Goal: Task Accomplishment & Management: Use online tool/utility

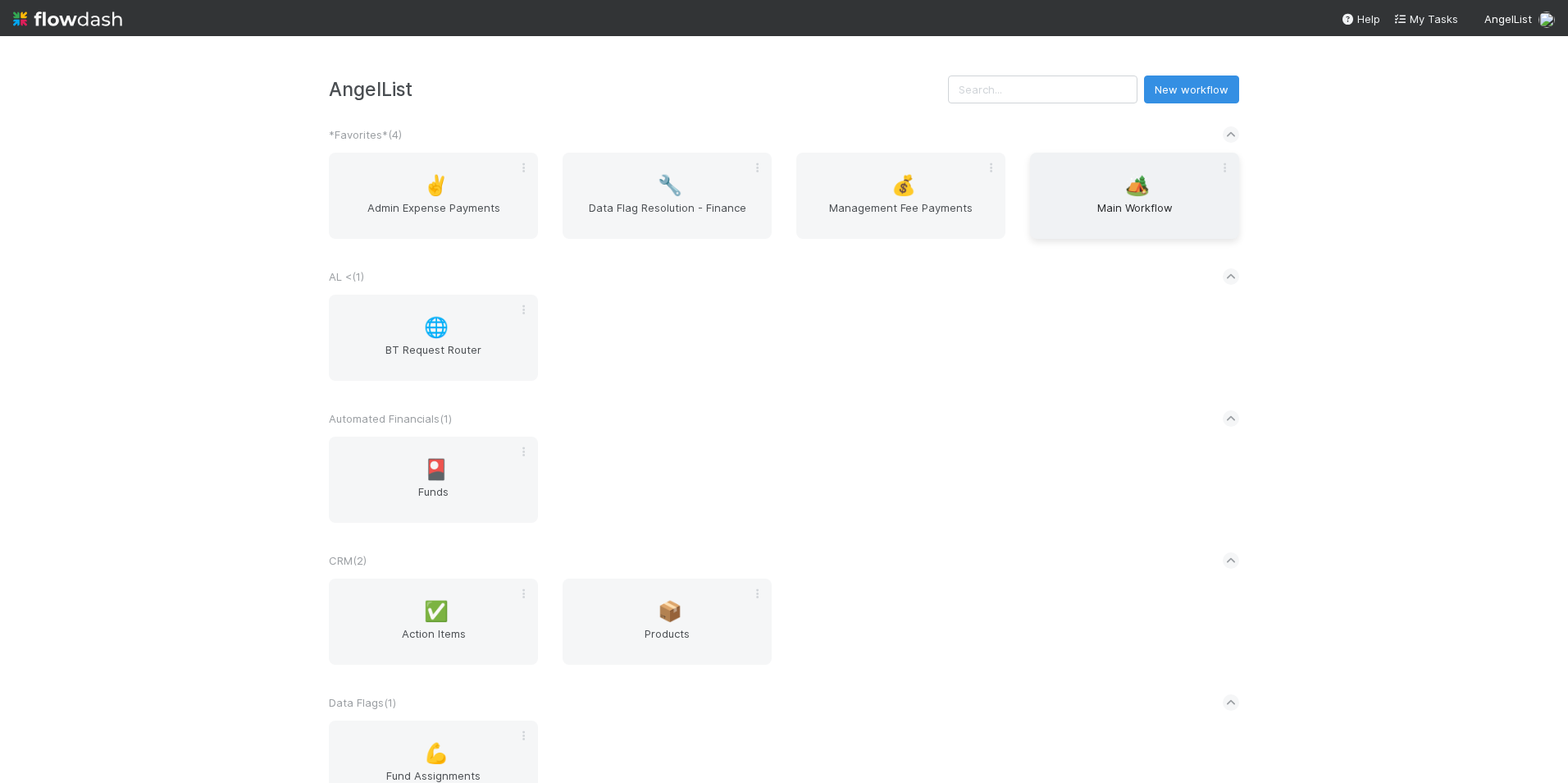
click at [1140, 187] on span "🏕️" at bounding box center [1137, 185] width 25 height 21
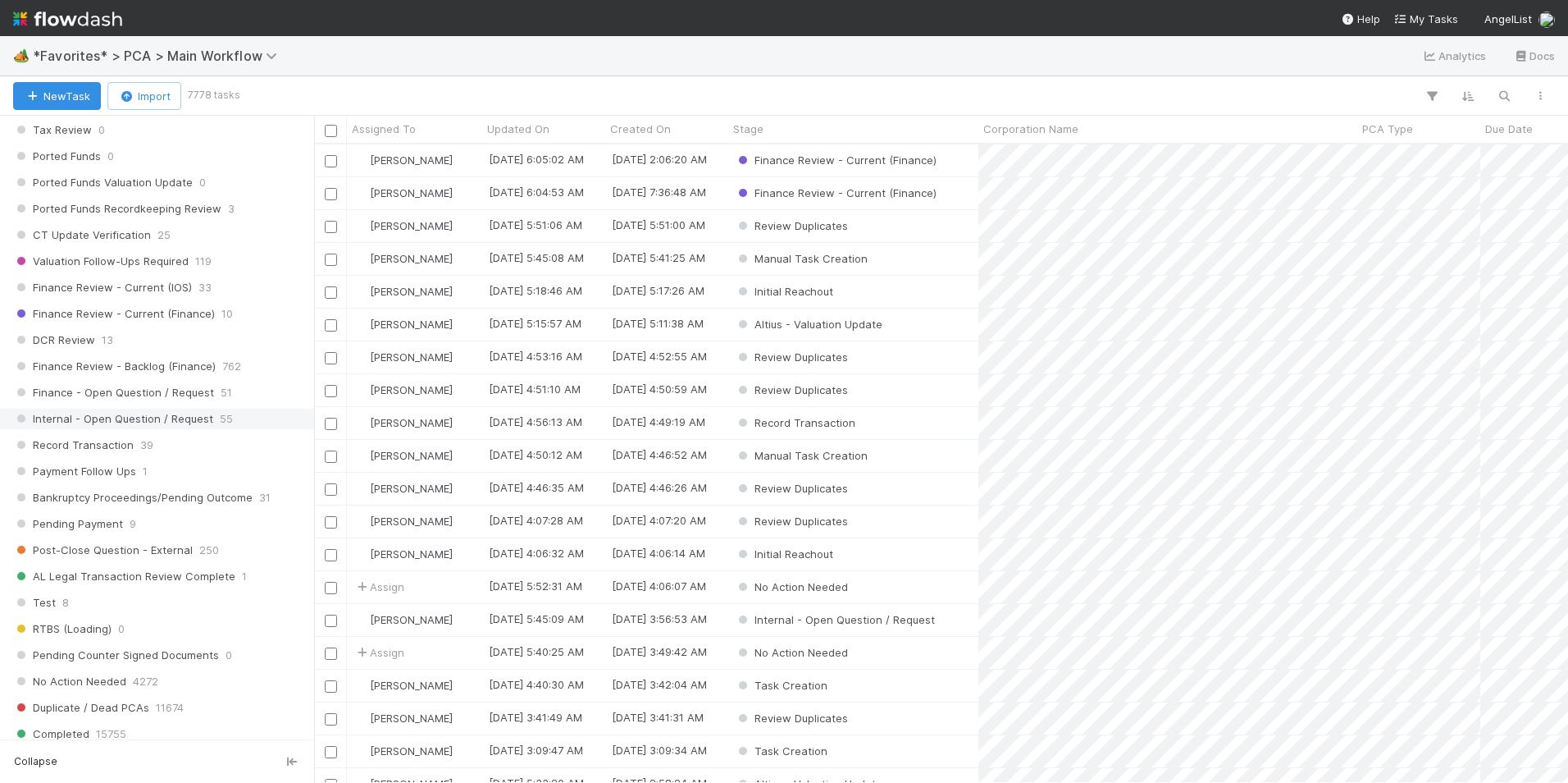
scroll to position [1148, 0]
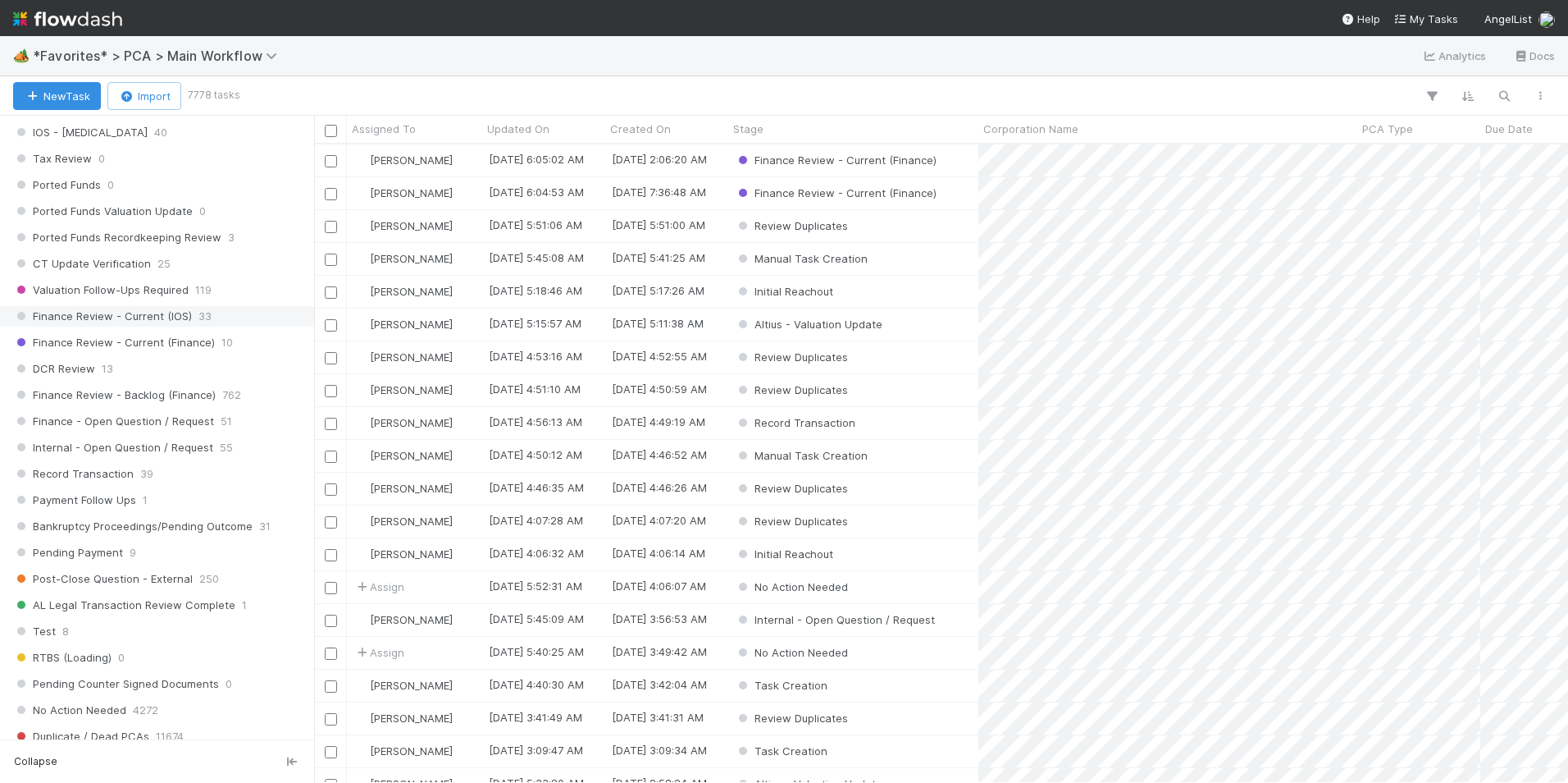
click at [188, 313] on span "Finance Review - Current (IOS)" at bounding box center [102, 317] width 178 height 20
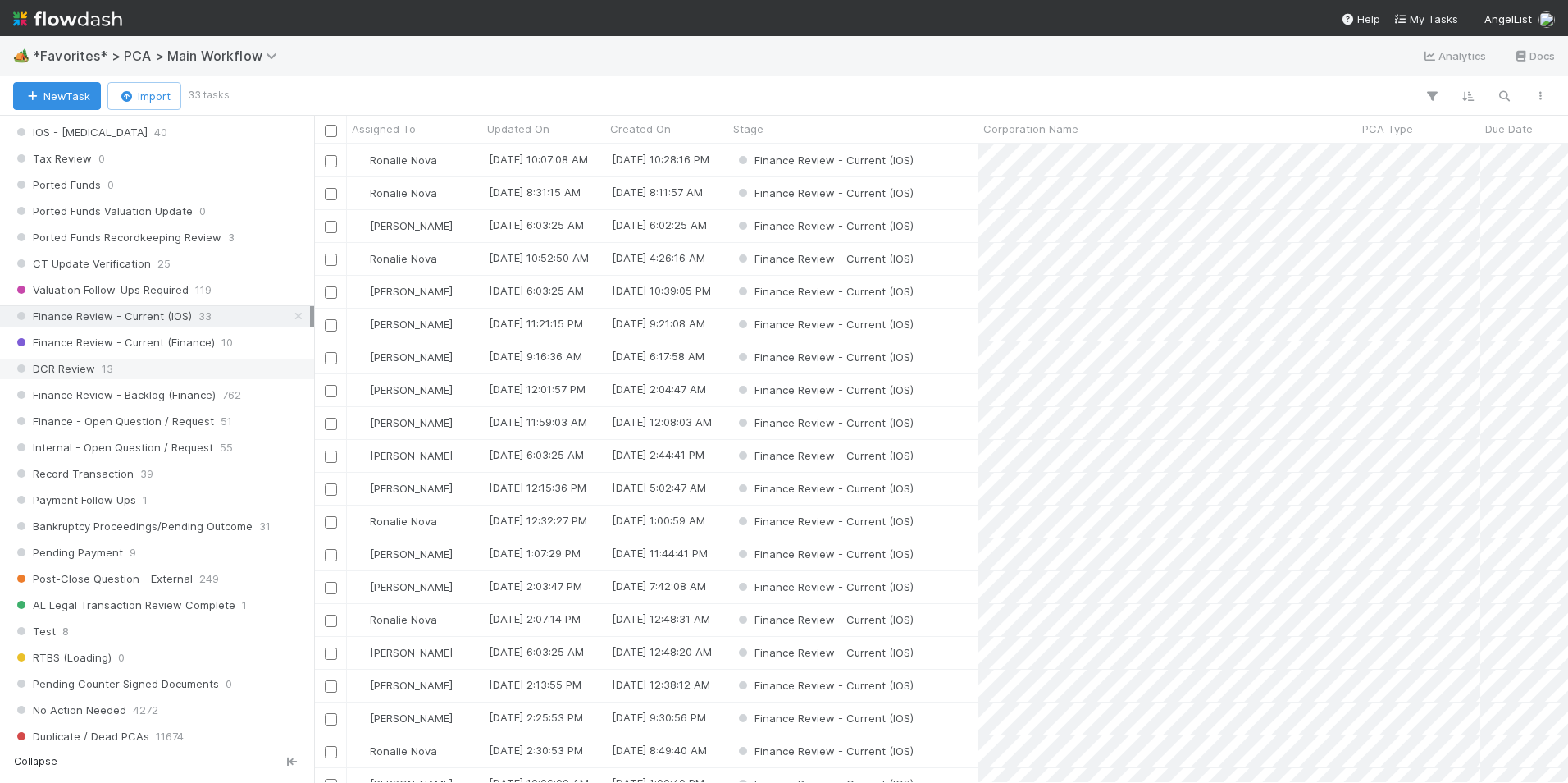
scroll to position [626, 1242]
click at [163, 362] on div "DCR Review 13" at bounding box center [161, 369] width 297 height 20
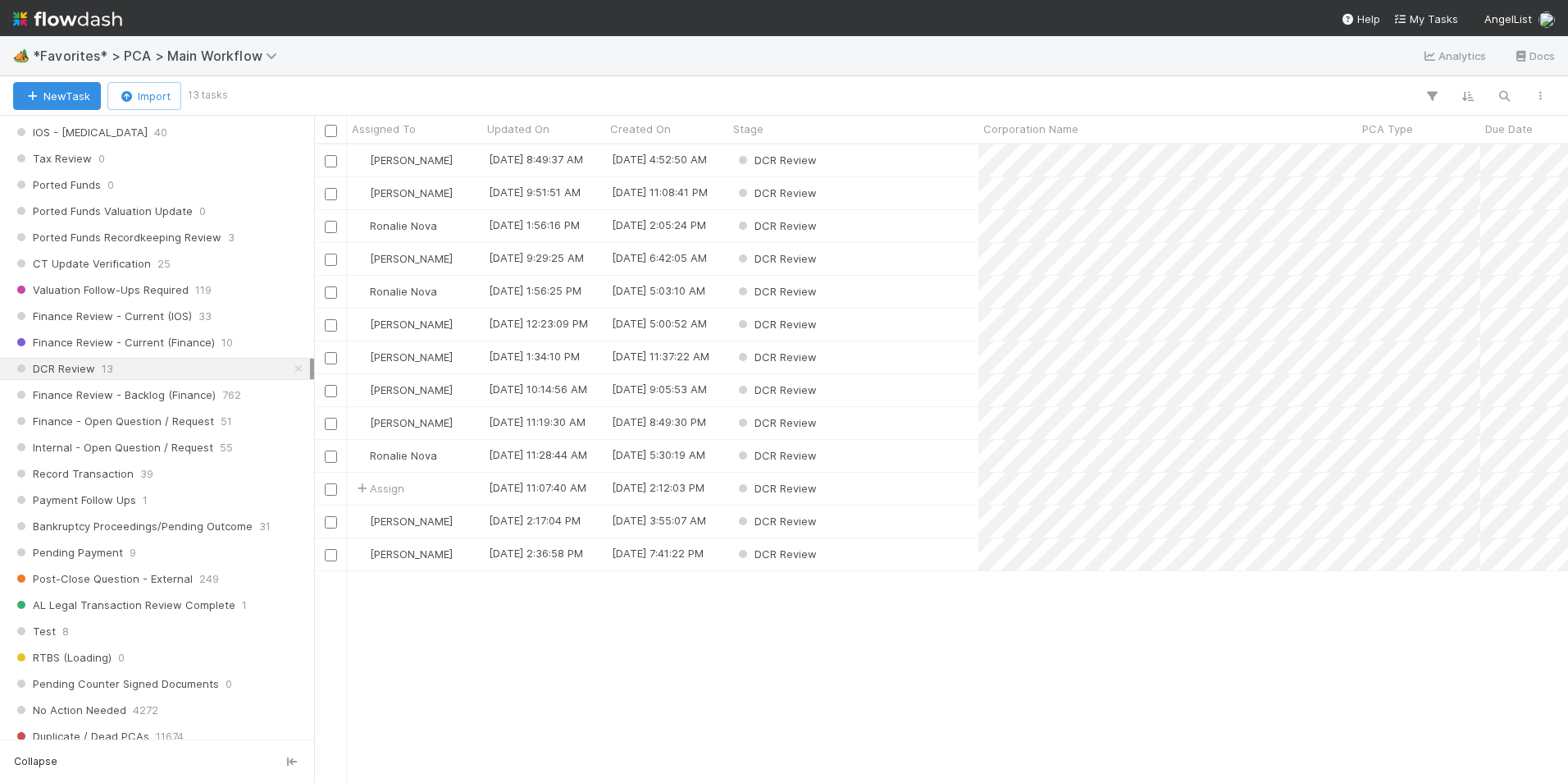
scroll to position [626, 1242]
click at [416, 128] on div "Assigned To" at bounding box center [415, 129] width 126 height 17
click at [430, 155] on div "Sort A → Z" at bounding box center [445, 160] width 187 height 25
click at [872, 293] on div "DCR Review" at bounding box center [853, 292] width 250 height 32
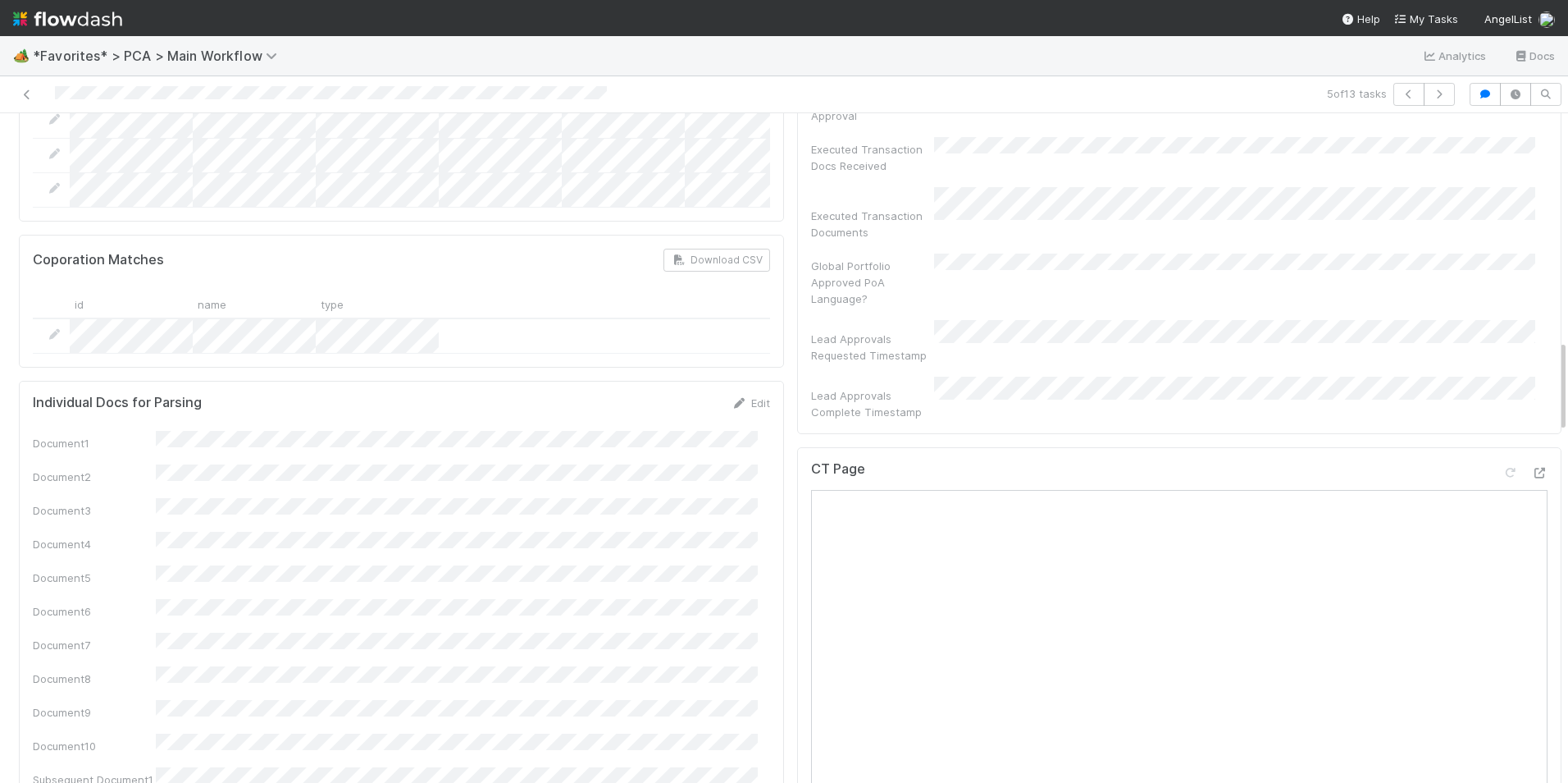
scroll to position [1641, 0]
click at [1531, 466] on icon at bounding box center [1539, 471] width 17 height 11
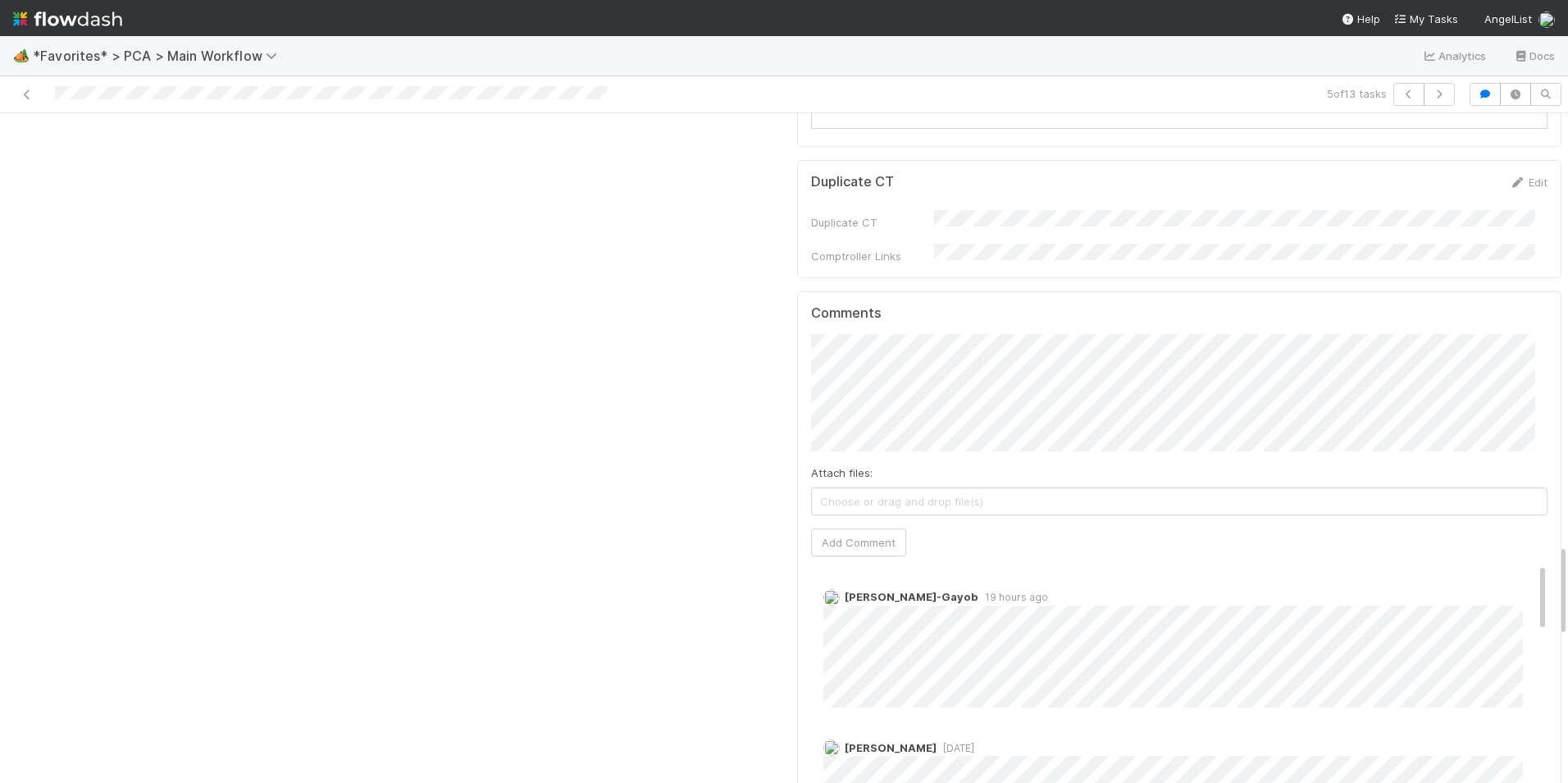
scroll to position [3117, 0]
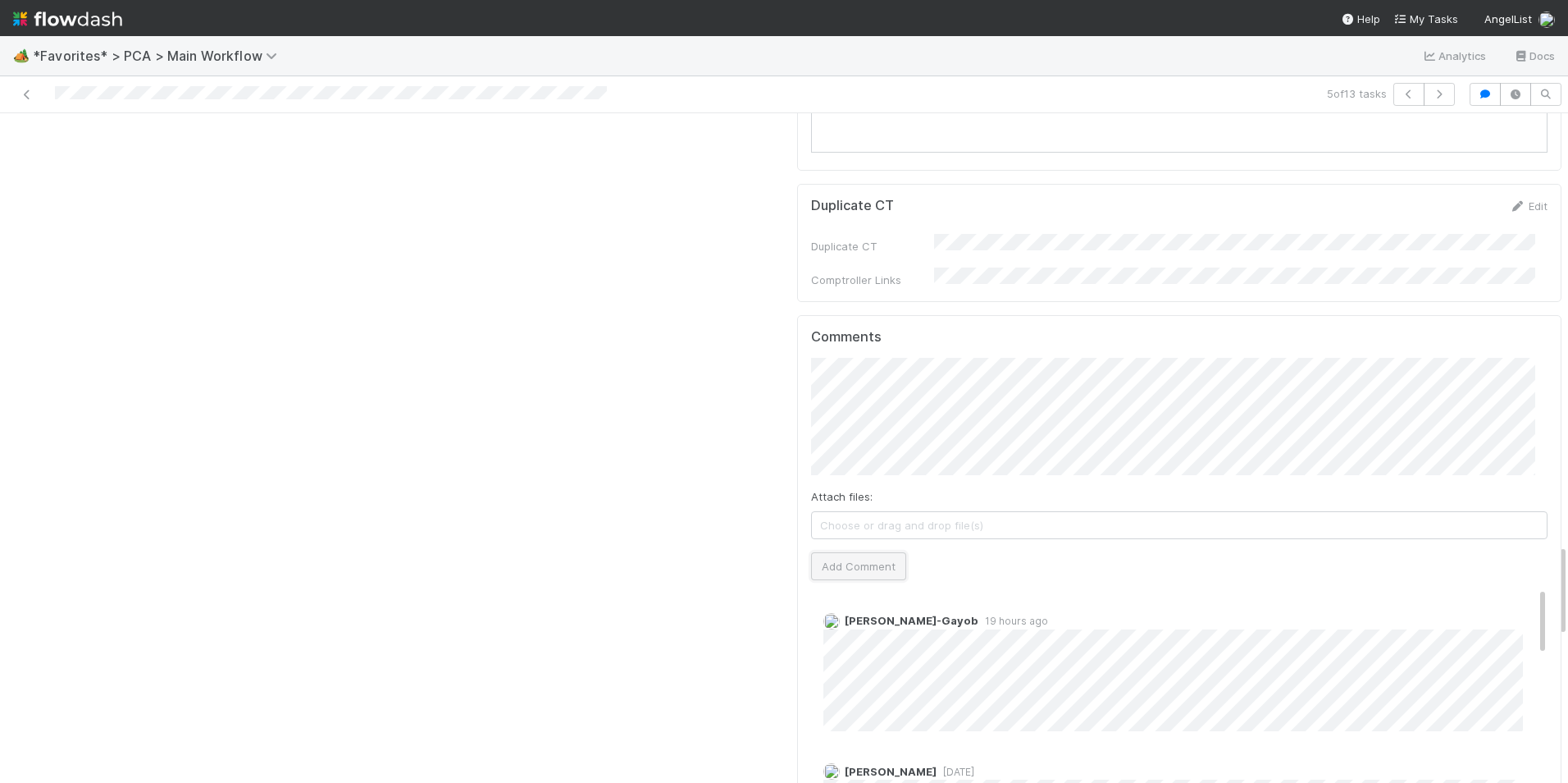
click at [849, 552] on button "Add Comment" at bounding box center [858, 566] width 95 height 28
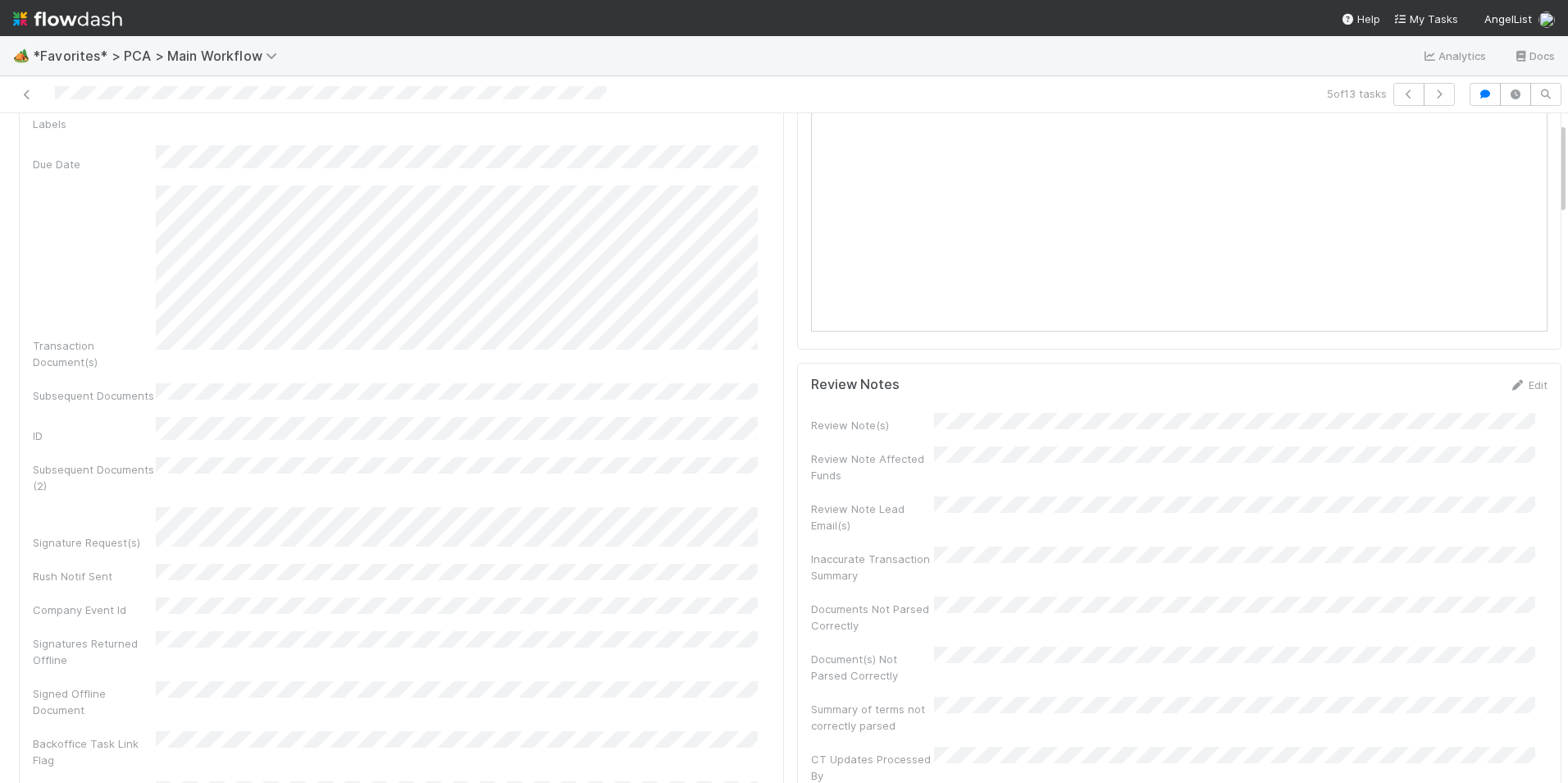
scroll to position [0, 0]
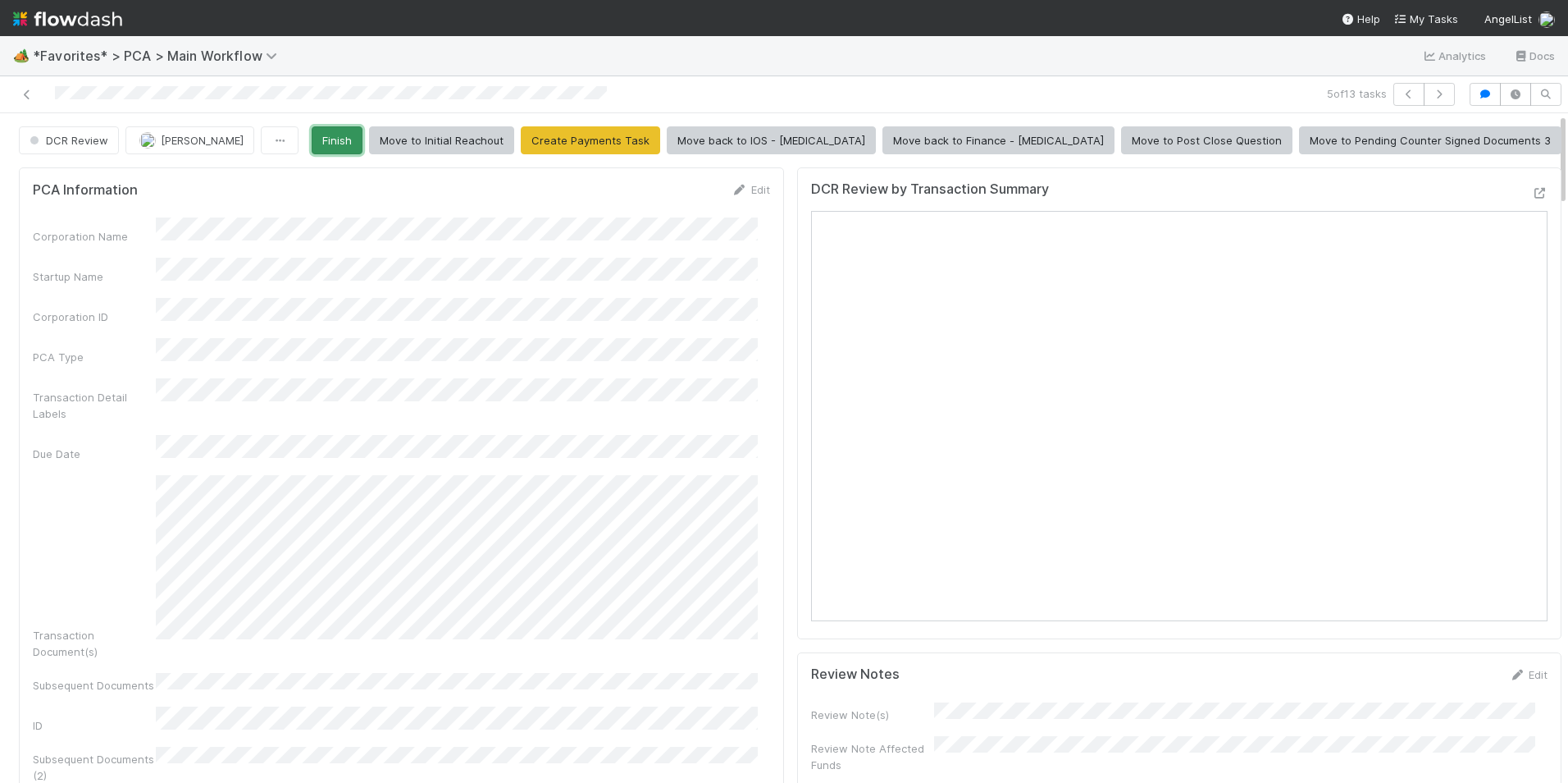
click at [362, 136] on button "Finish" at bounding box center [337, 140] width 51 height 28
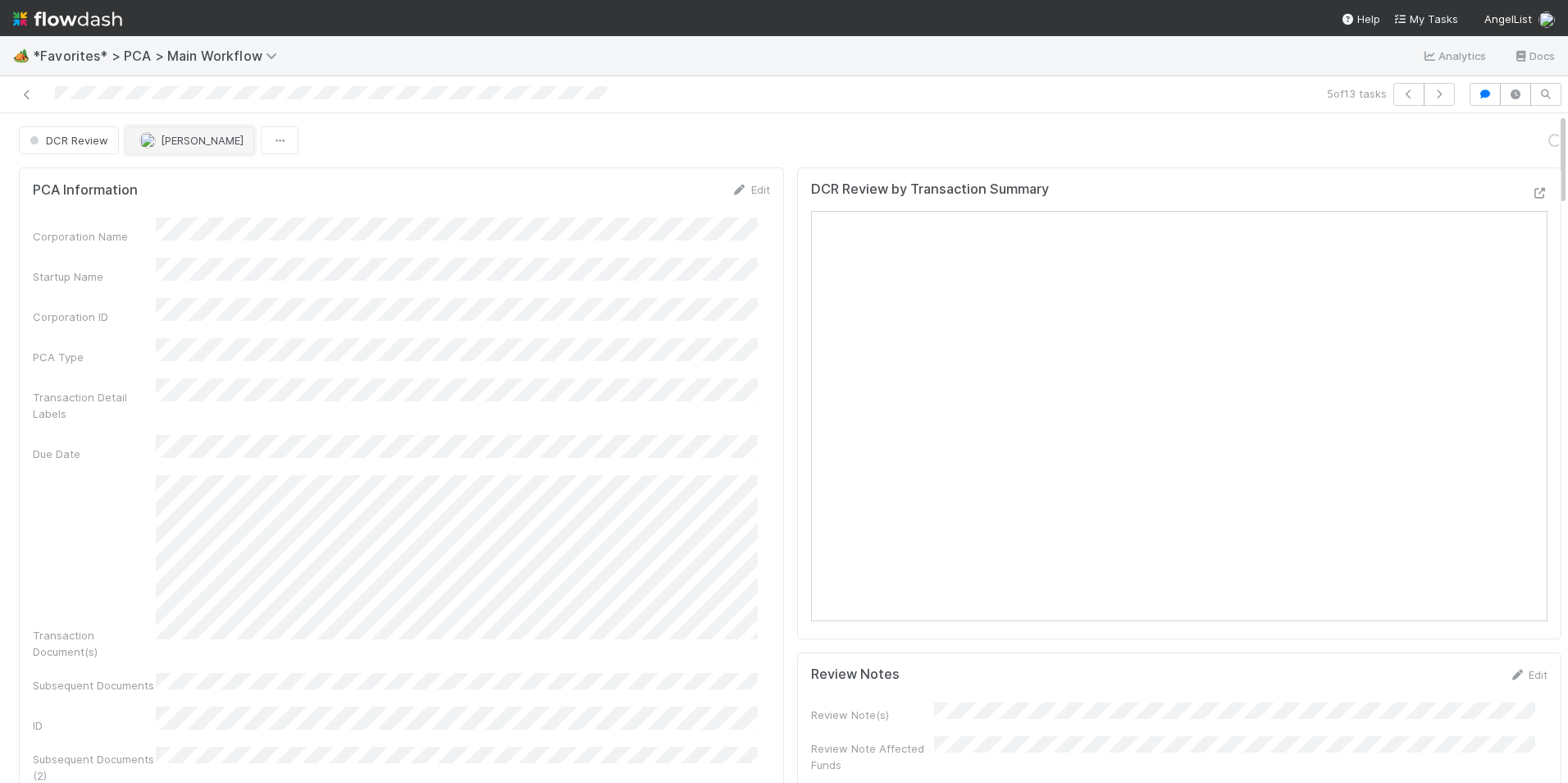
click at [183, 142] on span "[PERSON_NAME]" at bounding box center [202, 140] width 83 height 13
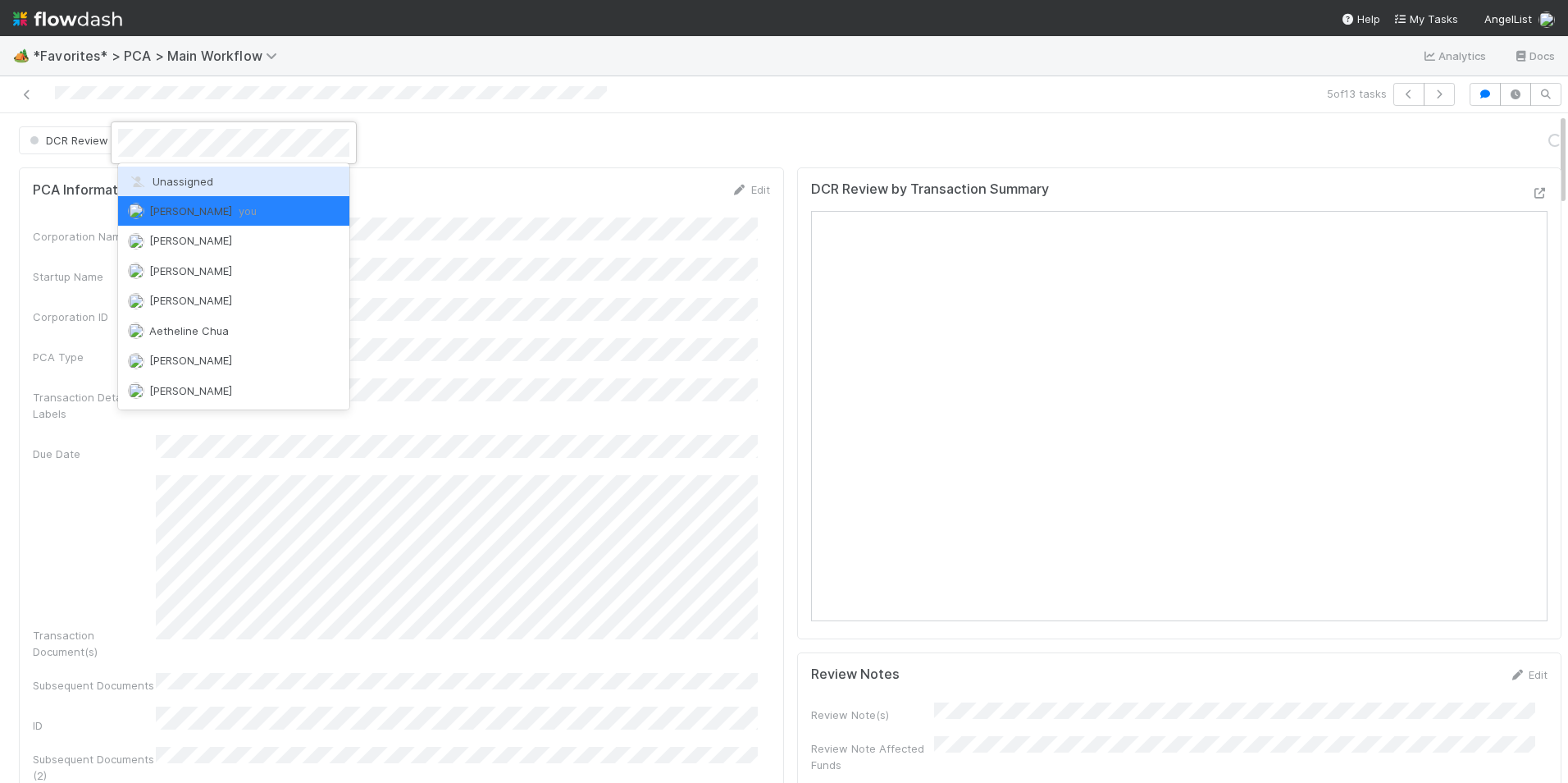
click at [195, 186] on span "Unassigned" at bounding box center [170, 181] width 86 height 13
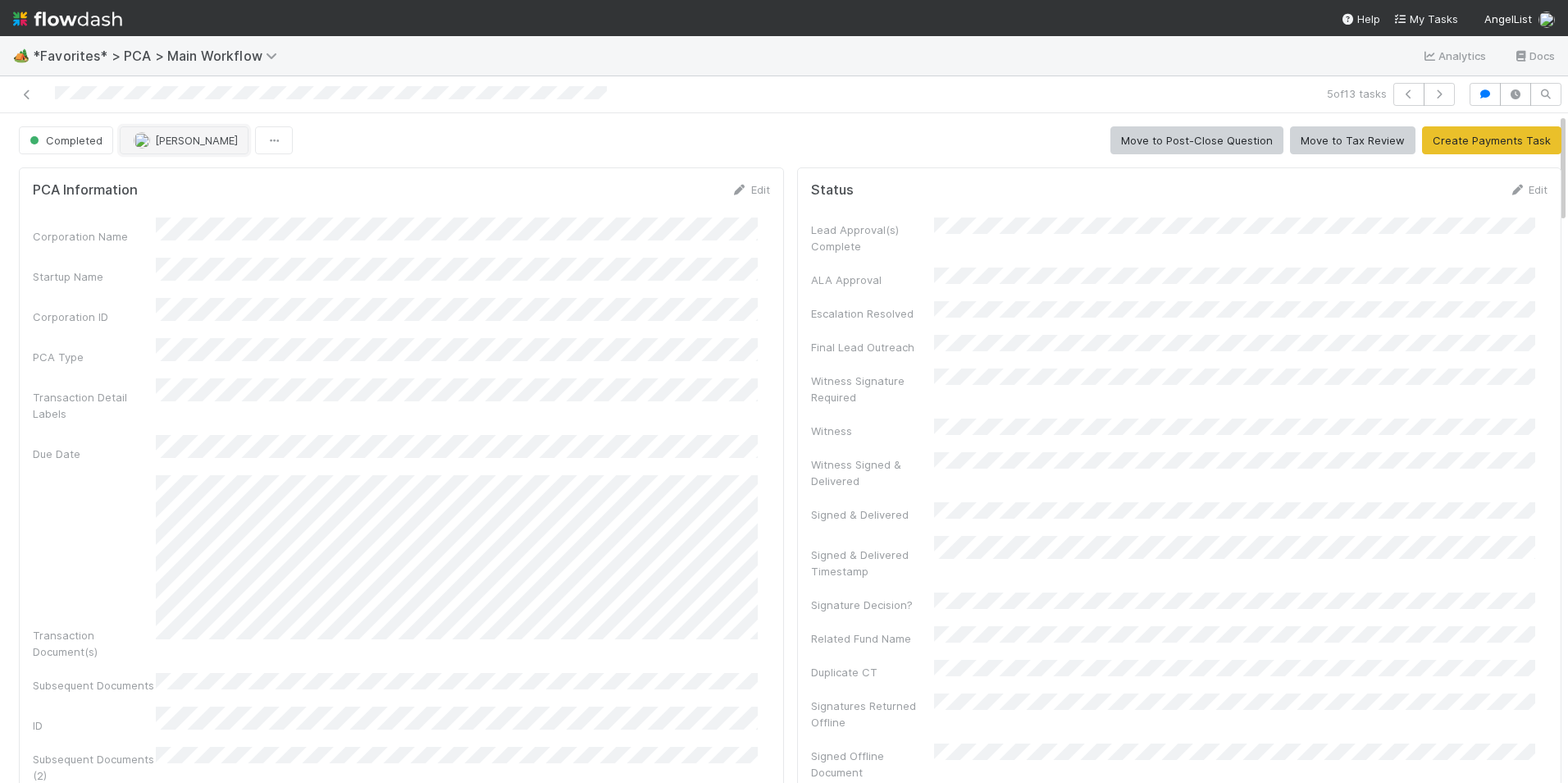
click at [144, 140] on img "button" at bounding box center [142, 141] width 17 height 17
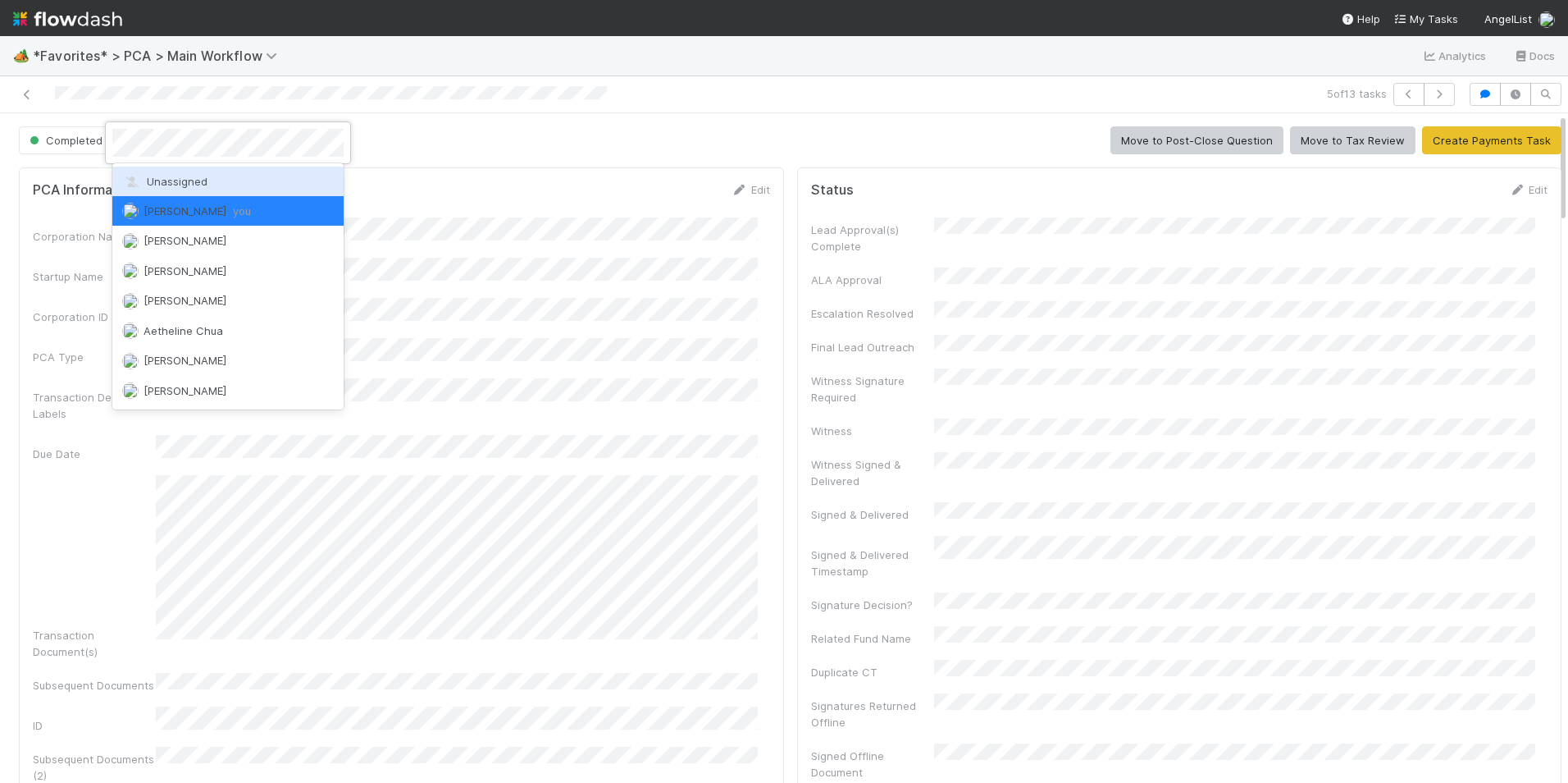
click at [177, 183] on span "Unassigned" at bounding box center [165, 181] width 86 height 13
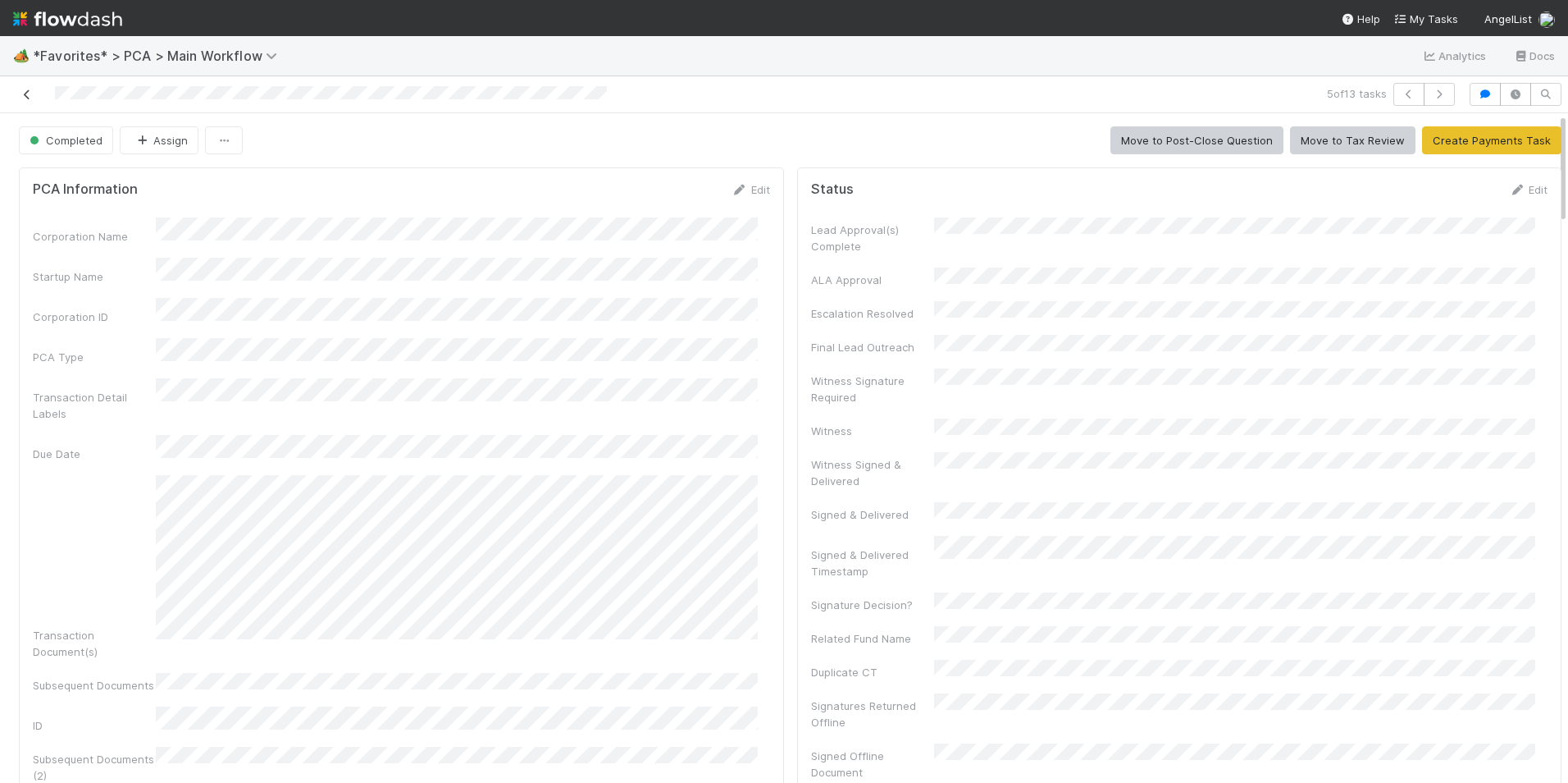
click at [23, 90] on icon at bounding box center [28, 95] width 17 height 11
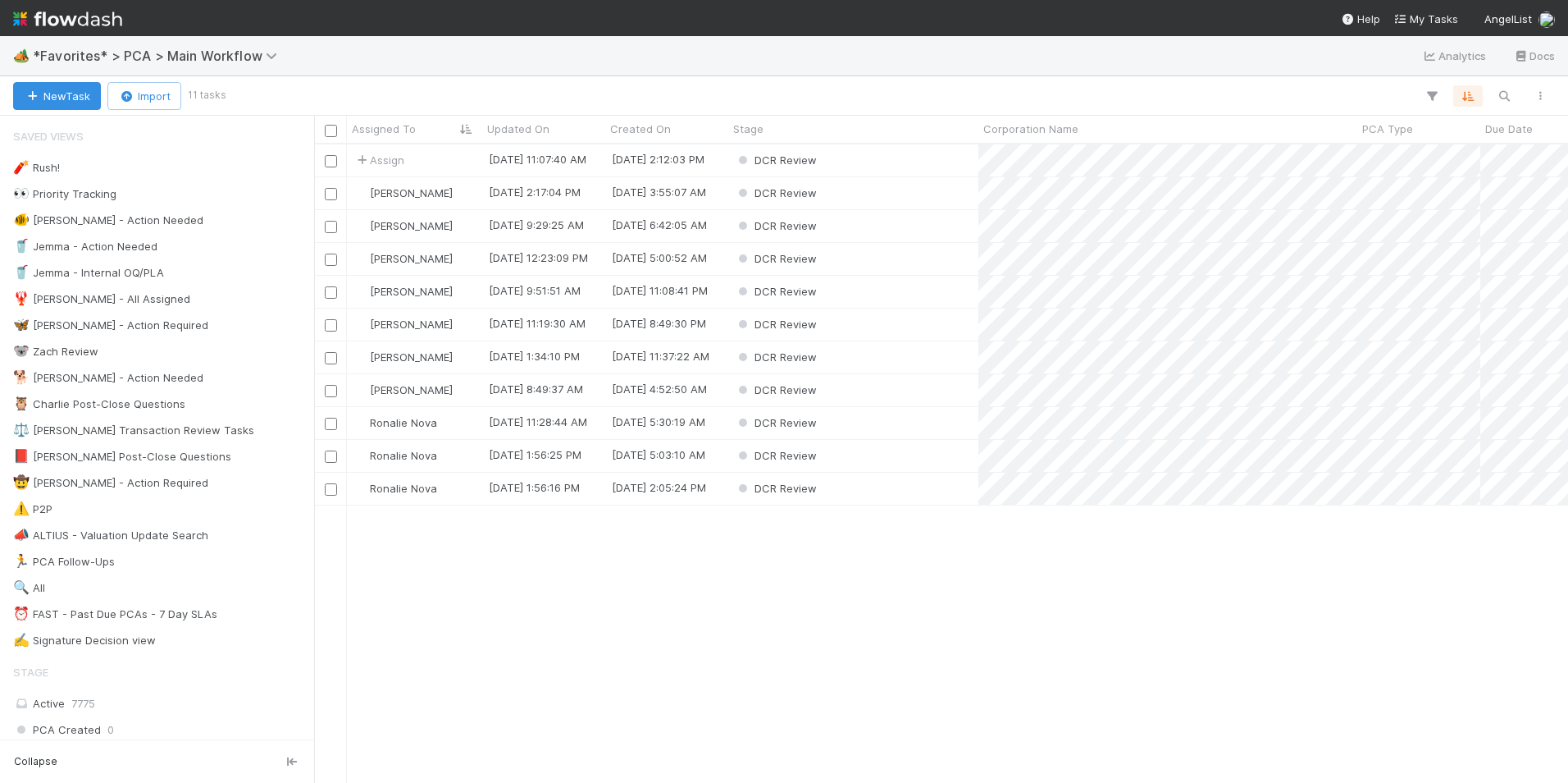
scroll to position [626, 1242]
click at [899, 261] on div "DCR Review" at bounding box center [853, 259] width 250 height 32
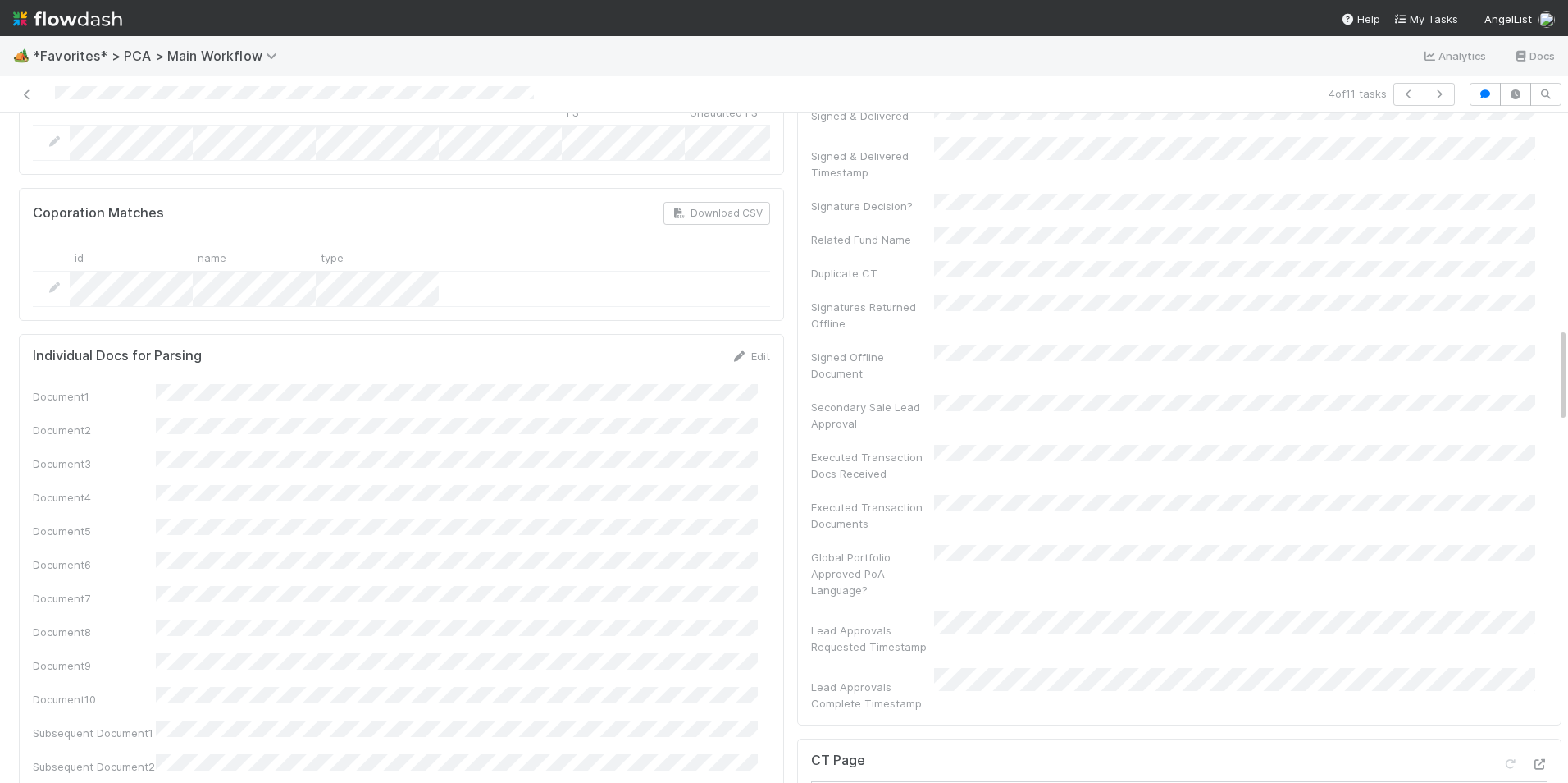
scroll to position [1723, 0]
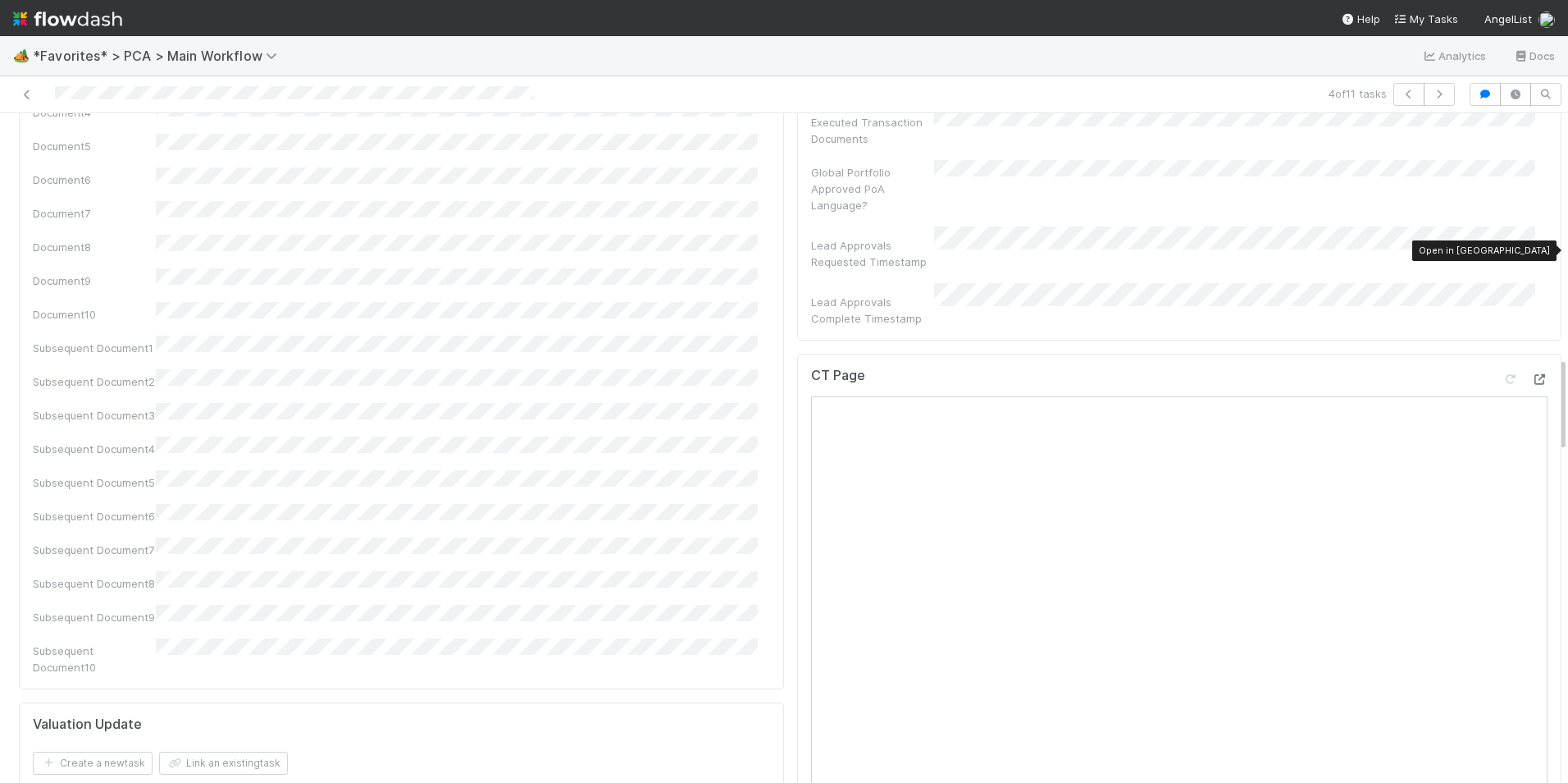
click at [1531, 374] on icon at bounding box center [1539, 380] width 17 height 11
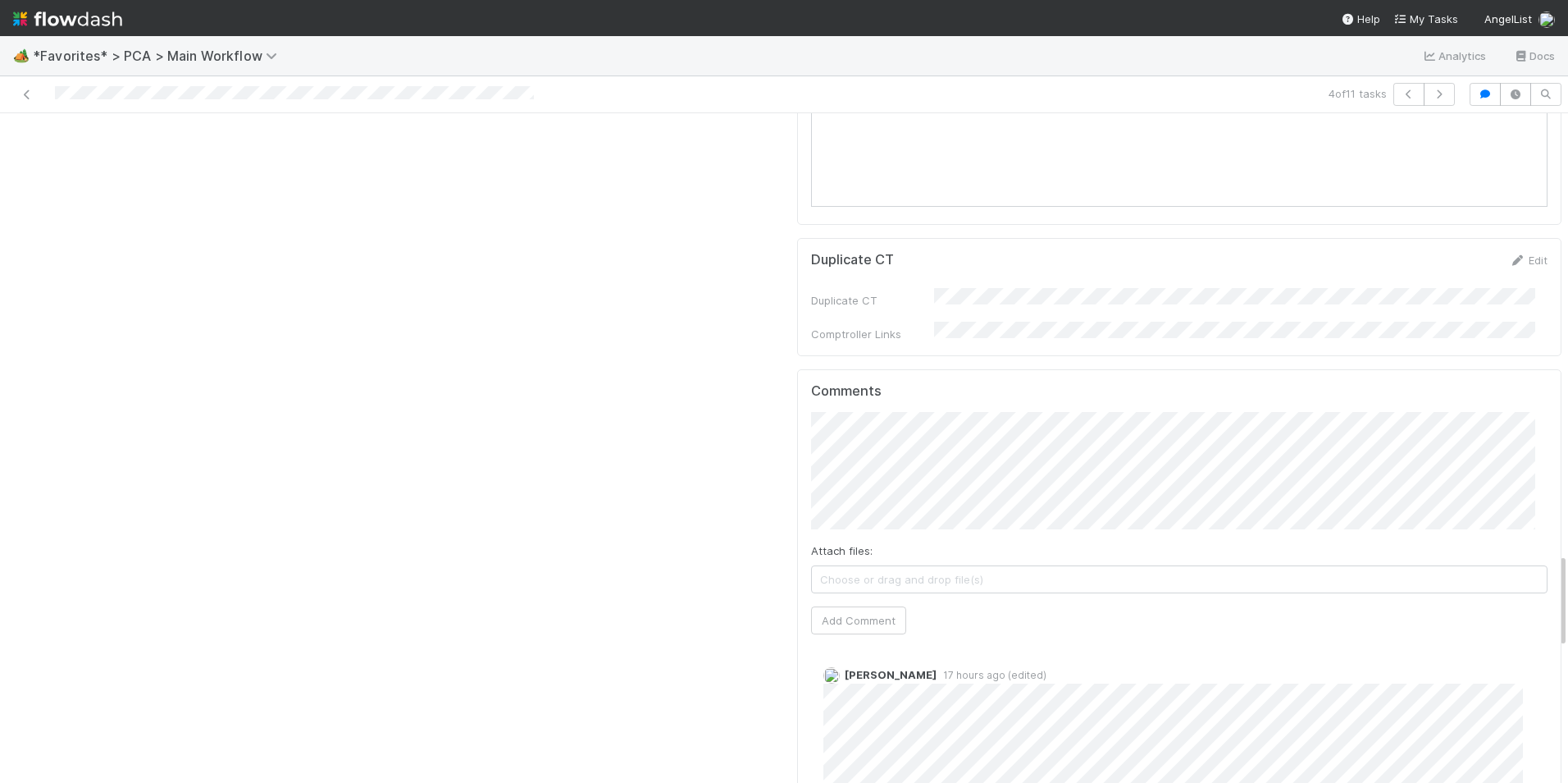
scroll to position [3035, 0]
click at [818, 625] on button "Add Comment" at bounding box center [858, 639] width 95 height 28
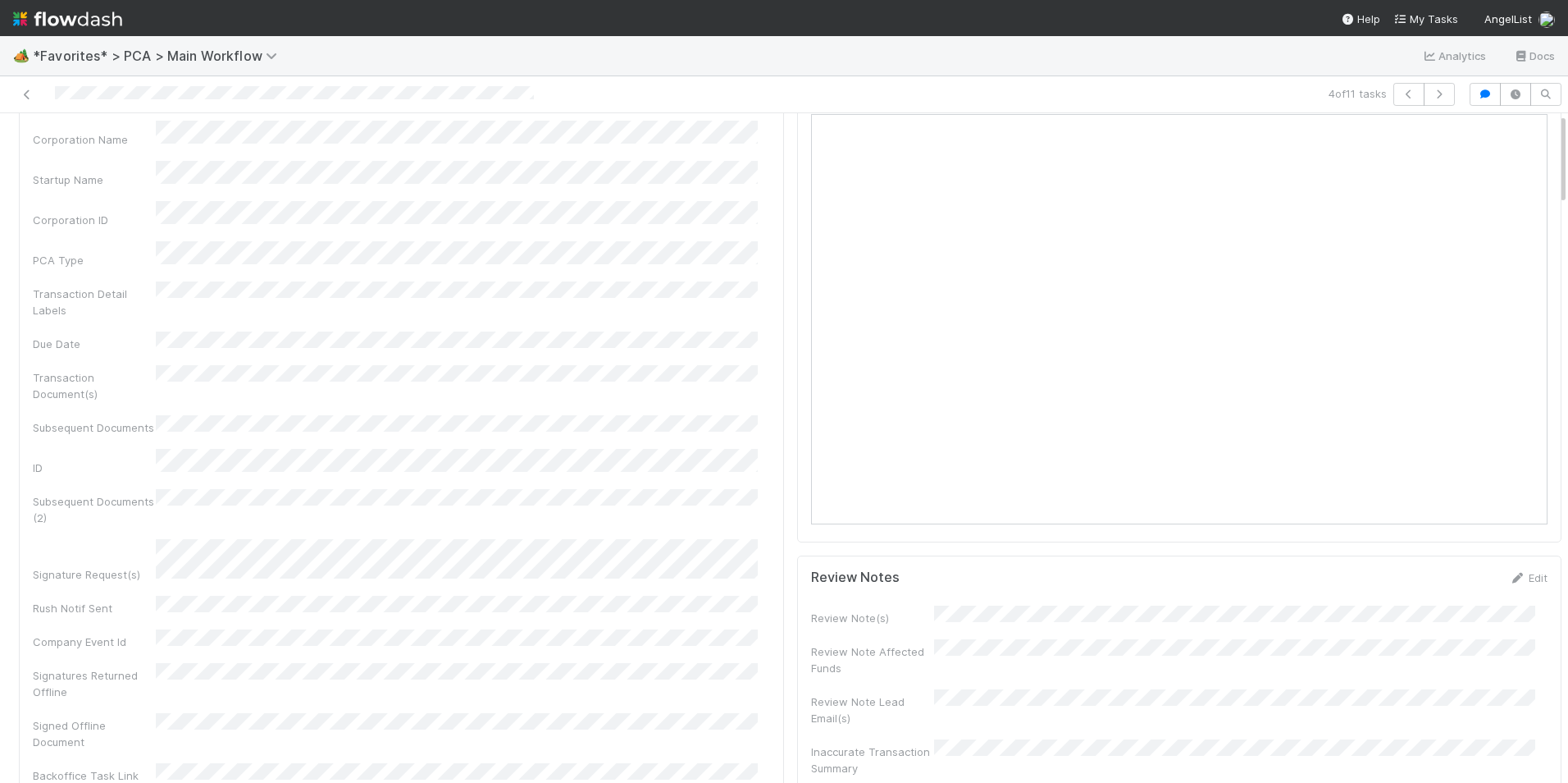
scroll to position [0, 0]
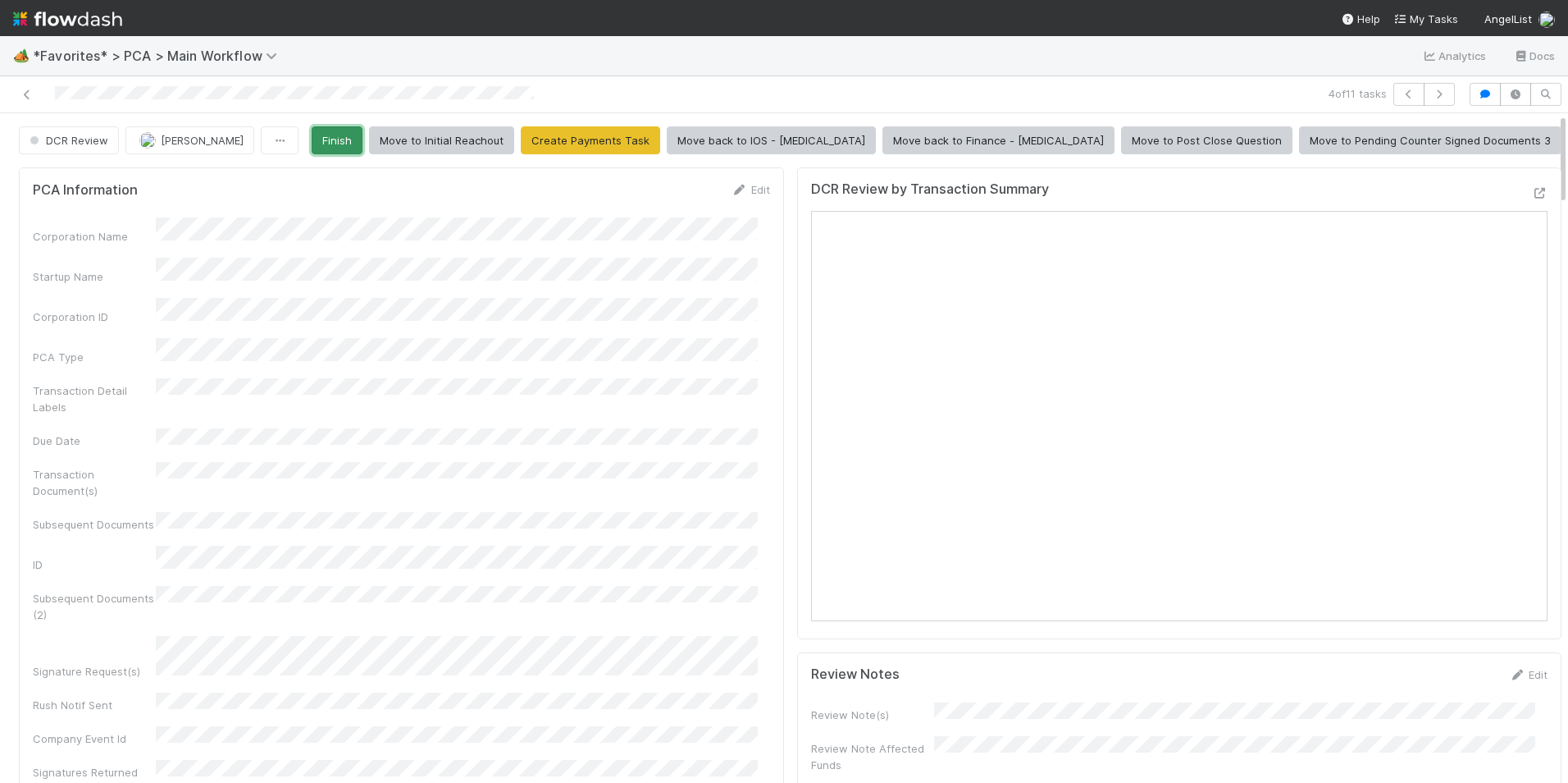
click at [362, 143] on button "Finish" at bounding box center [337, 140] width 51 height 28
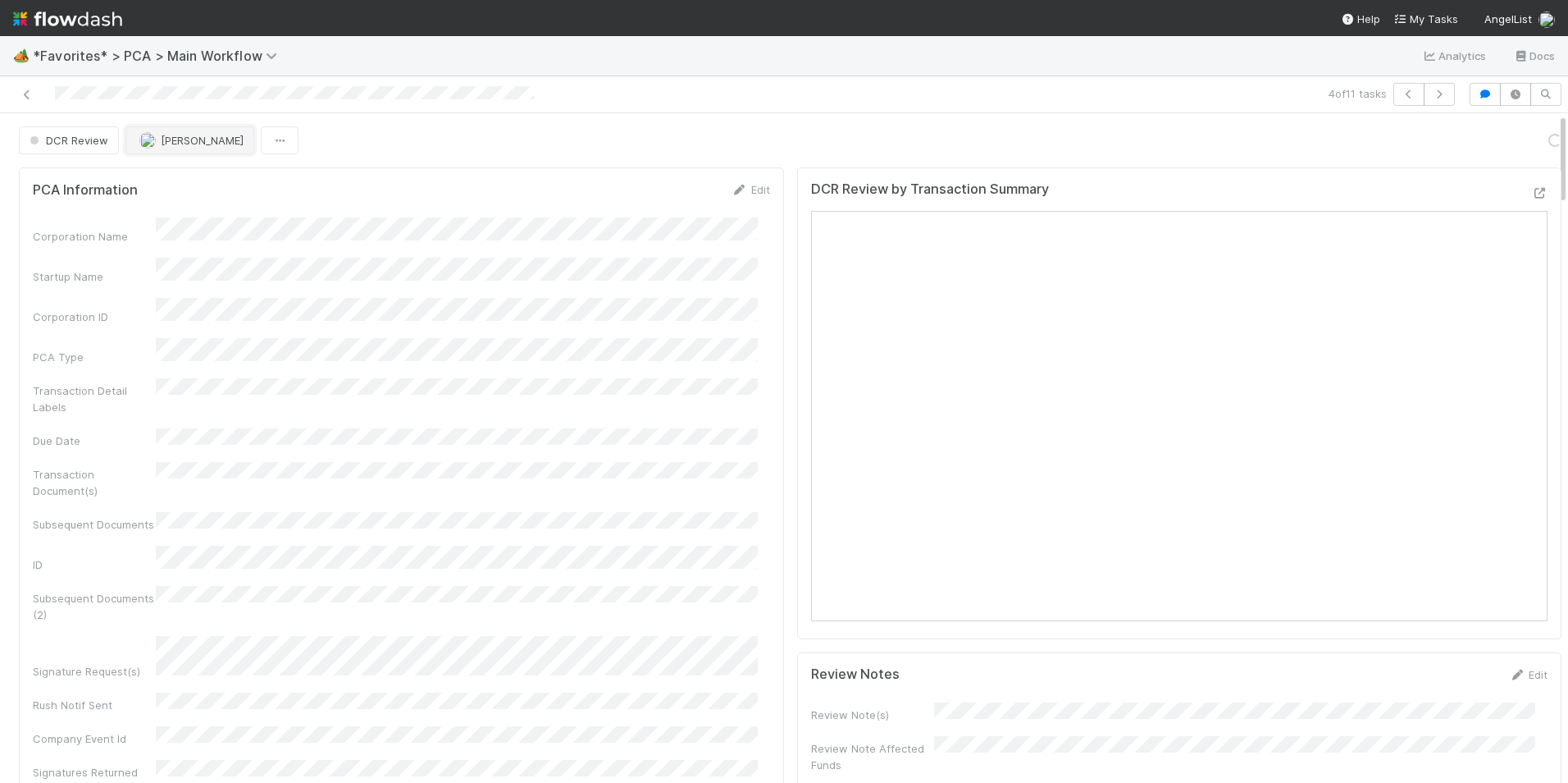
click at [167, 146] on span "[PERSON_NAME]" at bounding box center [202, 140] width 83 height 13
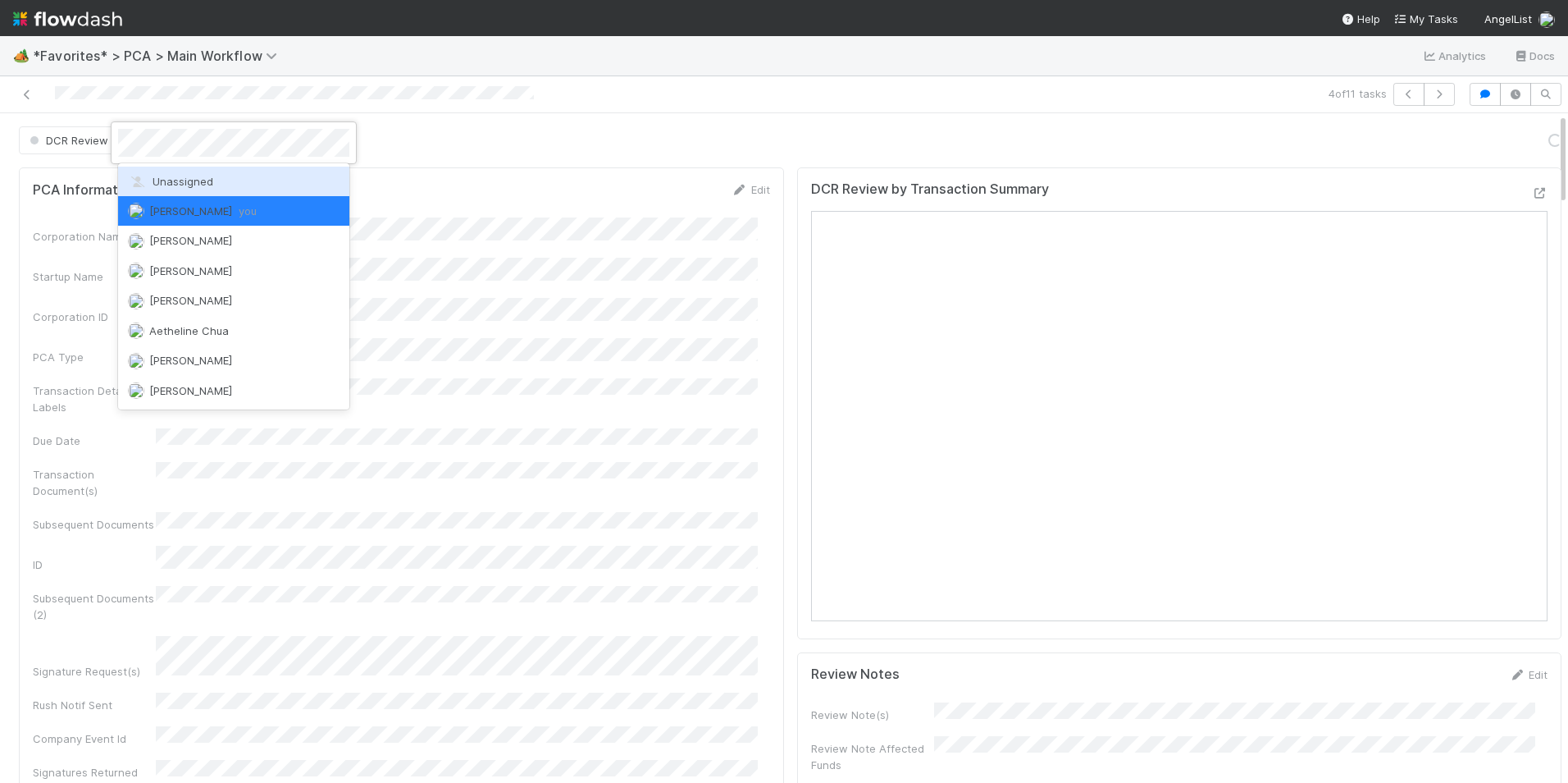
click at [188, 178] on span "Unassigned" at bounding box center [170, 181] width 86 height 13
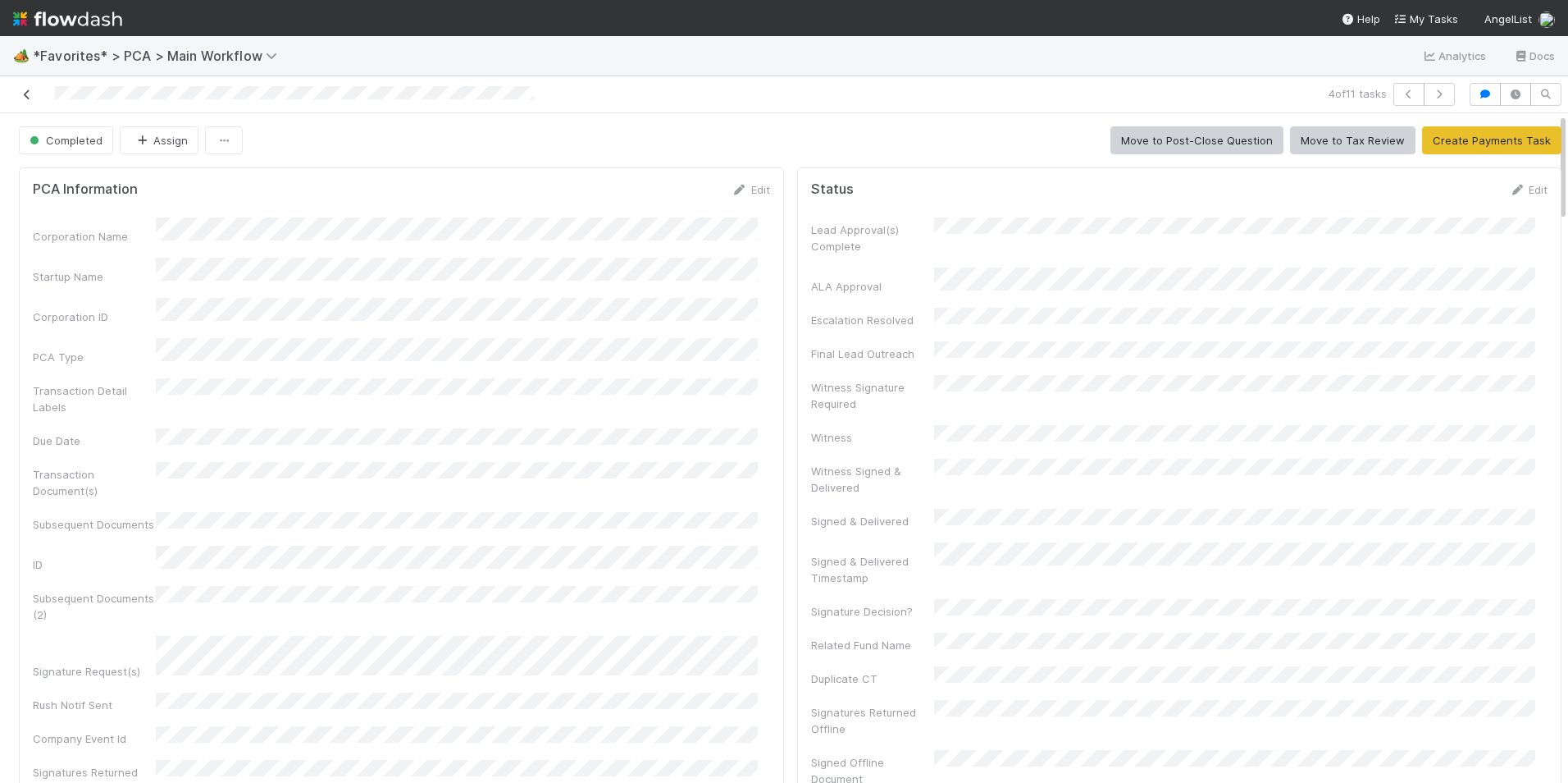
click at [25, 102] on link at bounding box center [28, 95] width 17 height 17
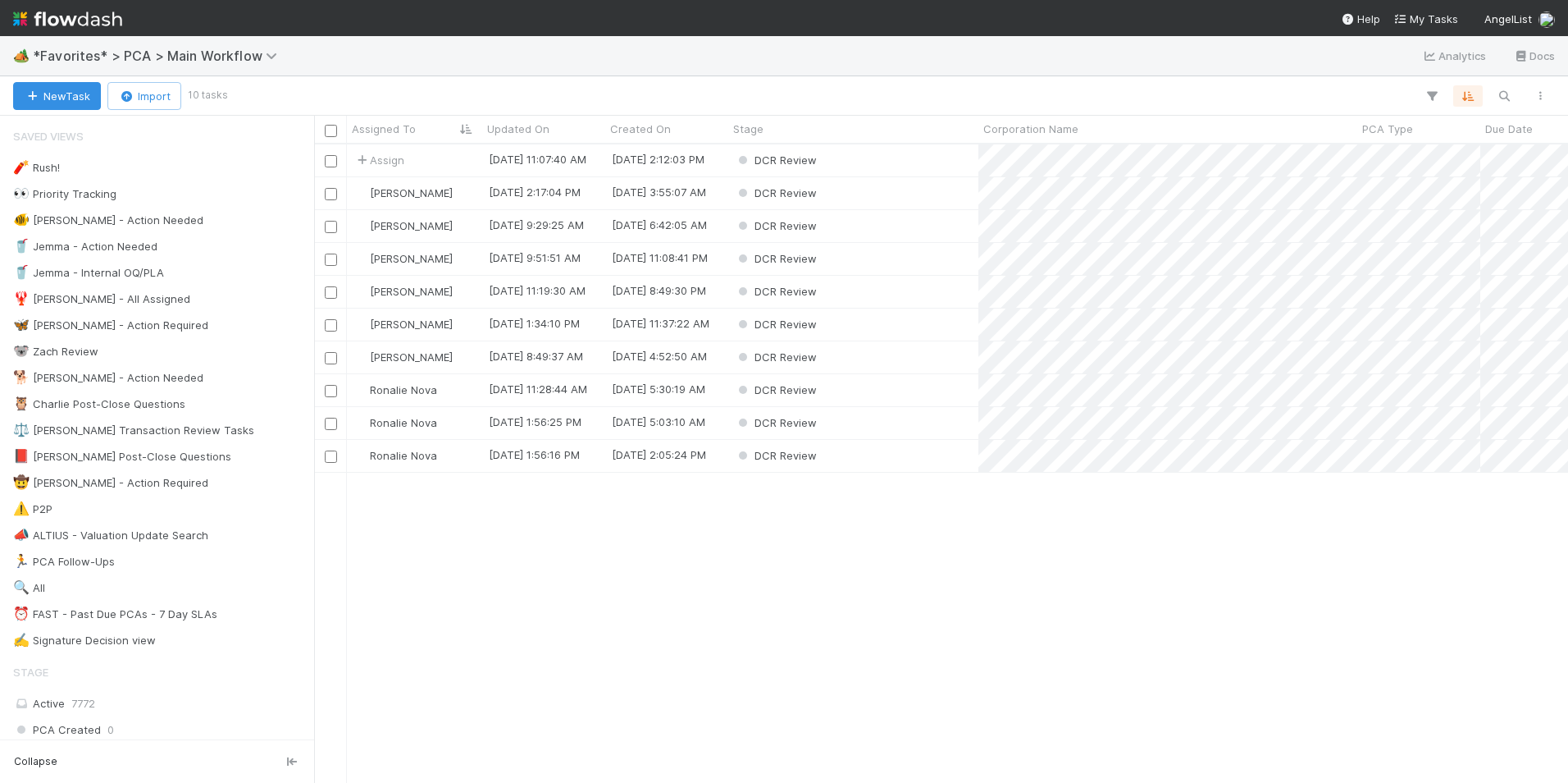
scroll to position [626, 1242]
click at [876, 253] on div "DCR Review" at bounding box center [853, 259] width 250 height 32
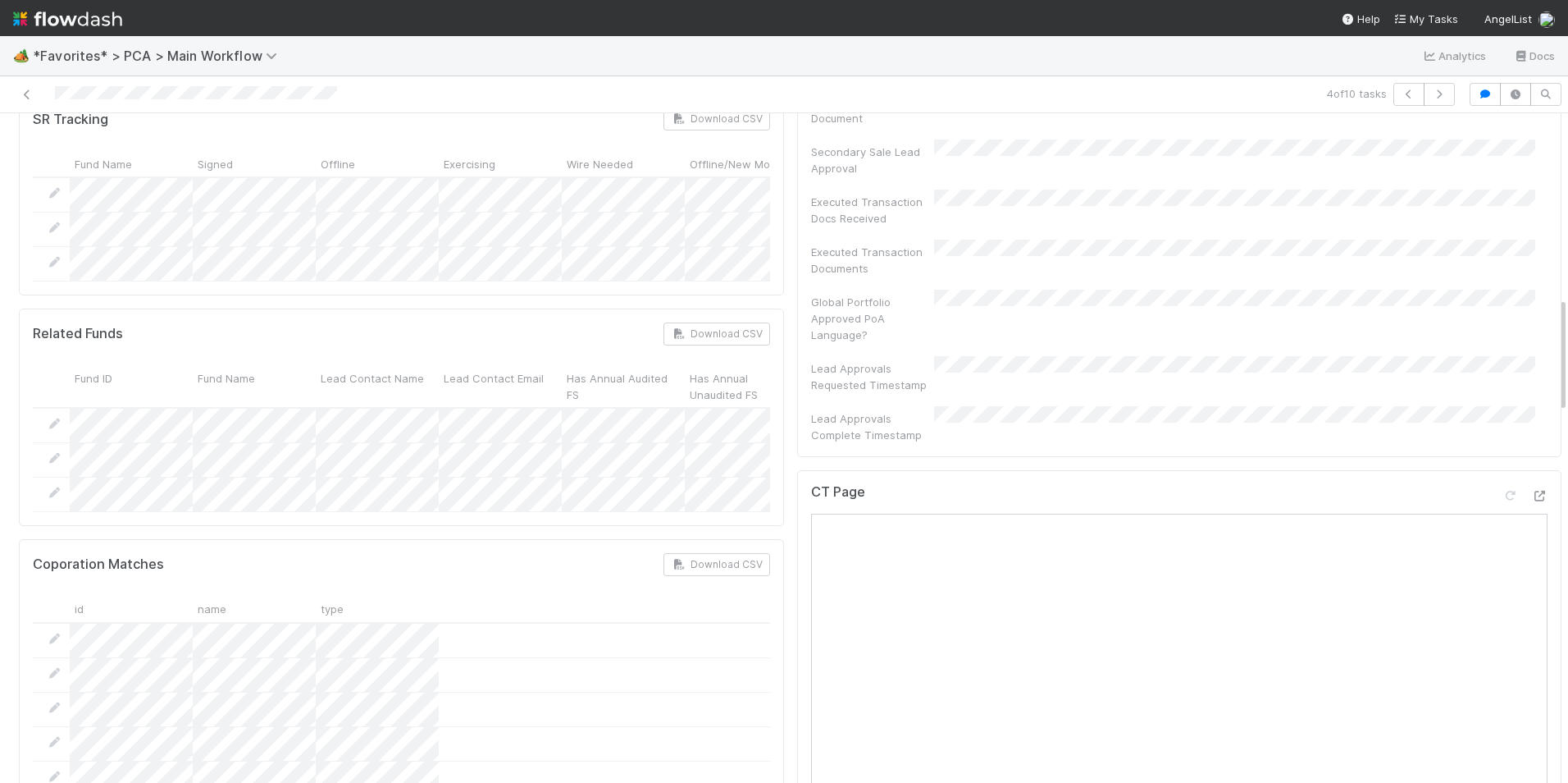
scroll to position [1066, 0]
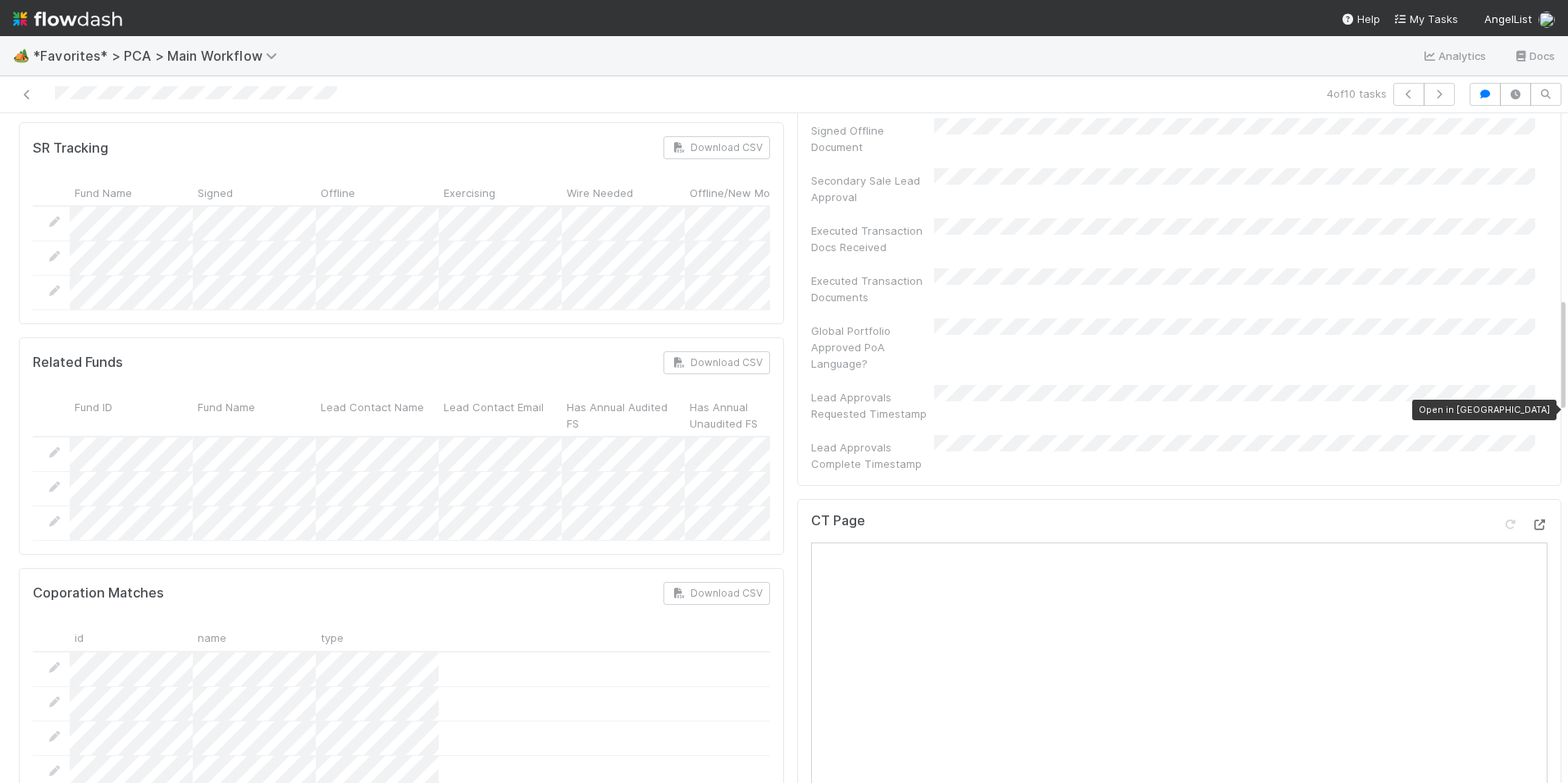
click at [1531, 519] on icon at bounding box center [1539, 524] width 17 height 11
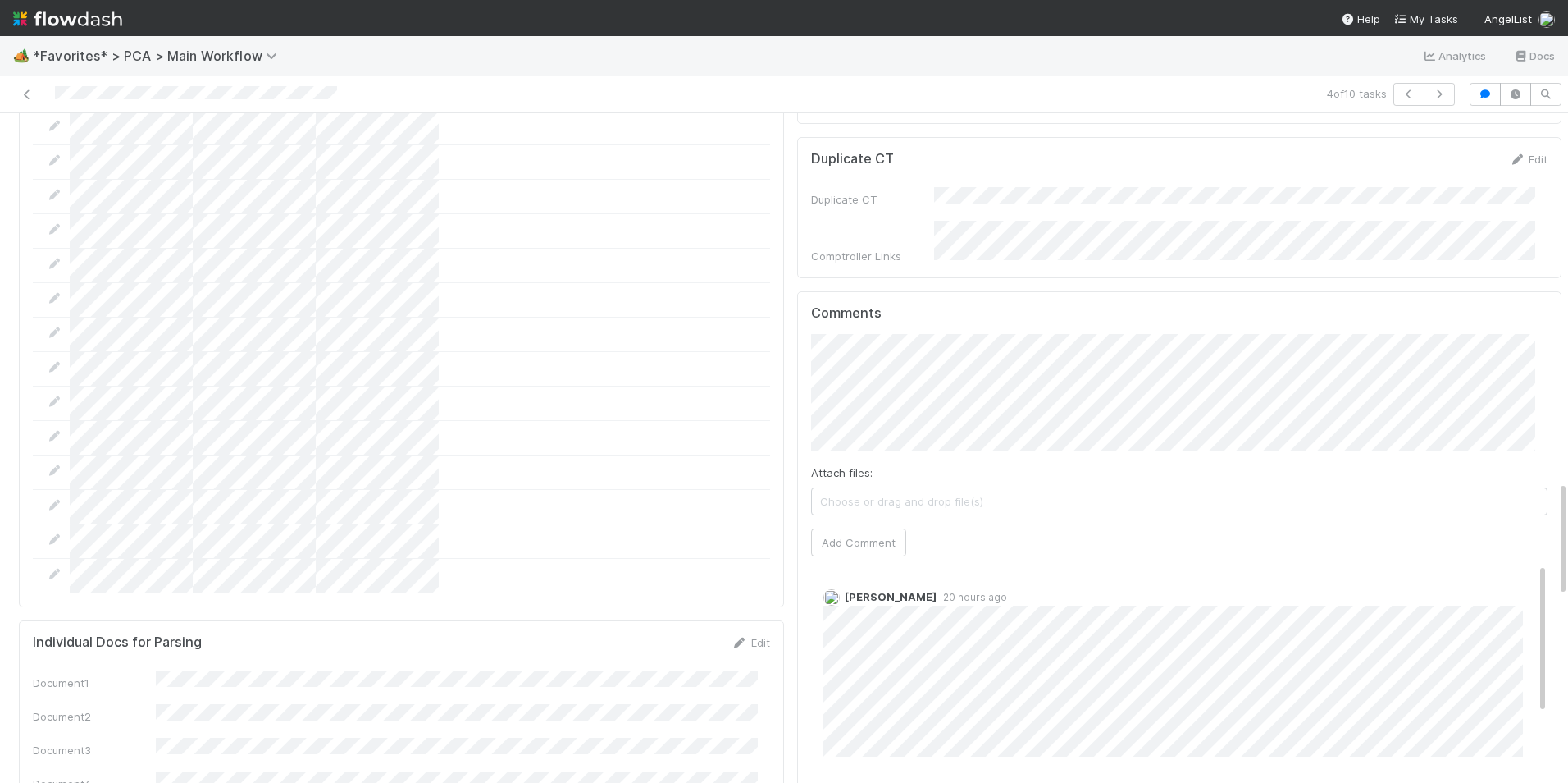
scroll to position [2133, 0]
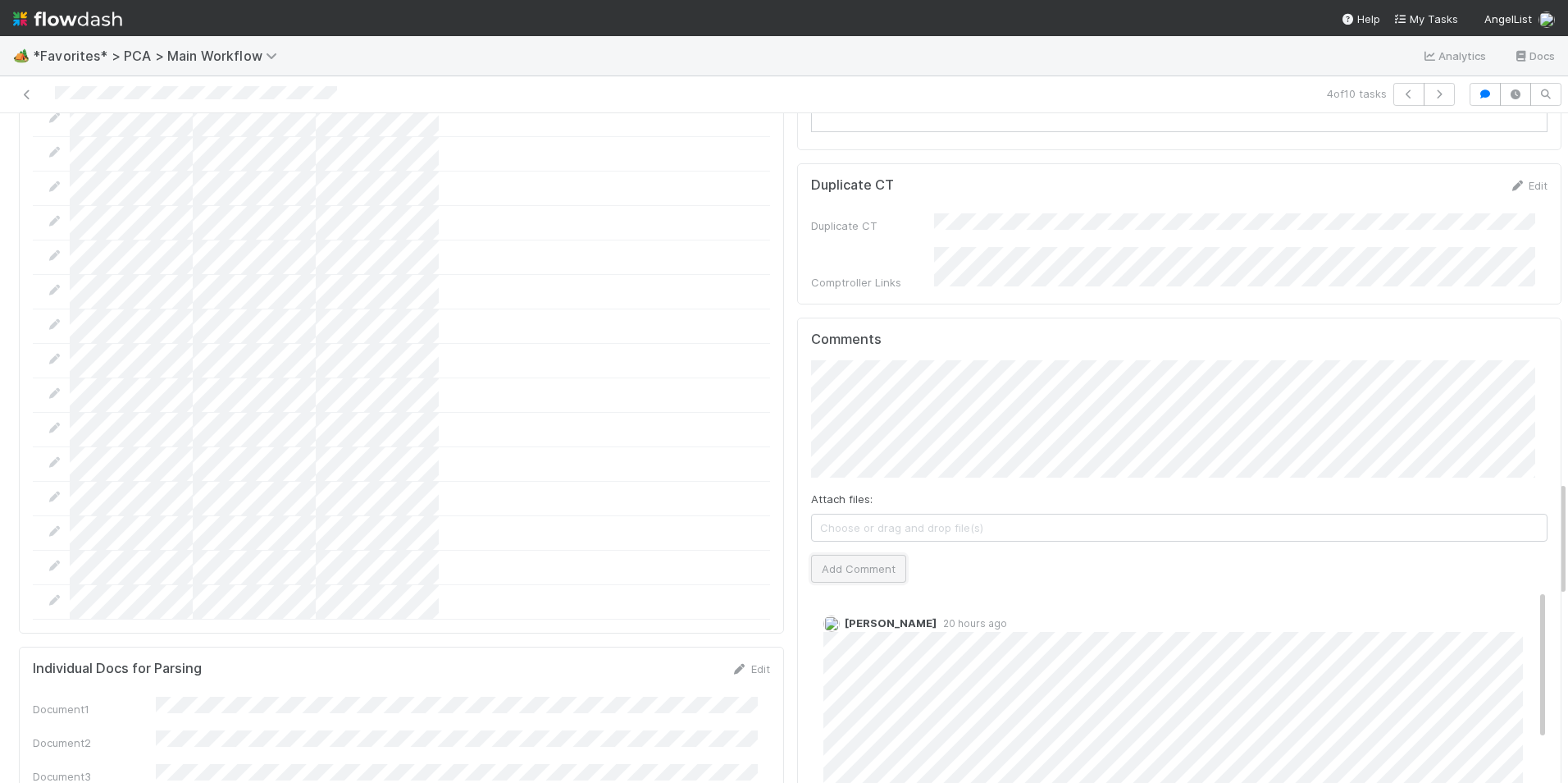
click at [853, 555] on button "Add Comment" at bounding box center [858, 569] width 95 height 28
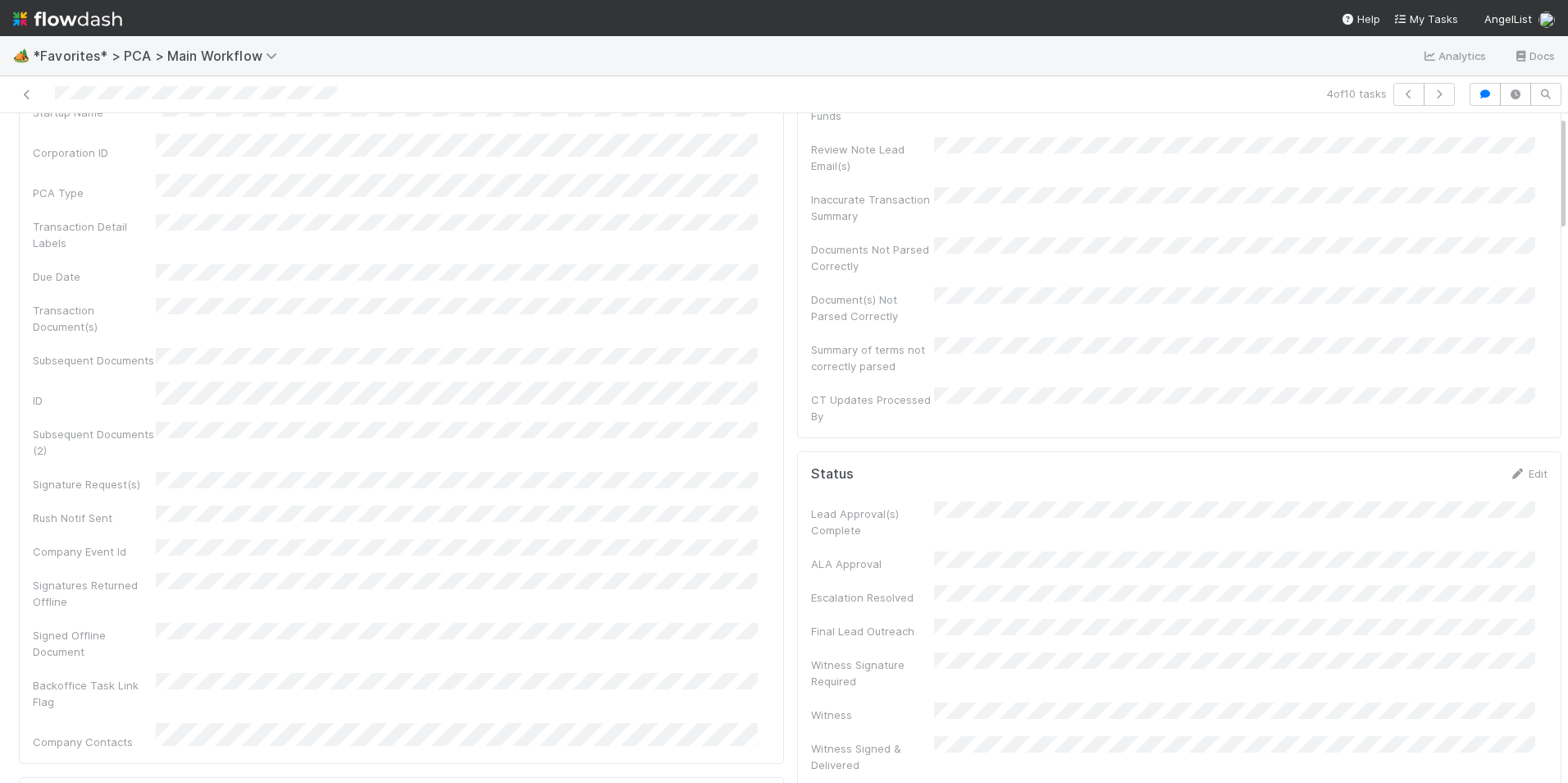
scroll to position [0, 0]
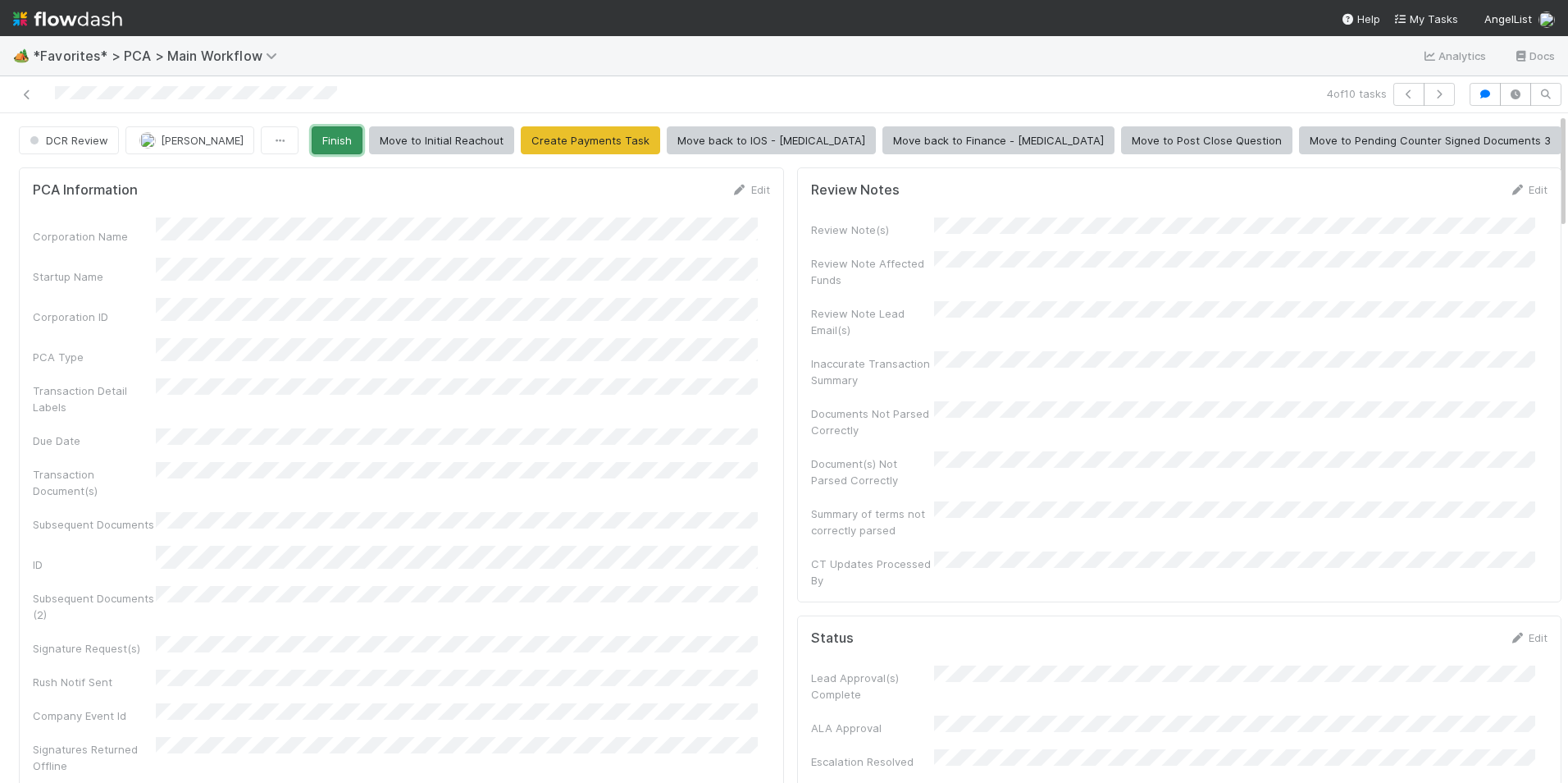
click at [362, 139] on button "Finish" at bounding box center [337, 140] width 51 height 28
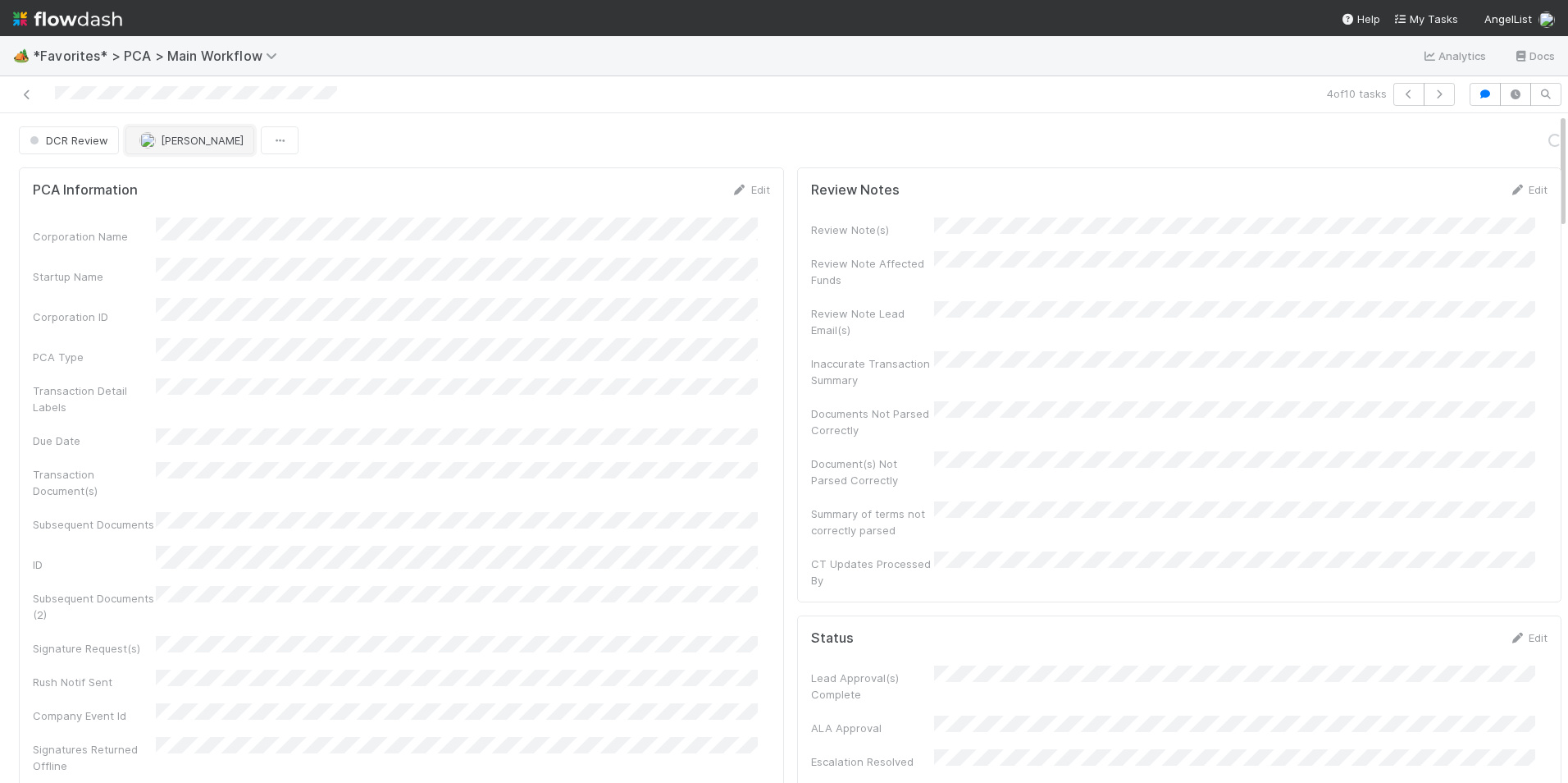
click at [185, 141] on span "[PERSON_NAME]" at bounding box center [202, 140] width 83 height 13
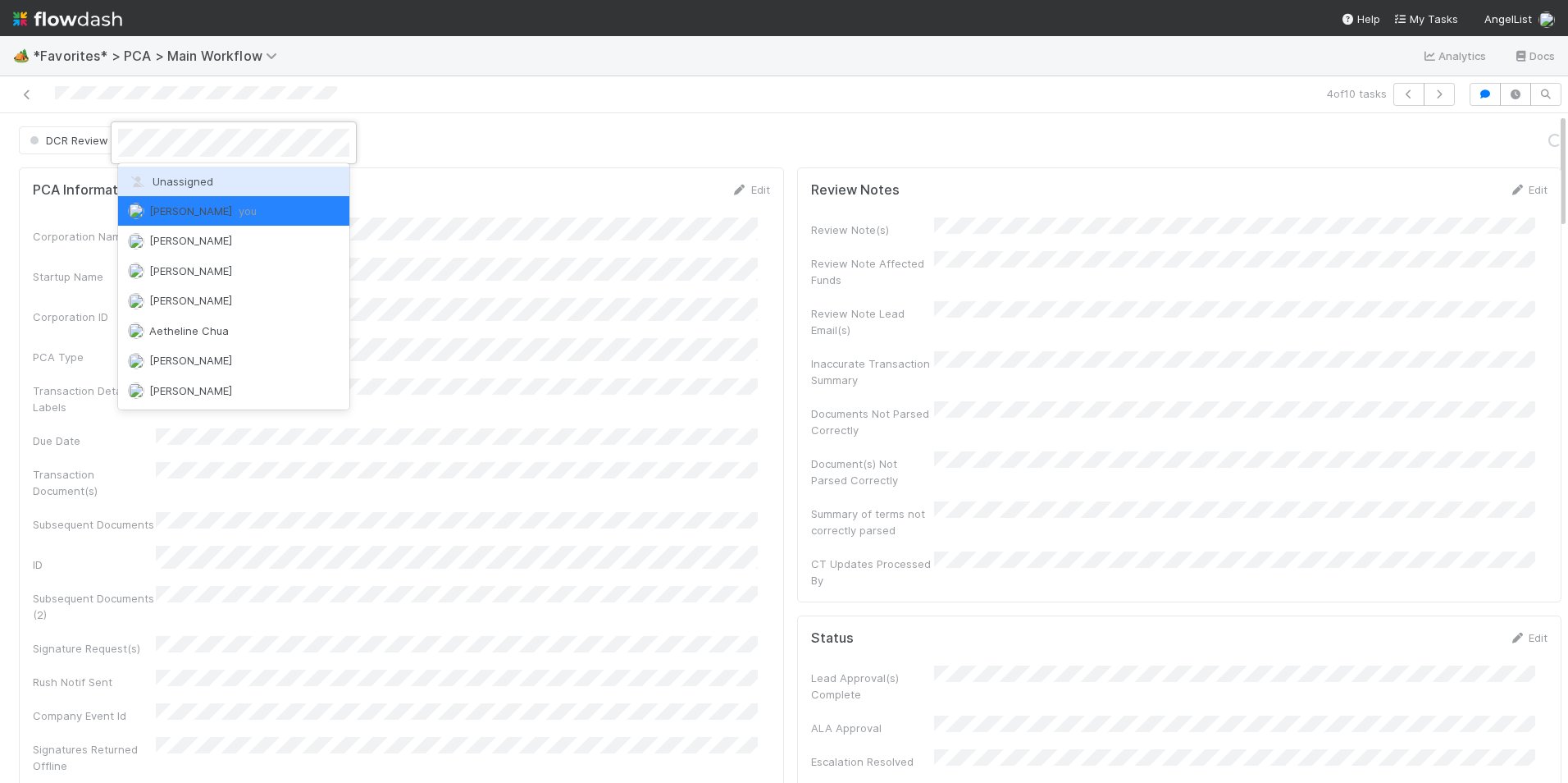
click at [193, 170] on div "Unassigned" at bounding box center [233, 181] width 231 height 29
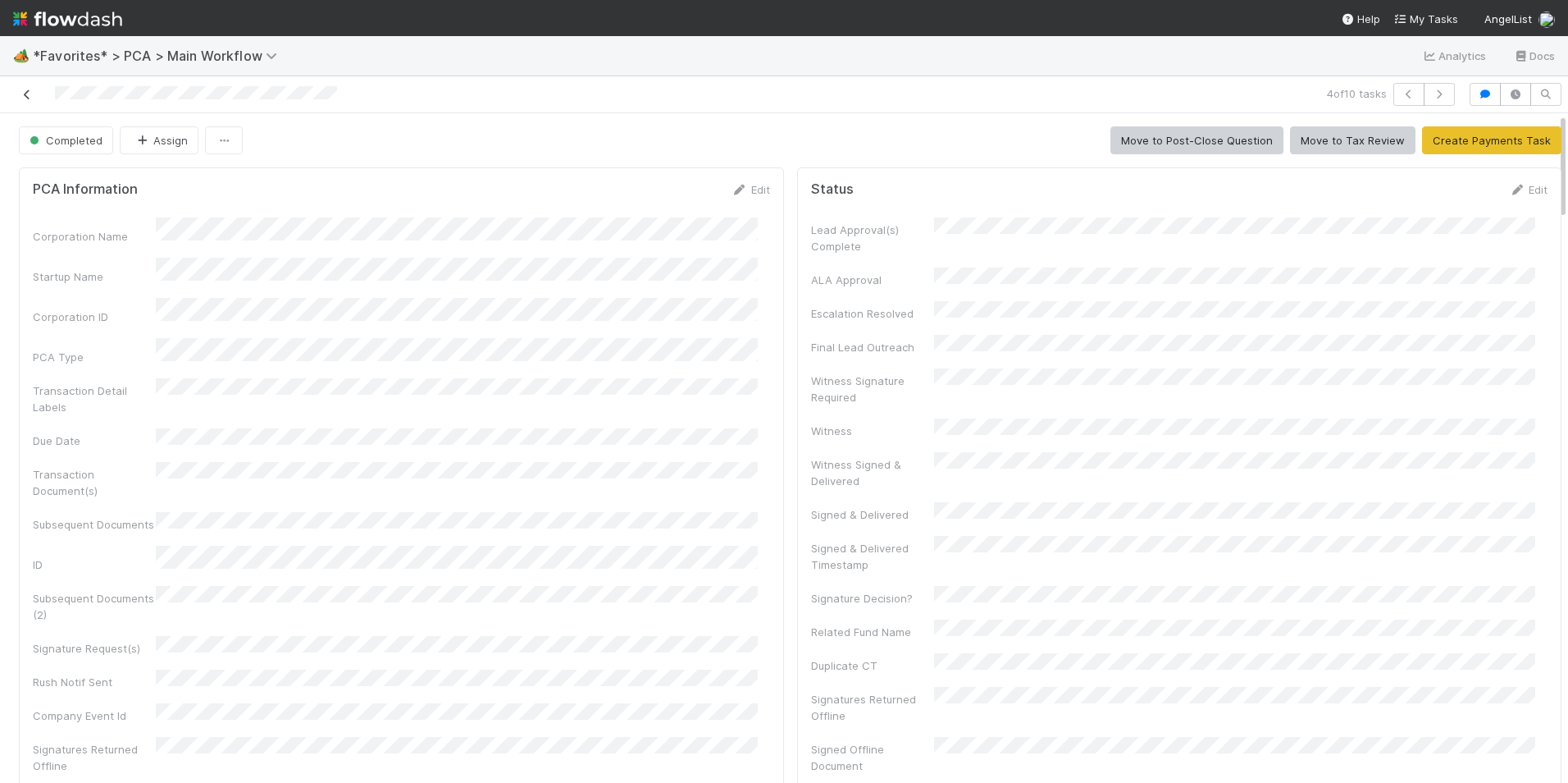
click at [25, 92] on icon at bounding box center [28, 95] width 17 height 11
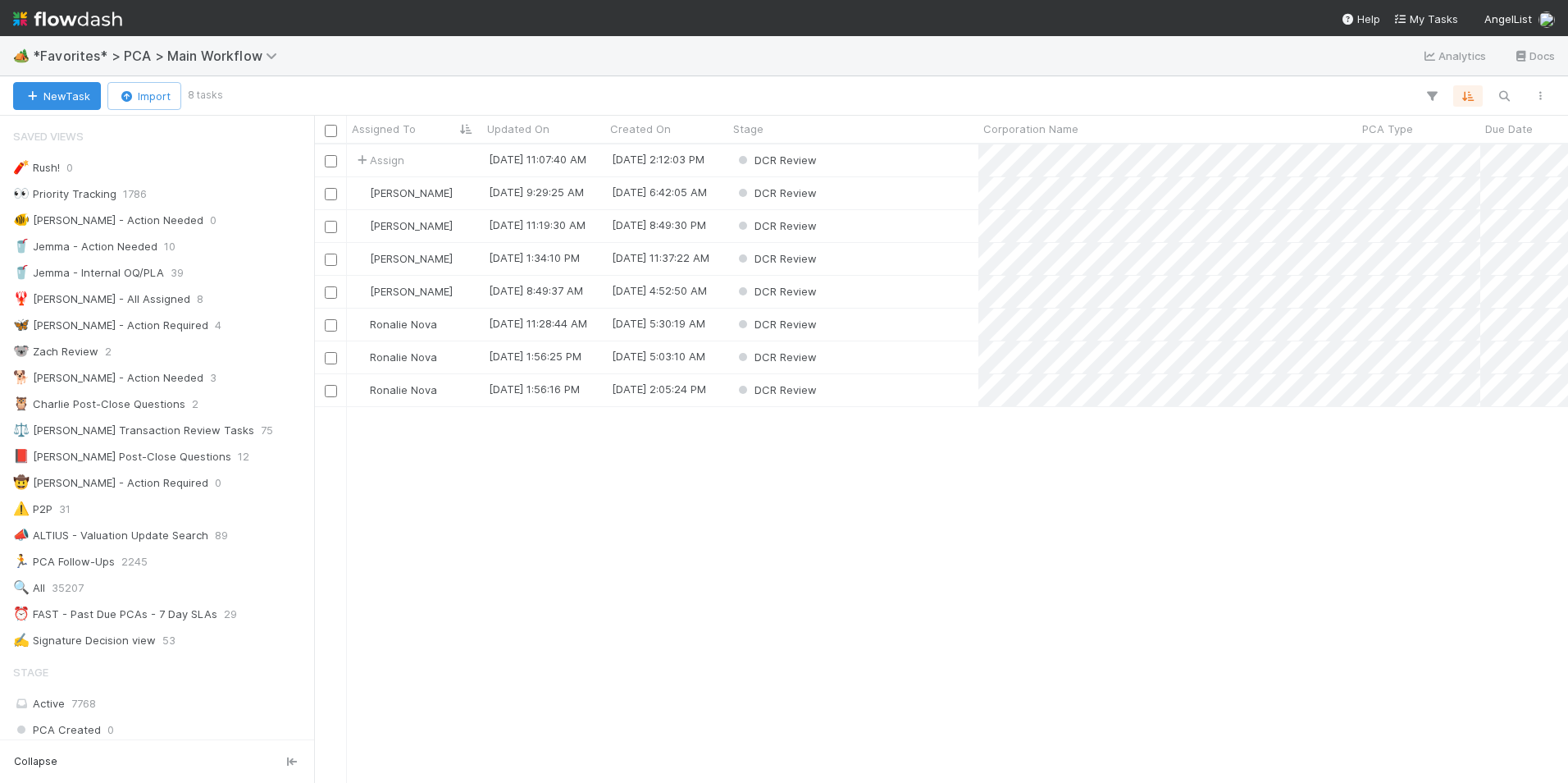
scroll to position [13, 13]
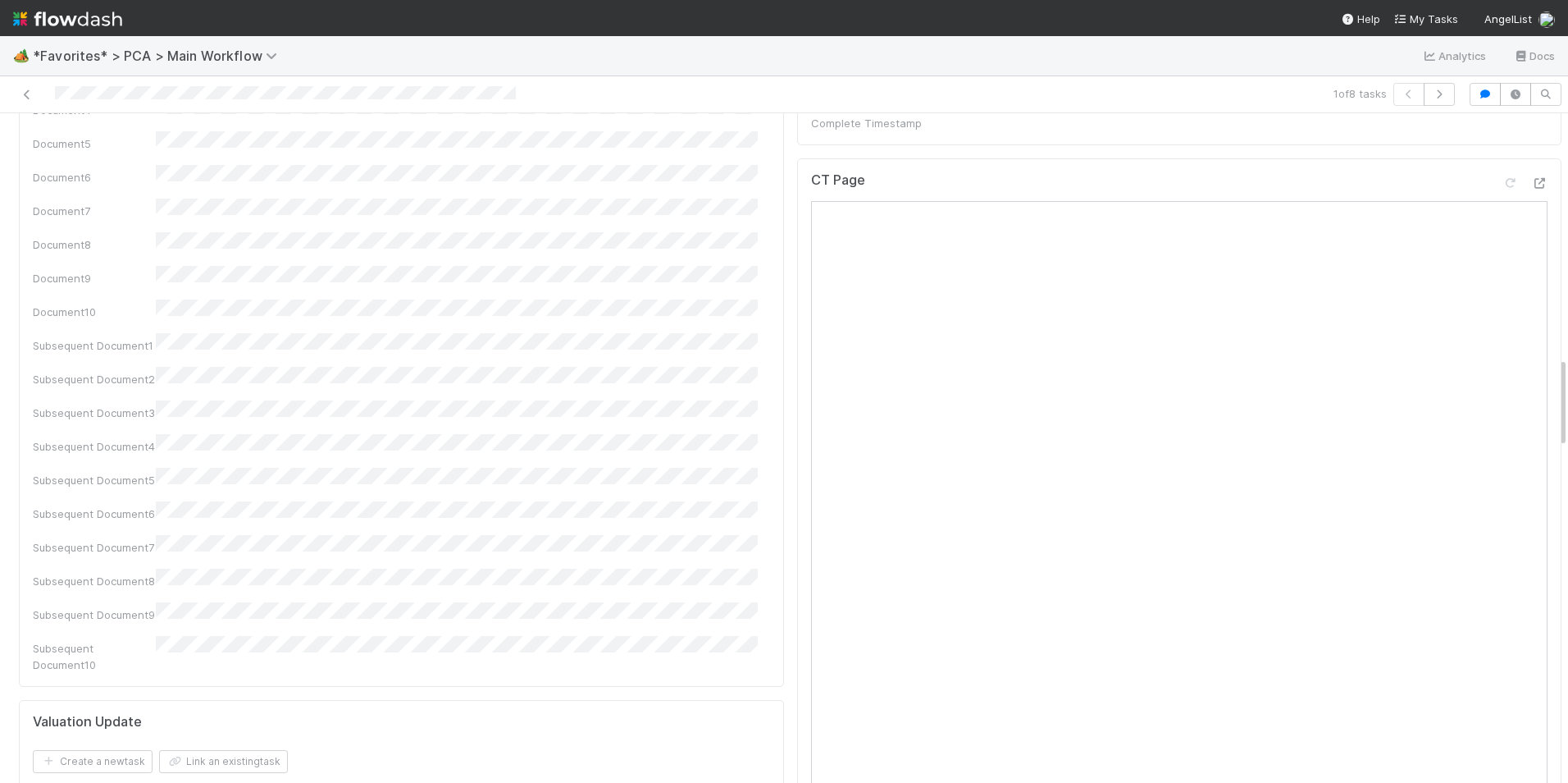
scroll to position [1723, 0]
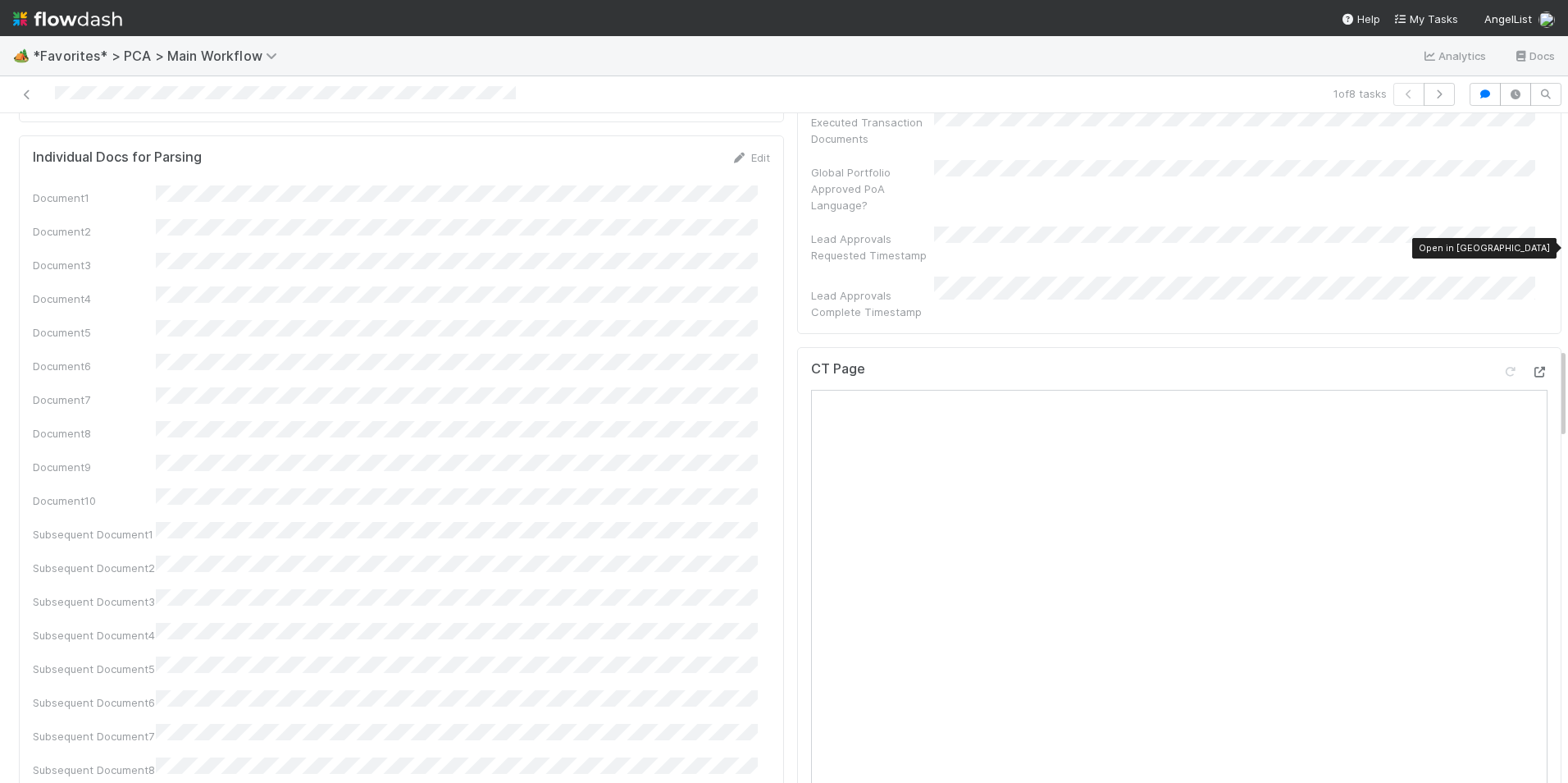
click at [1531, 367] on icon at bounding box center [1539, 373] width 17 height 11
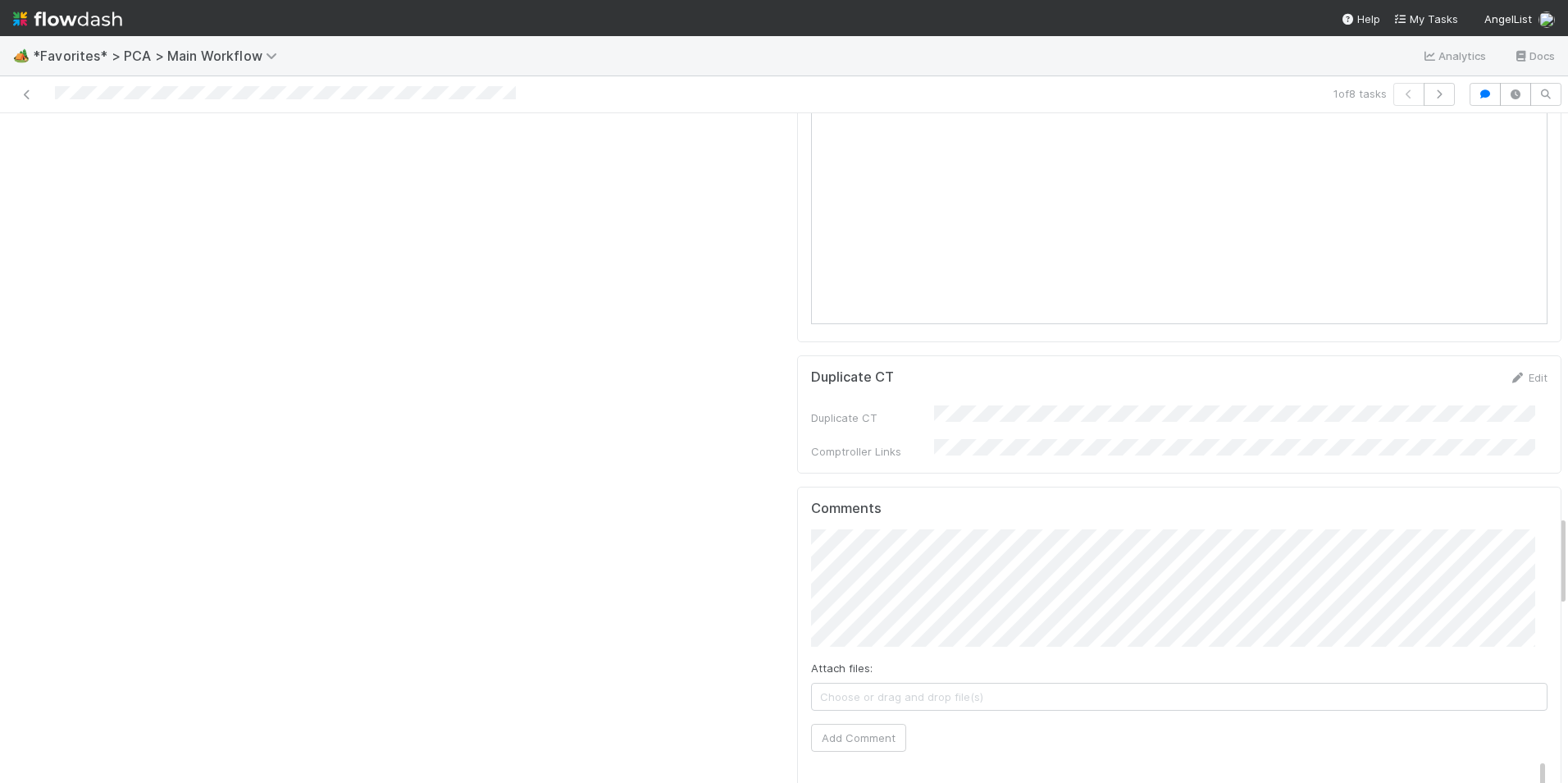
scroll to position [2954, 0]
click at [859, 700] on button "Add Comment" at bounding box center [858, 714] width 95 height 28
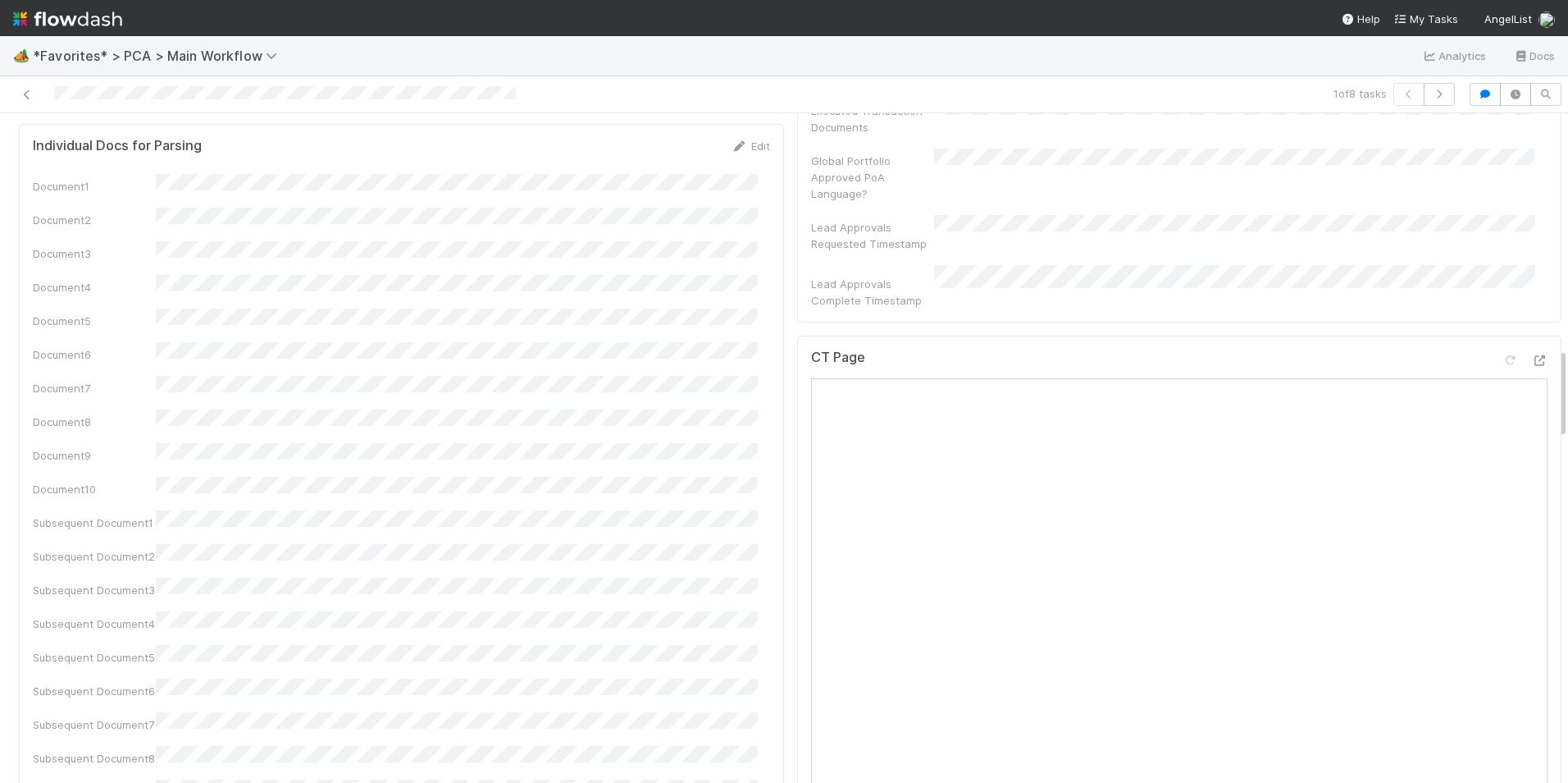
scroll to position [1723, 0]
click at [1531, 367] on icon at bounding box center [1539, 373] width 17 height 11
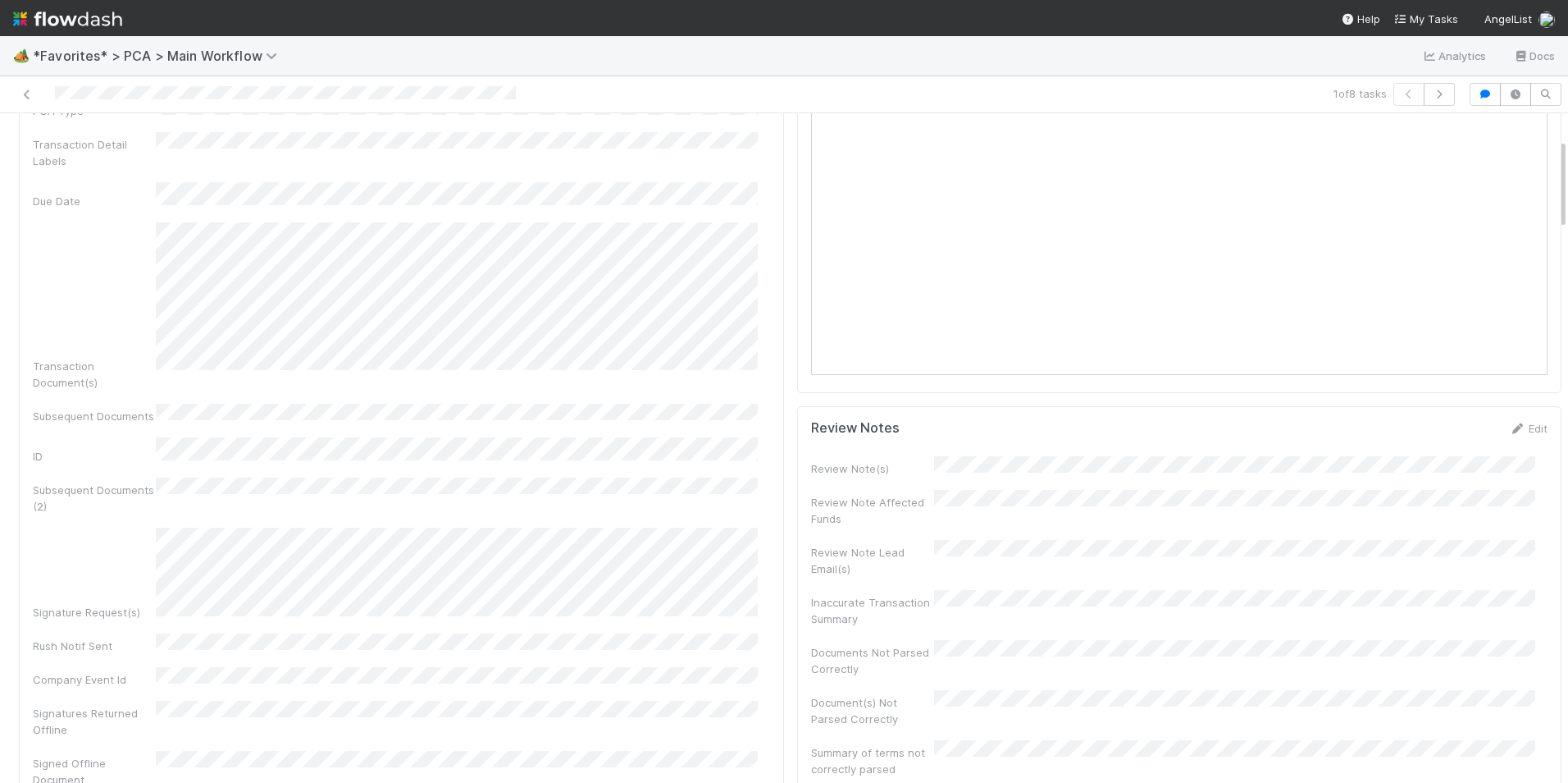
scroll to position [0, 0]
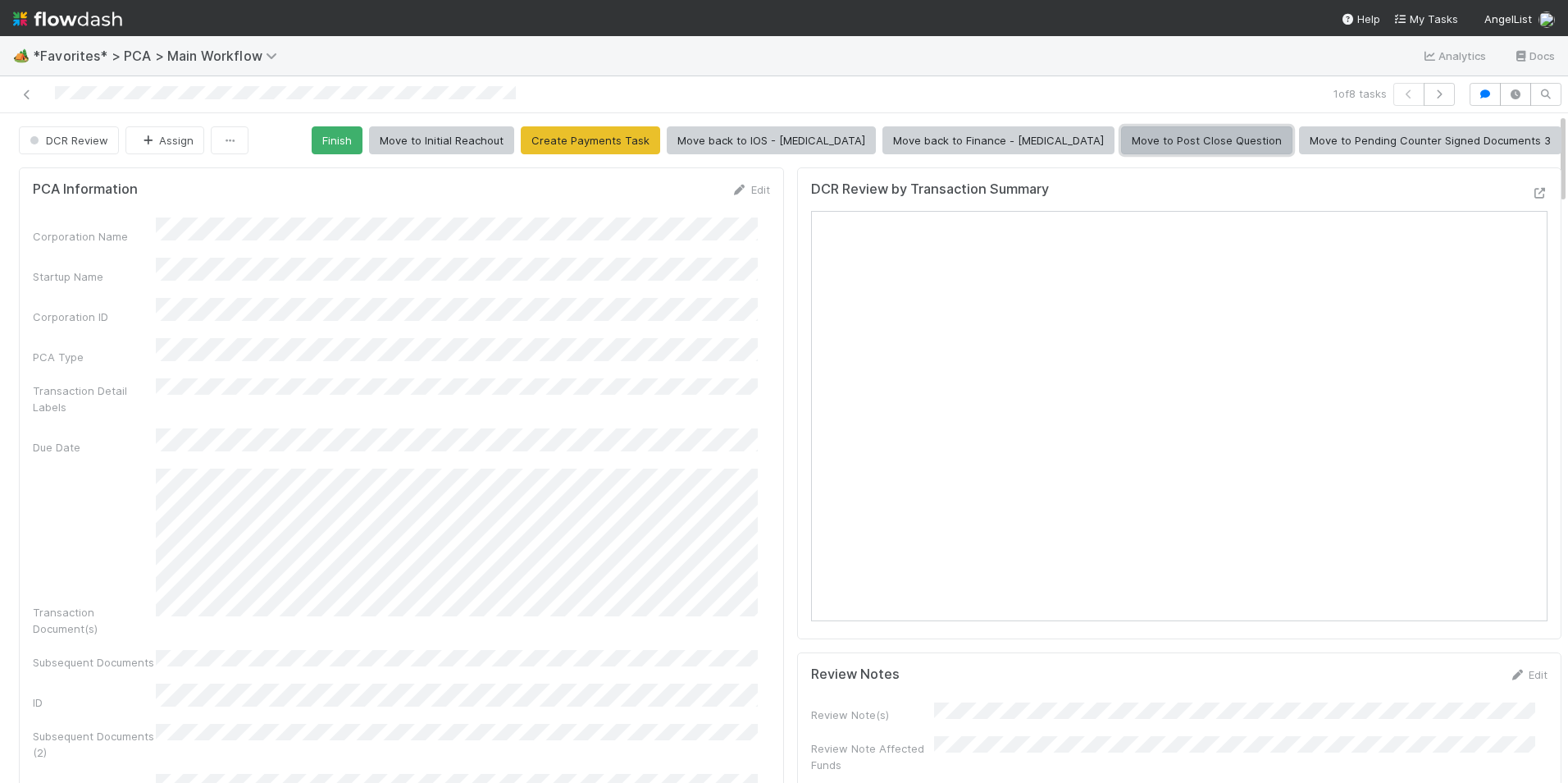
click at [1223, 144] on button "Move to Post Close Question" at bounding box center [1207, 140] width 171 height 28
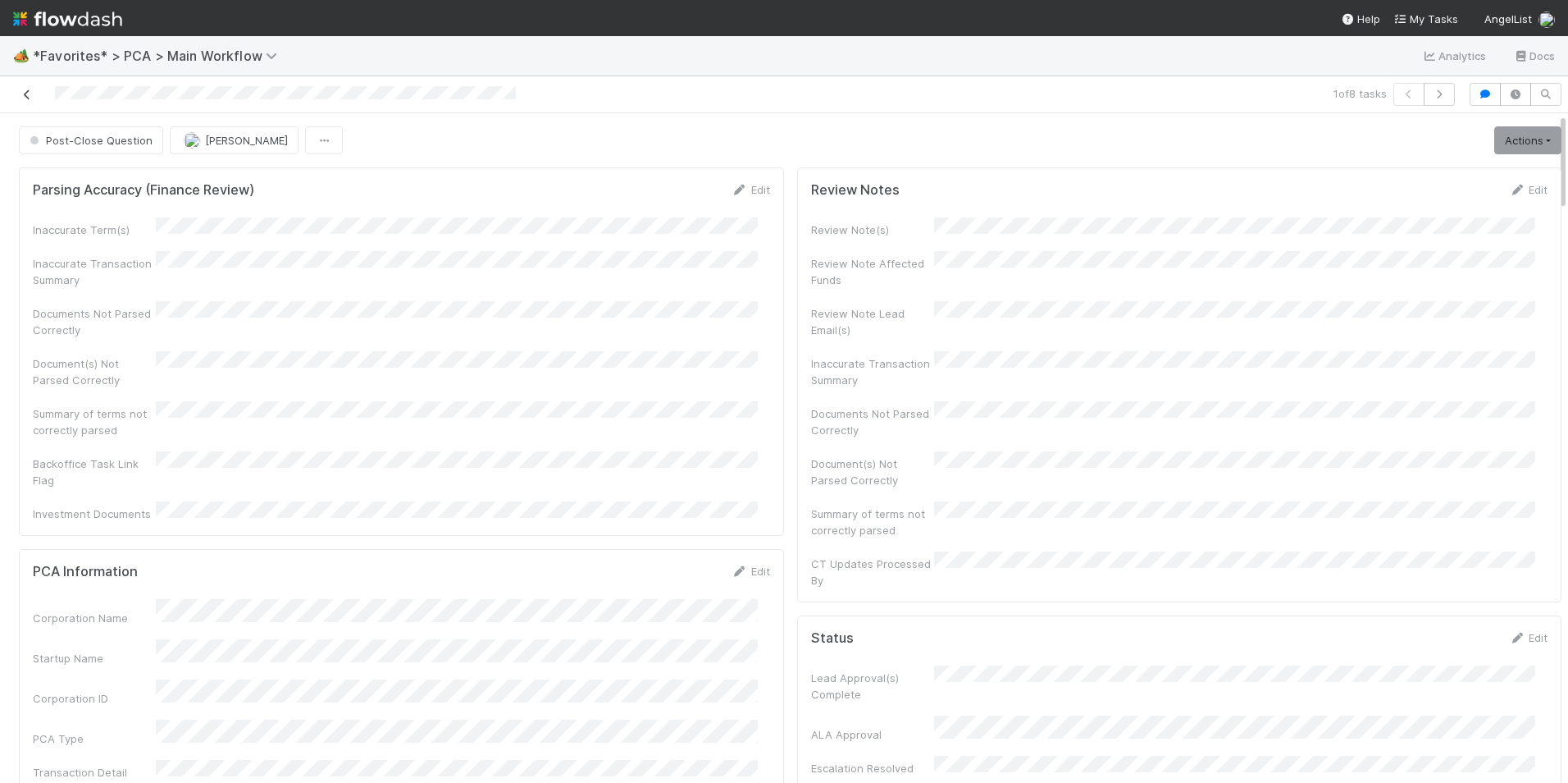
click at [31, 94] on icon at bounding box center [28, 95] width 17 height 11
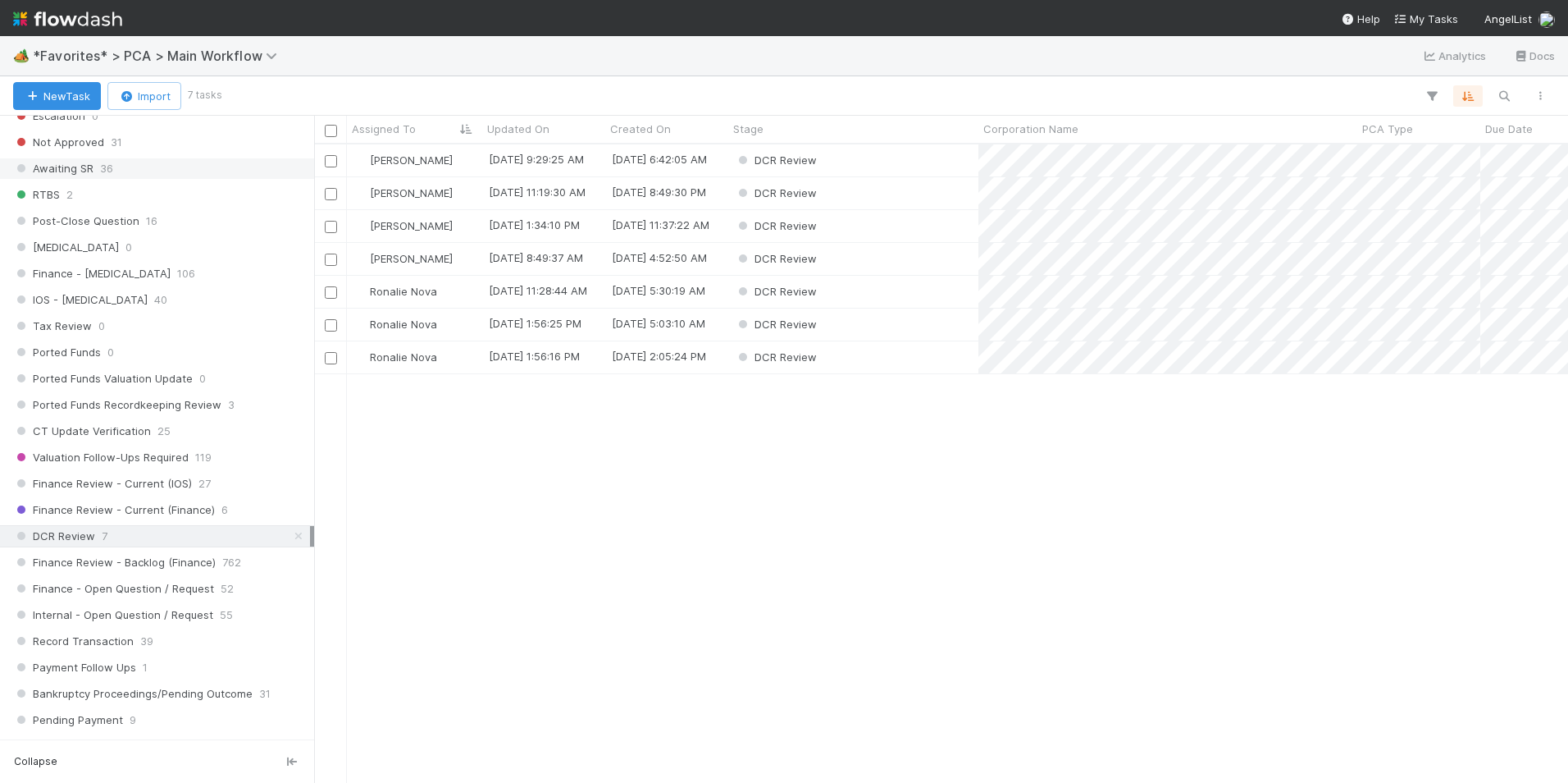
scroll to position [985, 0]
click at [227, 476] on div "Finance Review - Current (IOS) 27" at bounding box center [161, 480] width 297 height 20
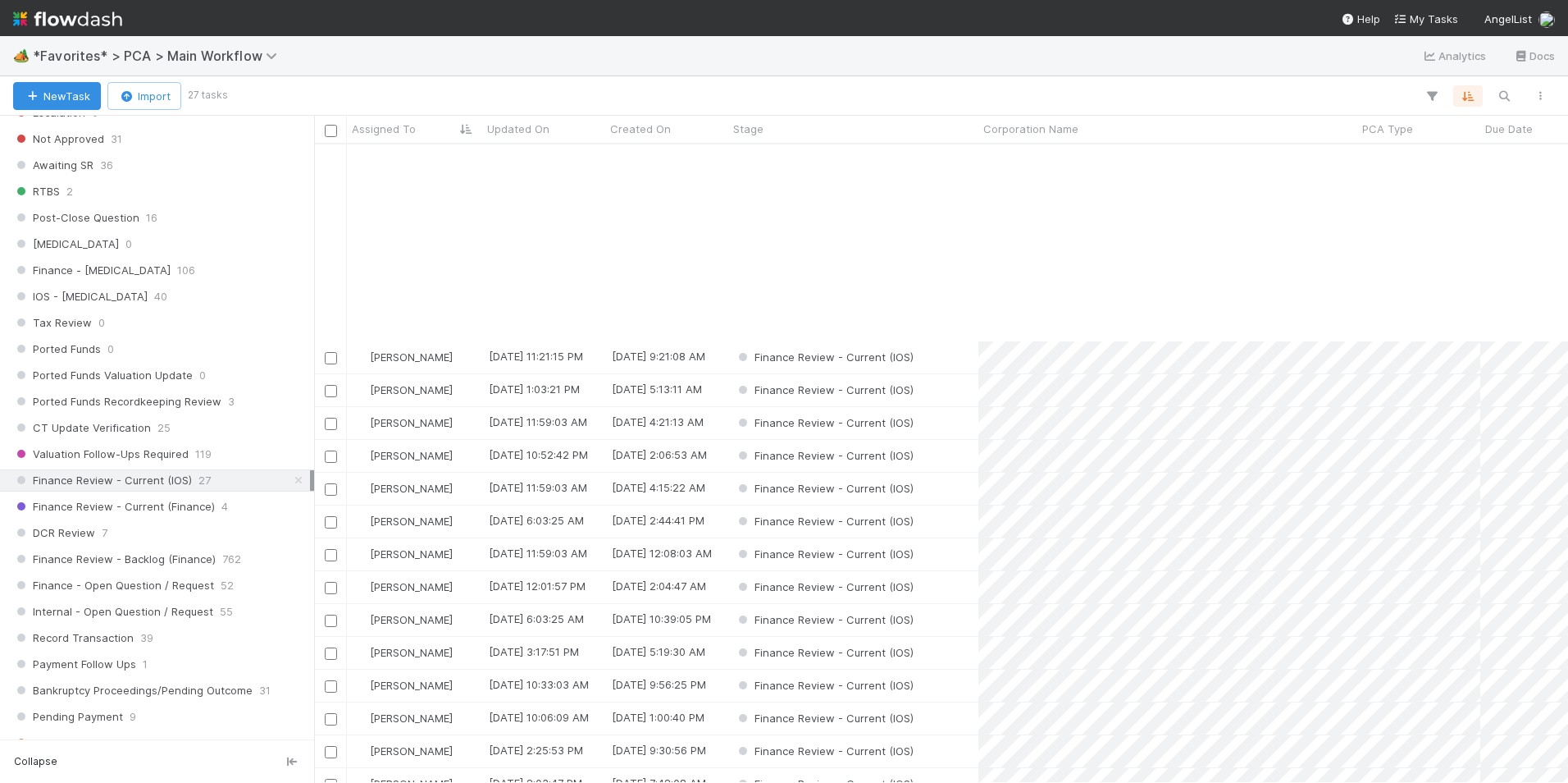
scroll to position [261, 0]
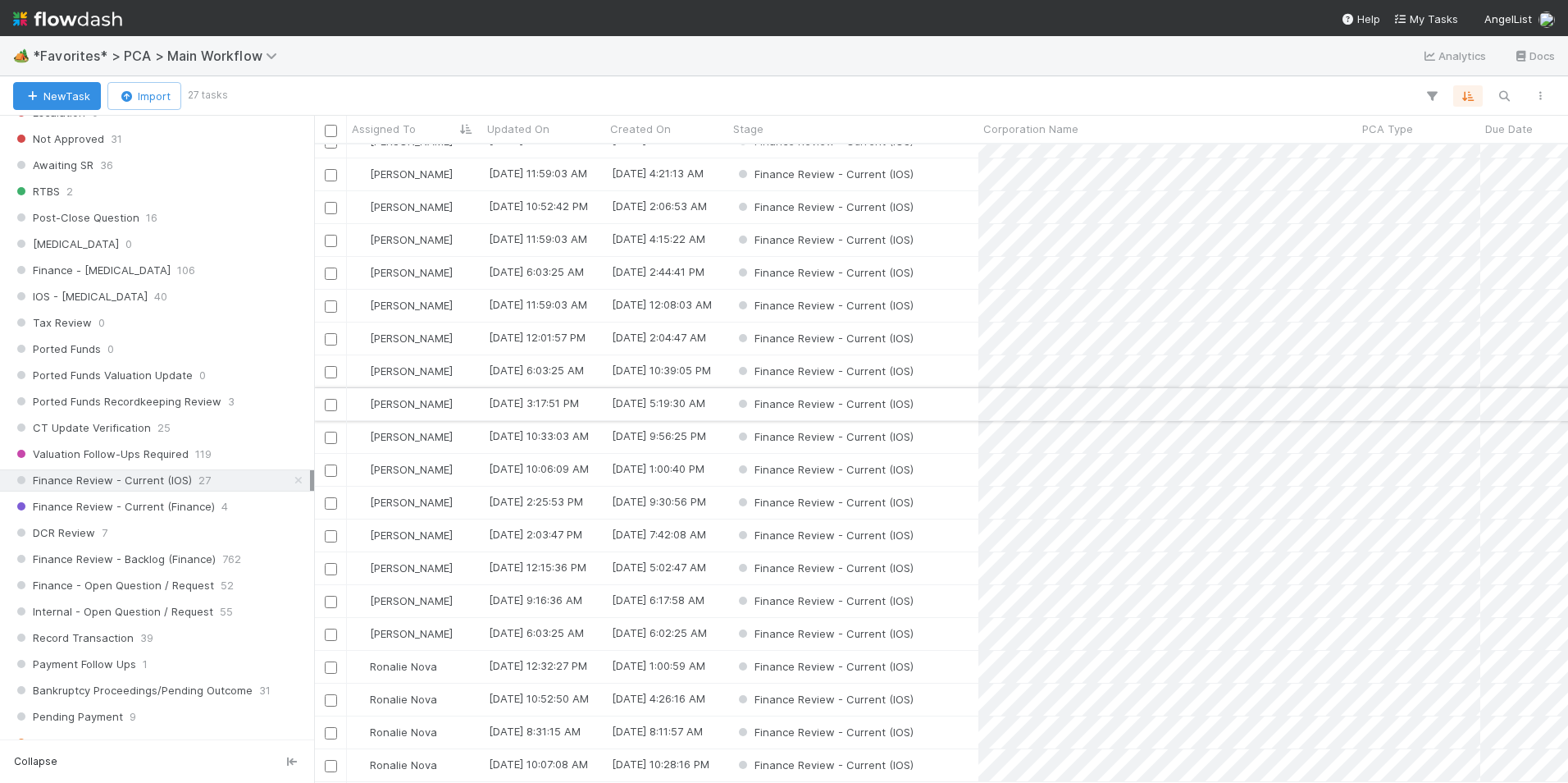
click at [463, 392] on div "[PERSON_NAME]" at bounding box center [414, 404] width 135 height 32
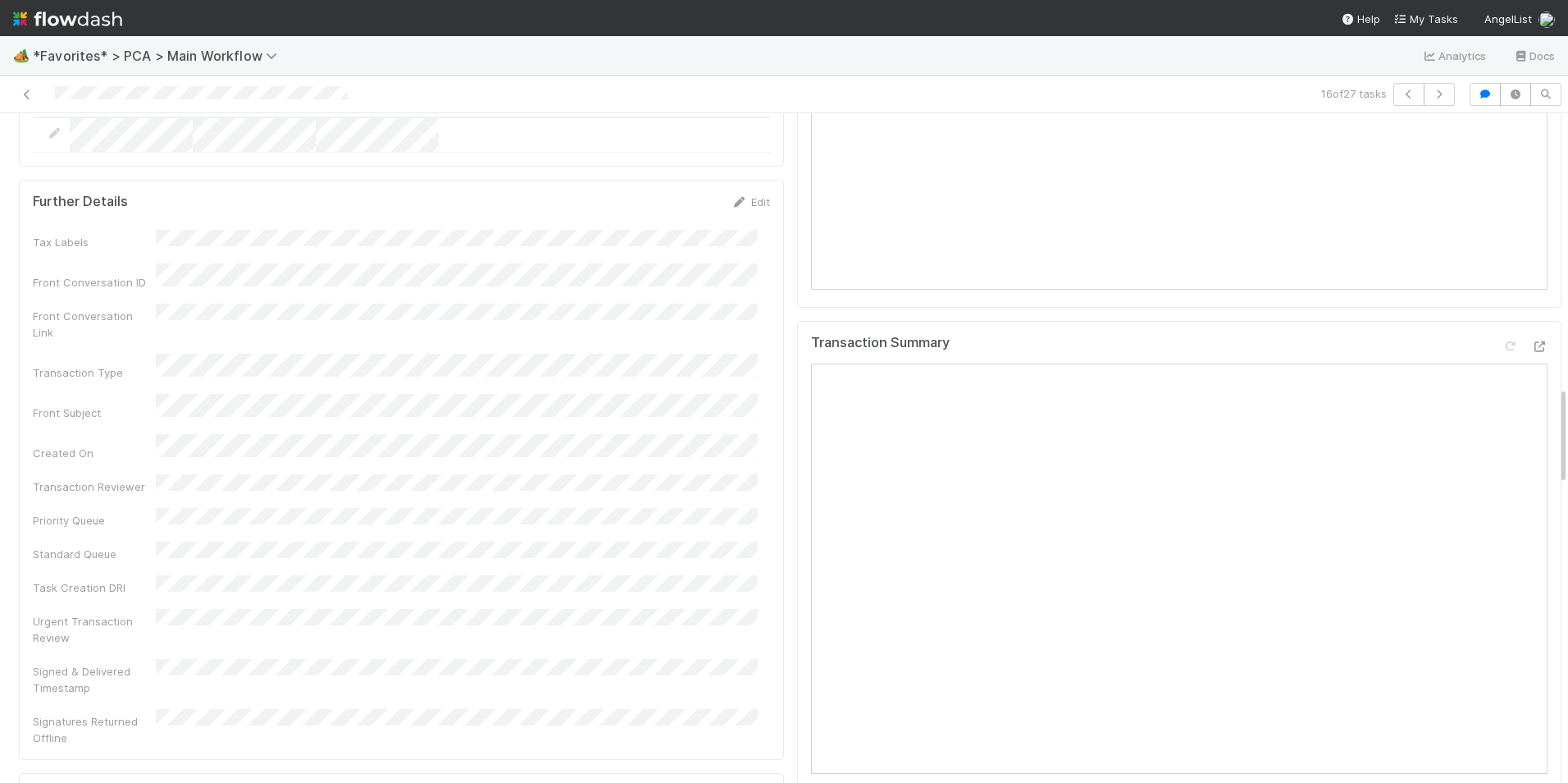
scroll to position [1805, 0]
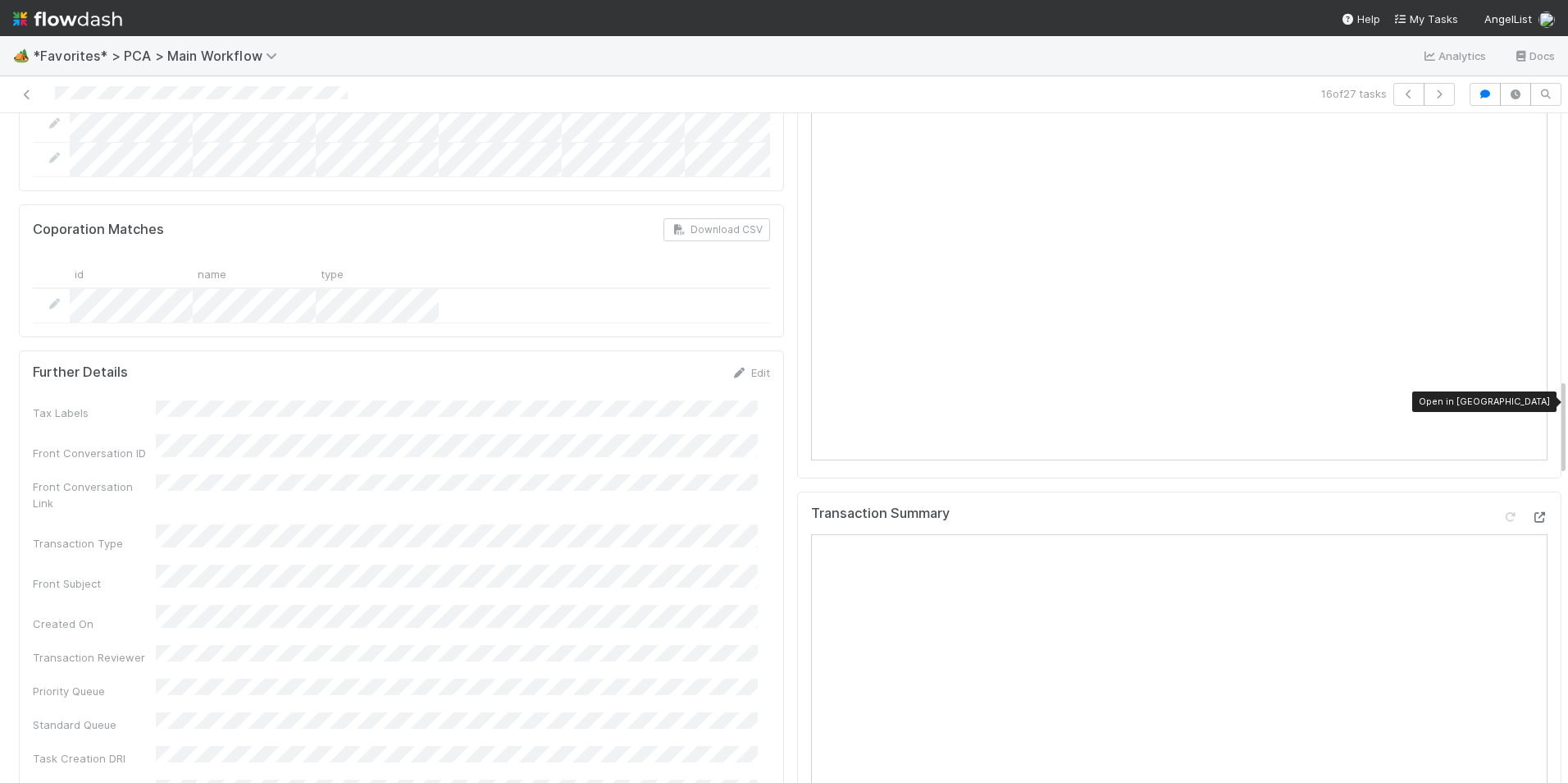
click at [1531, 512] on icon at bounding box center [1539, 517] width 17 height 11
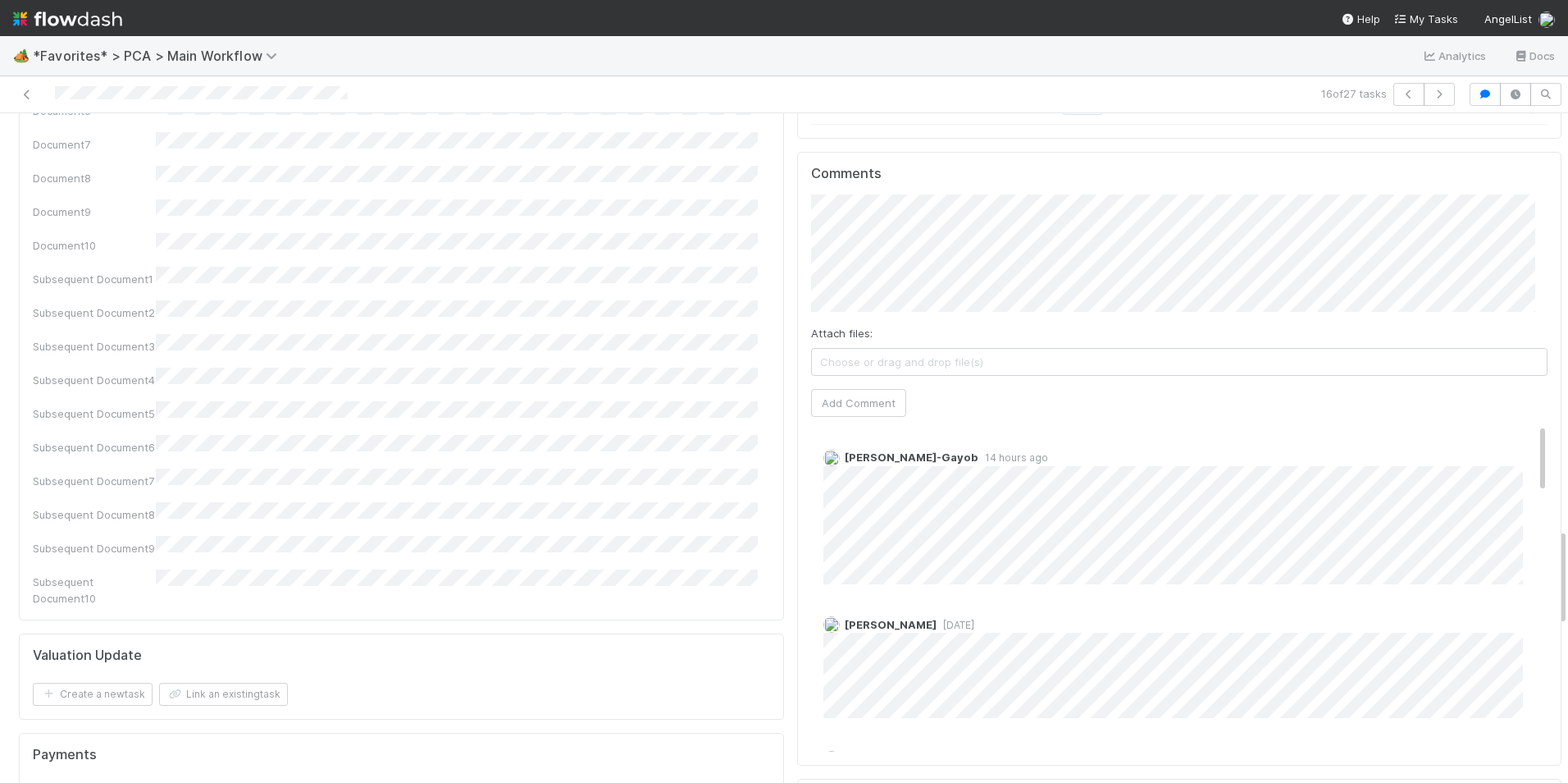
scroll to position [2708, 0]
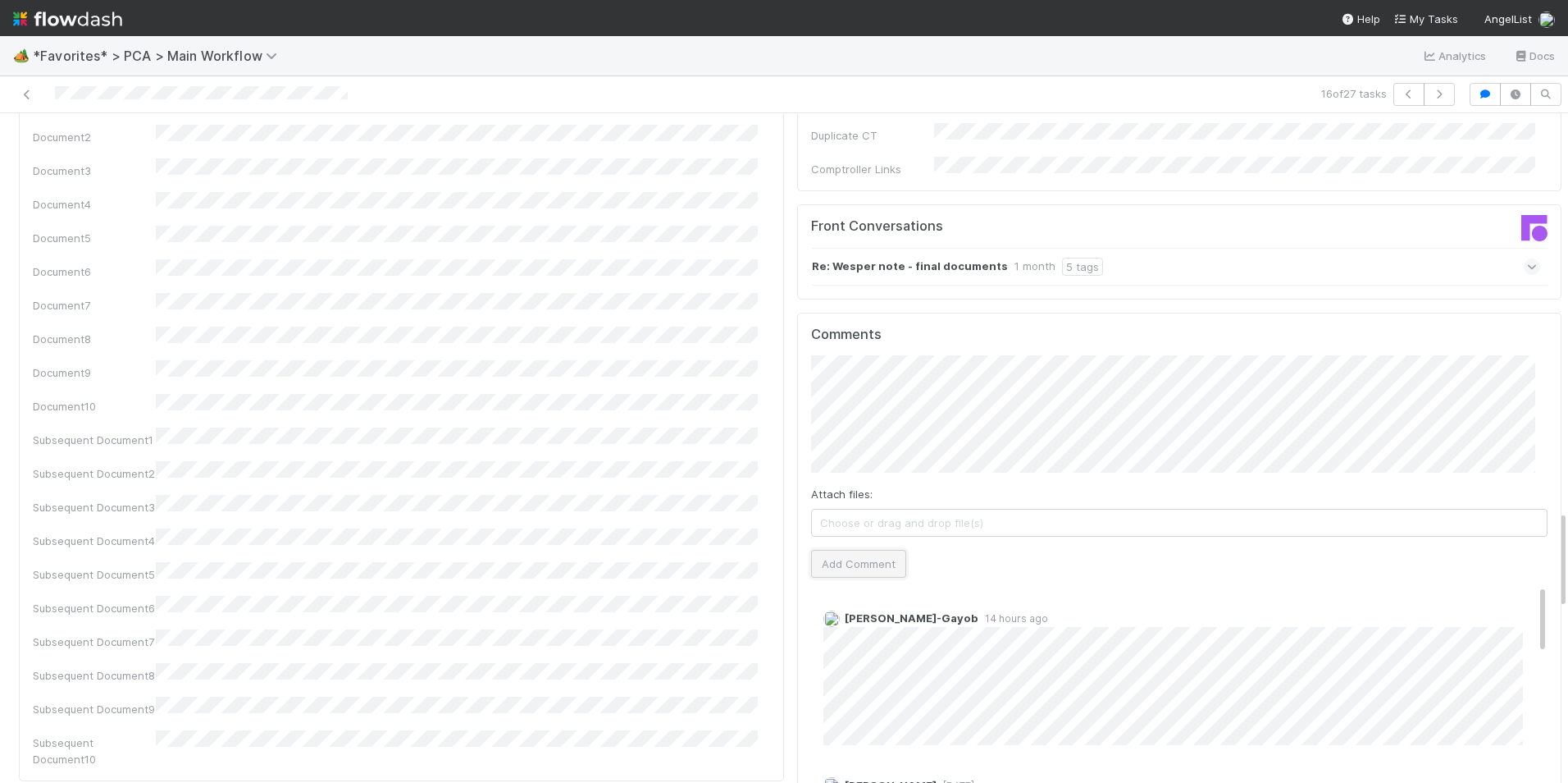
click at [871, 549] on button "Add Comment" at bounding box center [858, 563] width 95 height 28
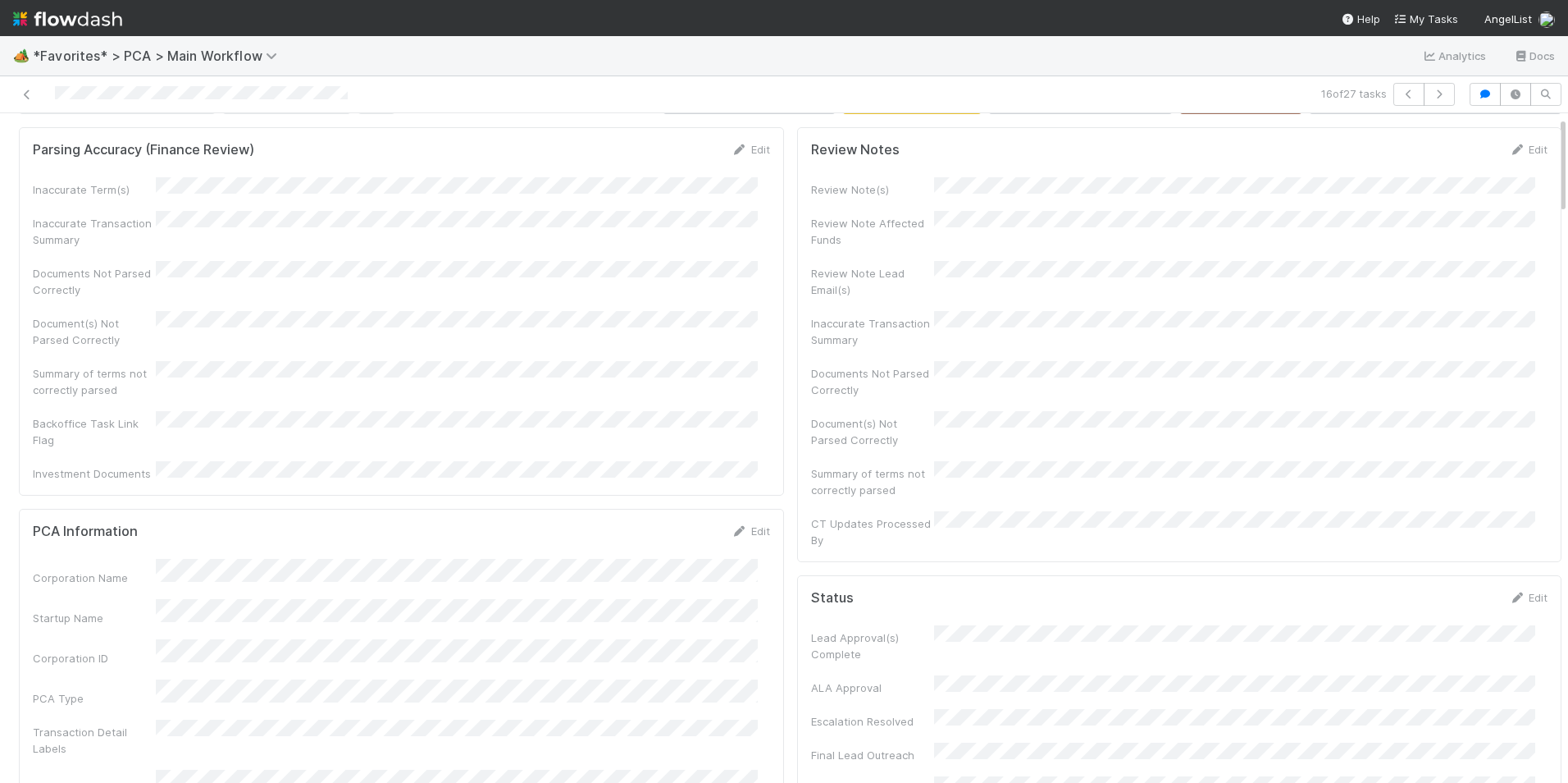
scroll to position [0, 0]
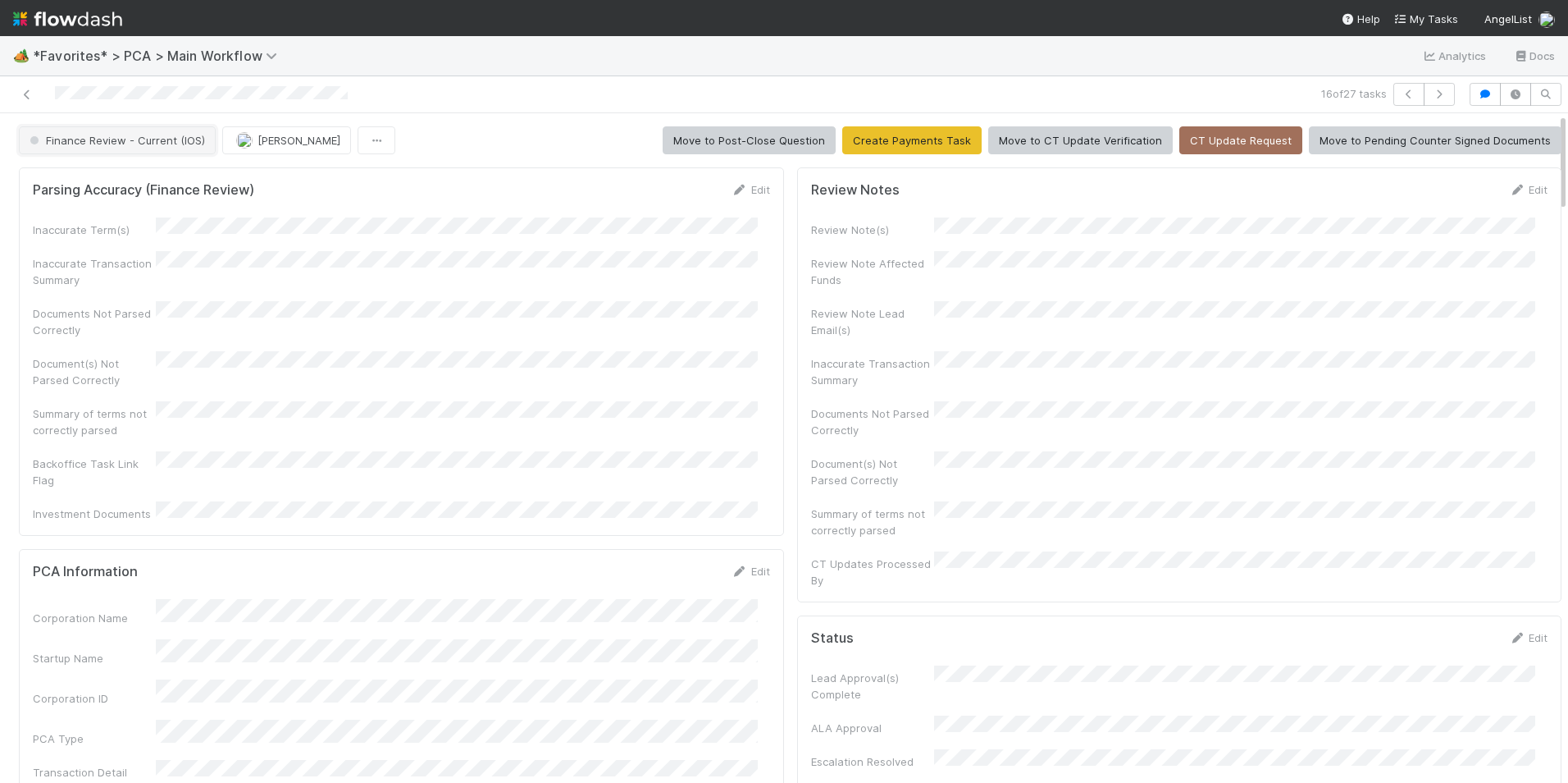
click at [108, 136] on span "Finance Review - Current (IOS)" at bounding box center [116, 140] width 178 height 13
click at [102, 230] on div "Completed" at bounding box center [128, 227] width 231 height 29
click at [244, 144] on img "button" at bounding box center [245, 141] width 17 height 17
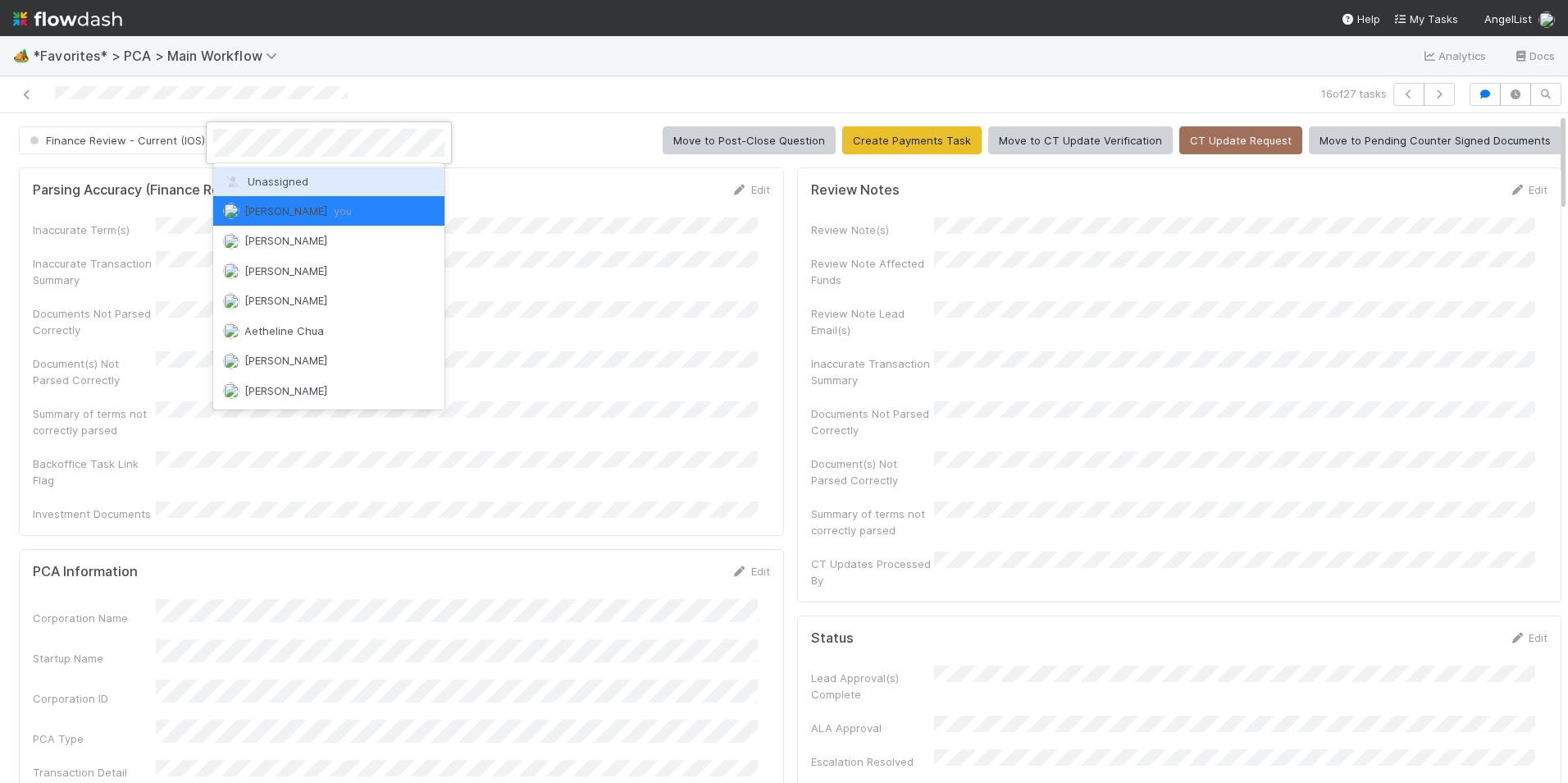
click at [269, 179] on span "Unassigned" at bounding box center [266, 181] width 86 height 13
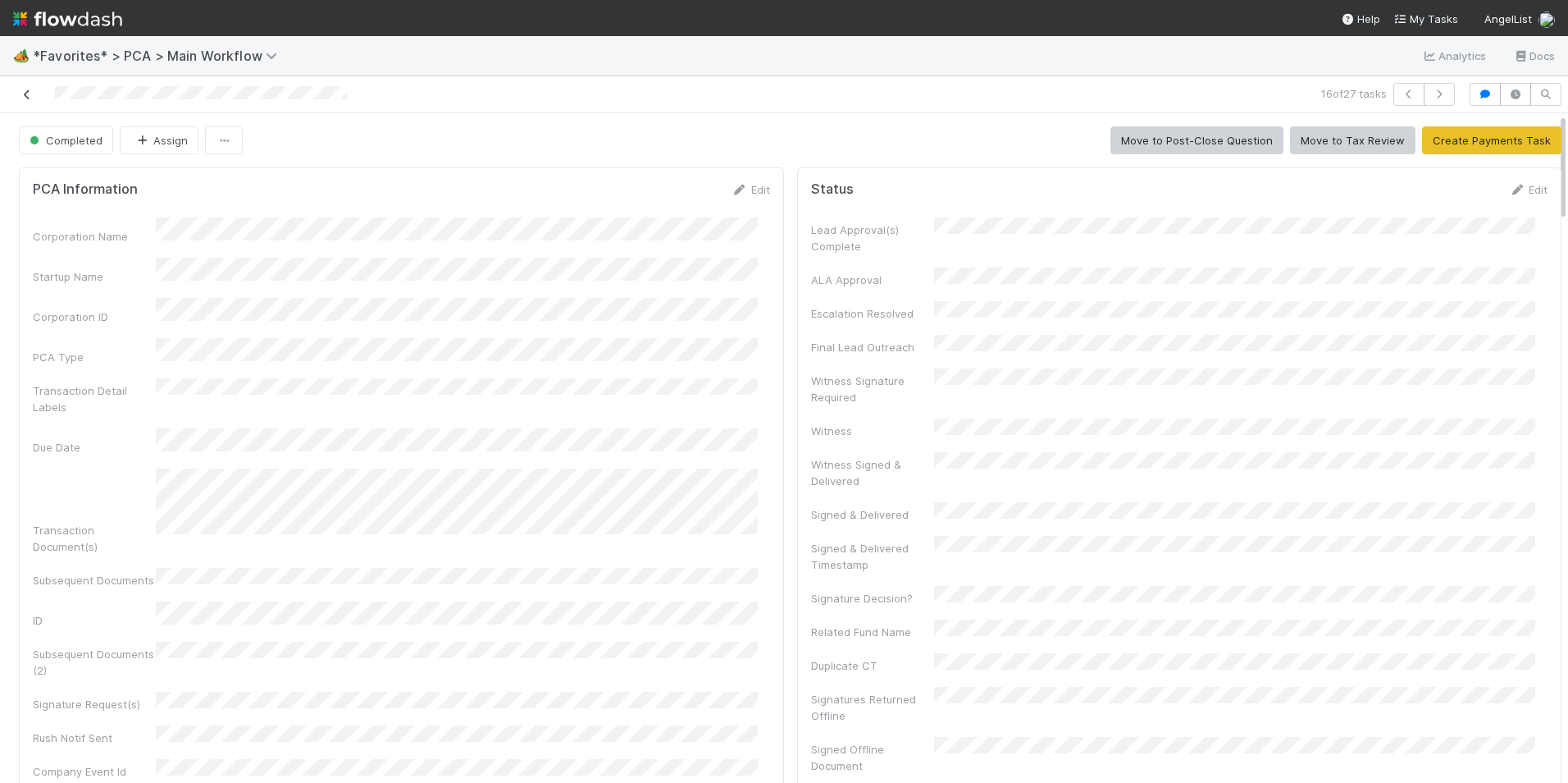
click at [26, 97] on icon at bounding box center [28, 95] width 17 height 11
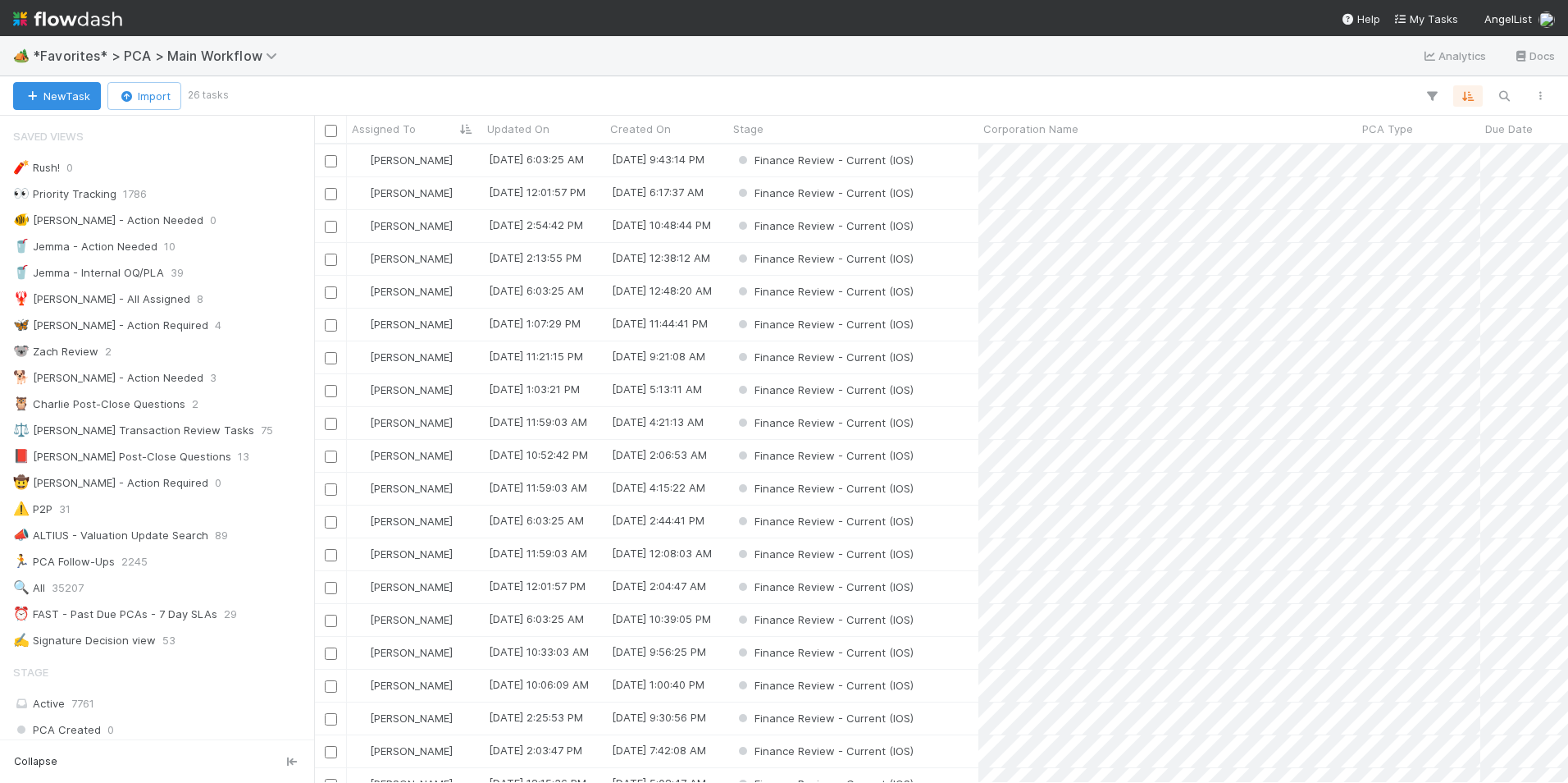
scroll to position [626, 1242]
click at [613, 95] on div at bounding box center [891, 96] width 1333 height 21
click at [443, 490] on div "[PERSON_NAME]" at bounding box center [414, 489] width 135 height 32
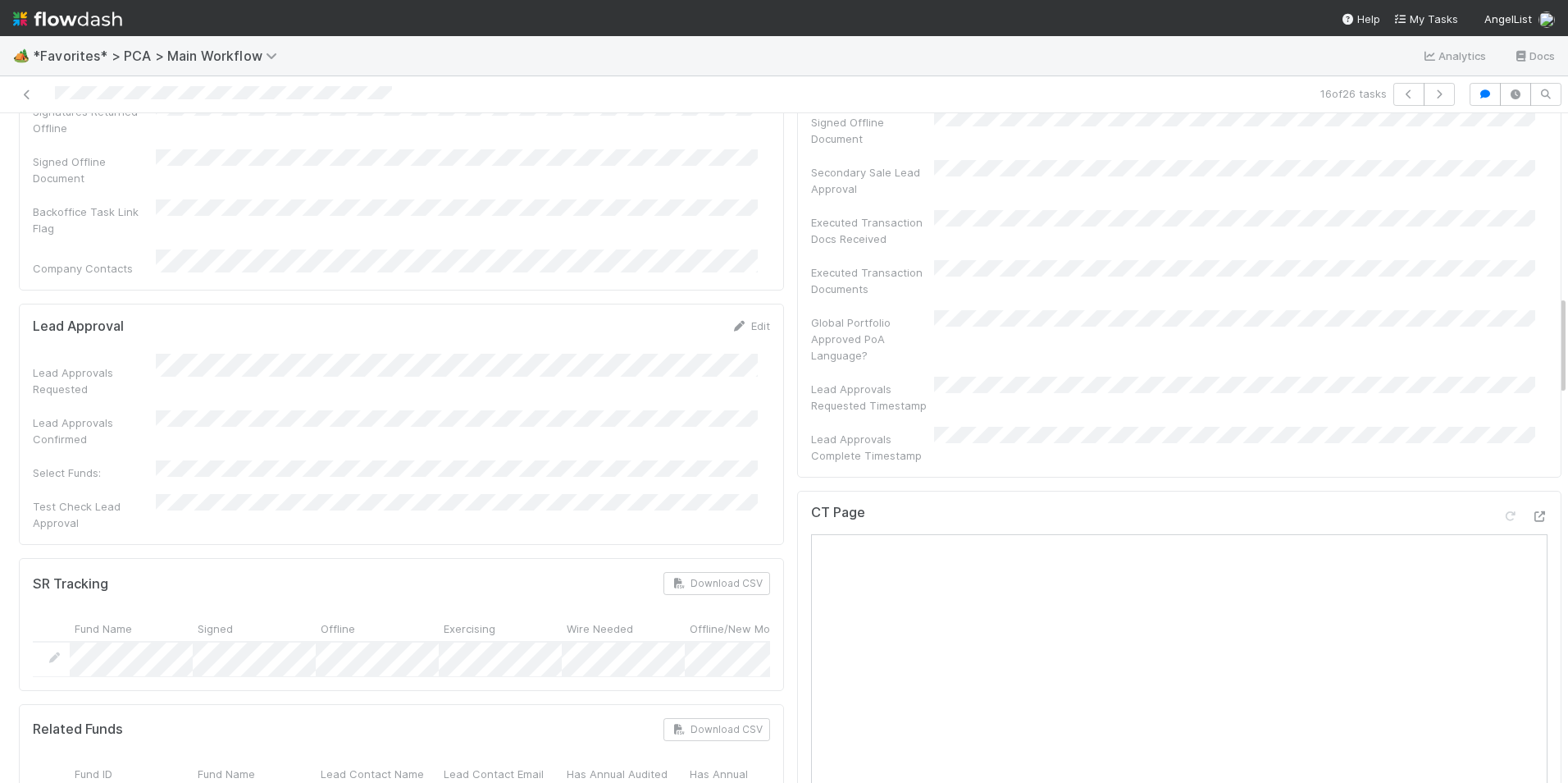
scroll to position [1066, 0]
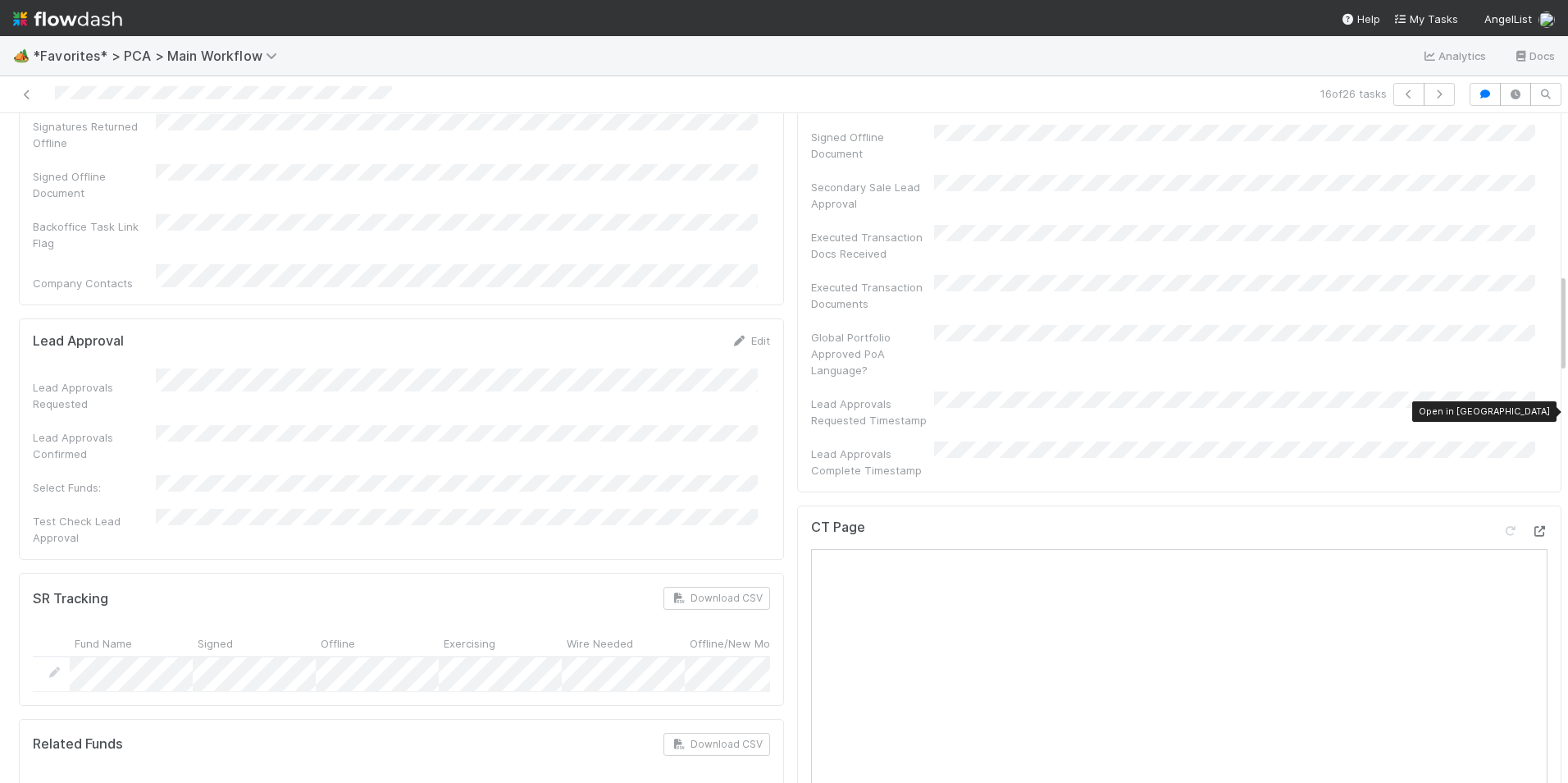
click at [1531, 526] on icon at bounding box center [1539, 532] width 17 height 11
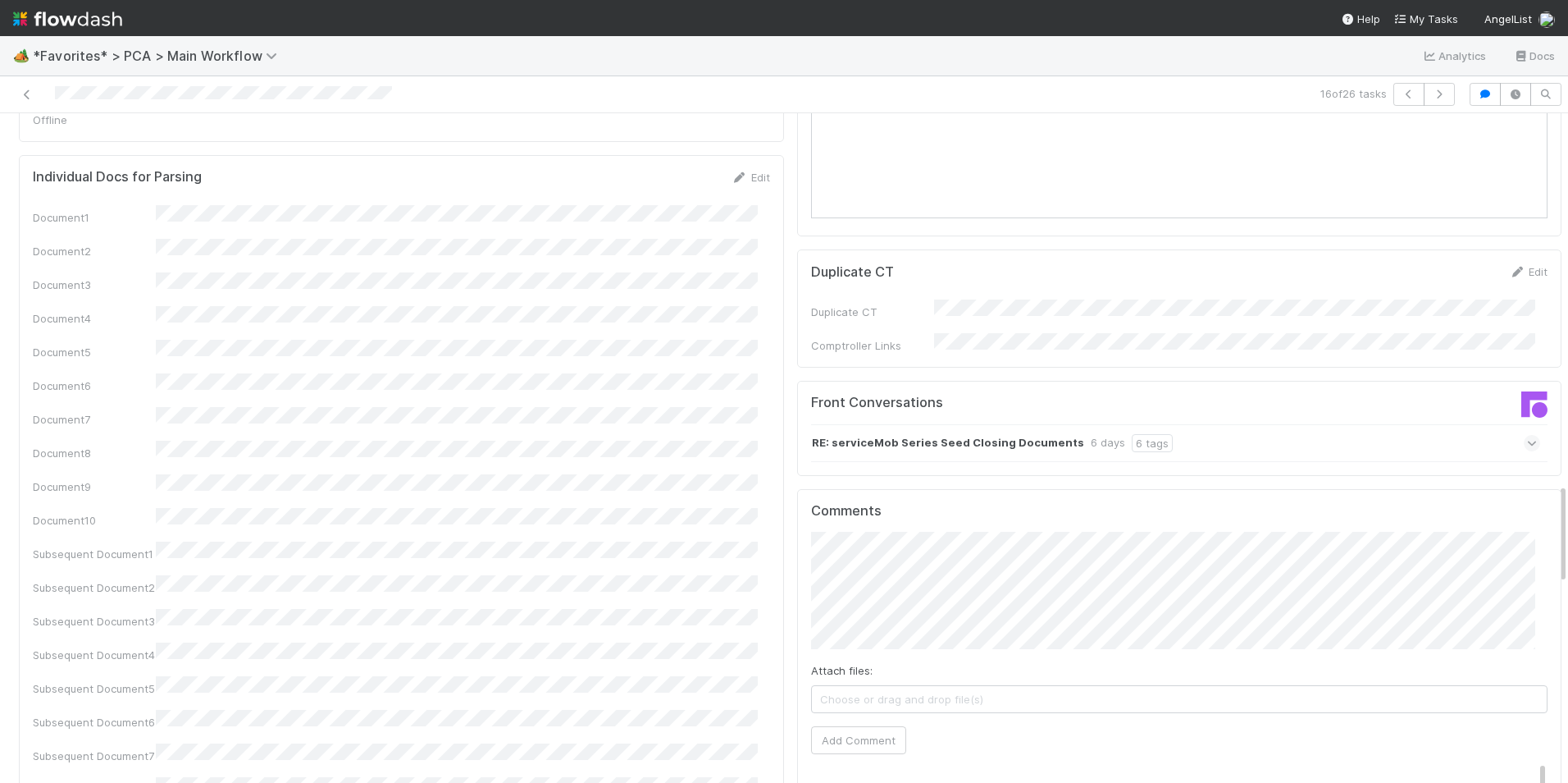
scroll to position [2543, 0]
click at [876, 720] on button "Add Comment" at bounding box center [858, 734] width 95 height 28
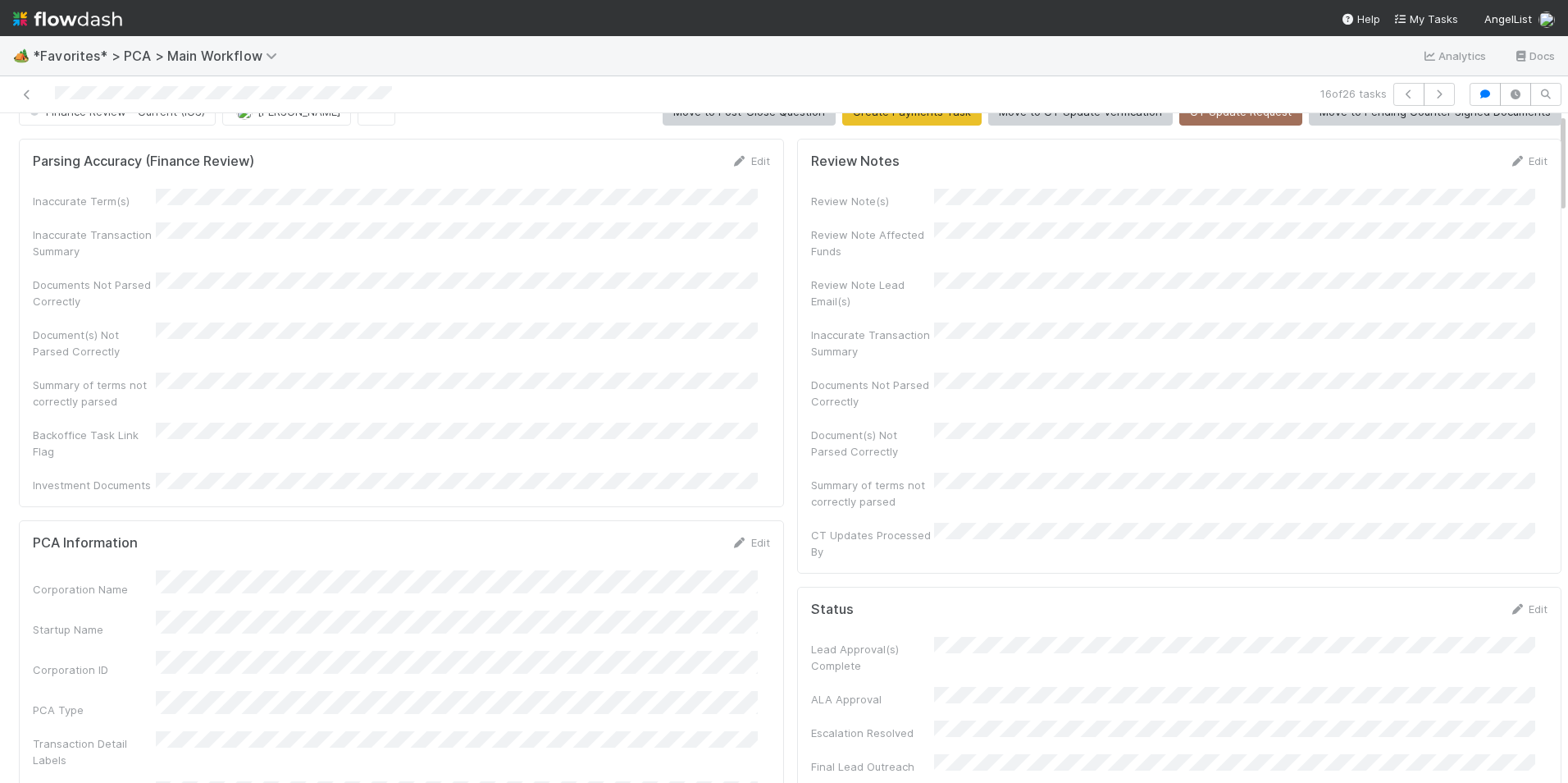
scroll to position [0, 0]
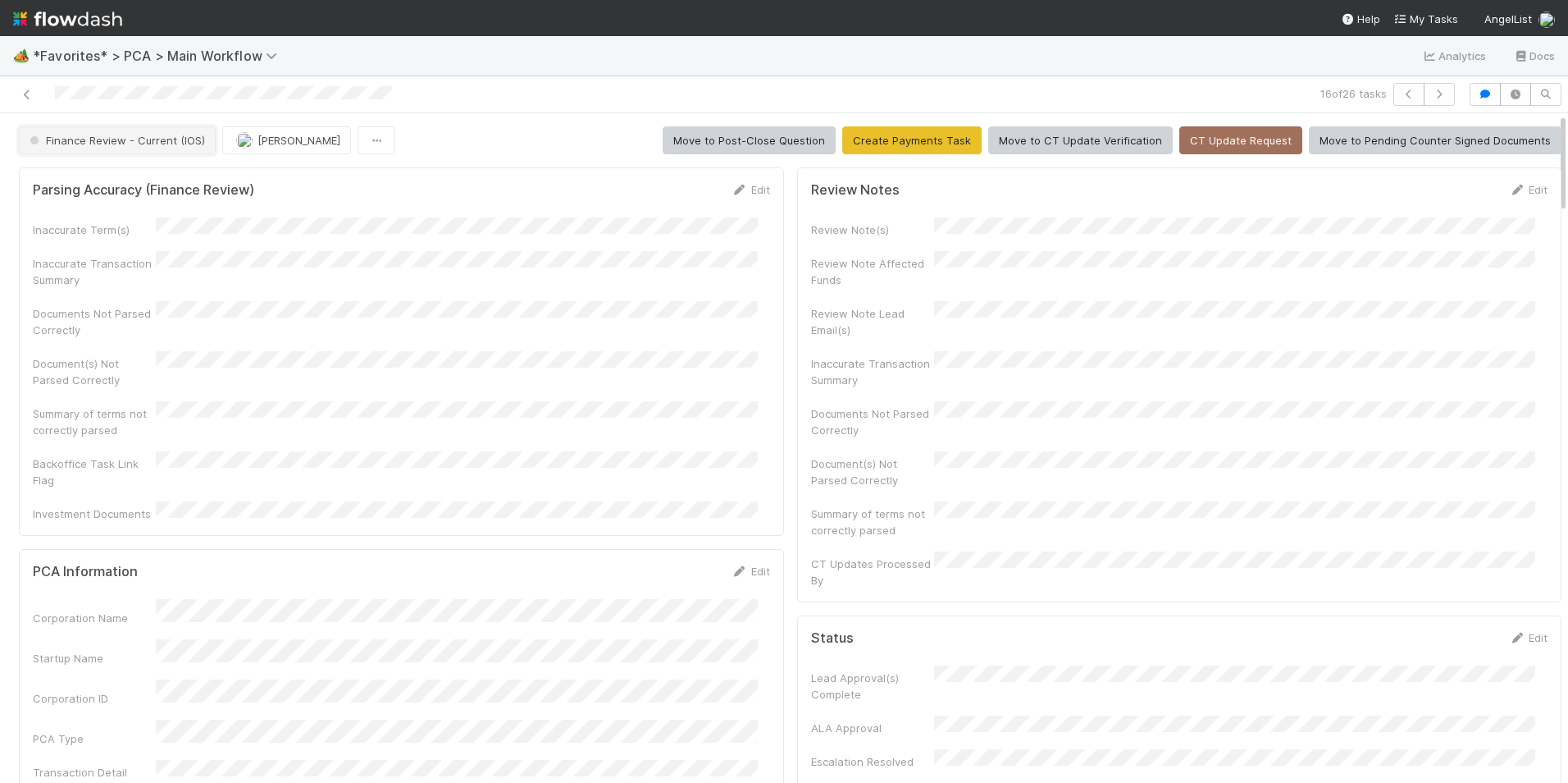
click at [154, 141] on span "Finance Review - Current (IOS)" at bounding box center [116, 140] width 178 height 13
click at [141, 231] on div "Completed" at bounding box center [128, 227] width 231 height 29
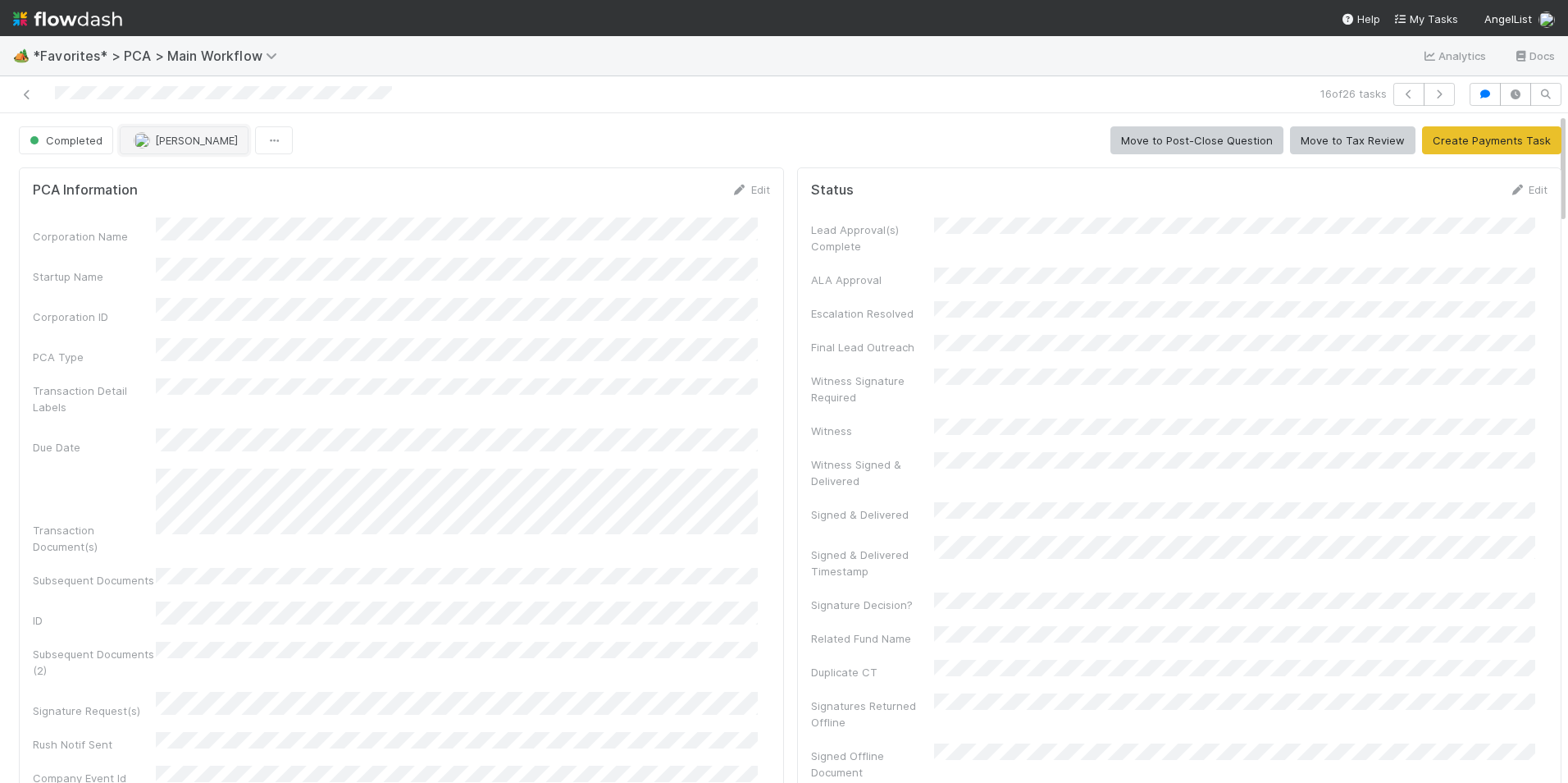
click at [149, 140] on span "[PERSON_NAME]" at bounding box center [185, 140] width 104 height 13
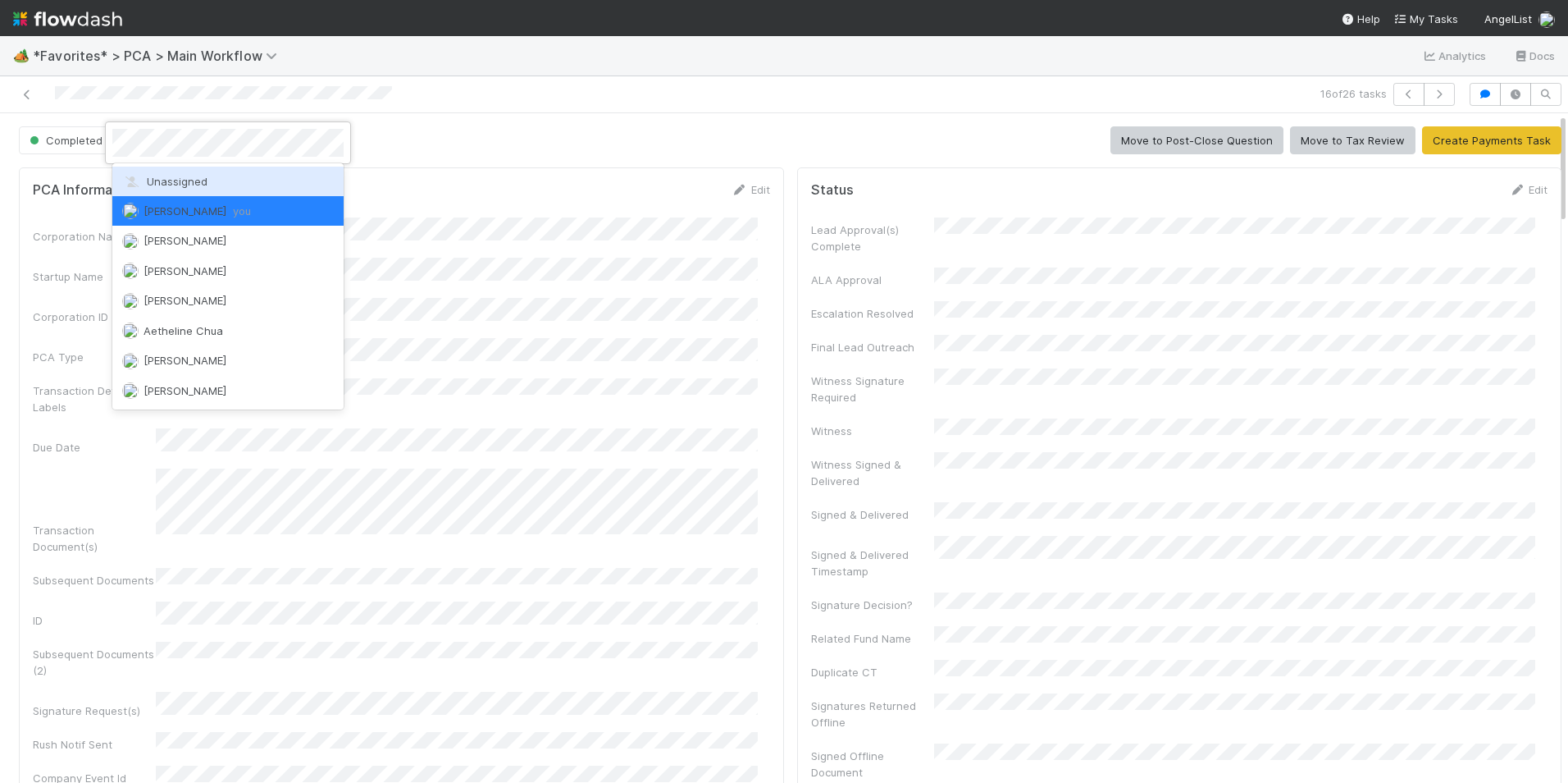
click at [172, 171] on div "Unassigned" at bounding box center [227, 181] width 231 height 29
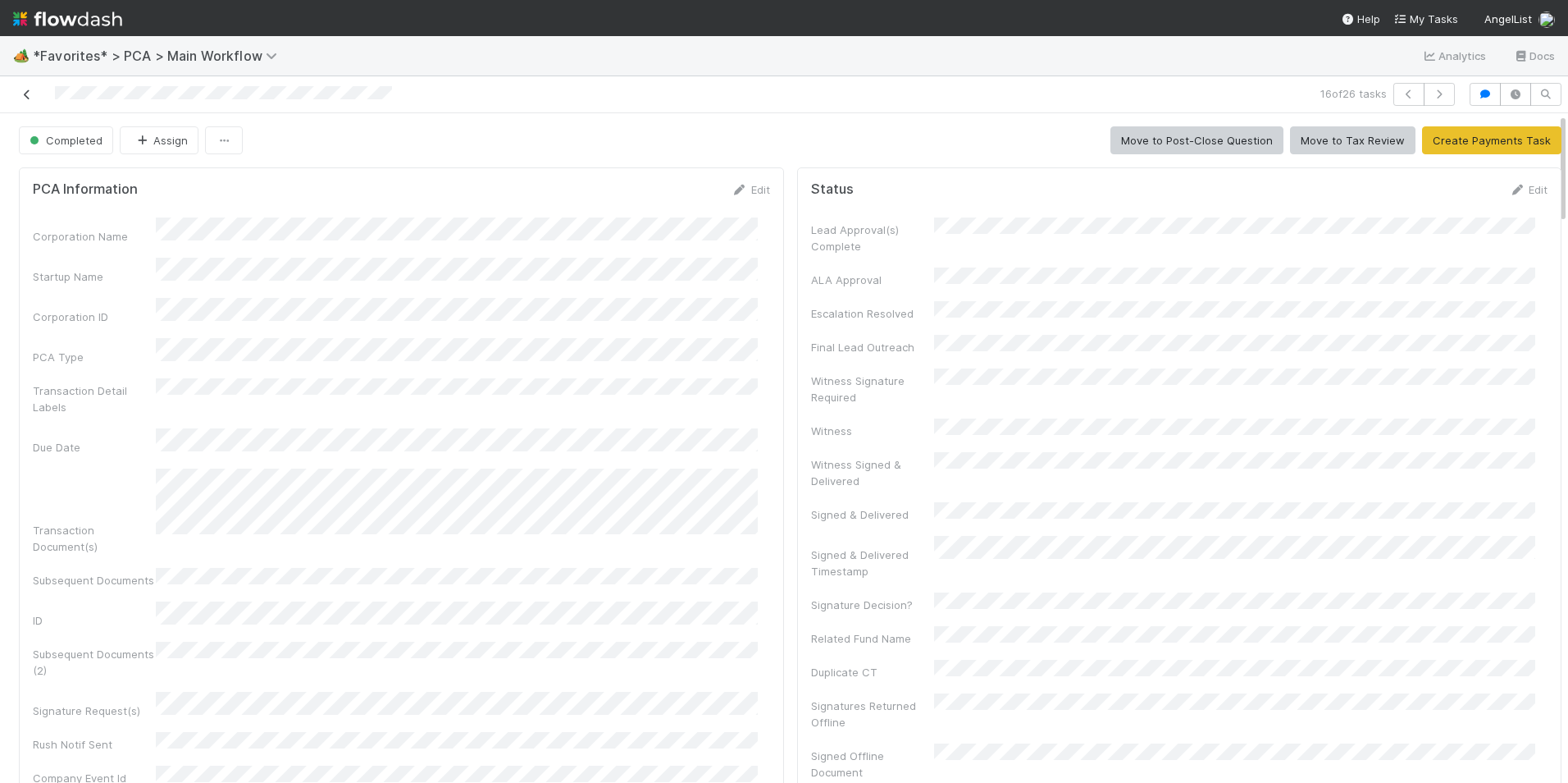
click at [27, 95] on icon at bounding box center [28, 95] width 17 height 11
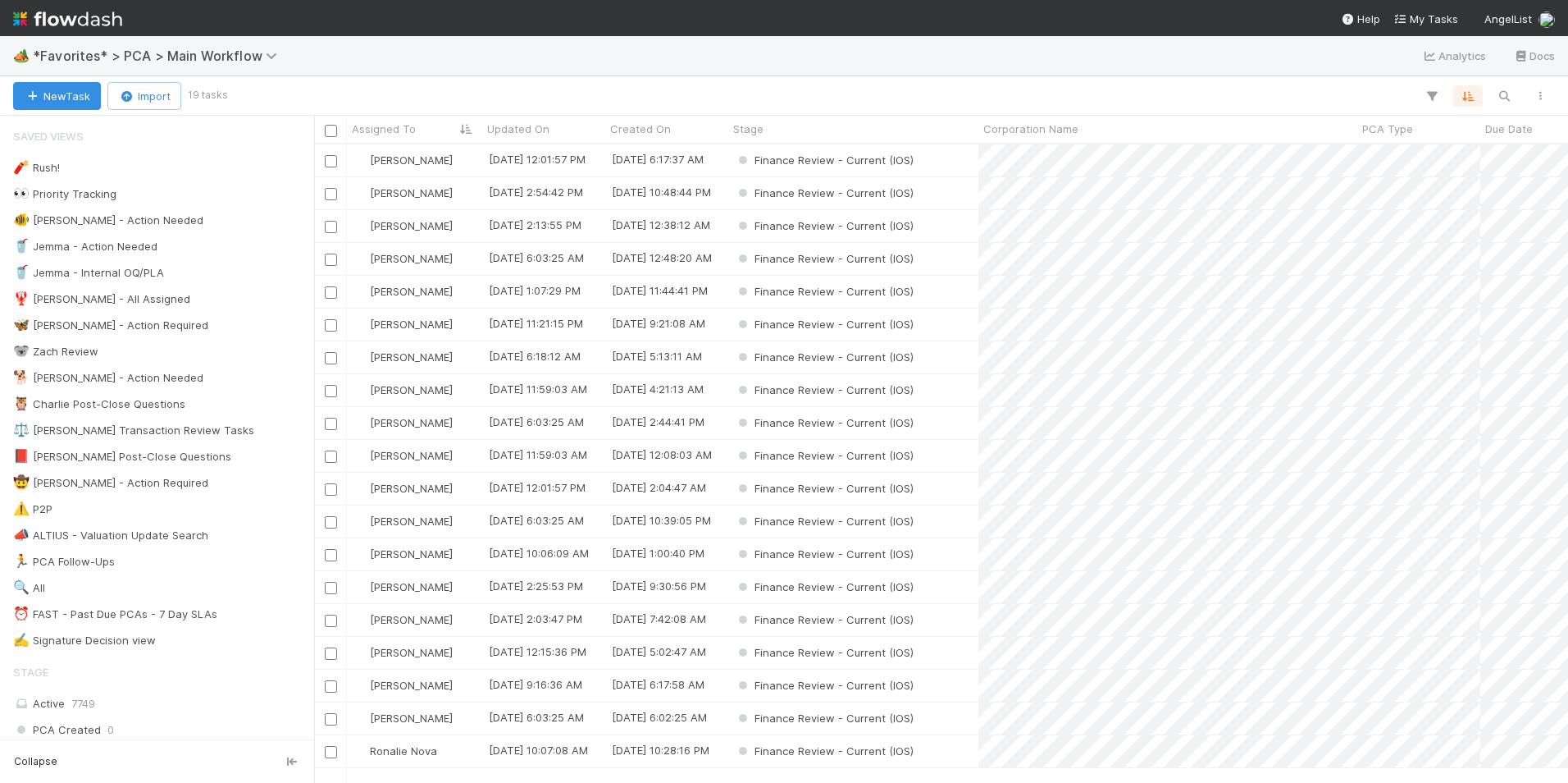
scroll to position [626, 1242]
click at [451, 557] on div "[PERSON_NAME]" at bounding box center [414, 554] width 135 height 32
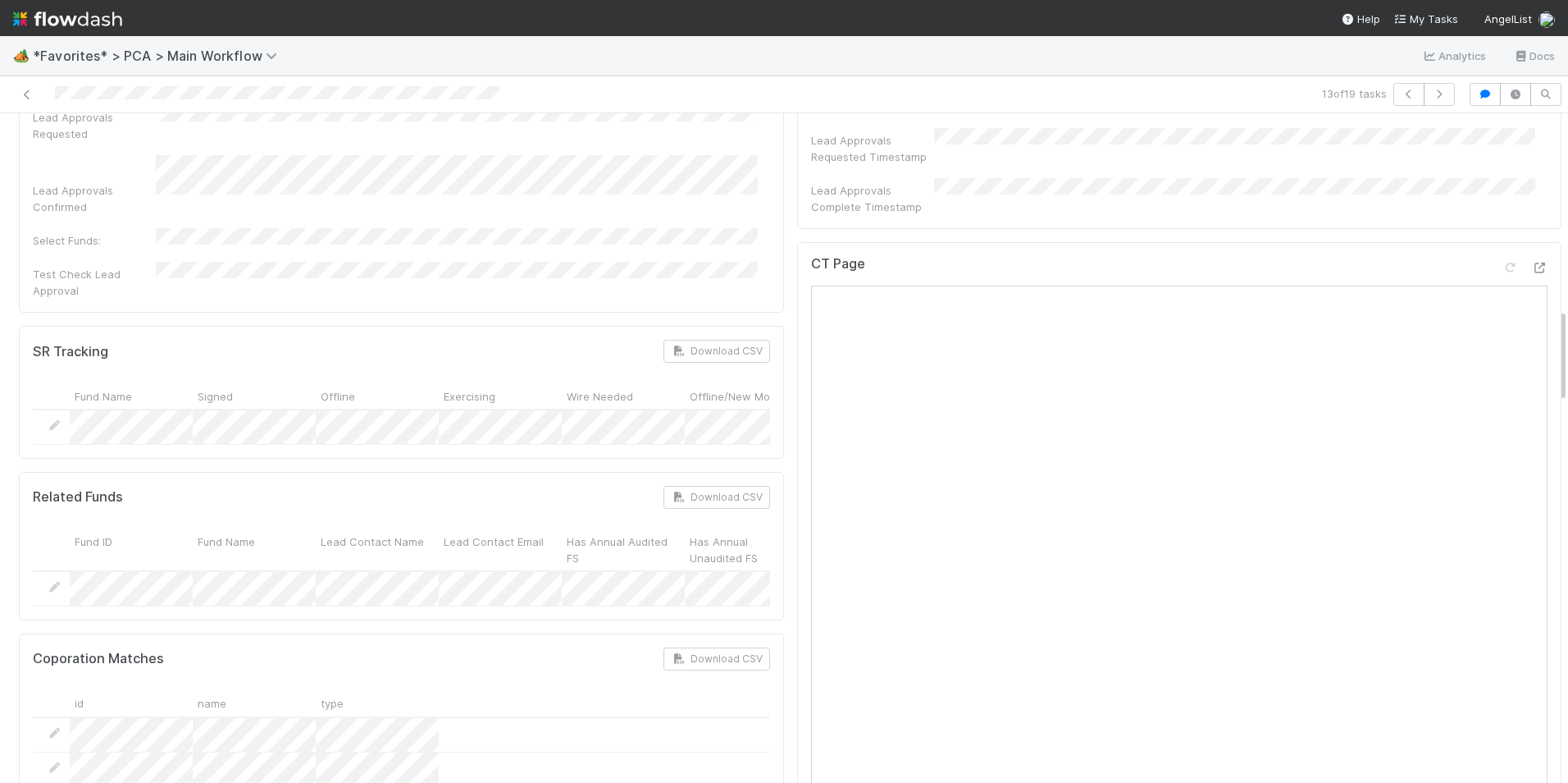
scroll to position [1231, 0]
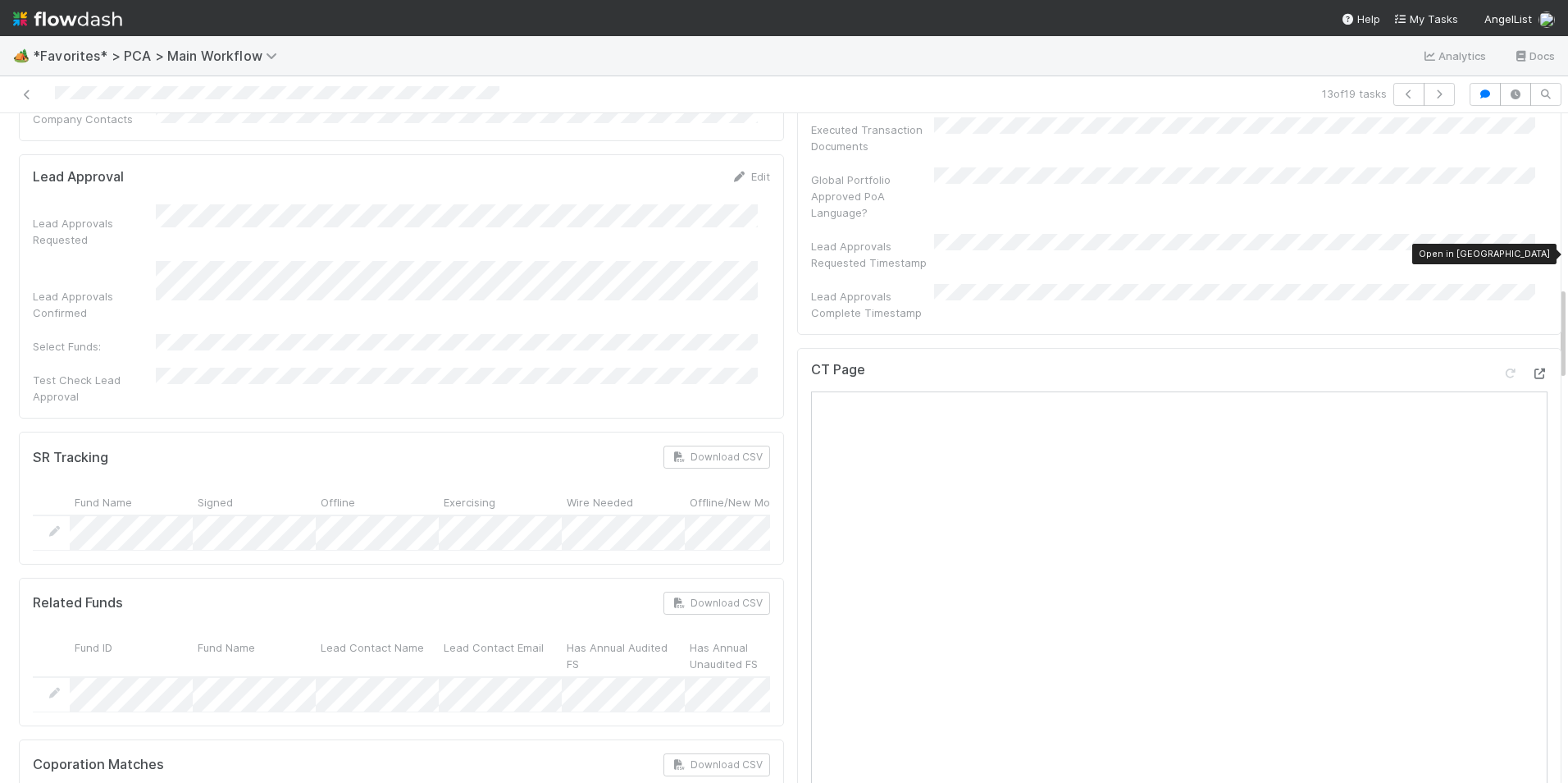
click at [1531, 368] on icon at bounding box center [1539, 374] width 17 height 11
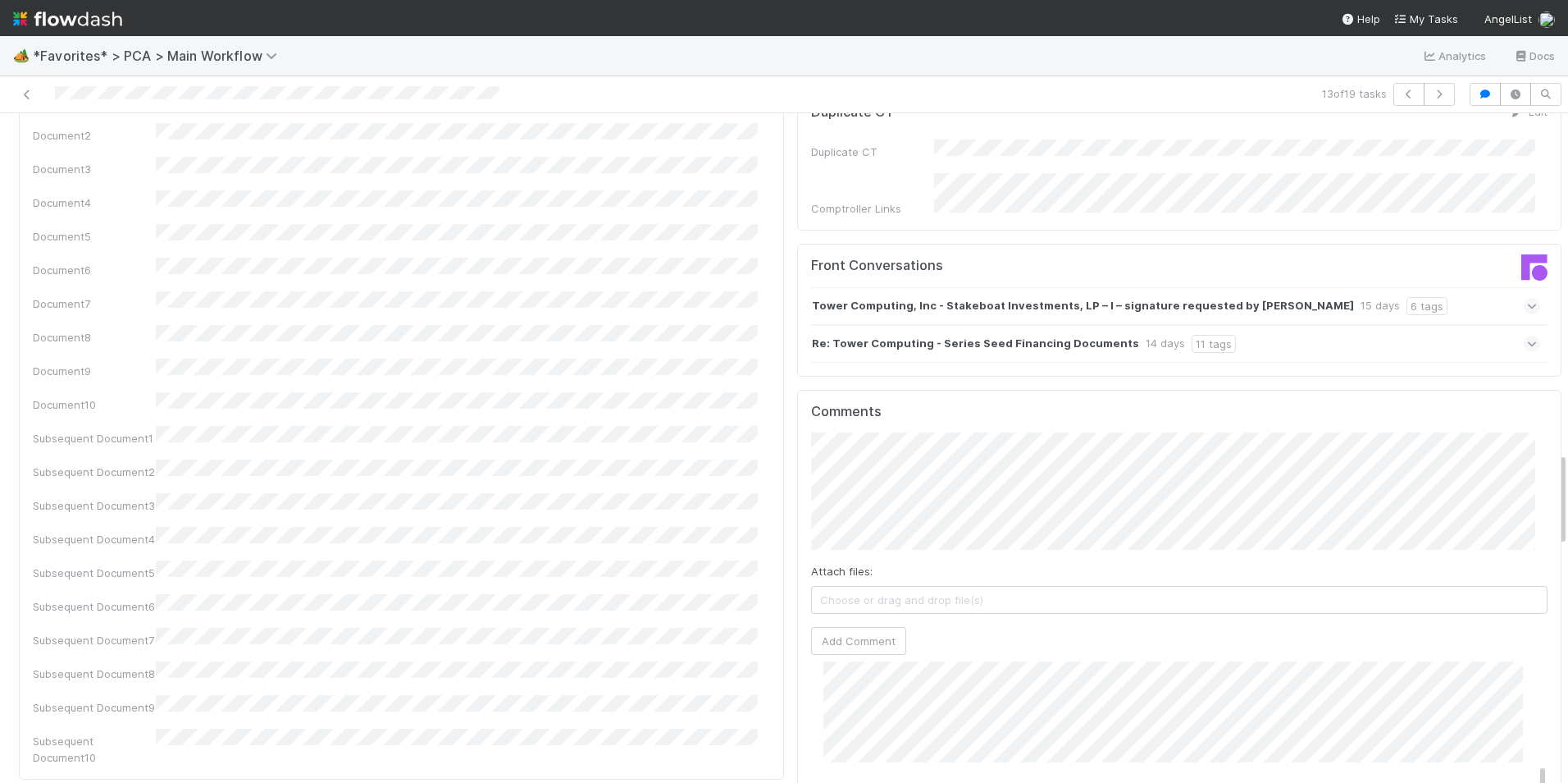
scroll to position [2708, 0]
click at [831, 624] on button "Add Comment" at bounding box center [858, 638] width 95 height 28
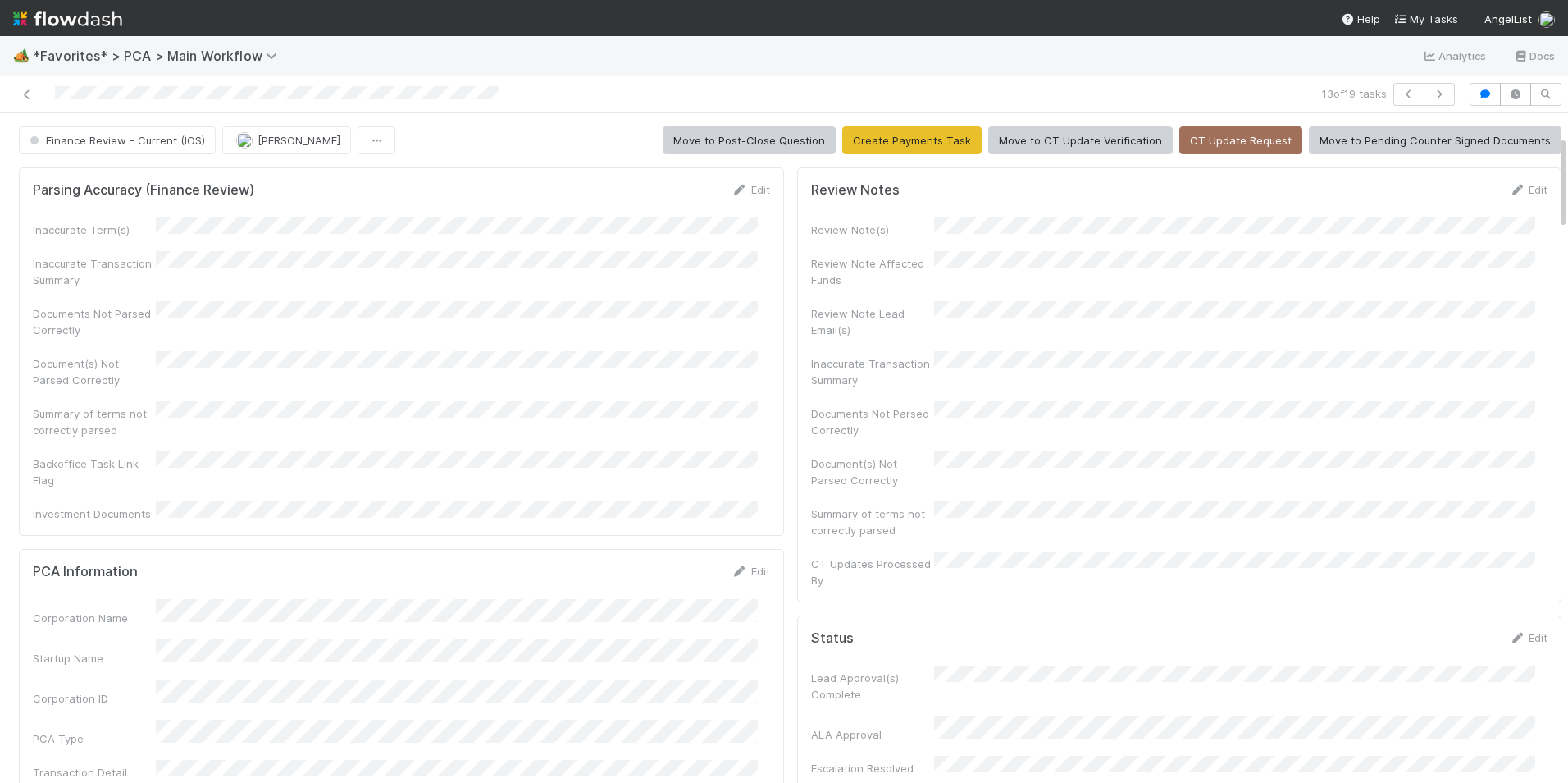
scroll to position [725, 0]
click at [104, 143] on span "Finance Review - Current (IOS)" at bounding box center [116, 140] width 178 height 13
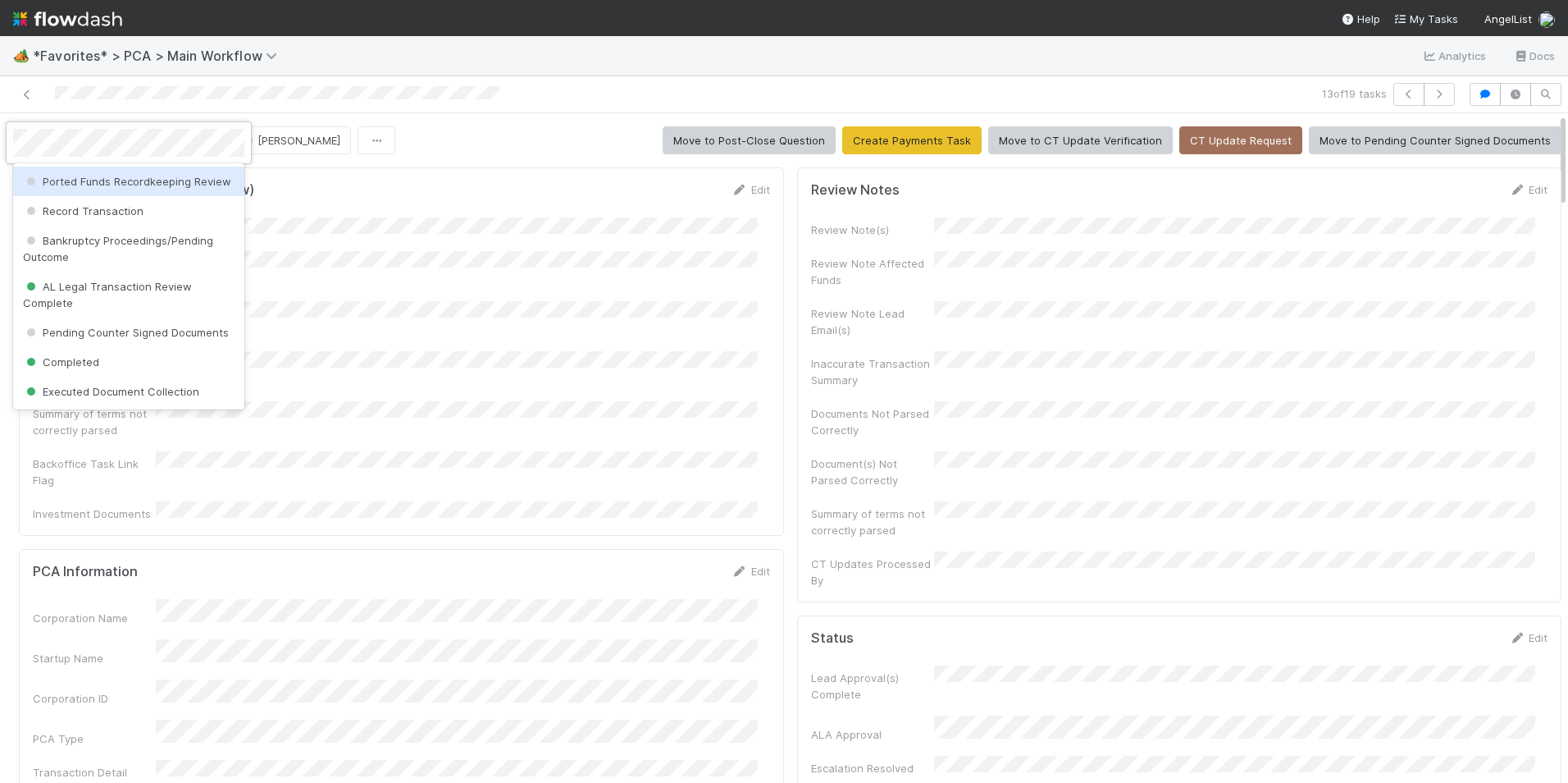
scroll to position [0, 0]
click at [120, 178] on div "Completed" at bounding box center [128, 181] width 231 height 29
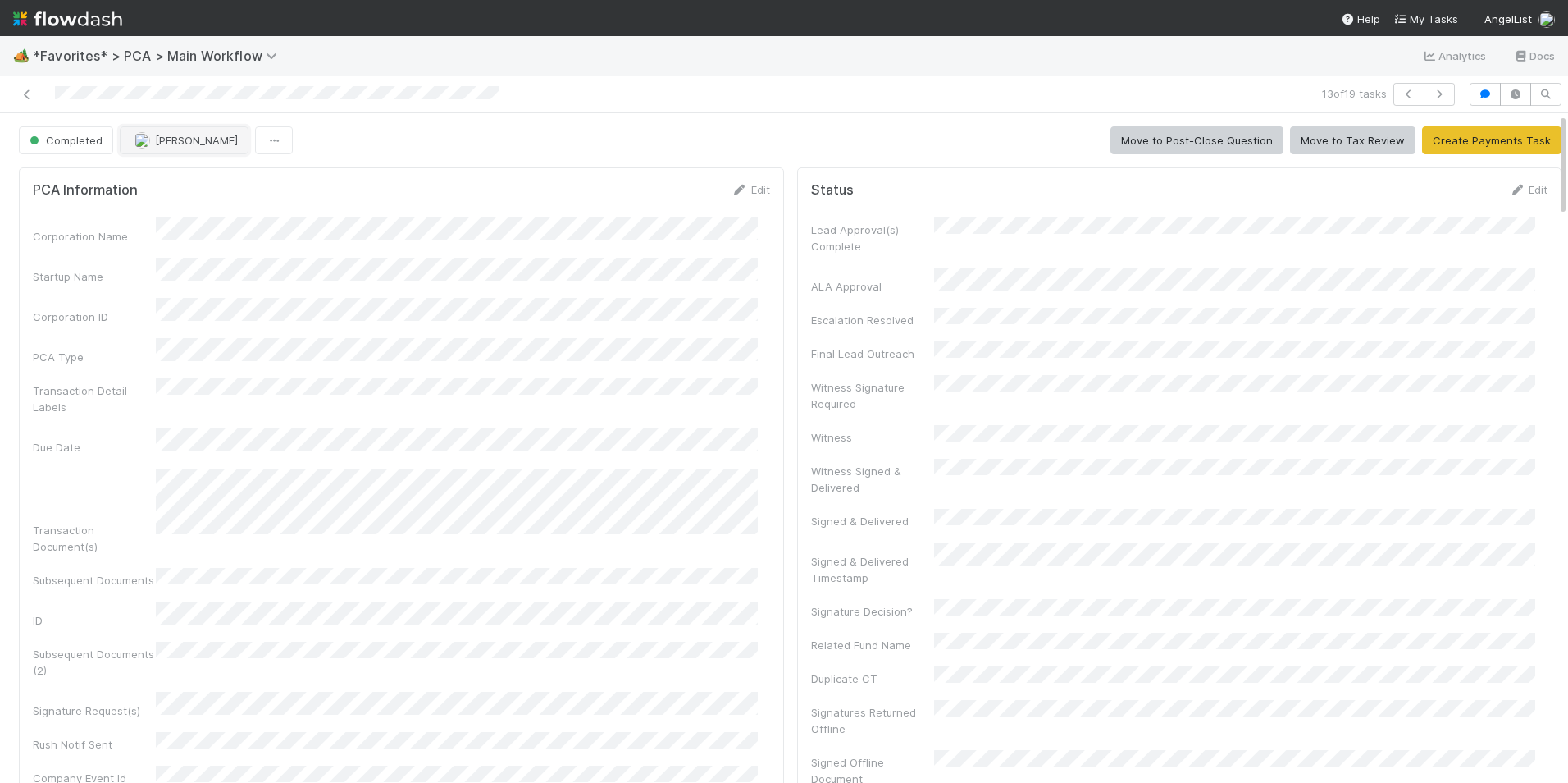
click at [163, 142] on span "[PERSON_NAME]" at bounding box center [197, 140] width 83 height 13
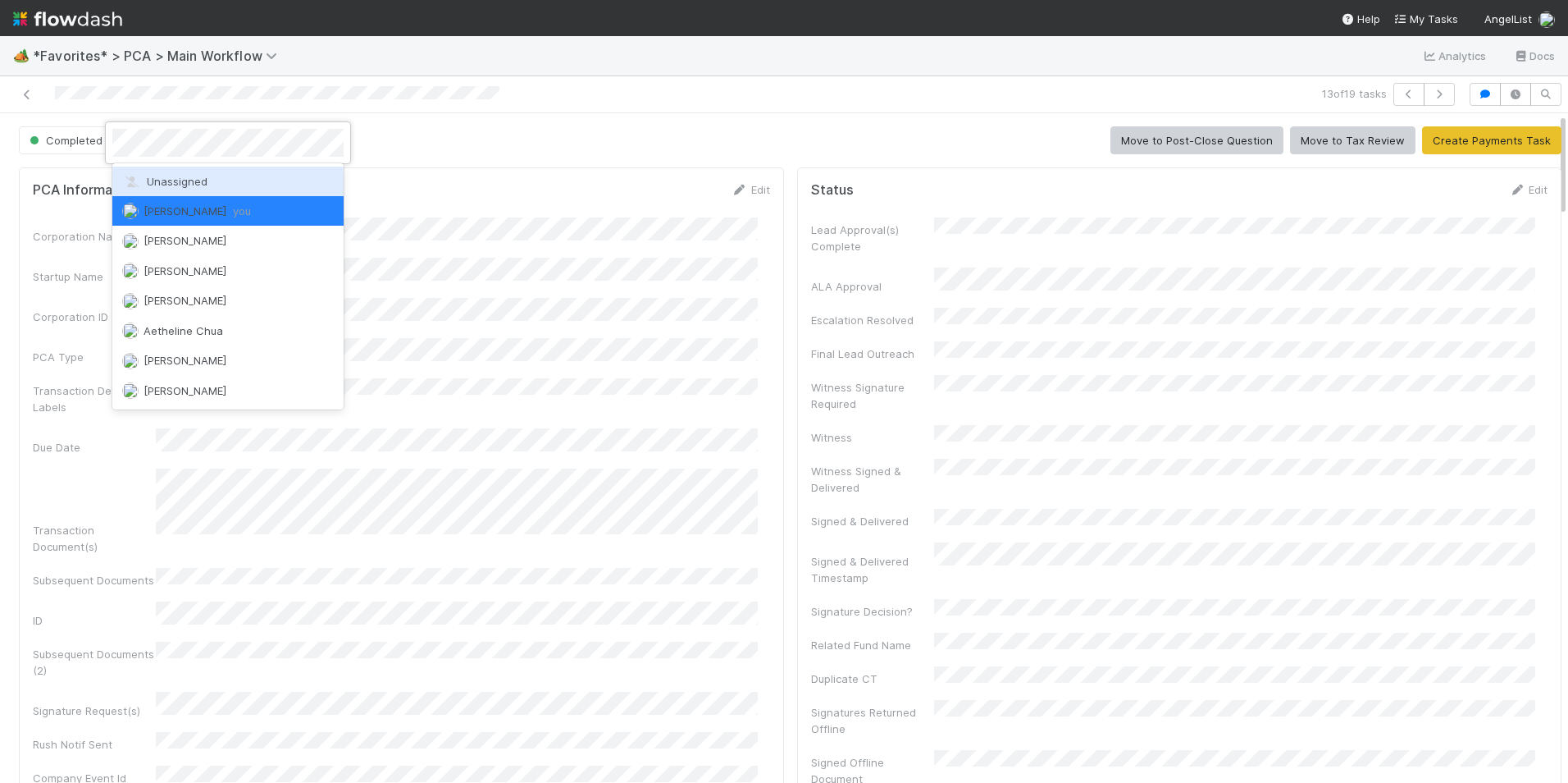
click at [192, 178] on span "Unassigned" at bounding box center [165, 181] width 86 height 13
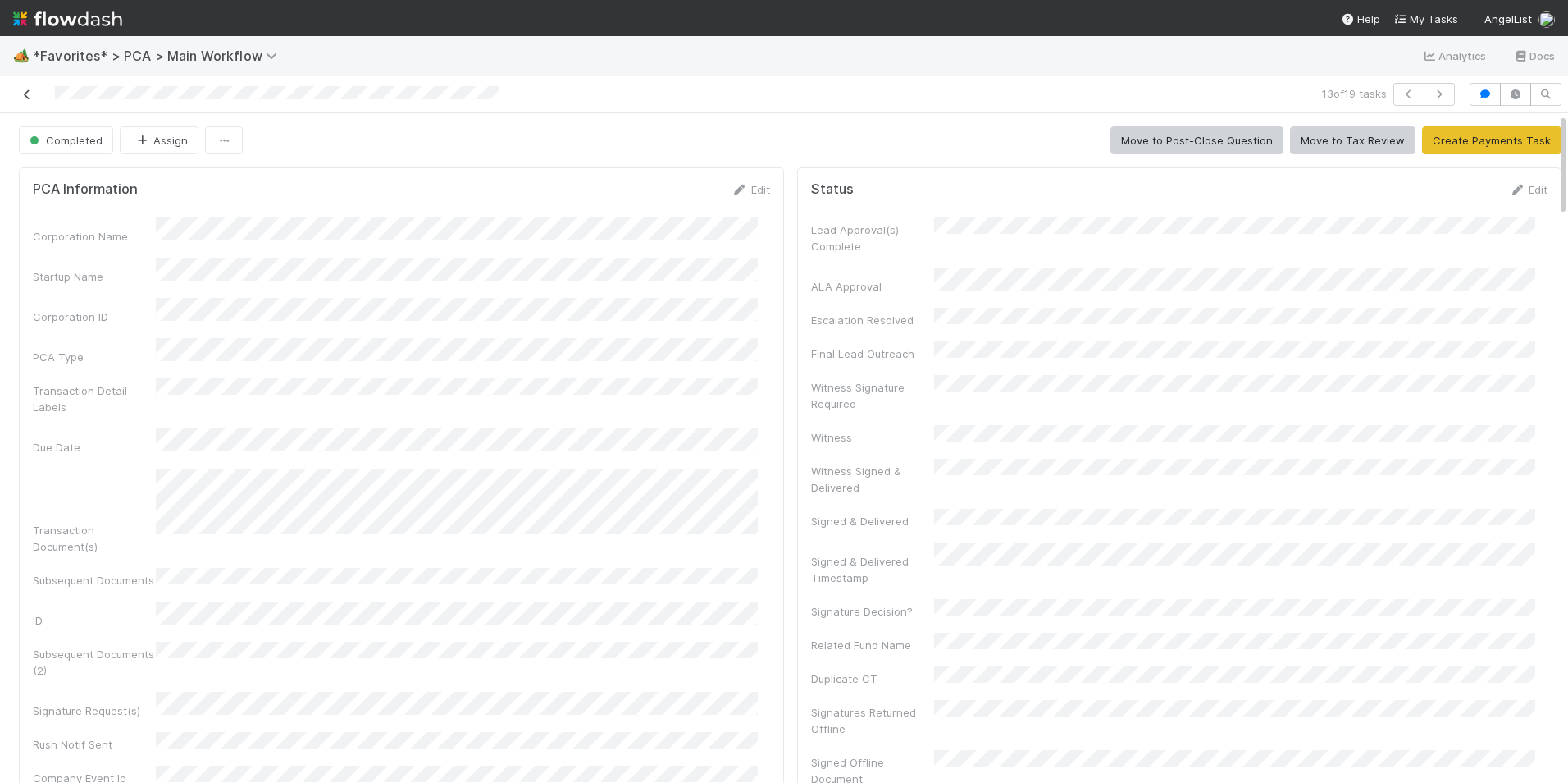
click at [28, 93] on icon at bounding box center [28, 95] width 17 height 11
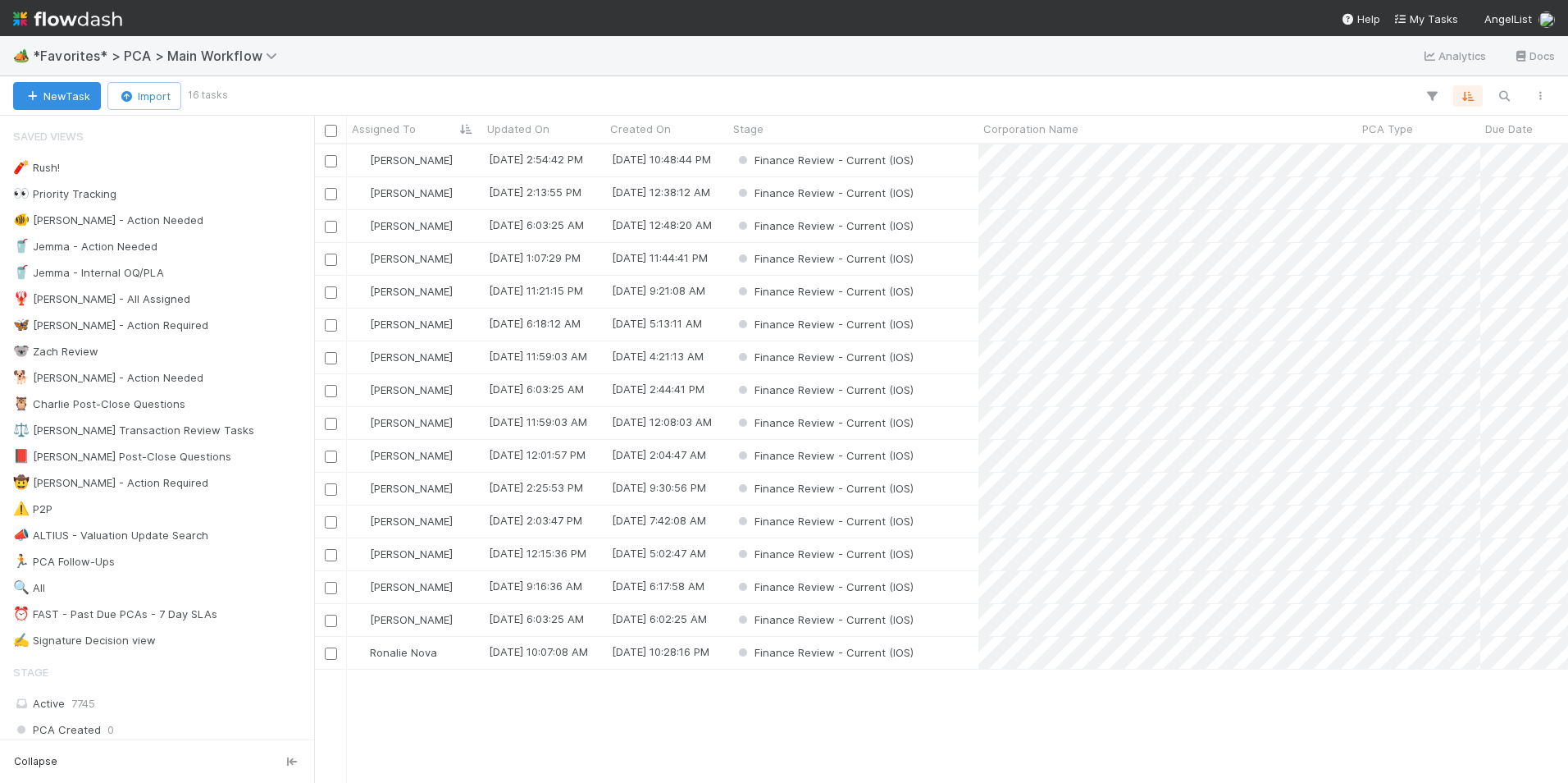
scroll to position [626, 1242]
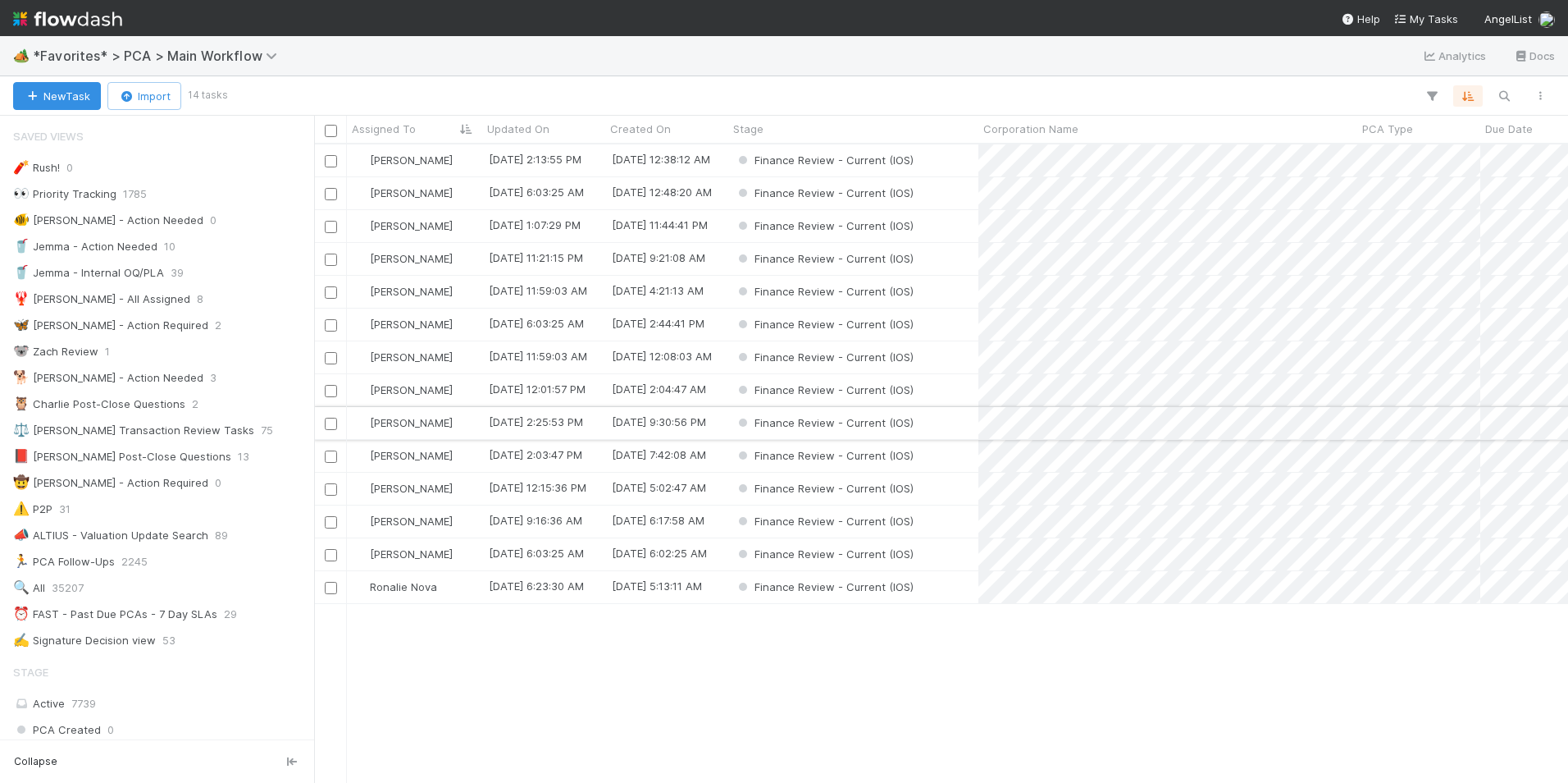
click at [460, 425] on div "[PERSON_NAME]" at bounding box center [414, 422] width 135 height 32
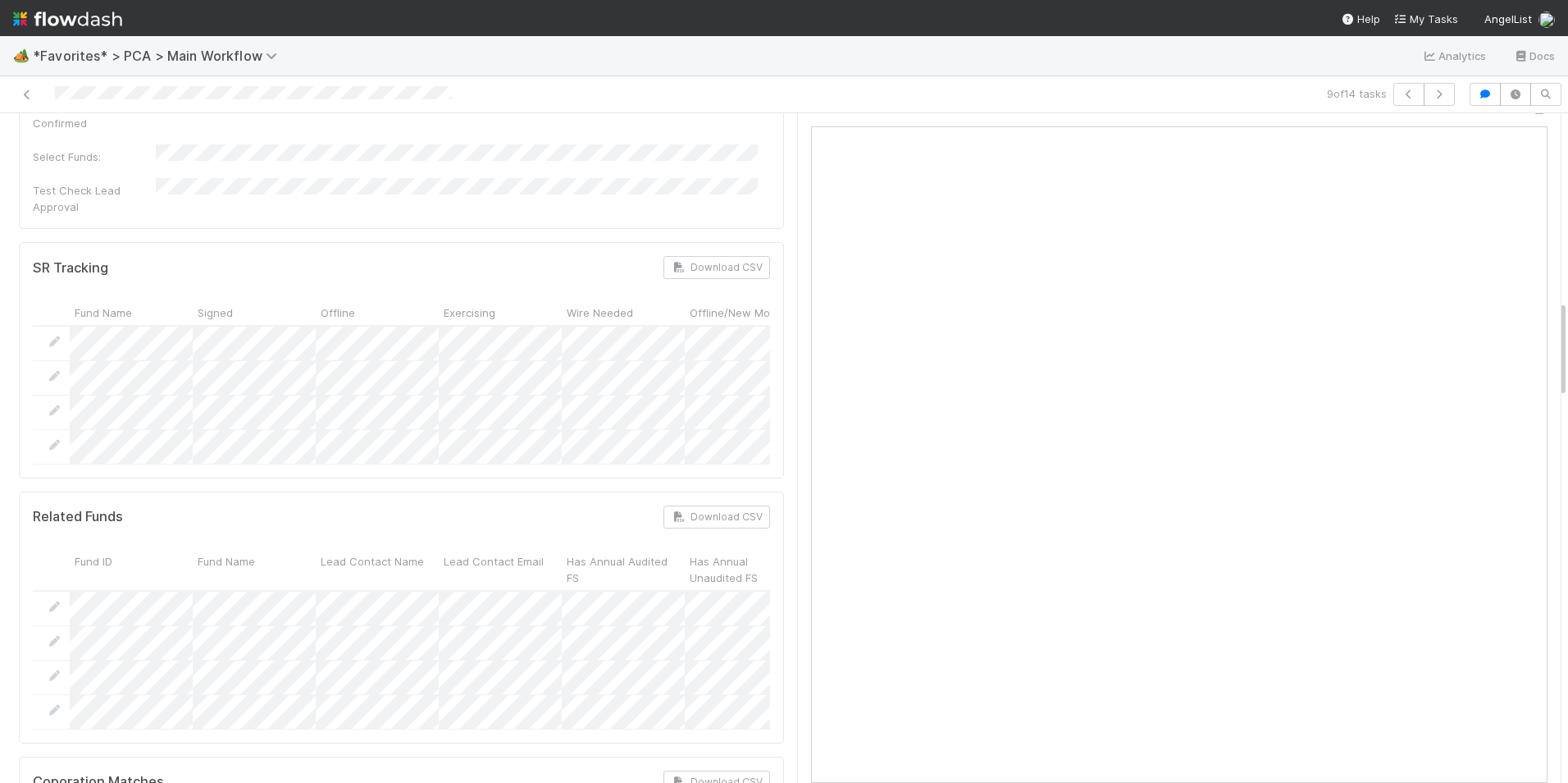
scroll to position [1231, 0]
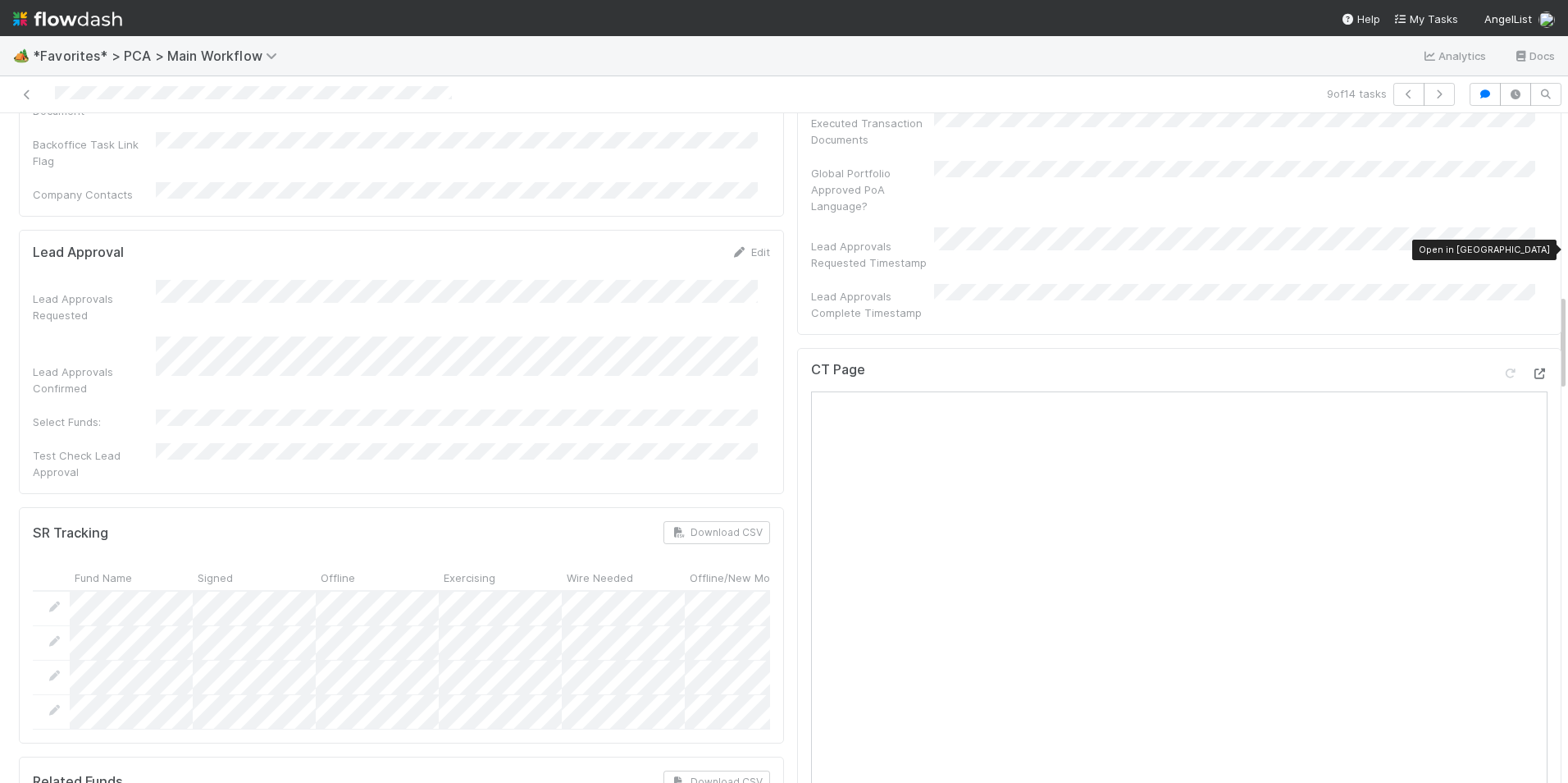
click at [1531, 368] on icon at bounding box center [1539, 374] width 17 height 11
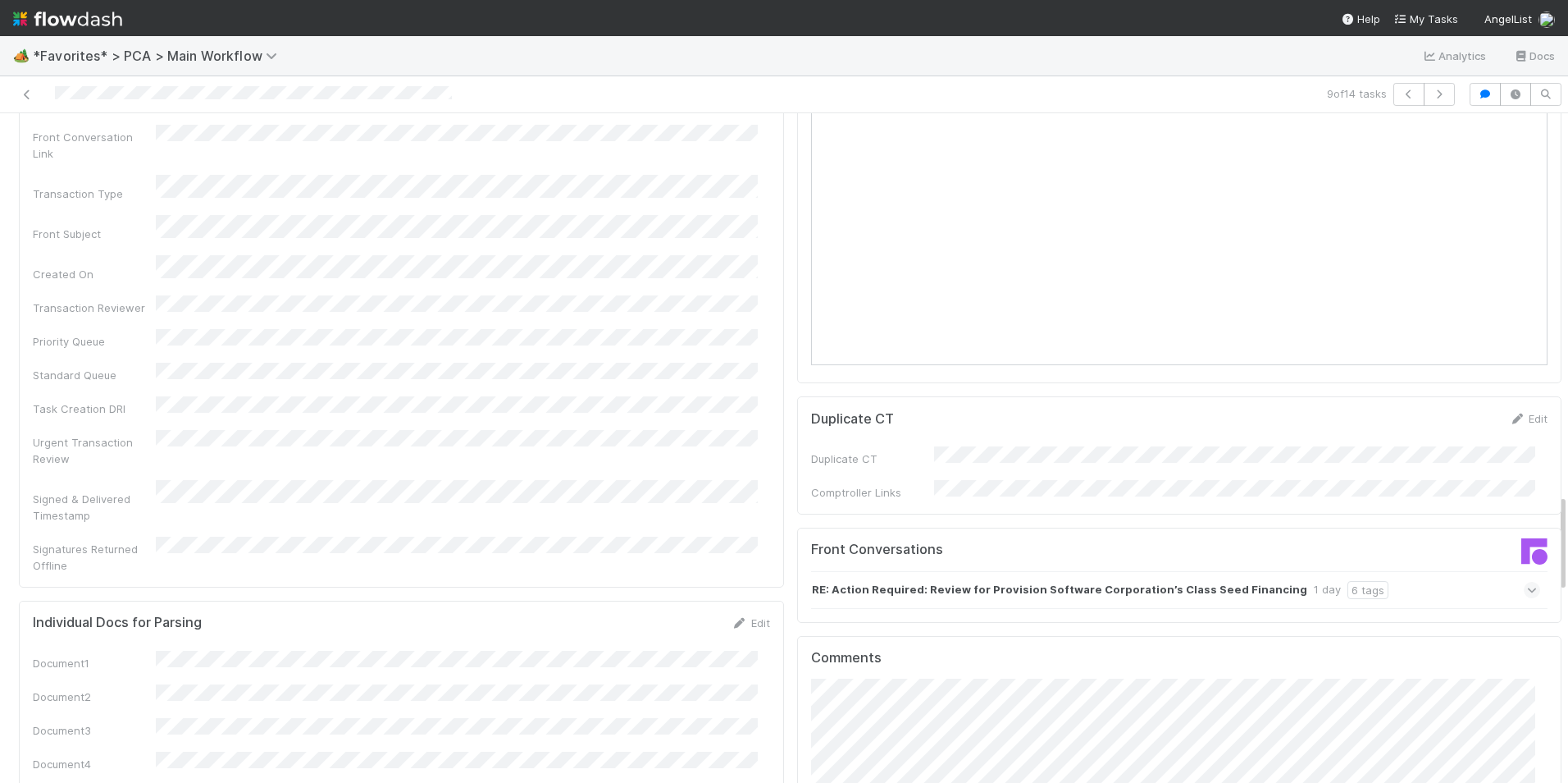
scroll to position [2625, 0]
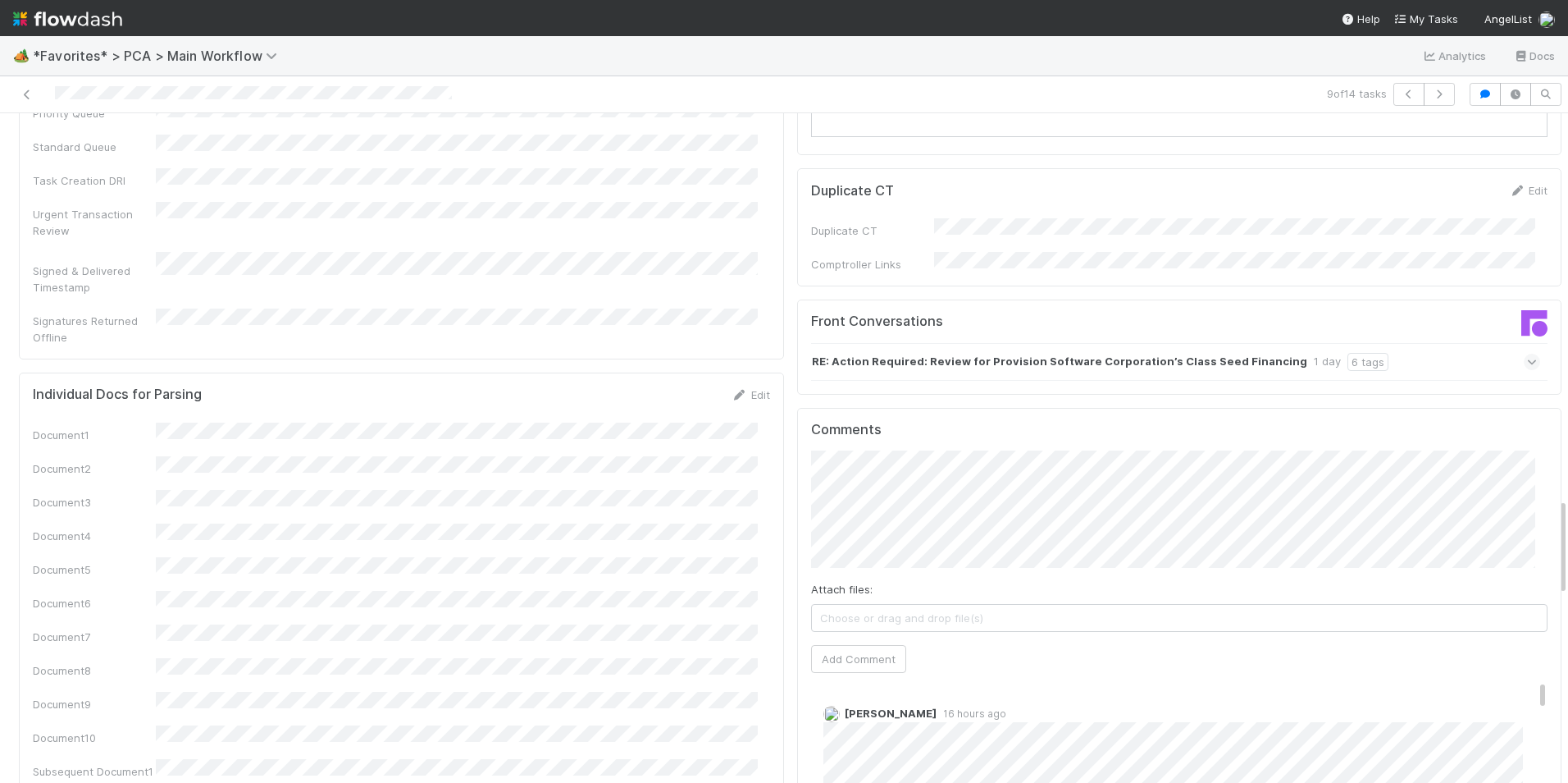
click at [1527, 353] on icon at bounding box center [1532, 362] width 11 height 17
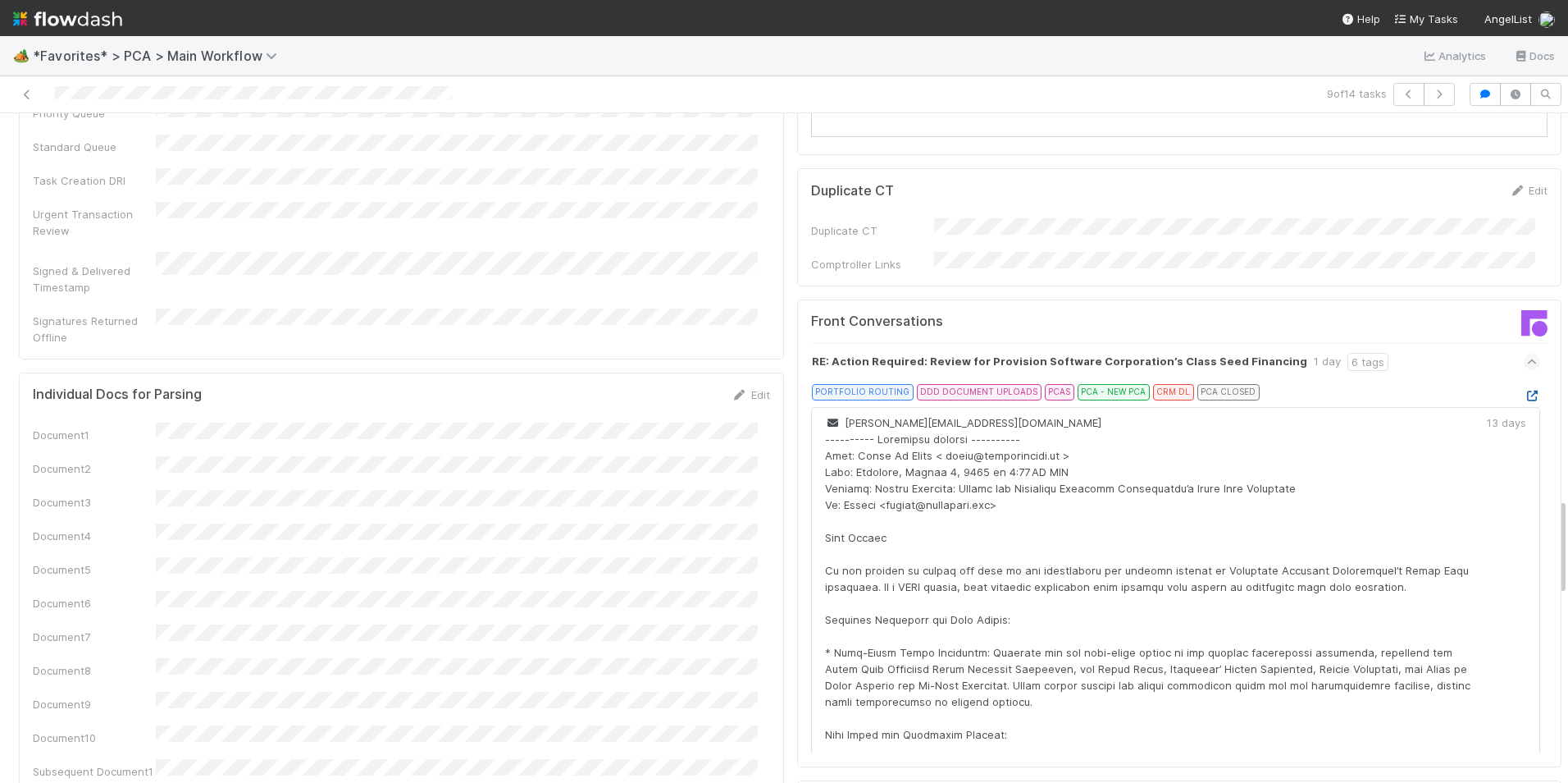
click at [1524, 390] on icon at bounding box center [1532, 396] width 17 height 11
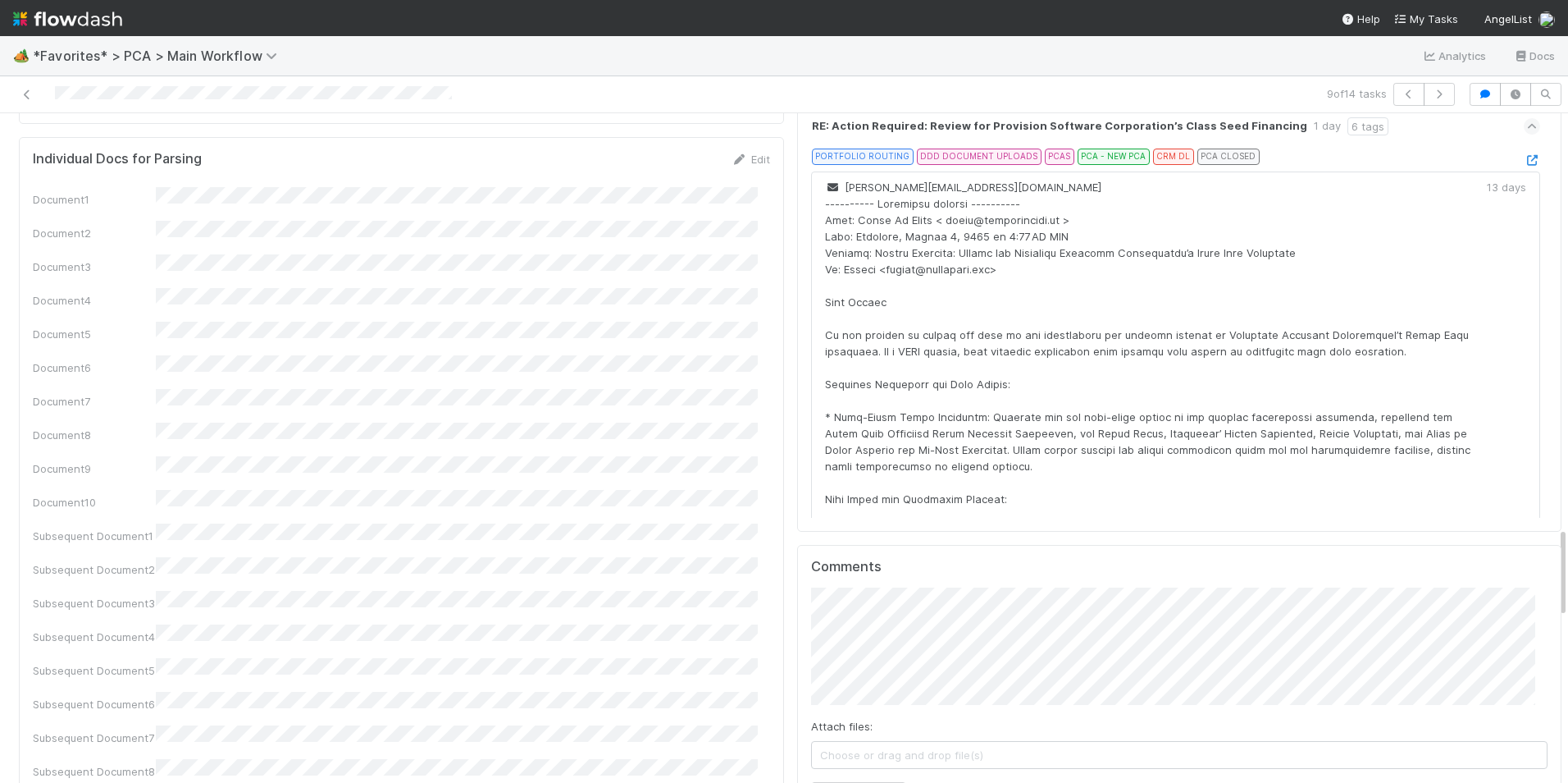
scroll to position [3117, 0]
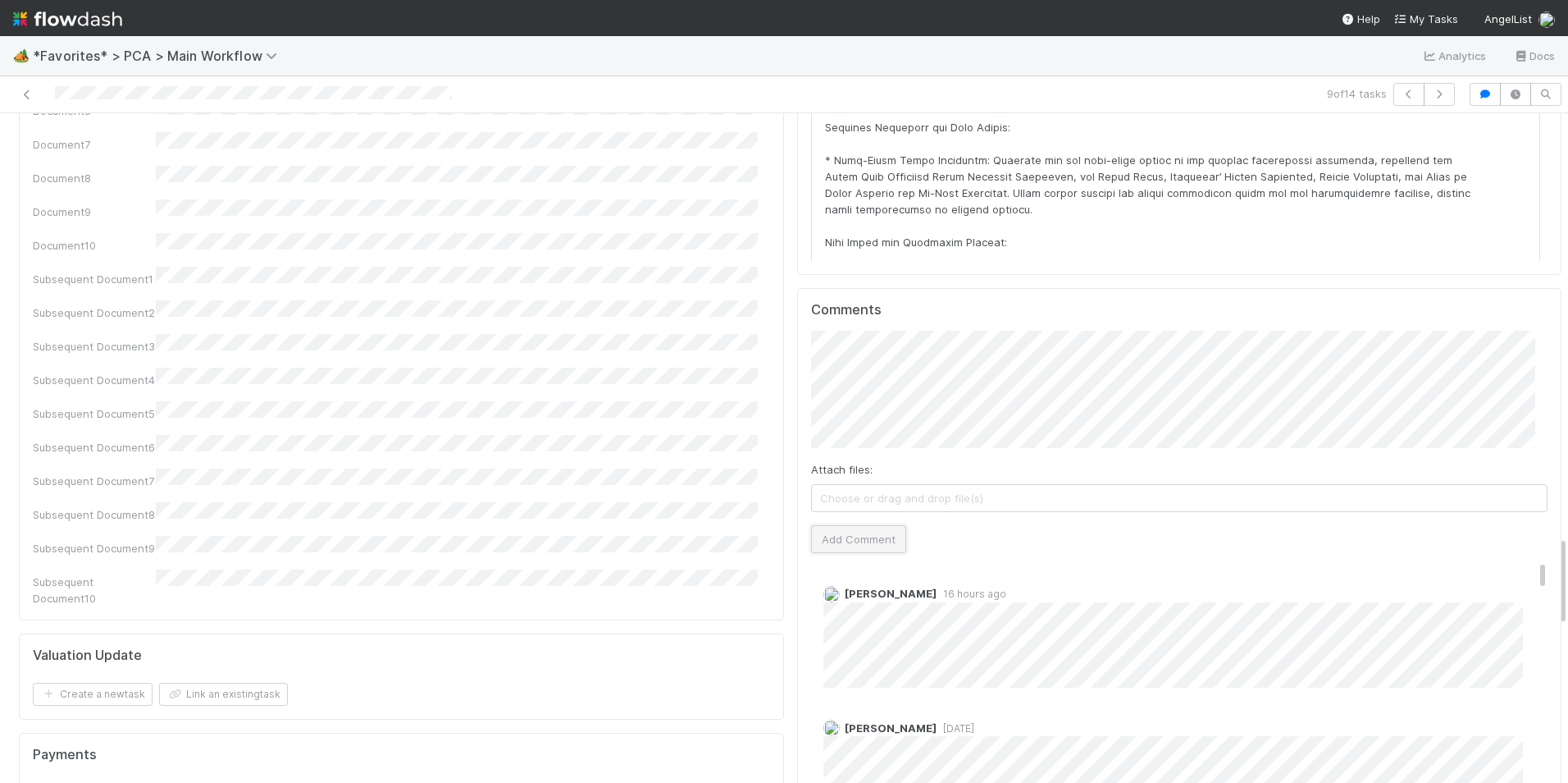
click at [847, 525] on button "Add Comment" at bounding box center [858, 539] width 95 height 28
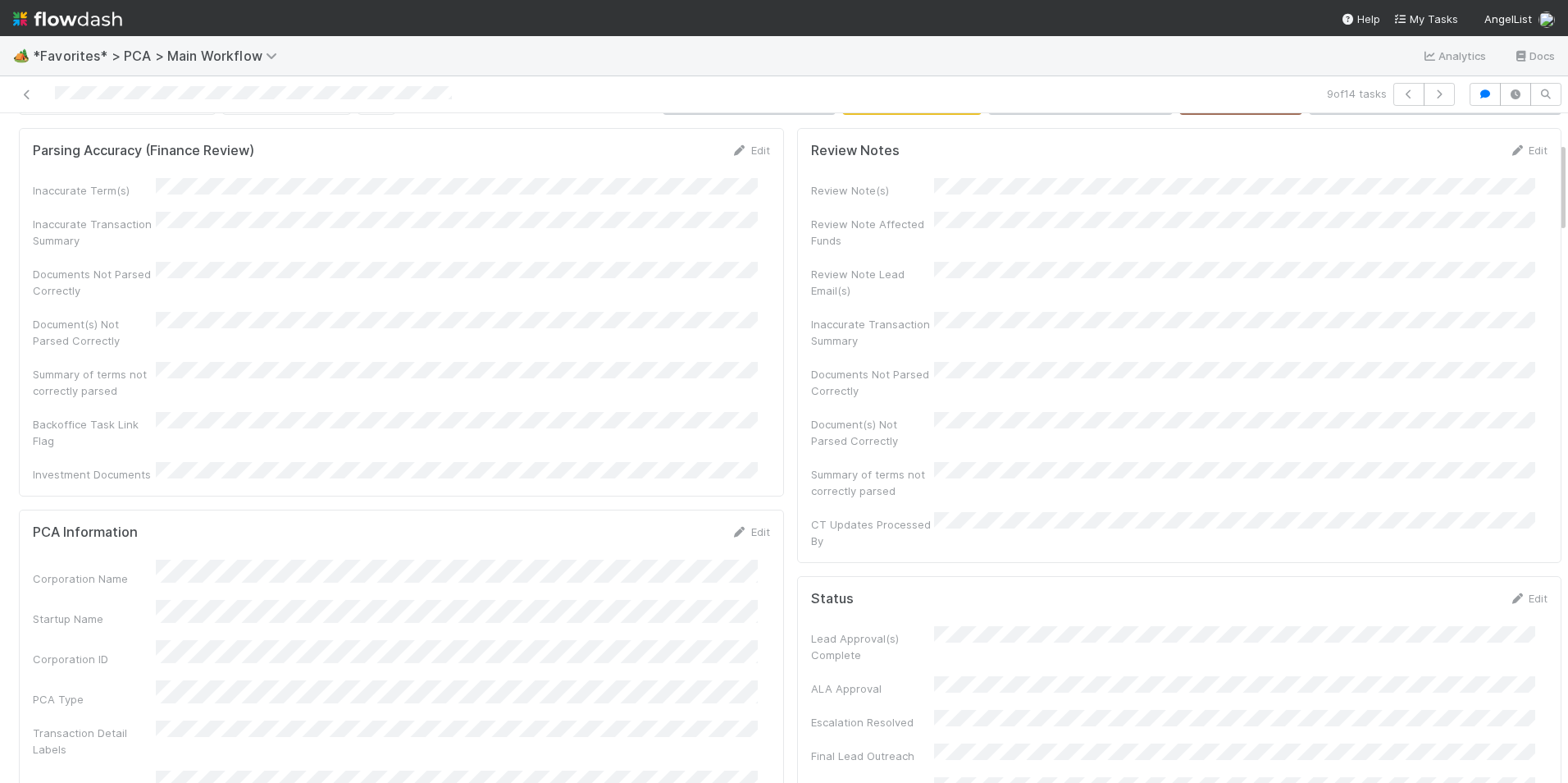
scroll to position [0, 0]
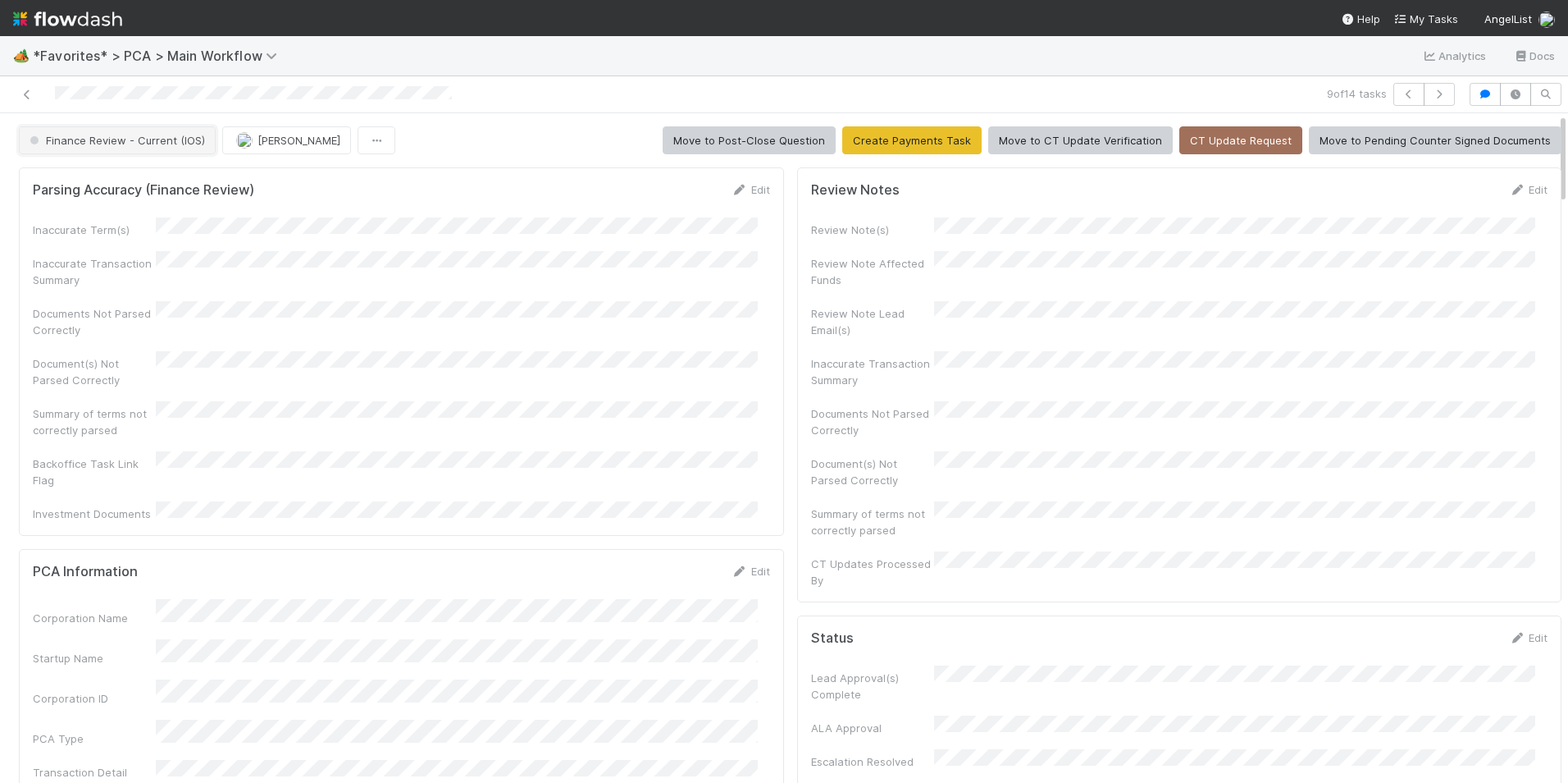
click at [123, 149] on button "Finance Review - Current (IOS)" at bounding box center [118, 140] width 197 height 28
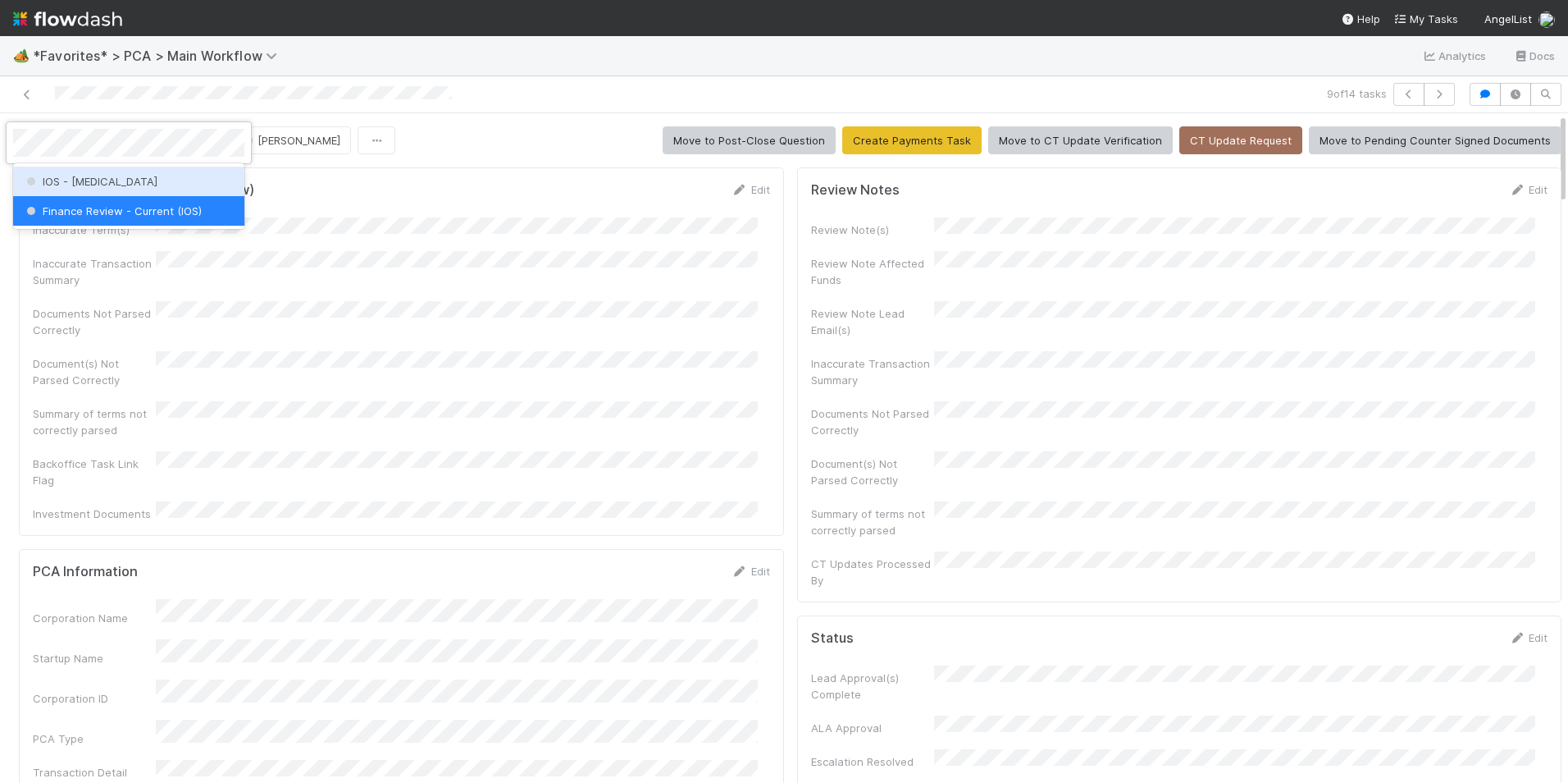
click at [123, 183] on div "IOS - [MEDICAL_DATA]" at bounding box center [128, 181] width 231 height 29
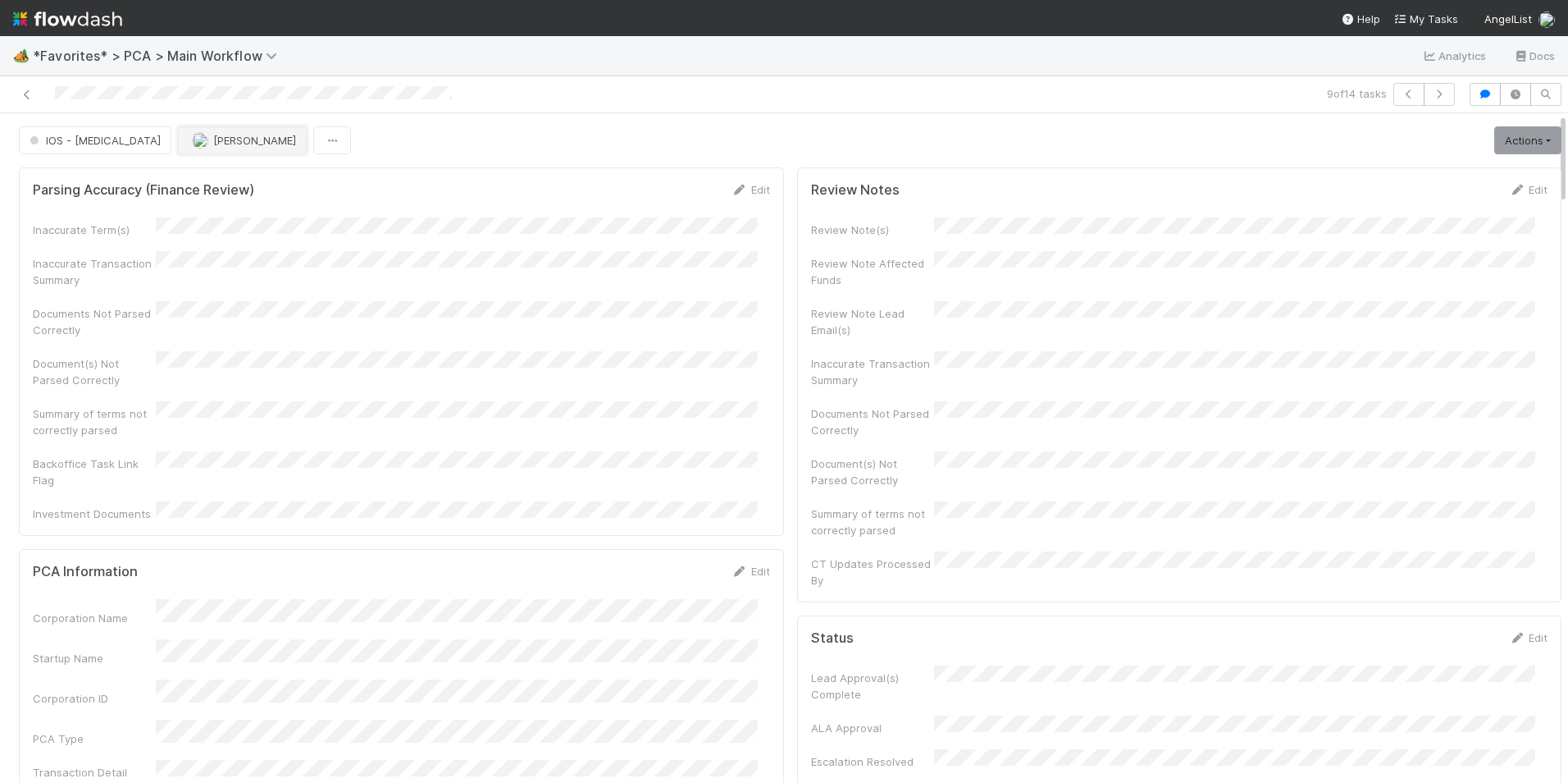
click at [213, 139] on span "[PERSON_NAME]" at bounding box center [255, 140] width 83 height 13
drag, startPoint x: 183, startPoint y: 184, endPoint x: 120, endPoint y: 157, distance: 68.5
click at [181, 183] on span "[PERSON_NAME]" at bounding box center [177, 181] width 83 height 13
click at [24, 95] on icon at bounding box center [28, 95] width 17 height 11
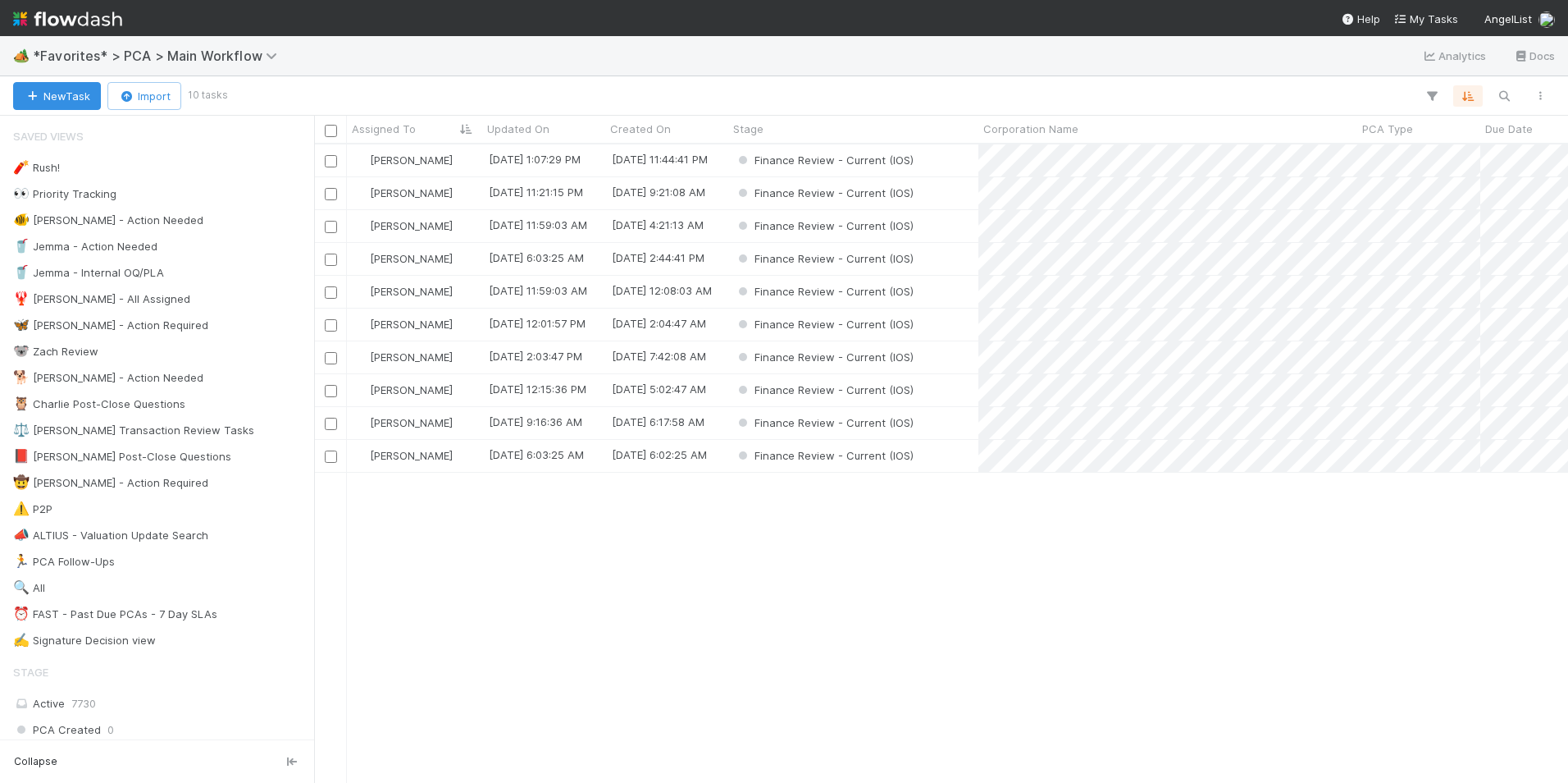
scroll to position [626, 1242]
click at [451, 358] on div "[PERSON_NAME]" at bounding box center [414, 357] width 135 height 32
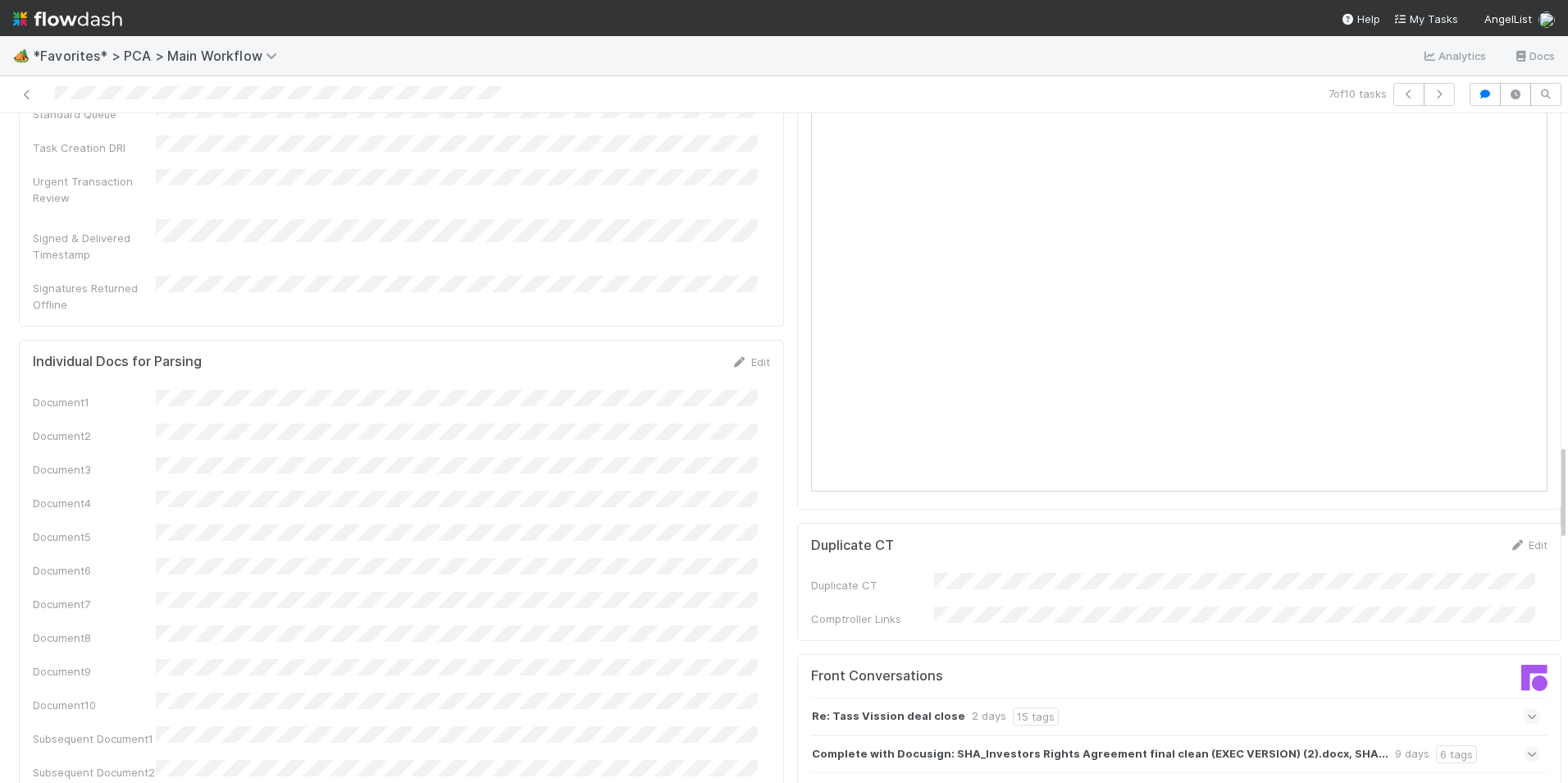
scroll to position [1969, 0]
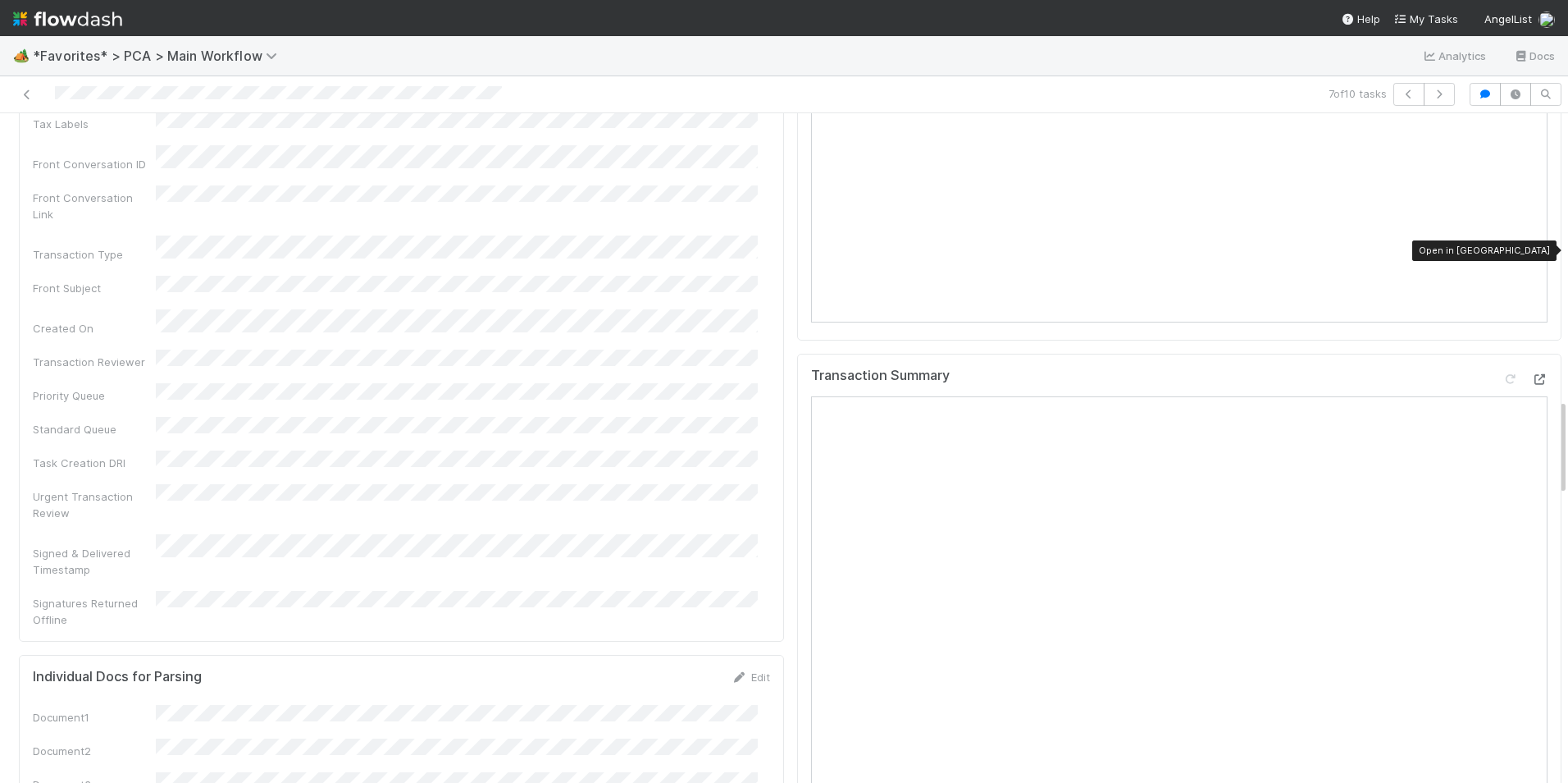
click at [1531, 374] on icon at bounding box center [1539, 380] width 17 height 11
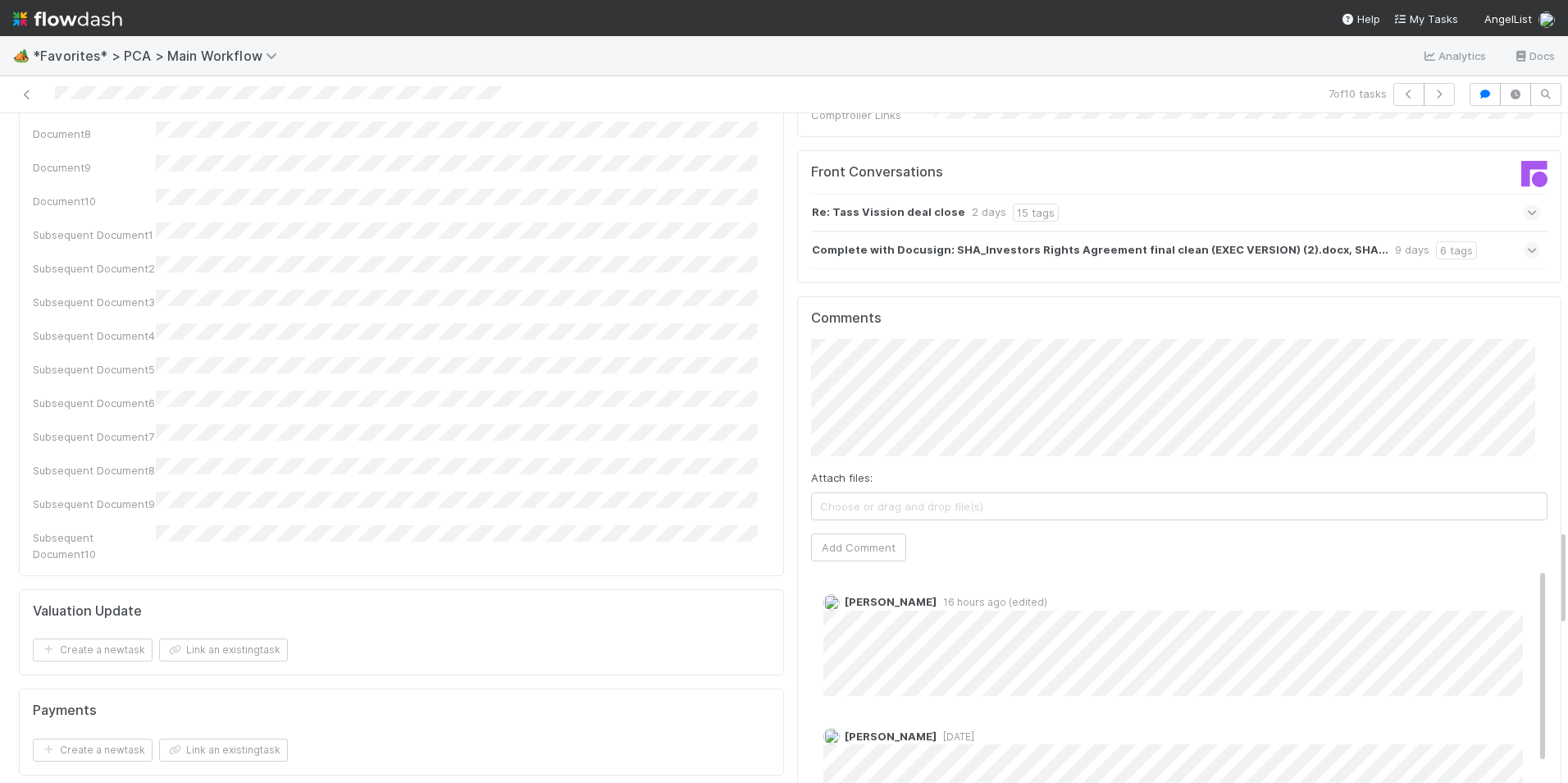
scroll to position [2872, 0]
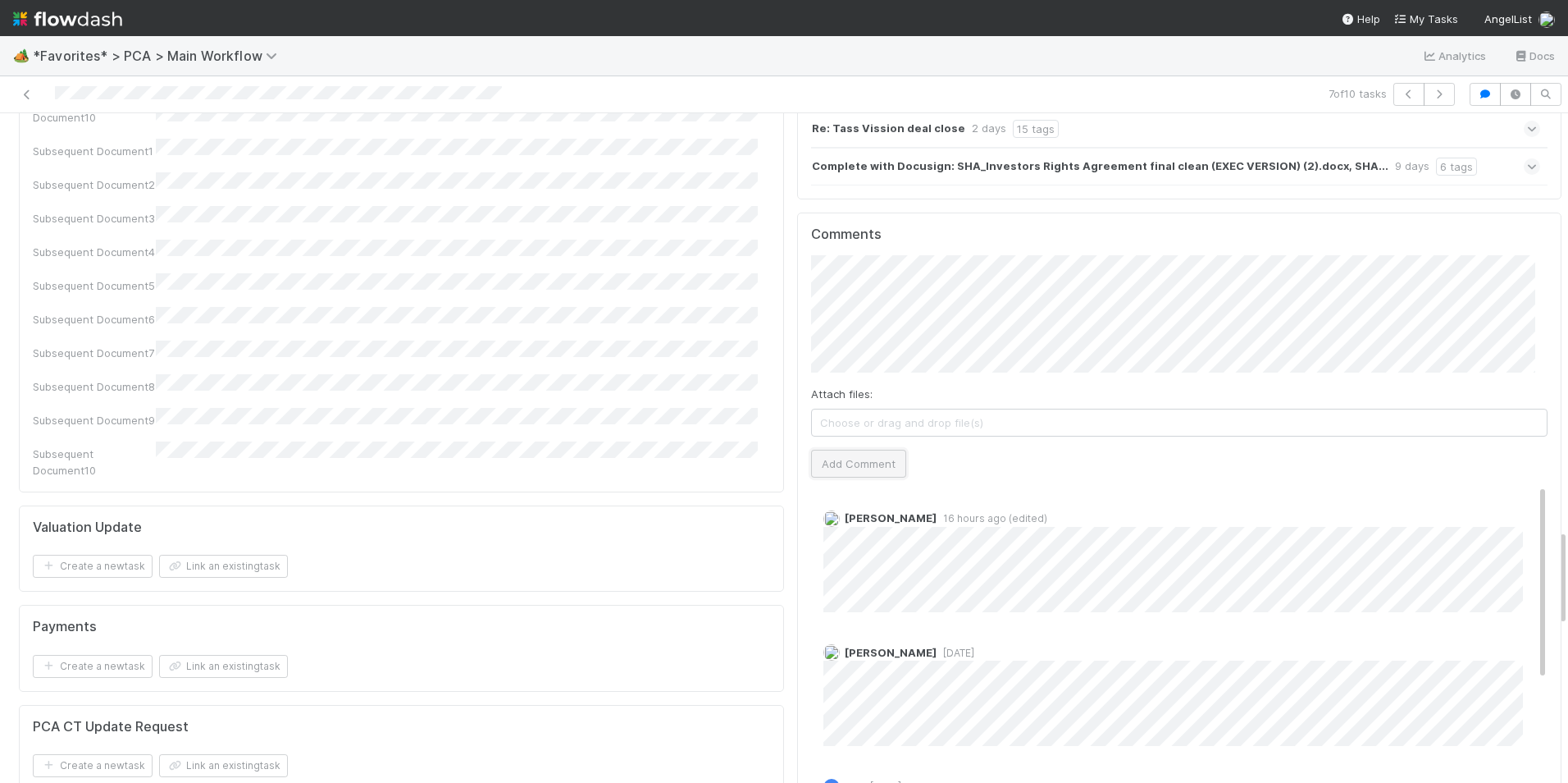
click at [849, 450] on button "Add Comment" at bounding box center [858, 464] width 95 height 28
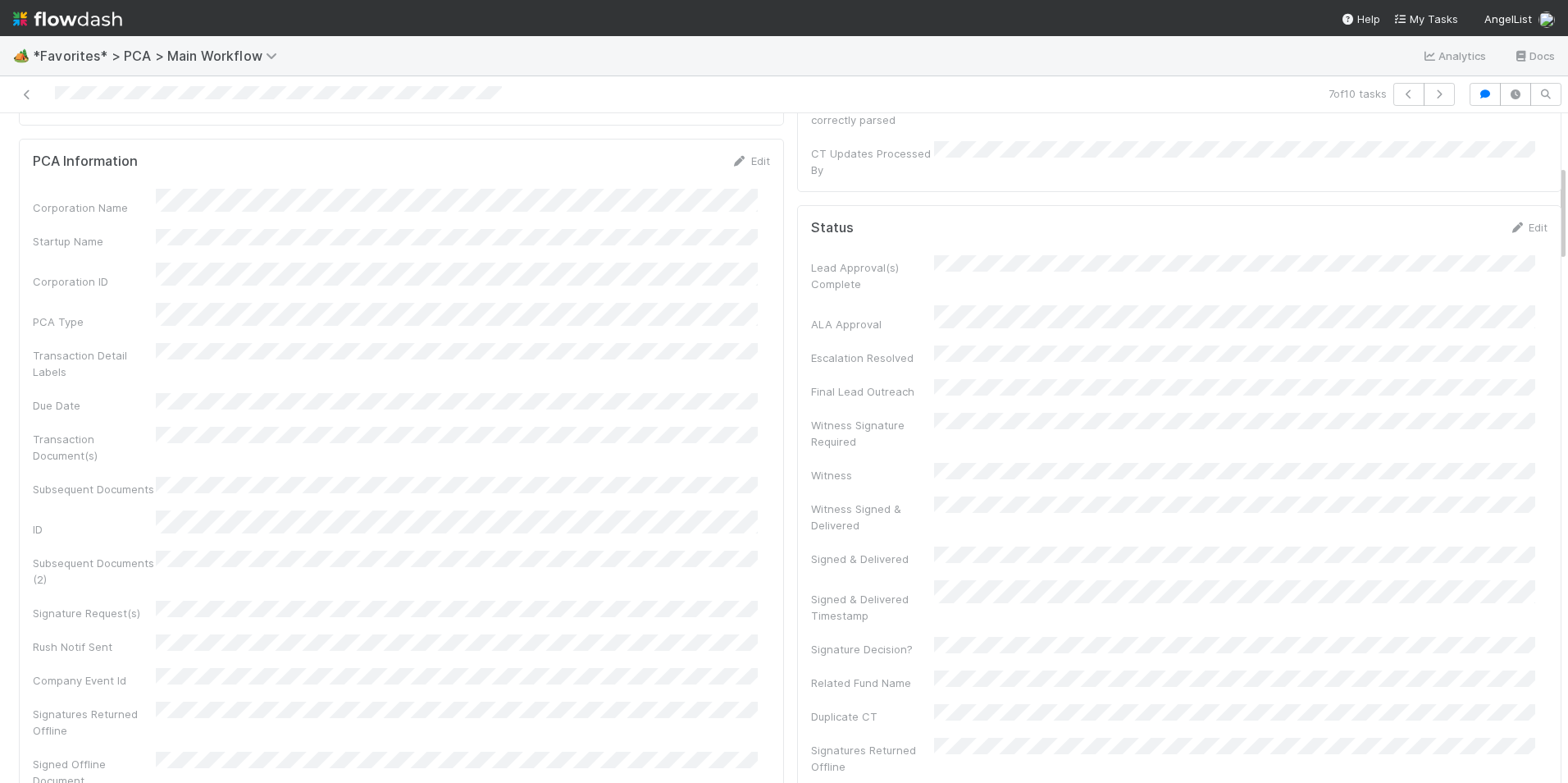
scroll to position [0, 0]
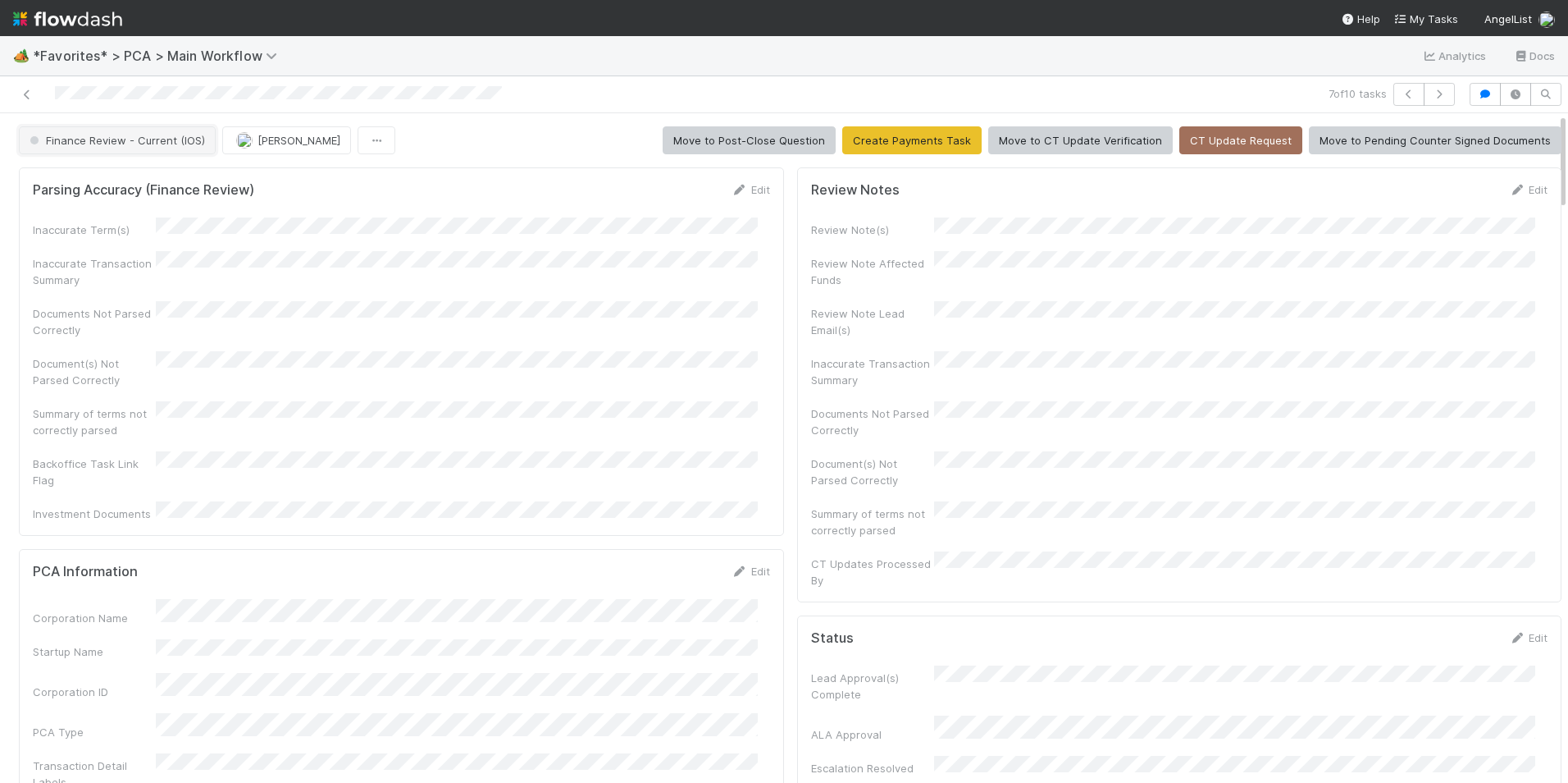
click at [132, 147] on button "Finance Review - Current (IOS)" at bounding box center [118, 140] width 197 height 28
click at [166, 224] on div "Completed" at bounding box center [128, 227] width 231 height 29
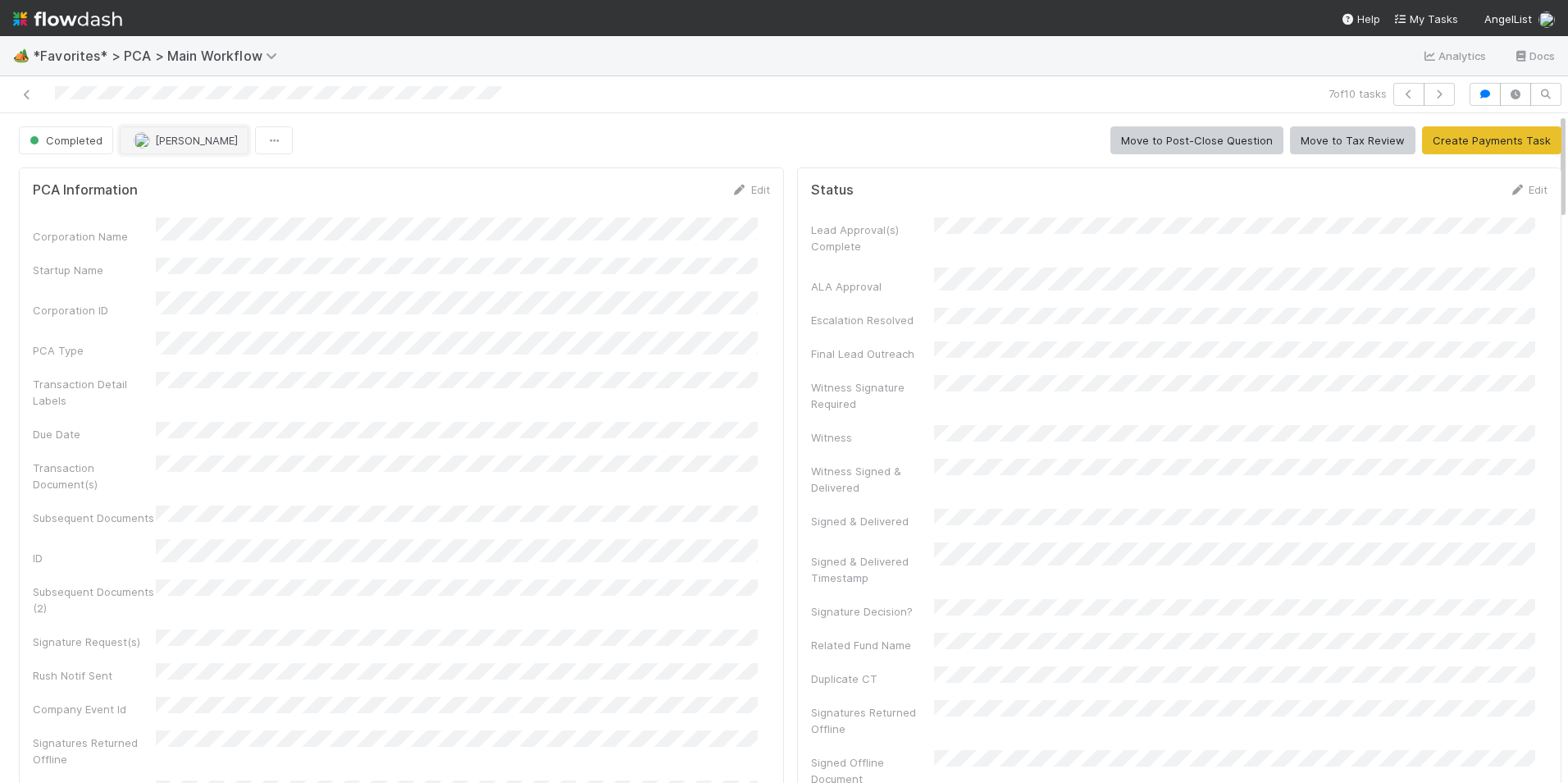
click at [175, 141] on span "[PERSON_NAME]" at bounding box center [197, 140] width 83 height 13
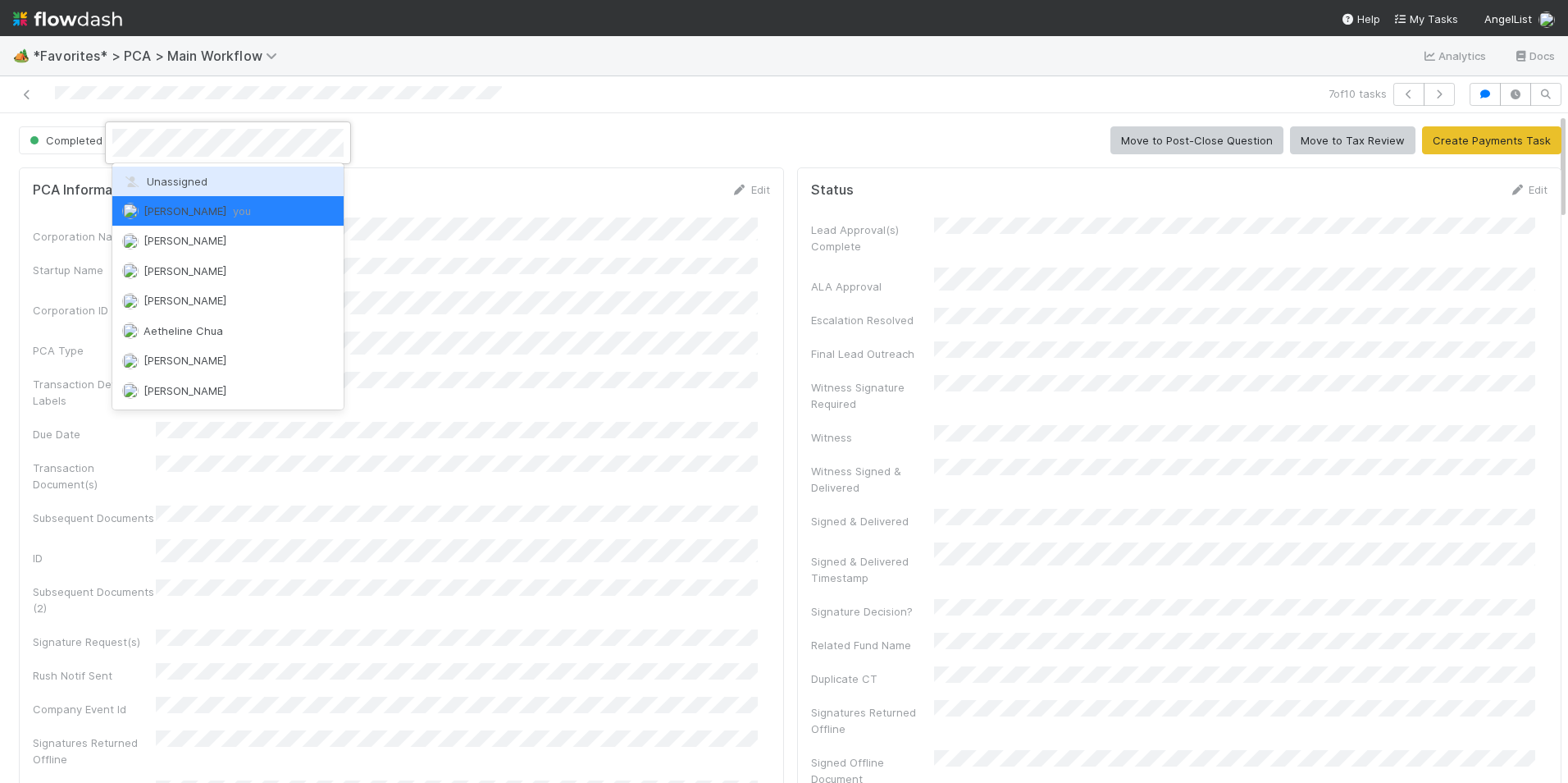
click at [194, 171] on div "Unassigned" at bounding box center [227, 181] width 231 height 29
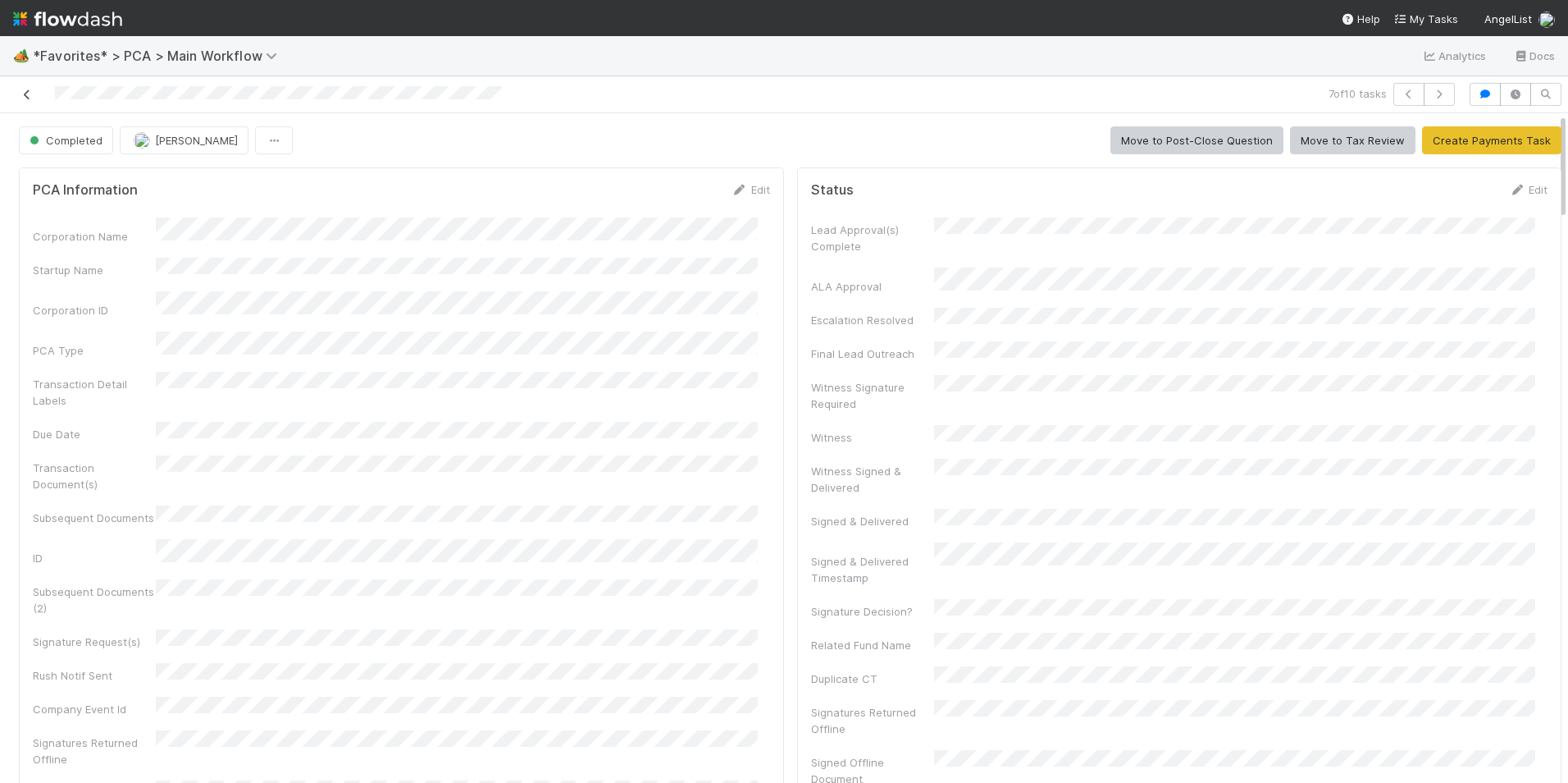
click at [28, 96] on icon at bounding box center [28, 95] width 17 height 11
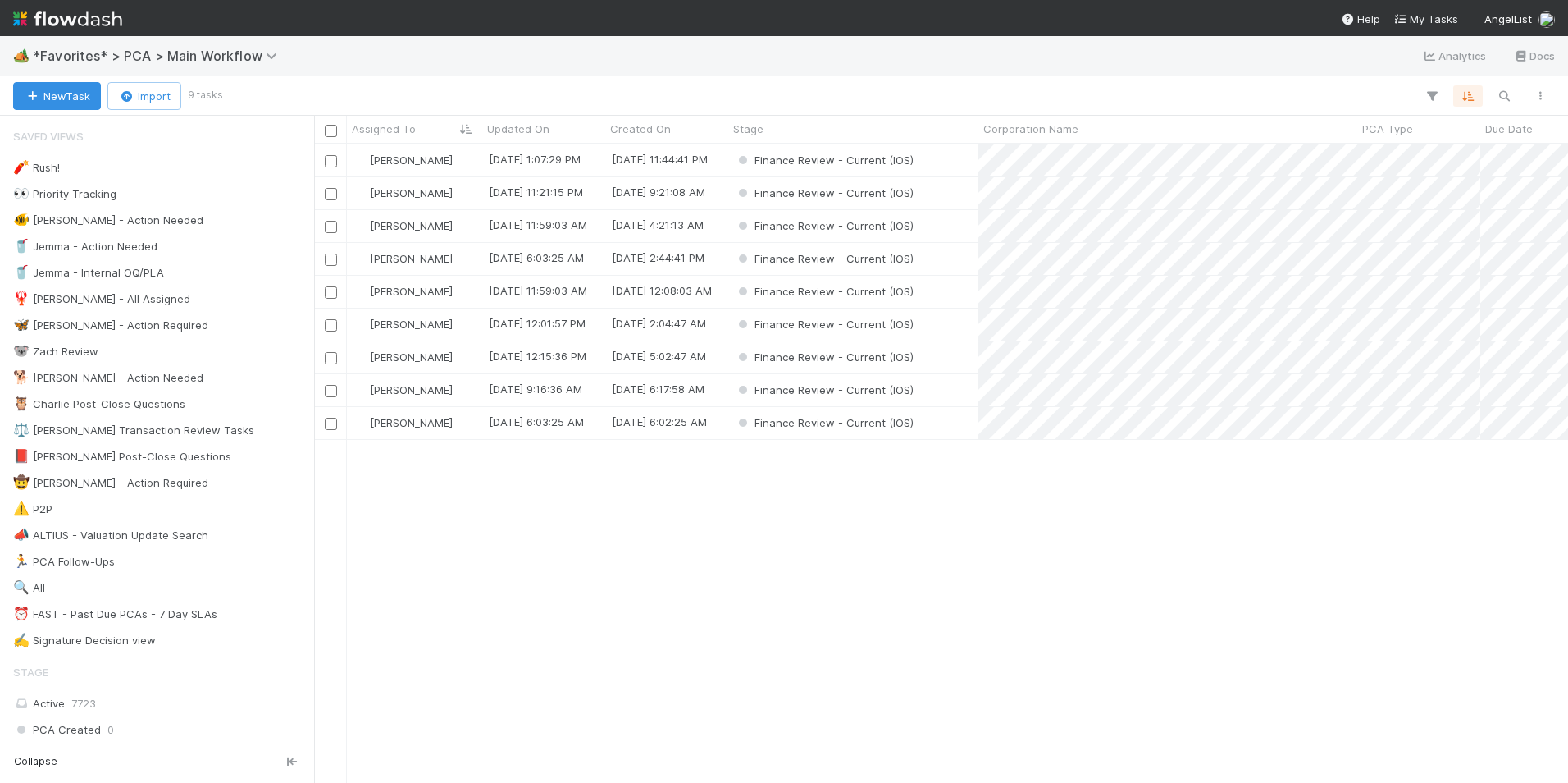
scroll to position [626, 1242]
click at [453, 360] on div "[PERSON_NAME]" at bounding box center [414, 357] width 135 height 32
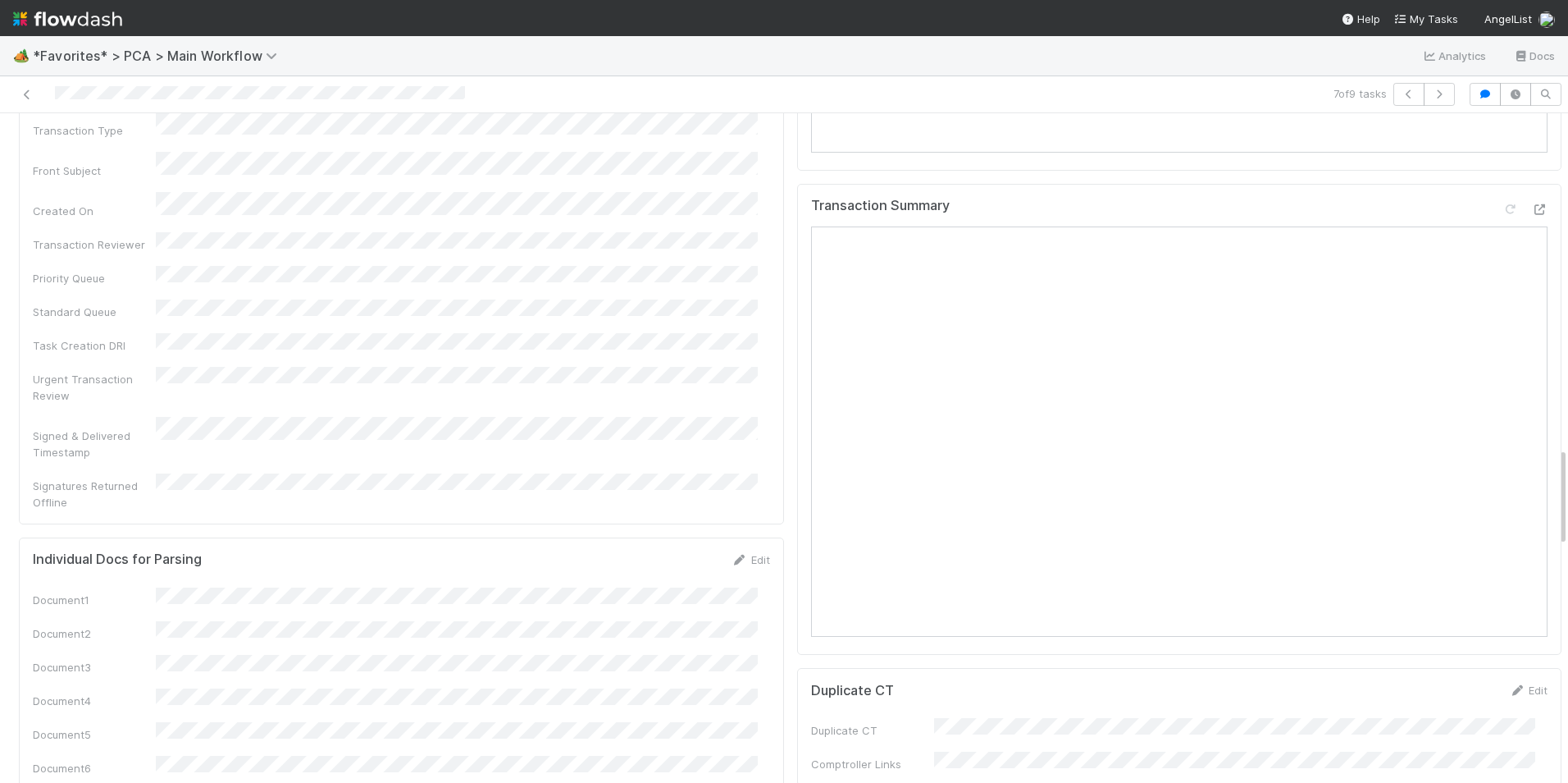
scroll to position [1887, 0]
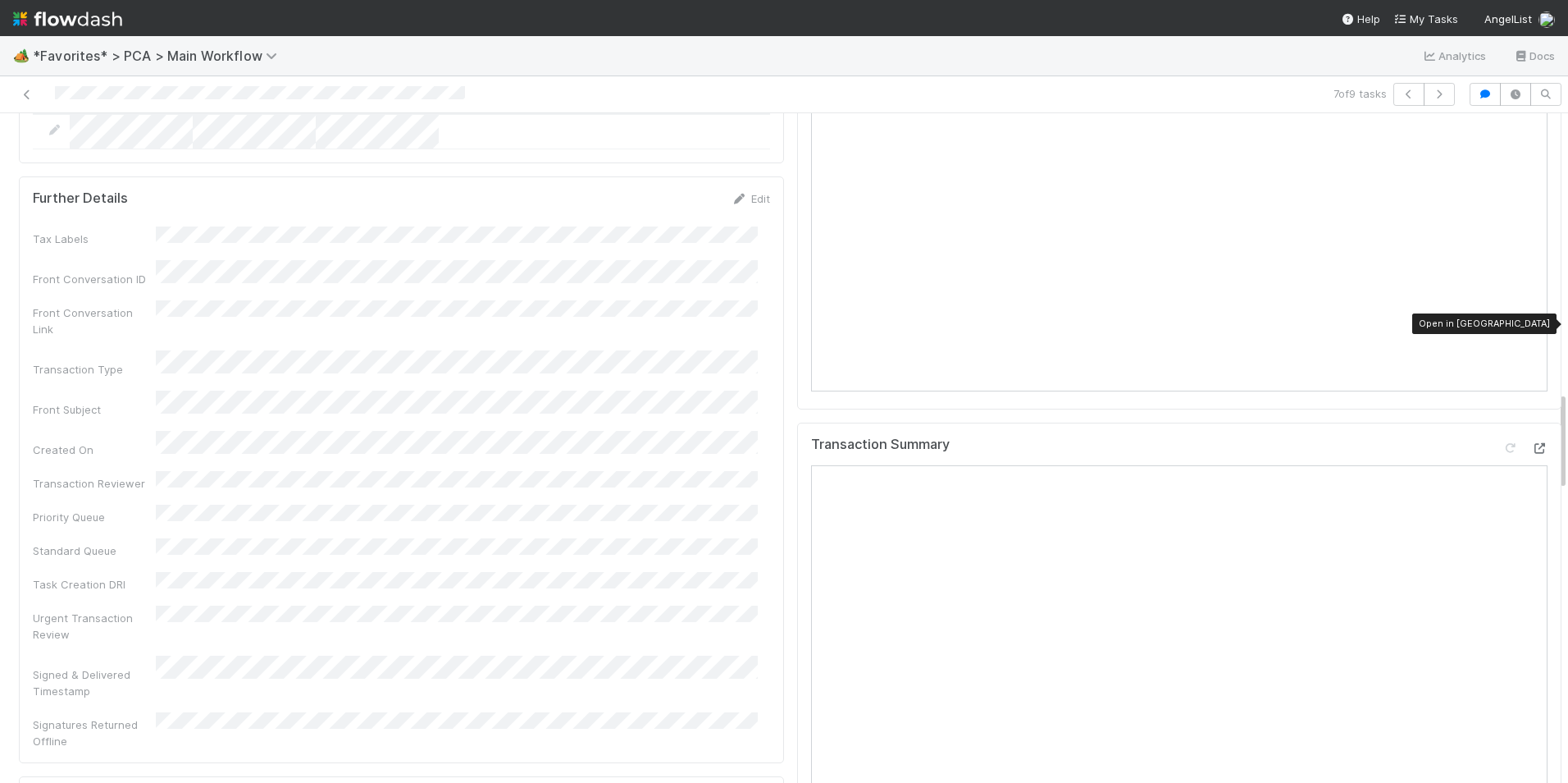
click at [1531, 443] on icon at bounding box center [1539, 449] width 17 height 11
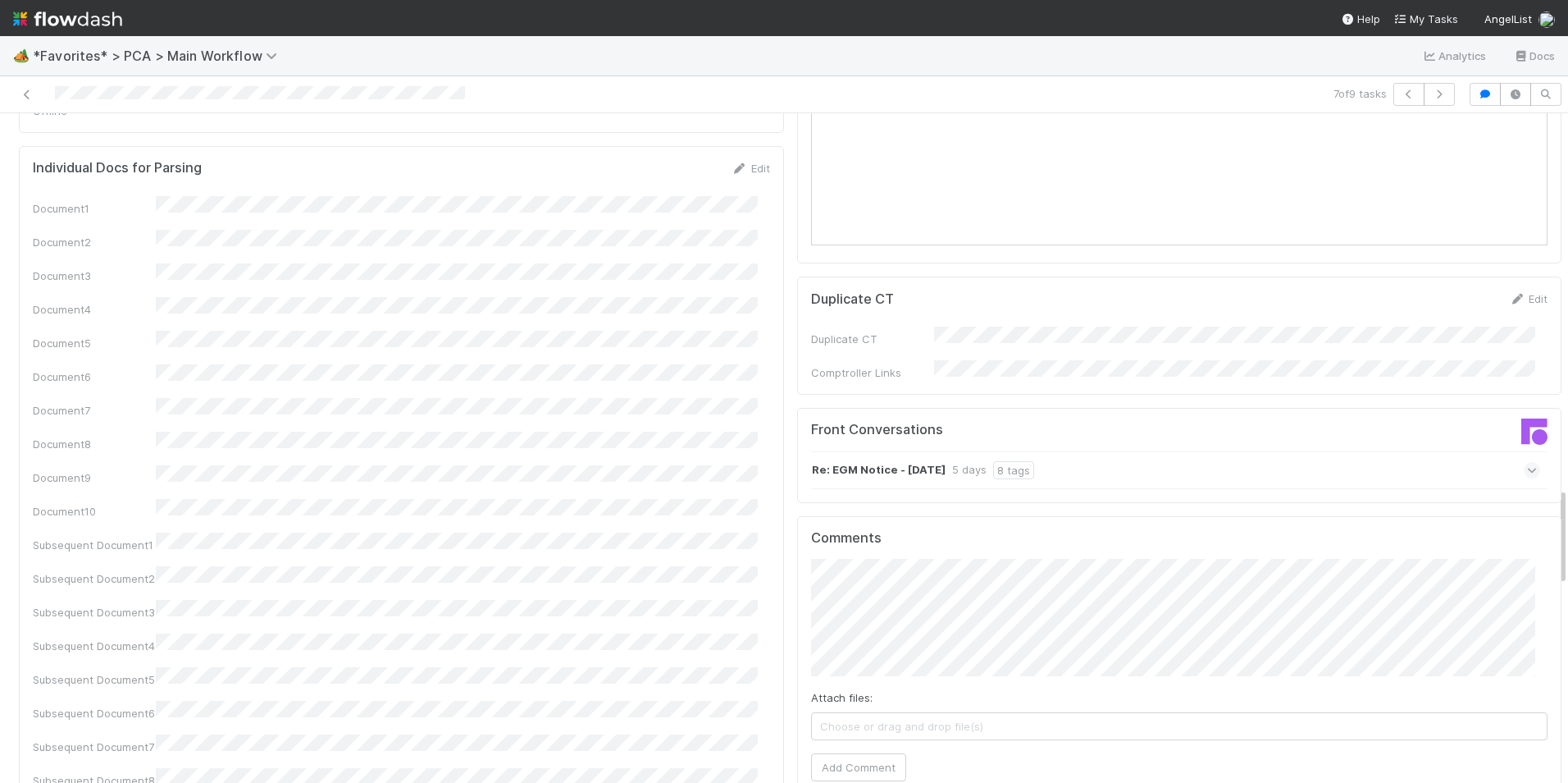
scroll to position [2543, 0]
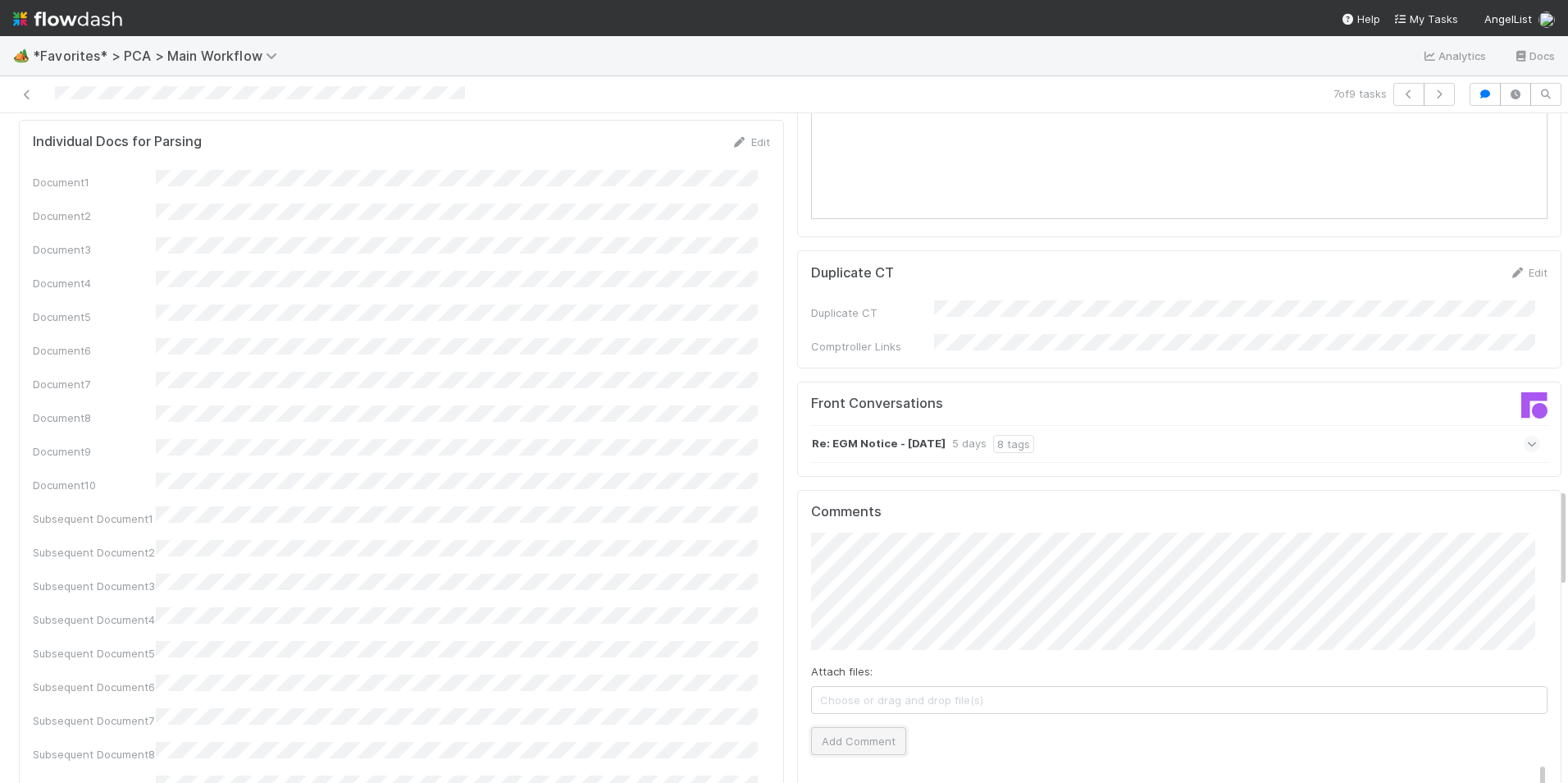
click at [848, 727] on button "Add Comment" at bounding box center [858, 741] width 95 height 28
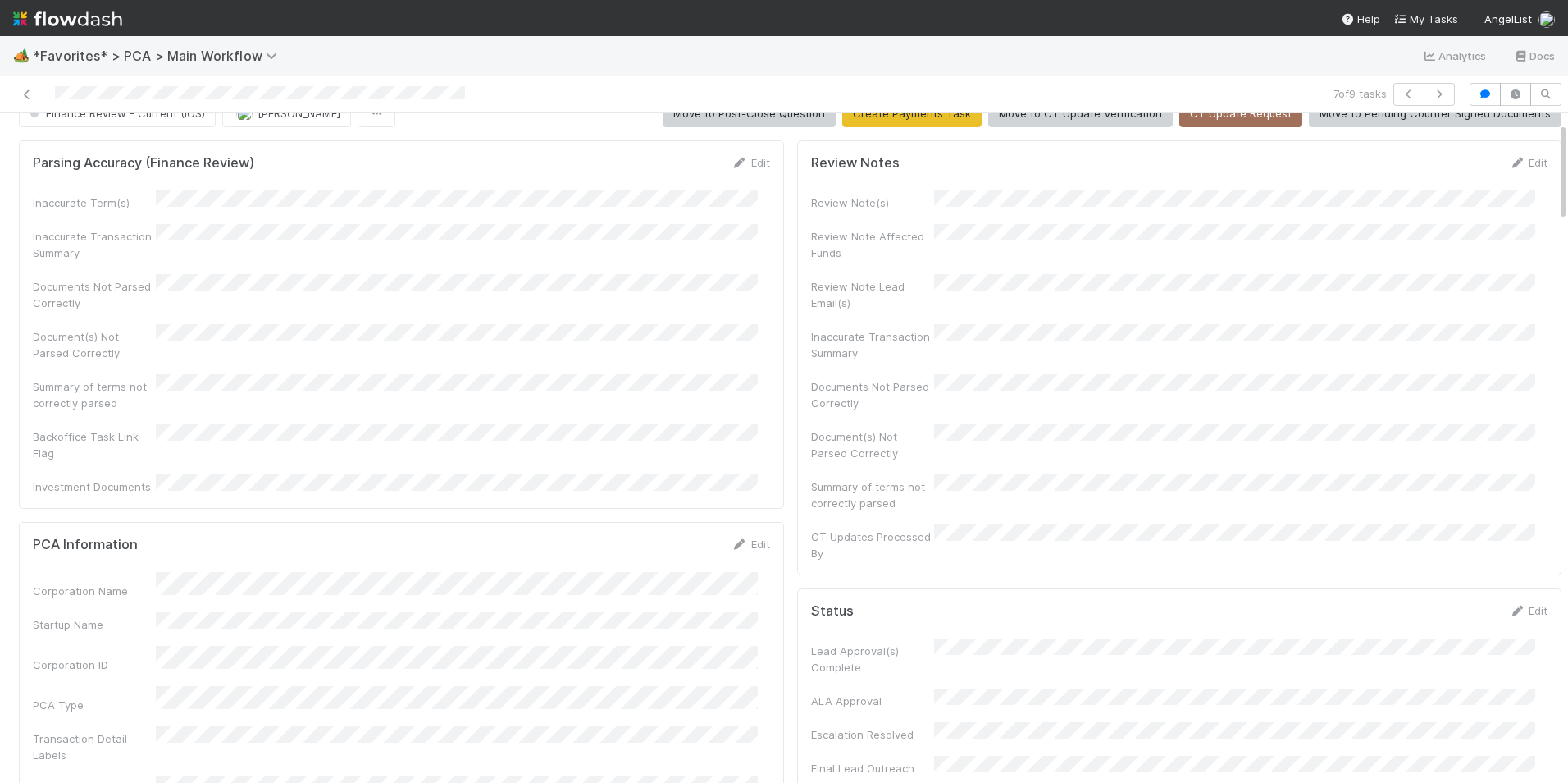
scroll to position [0, 0]
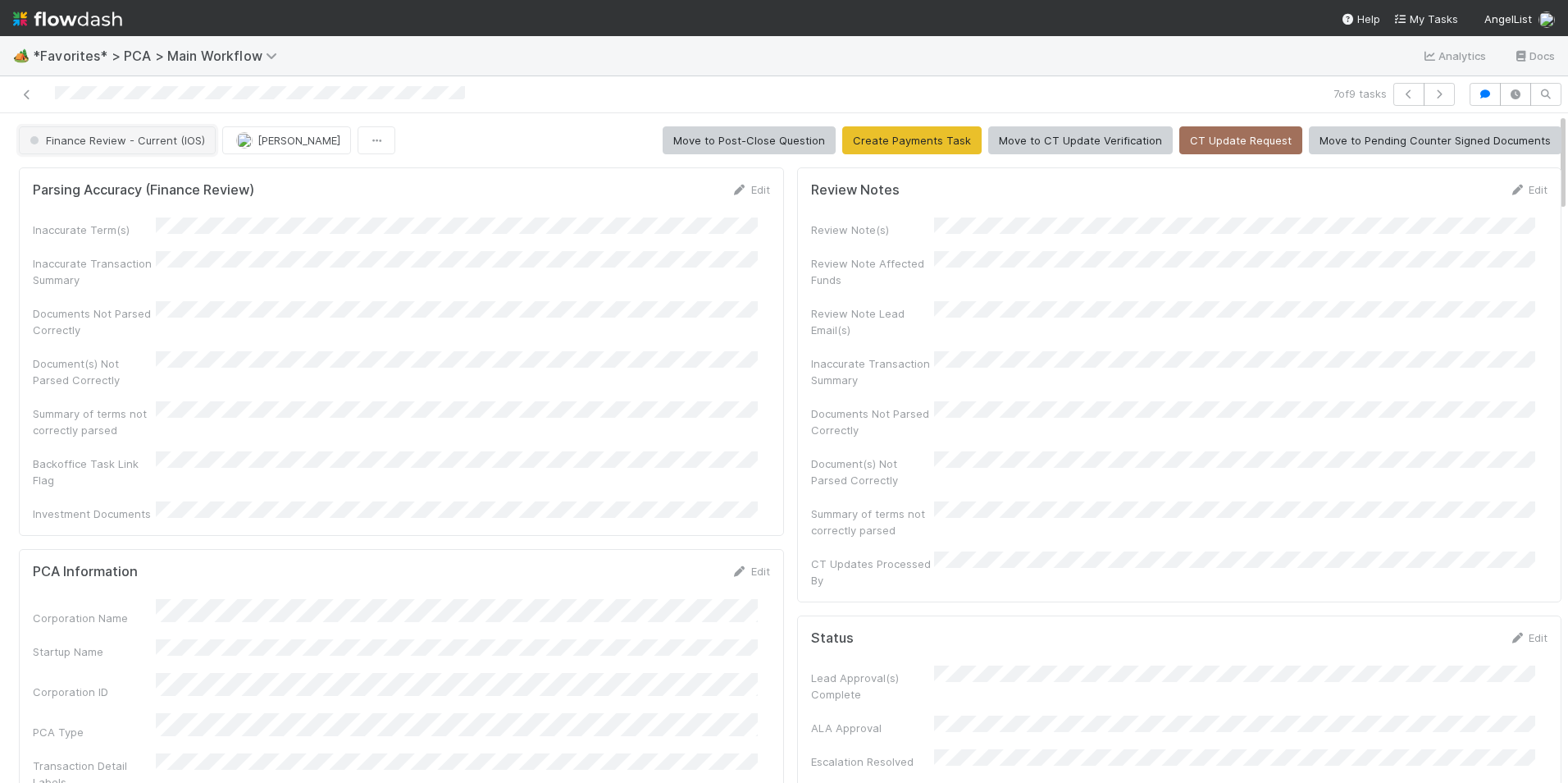
click at [151, 141] on span "Finance Review - Current (IOS)" at bounding box center [116, 140] width 178 height 13
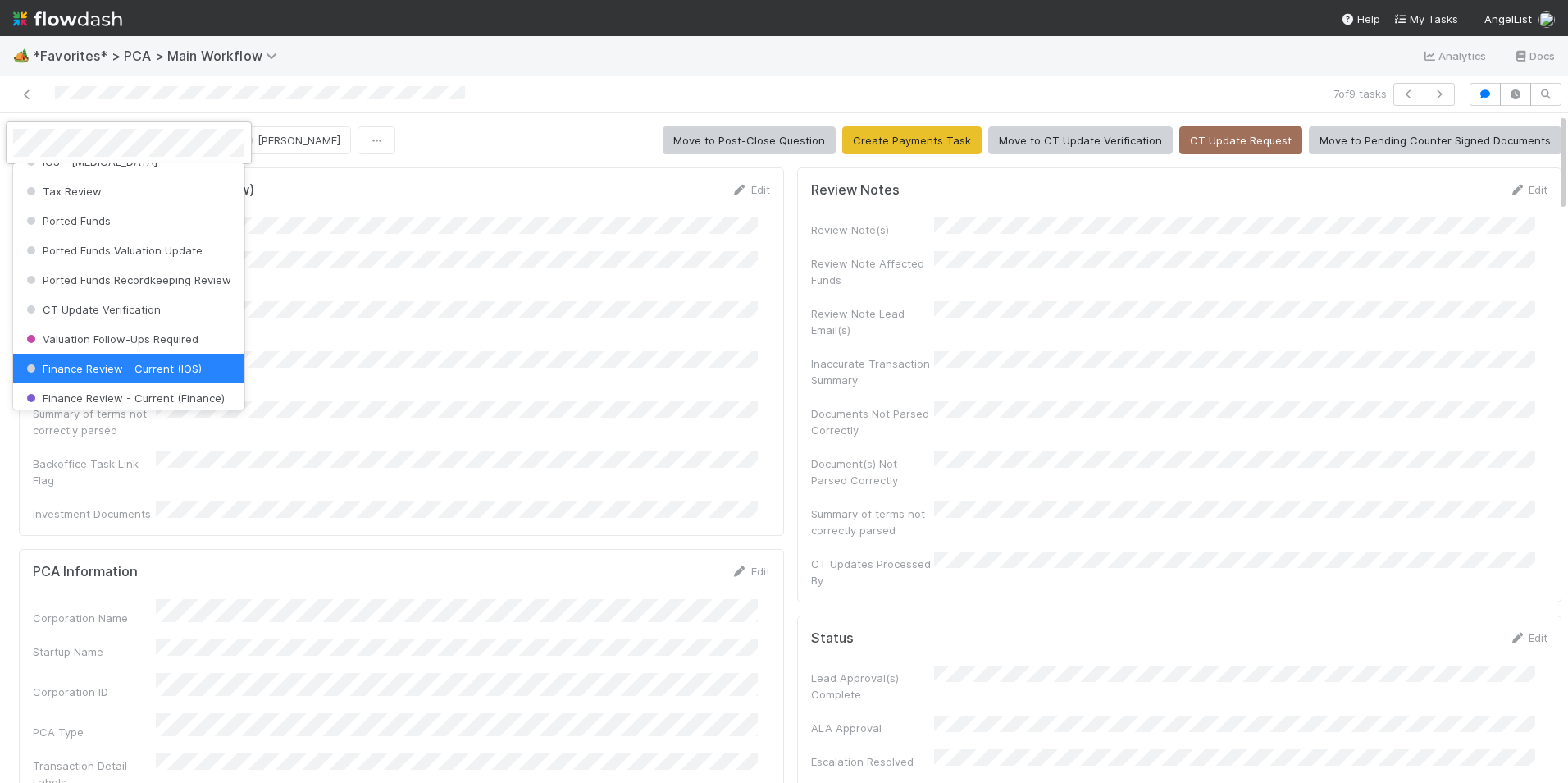
click at [268, 140] on div at bounding box center [784, 391] width 1568 height 783
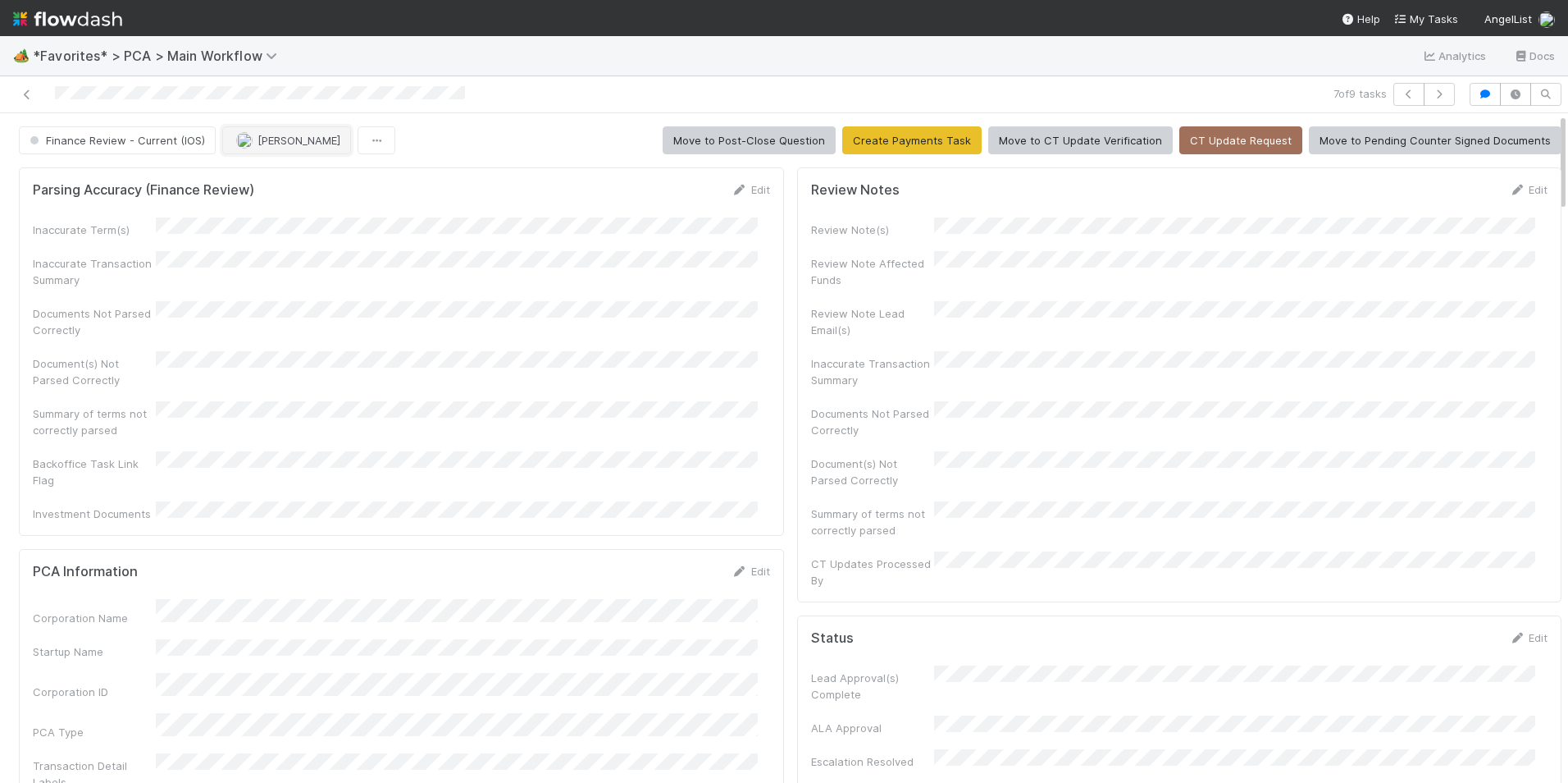
click at [275, 143] on span "[PERSON_NAME]" at bounding box center [299, 140] width 83 height 13
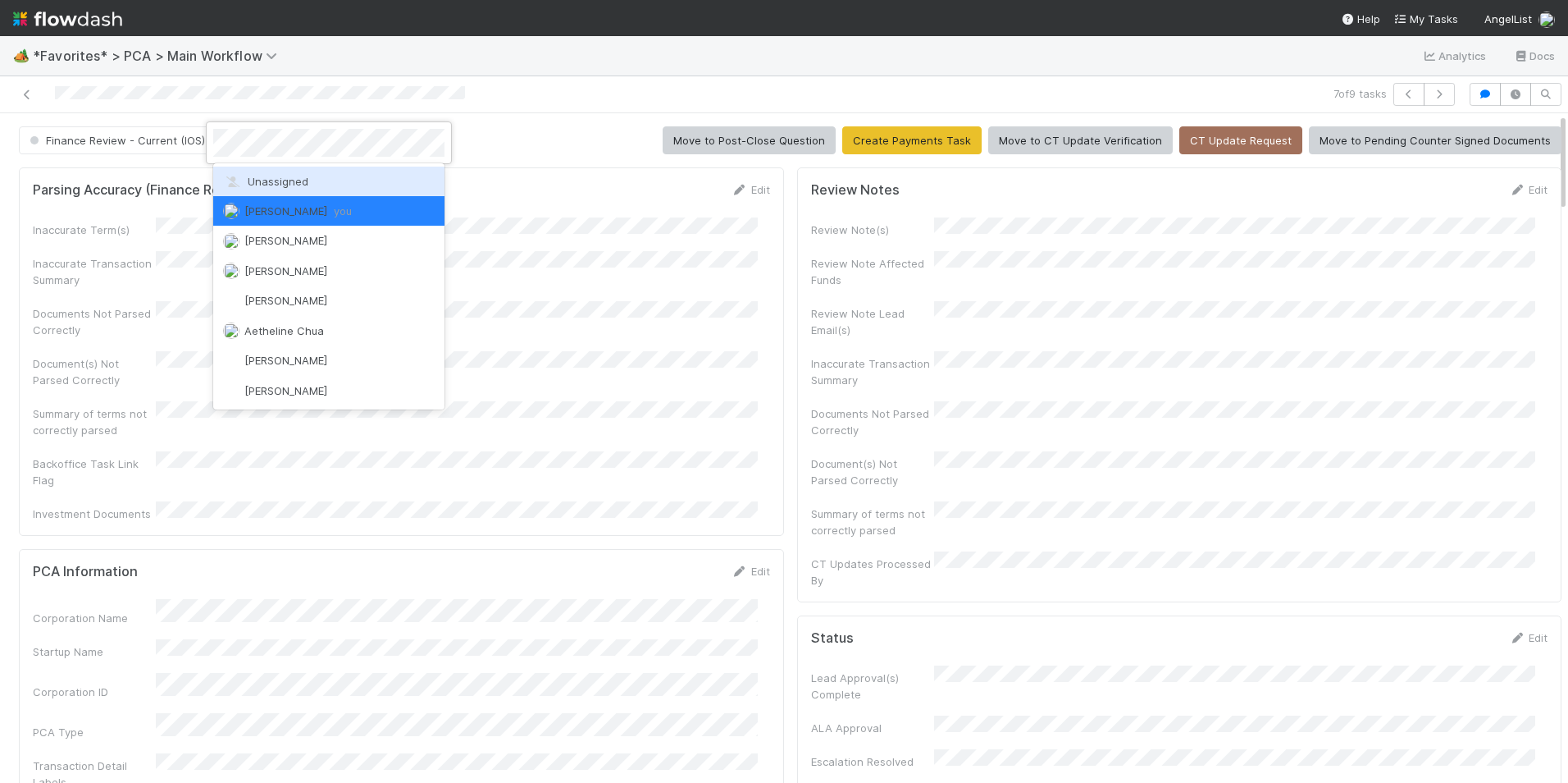
click at [283, 176] on span "Unassigned" at bounding box center [266, 181] width 86 height 13
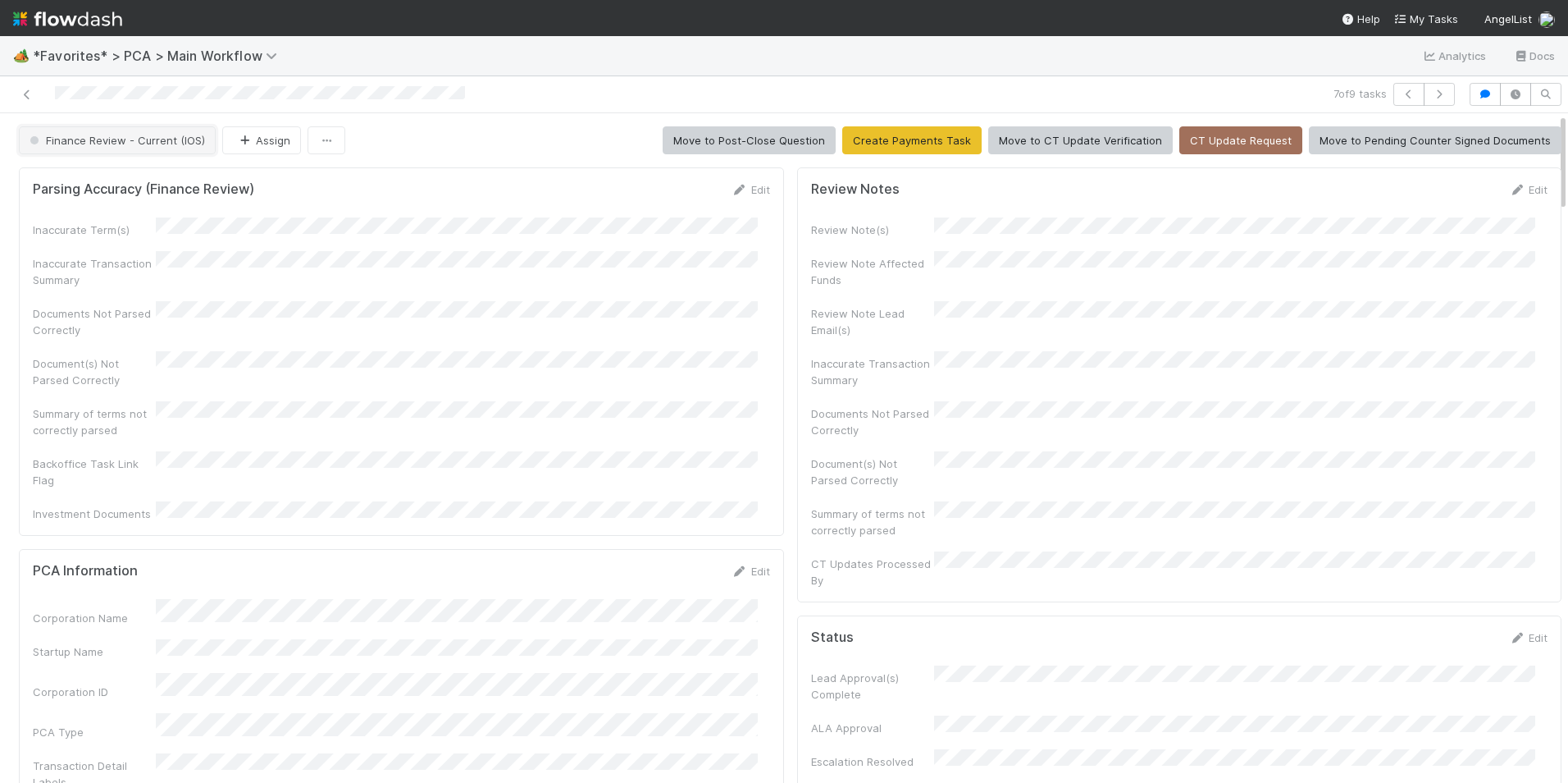
click at [178, 140] on span "Finance Review - Current (IOS)" at bounding box center [116, 140] width 178 height 13
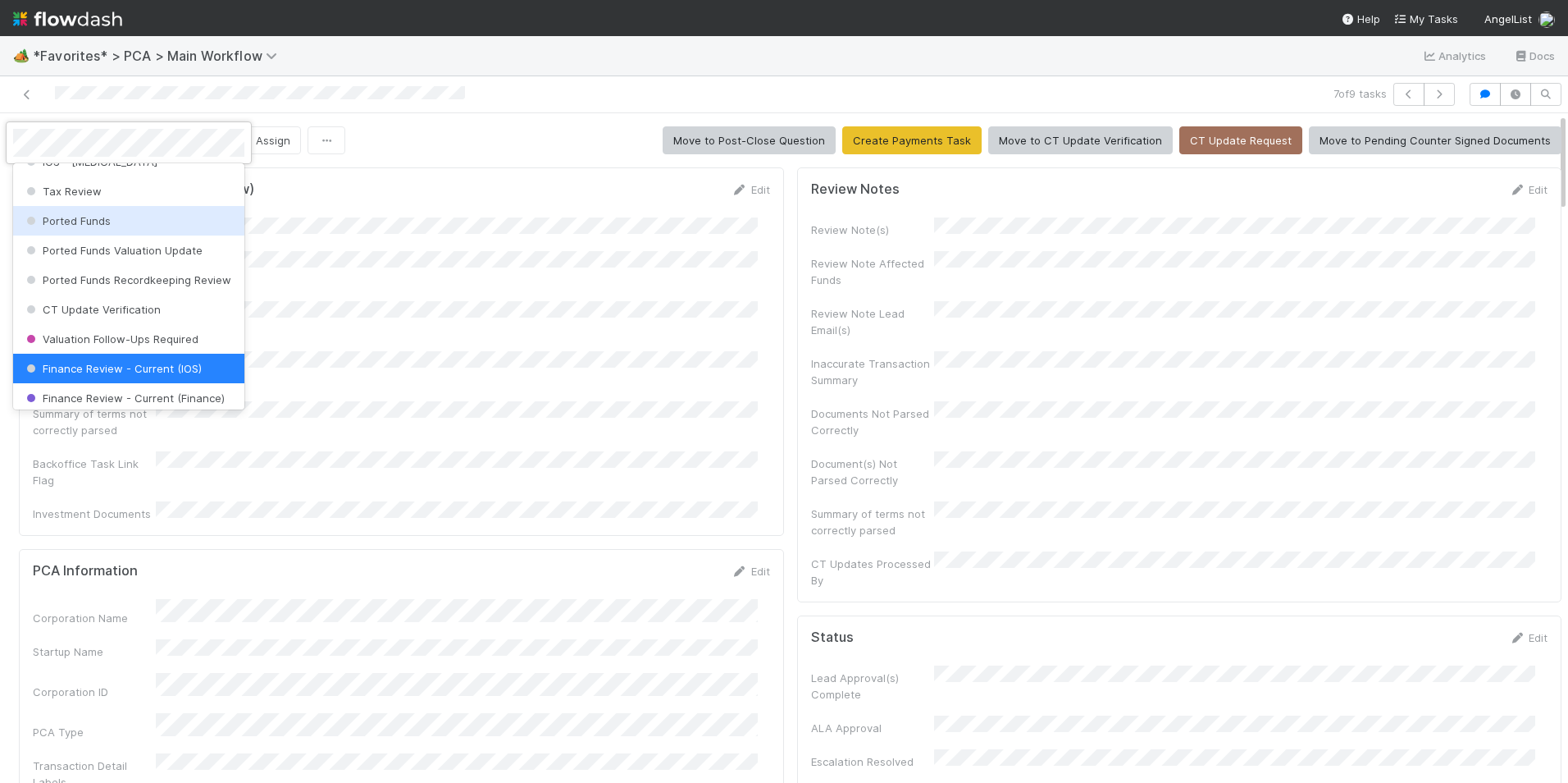
scroll to position [0, 0]
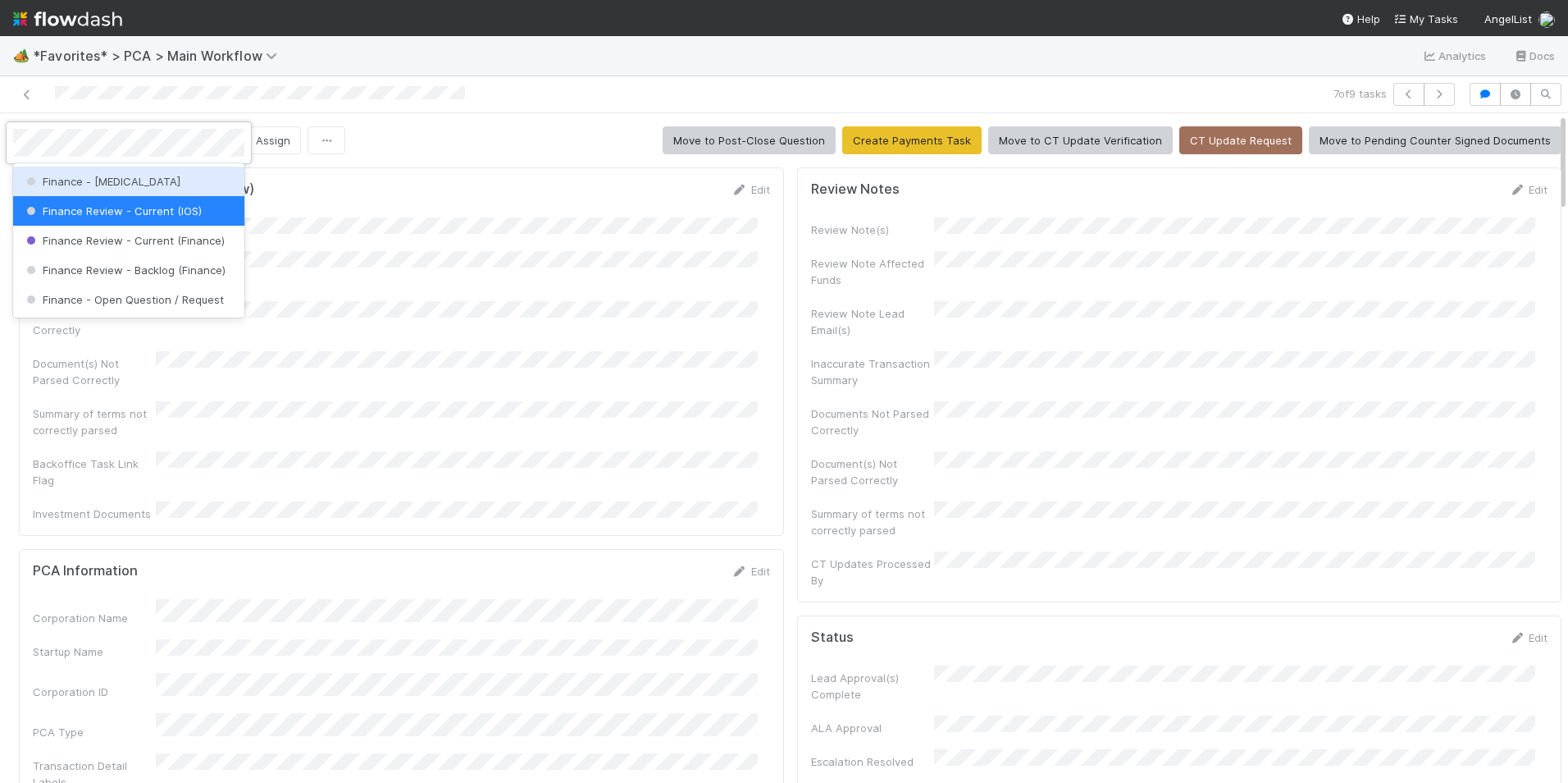
click at [156, 179] on div "Finance - [MEDICAL_DATA]" at bounding box center [128, 181] width 231 height 29
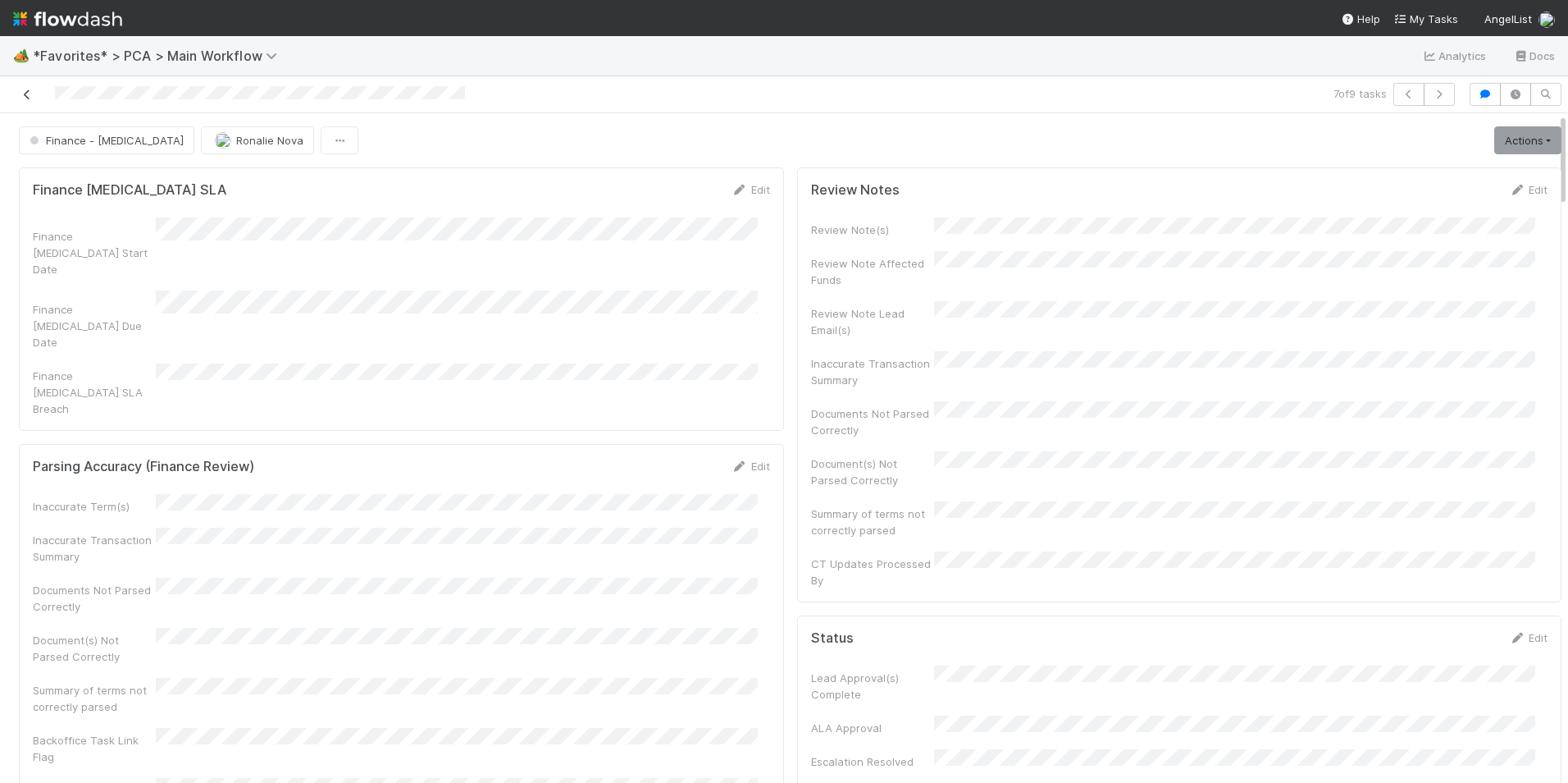
click at [27, 98] on icon at bounding box center [28, 95] width 17 height 11
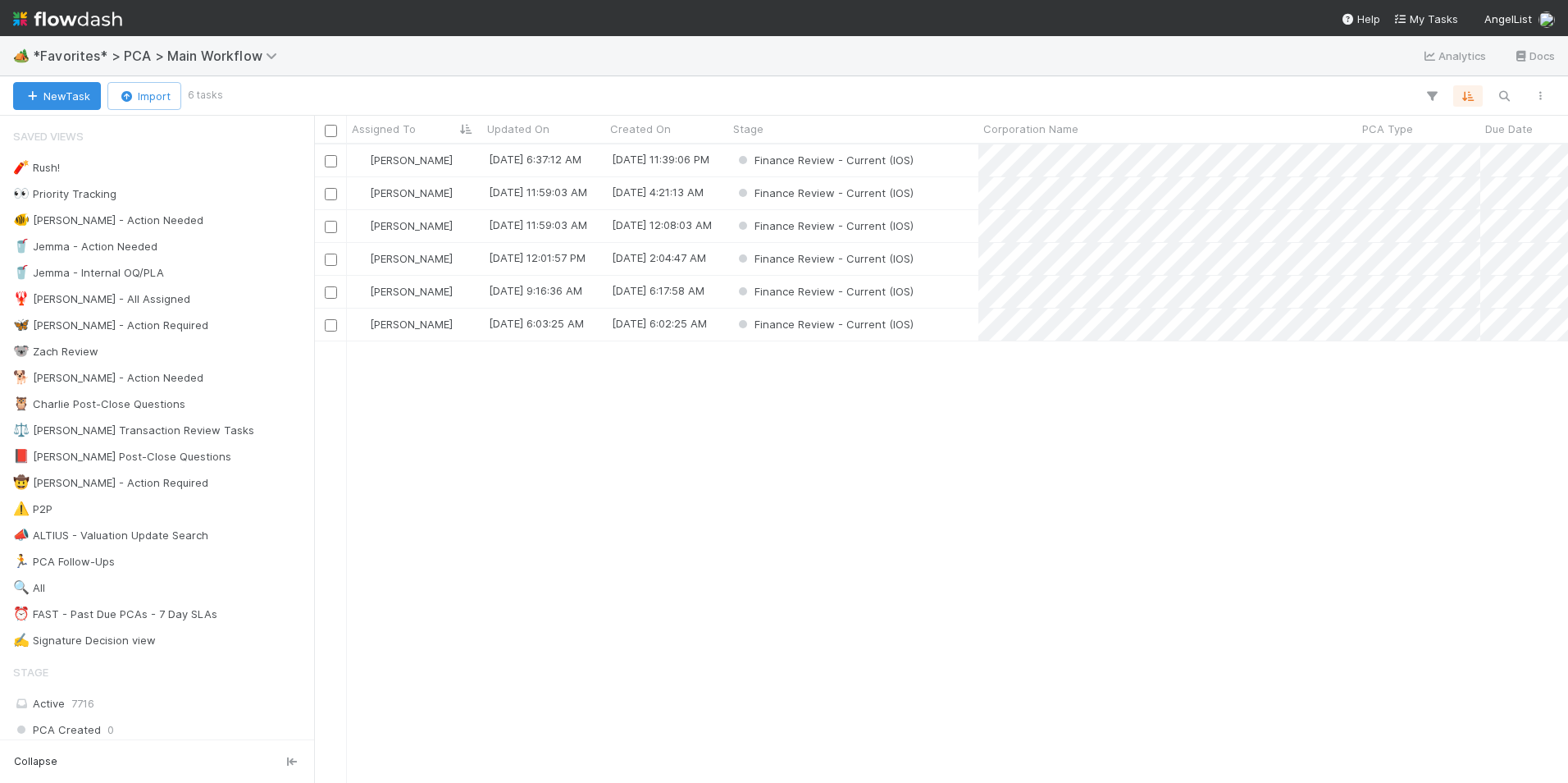
scroll to position [626, 1242]
click at [451, 301] on div "[PERSON_NAME]" at bounding box center [414, 292] width 135 height 32
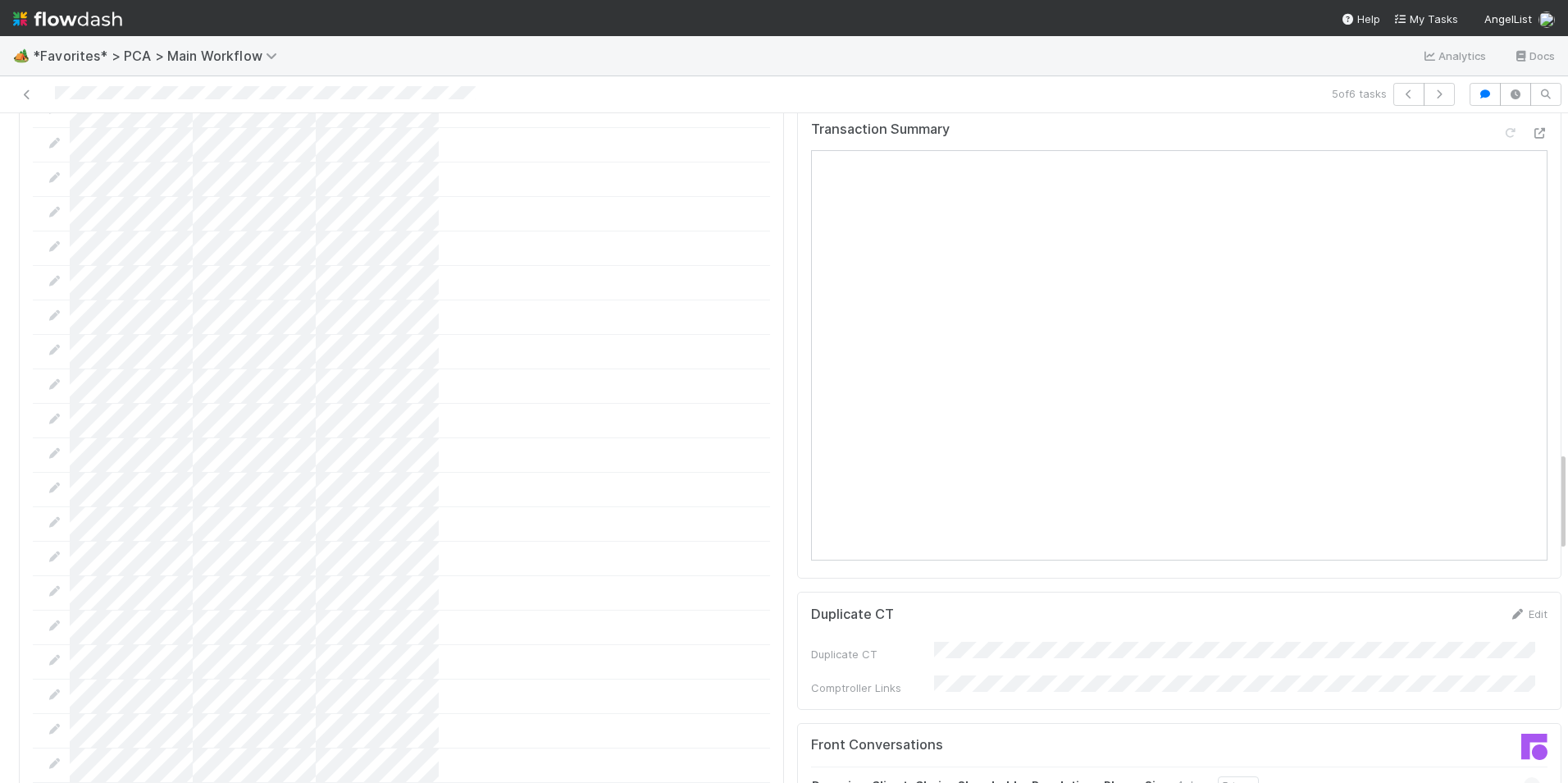
scroll to position [2625, 0]
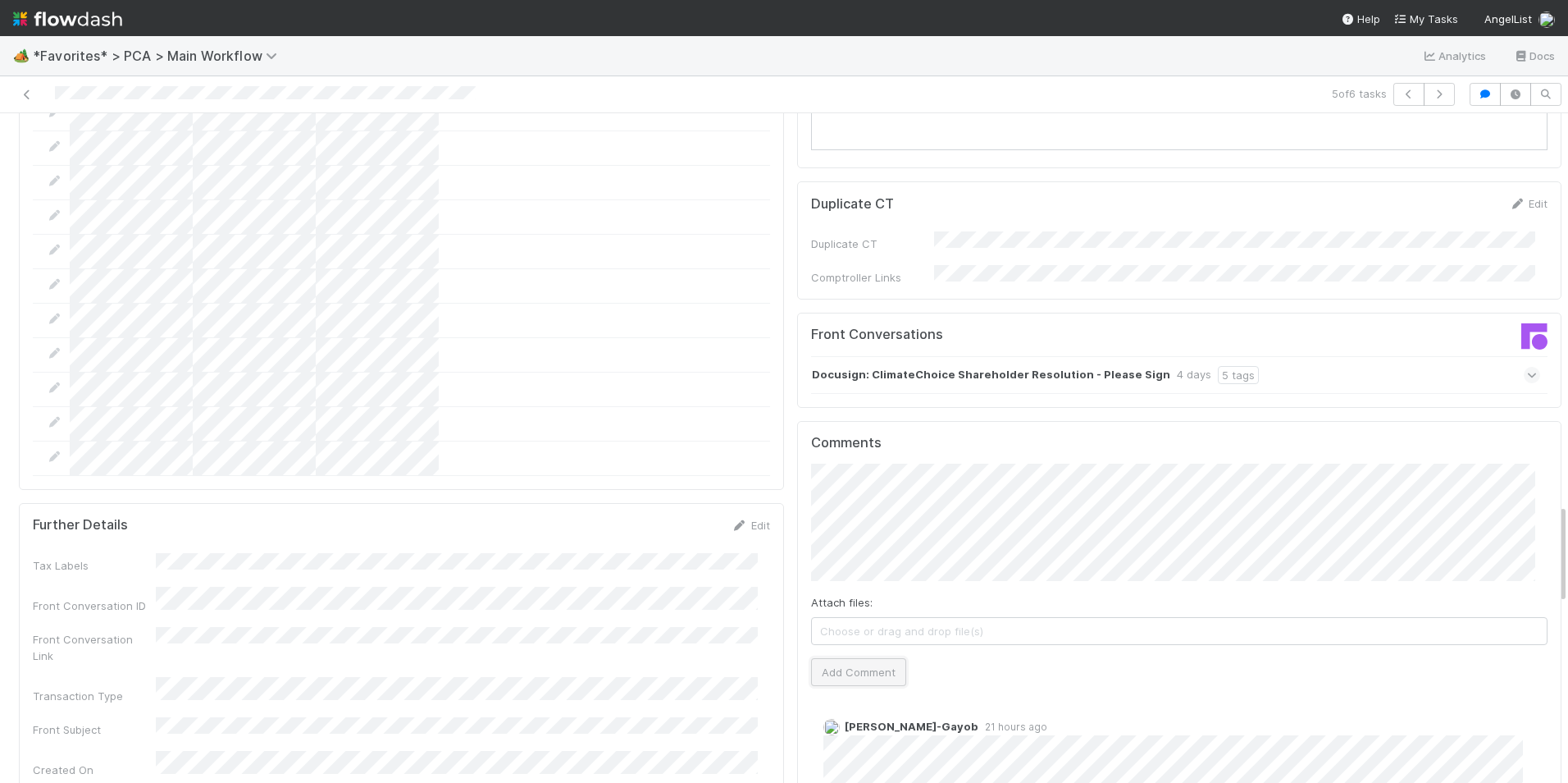
click at [875, 658] on button "Add Comment" at bounding box center [858, 672] width 95 height 28
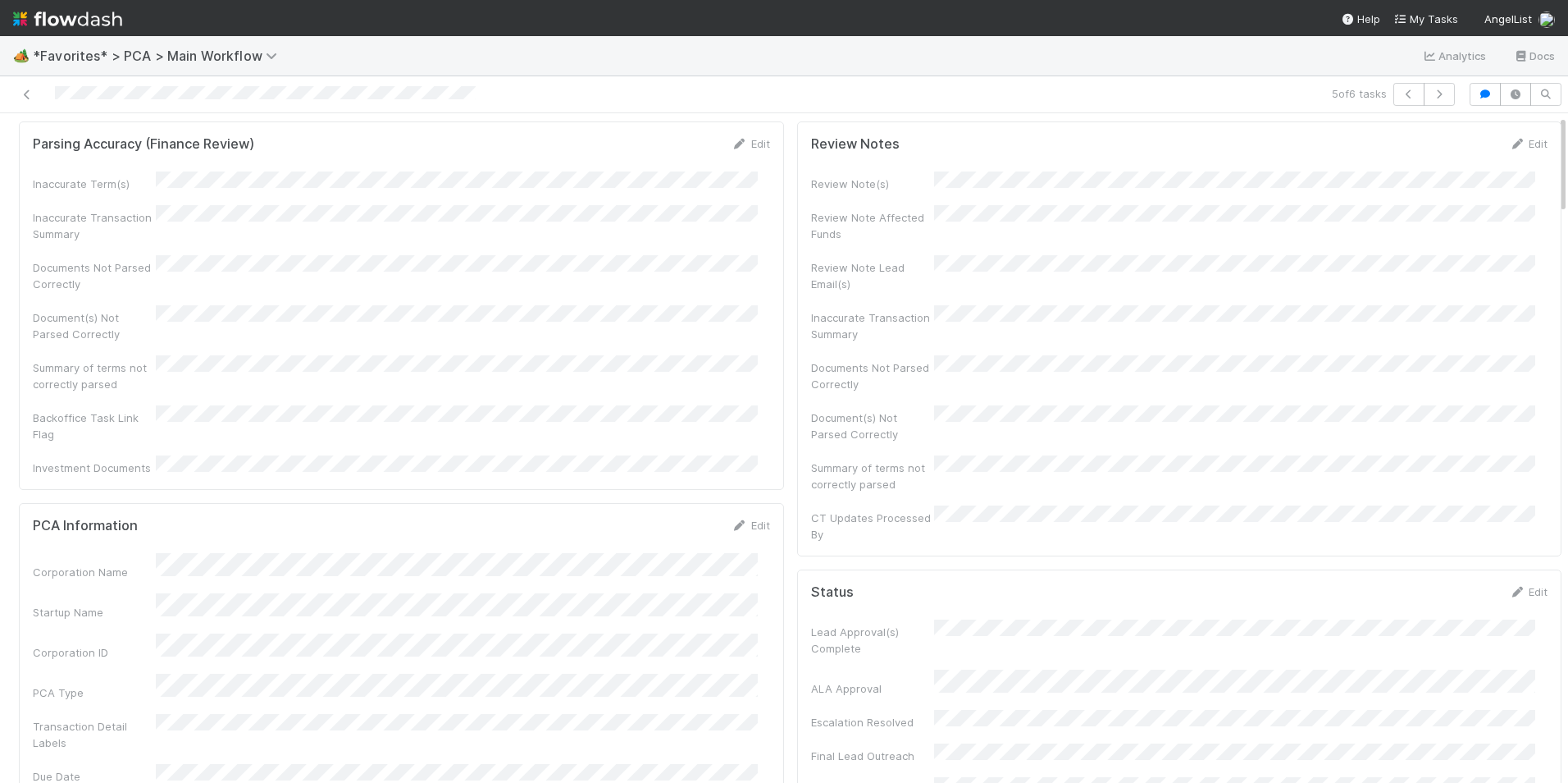
scroll to position [0, 0]
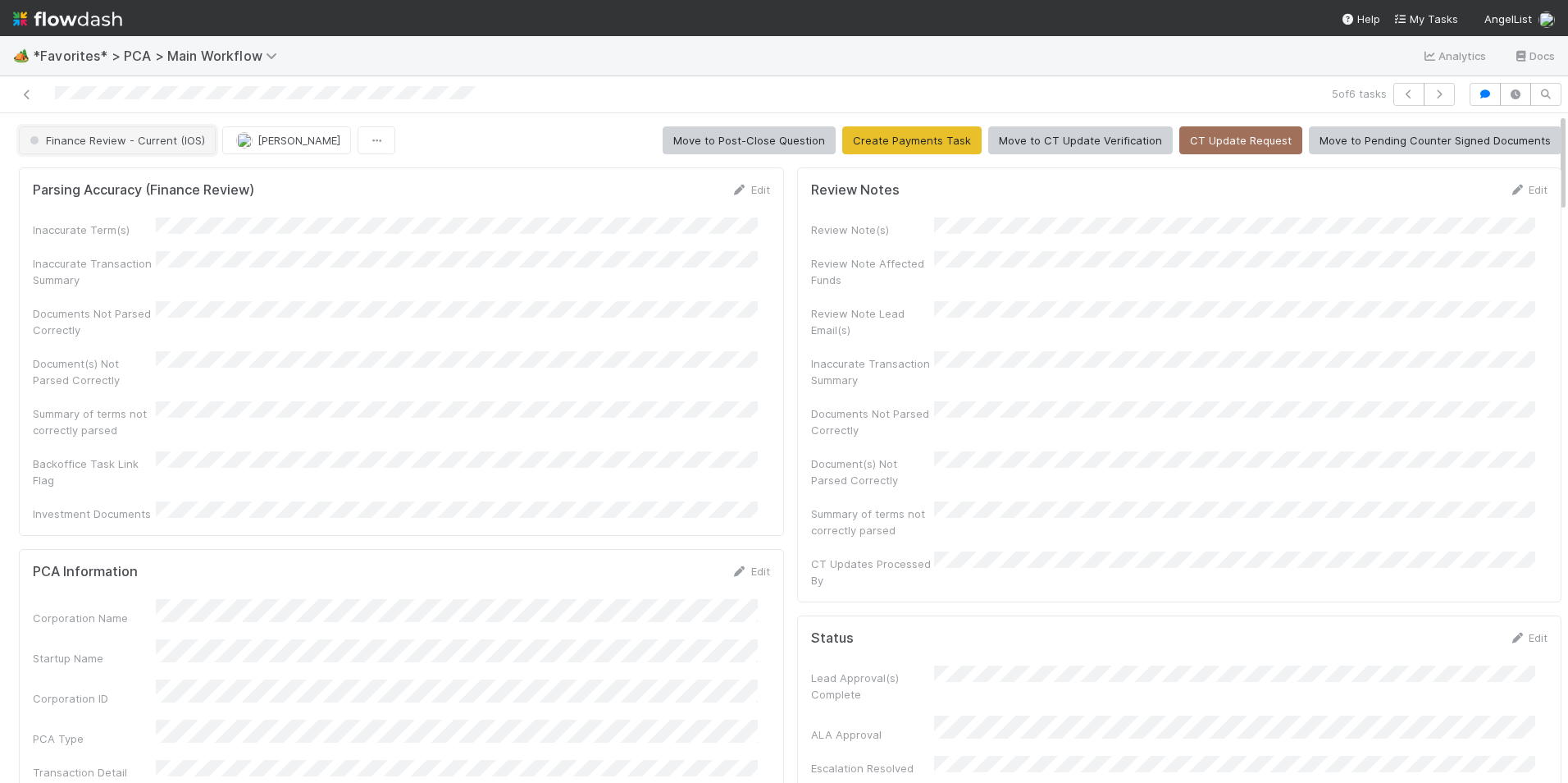
click at [119, 143] on span "Finance Review - Current (IOS)" at bounding box center [116, 140] width 178 height 13
click at [104, 231] on div "Completed" at bounding box center [128, 227] width 231 height 29
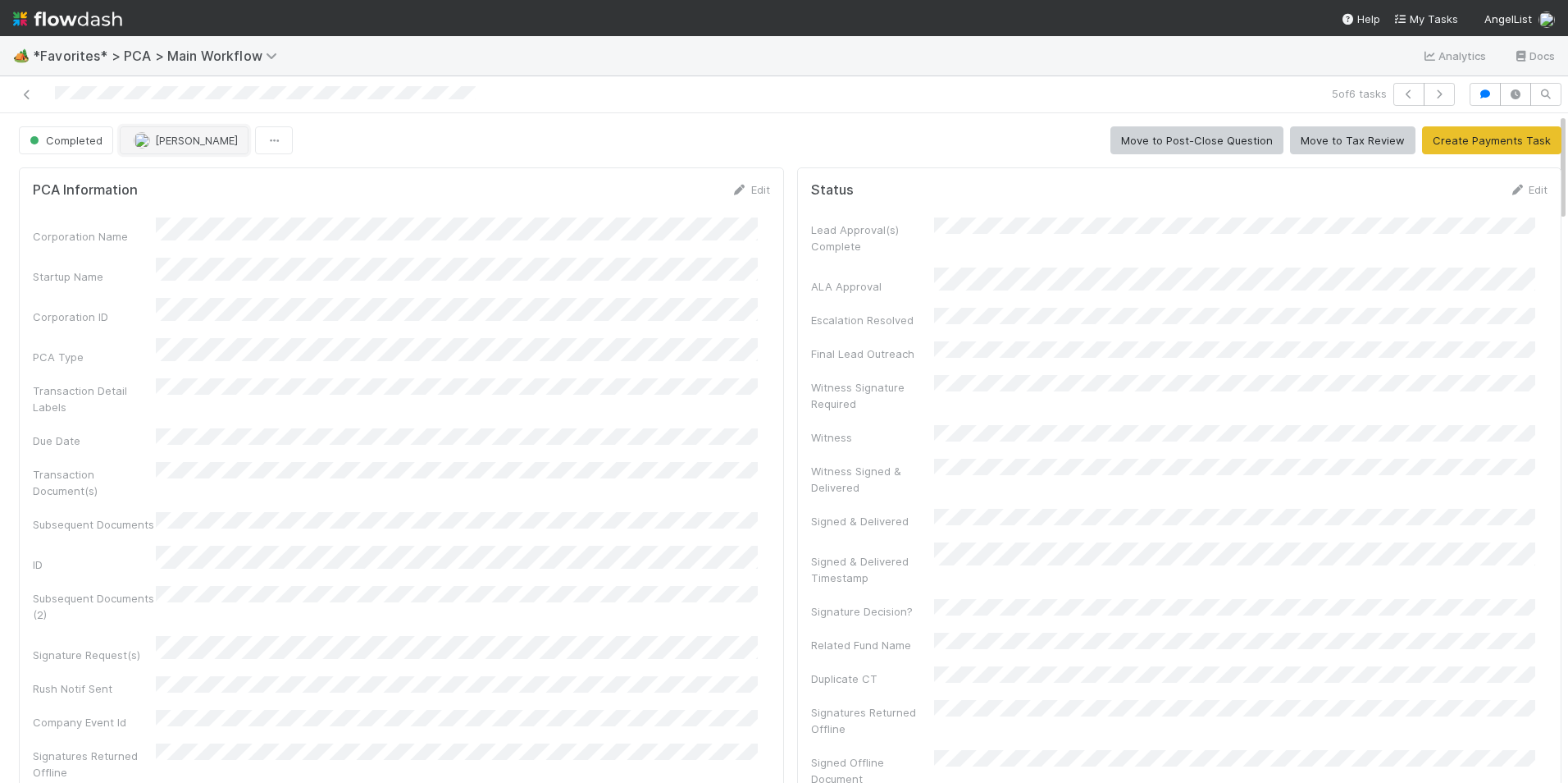
click at [180, 146] on span "[PERSON_NAME]" at bounding box center [197, 140] width 83 height 13
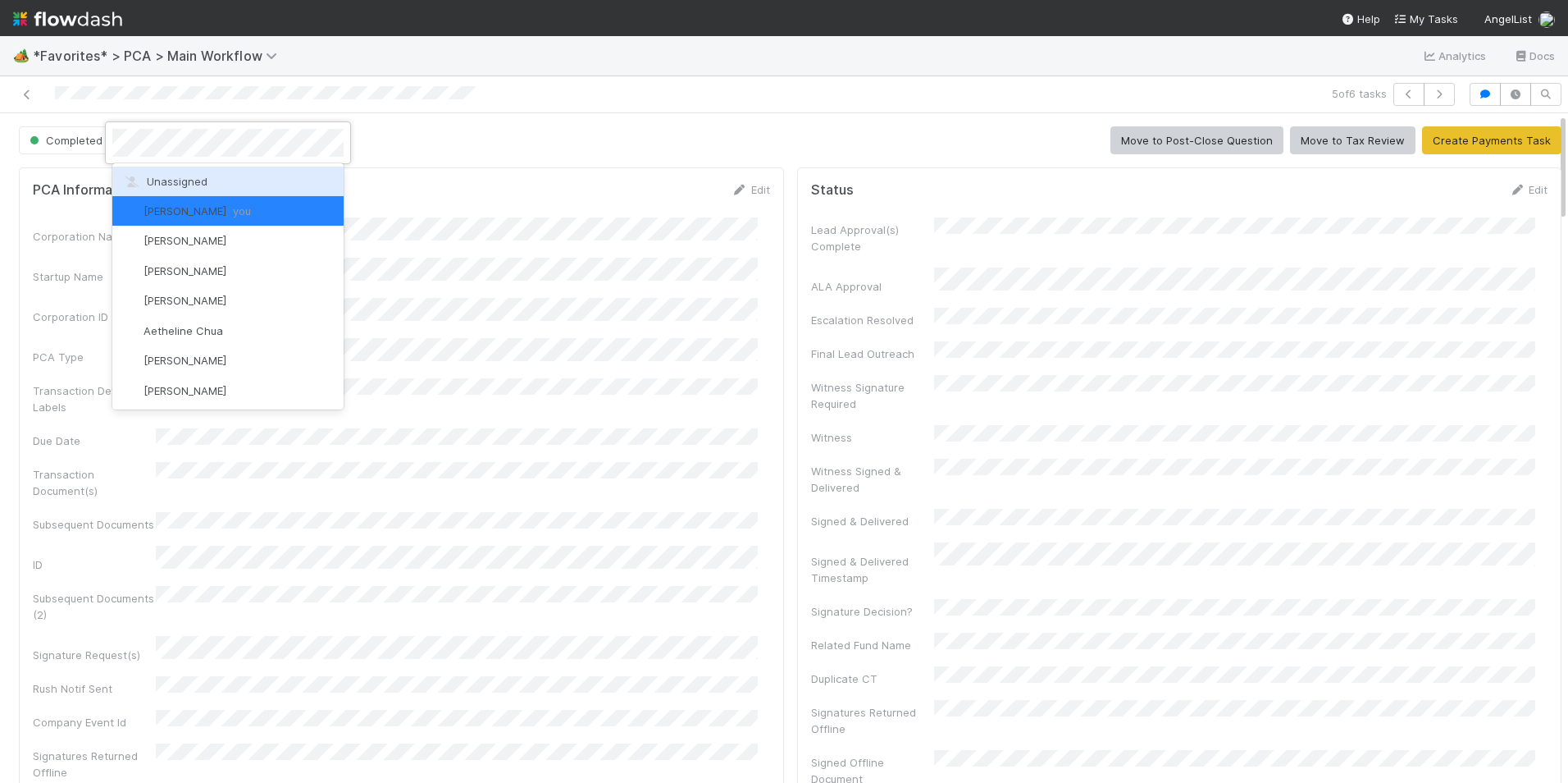
drag, startPoint x: 180, startPoint y: 146, endPoint x: 191, endPoint y: 174, distance: 30.1
click at [194, 174] on div "Unassigned" at bounding box center [227, 181] width 231 height 29
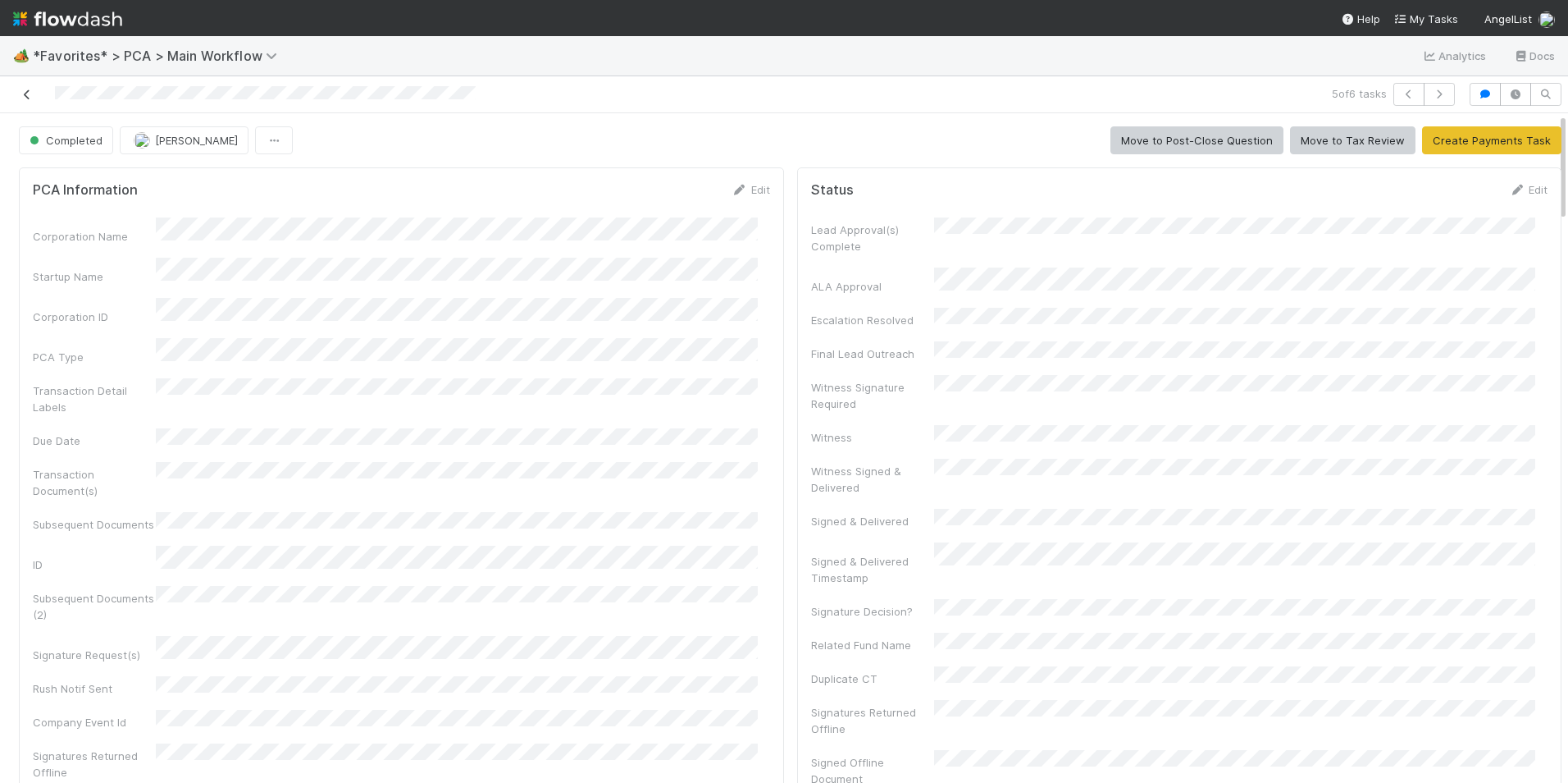
click at [24, 92] on icon at bounding box center [28, 95] width 17 height 11
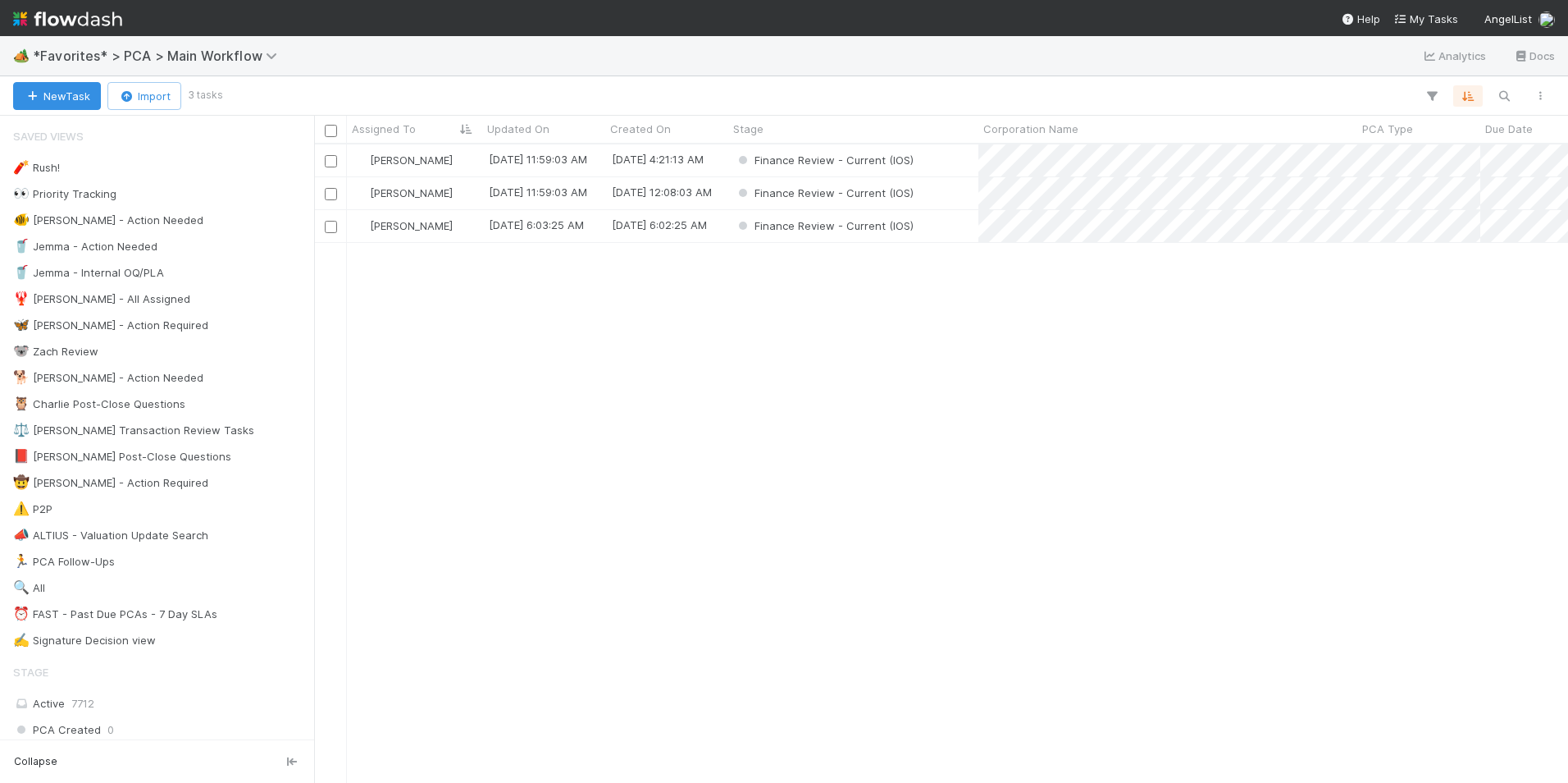
scroll to position [626, 1242]
click at [430, 228] on div "[PERSON_NAME]" at bounding box center [414, 225] width 135 height 32
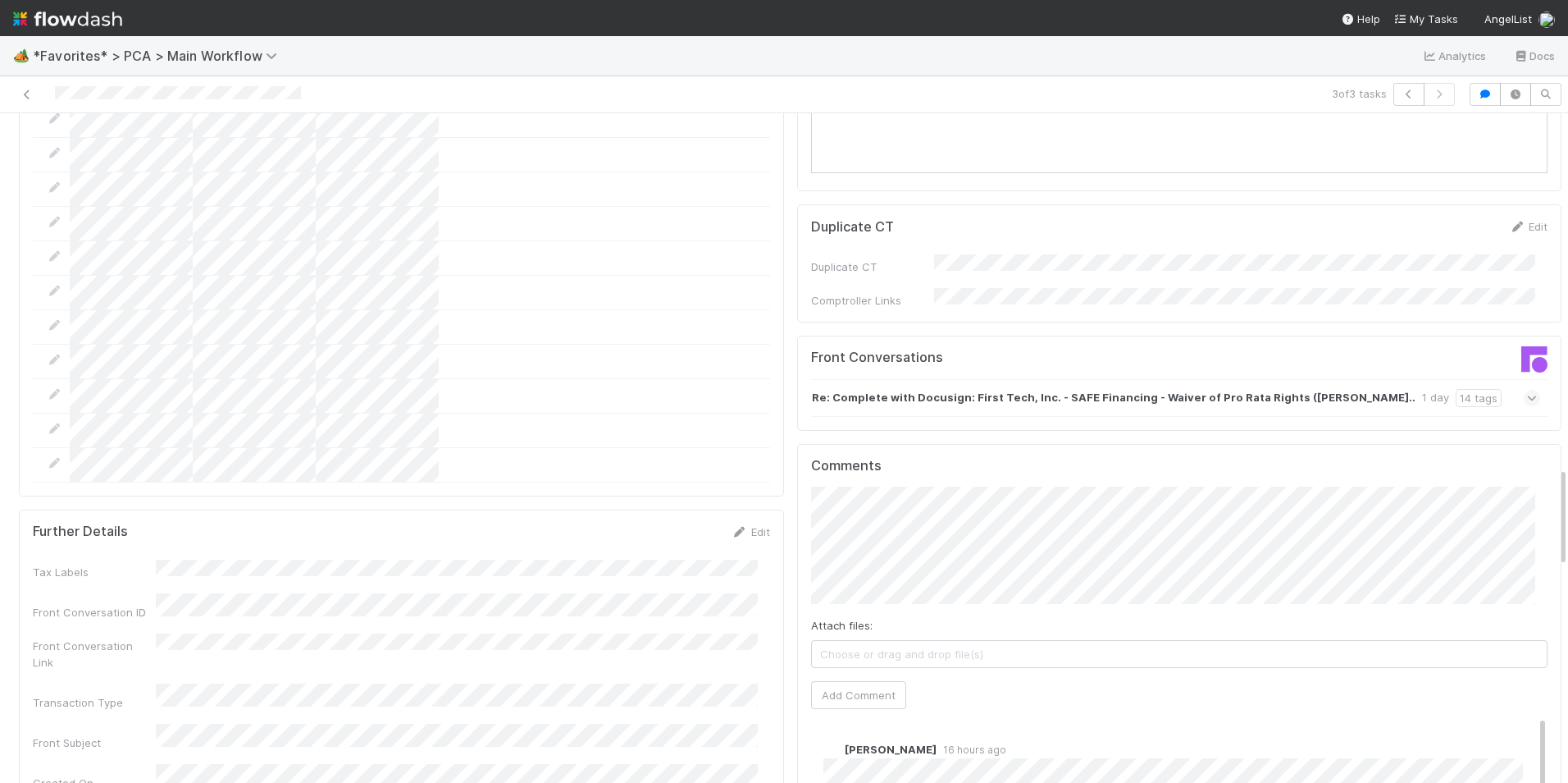
scroll to position [2708, 0]
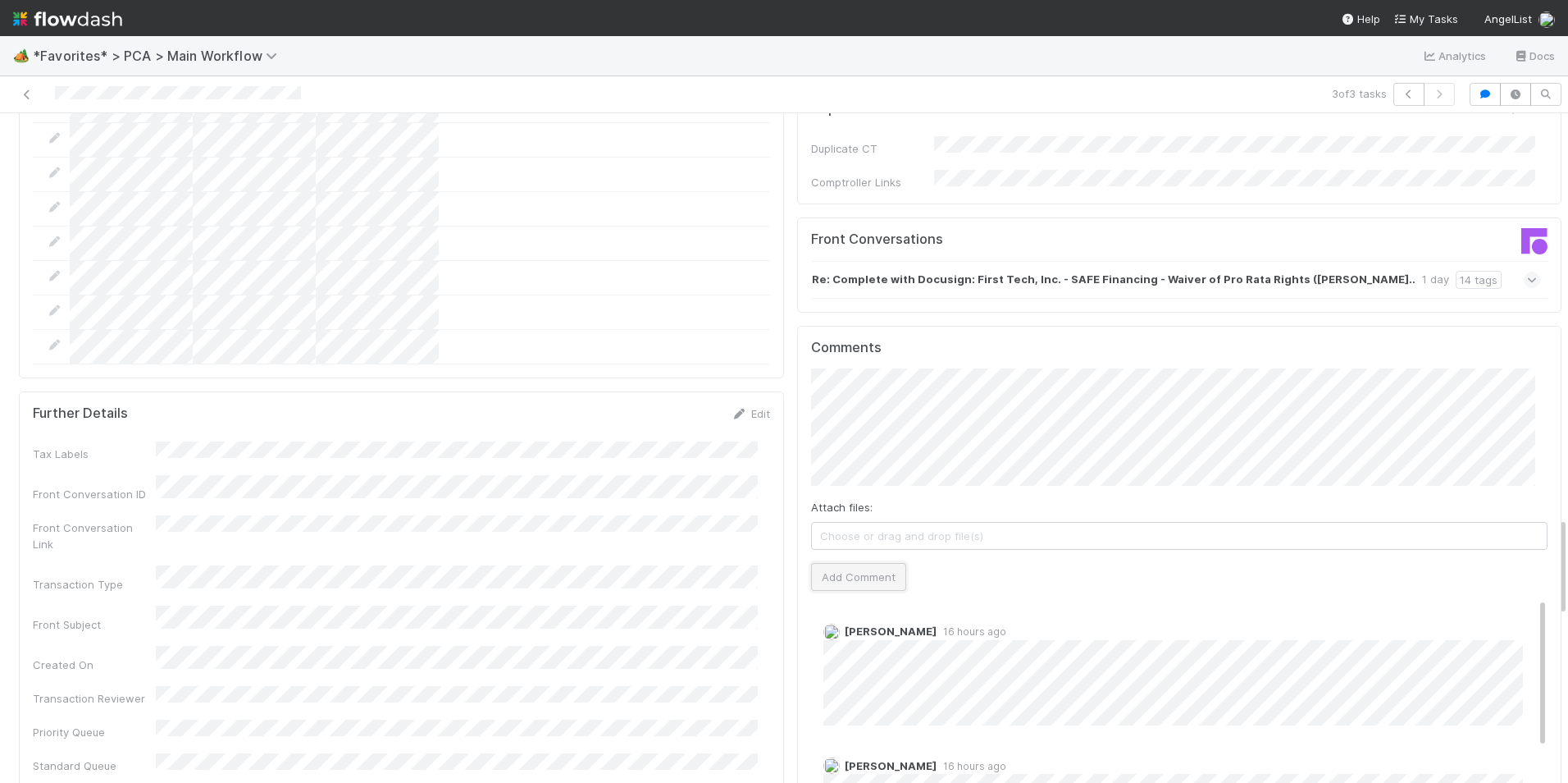
click at [862, 563] on button "Add Comment" at bounding box center [858, 577] width 95 height 28
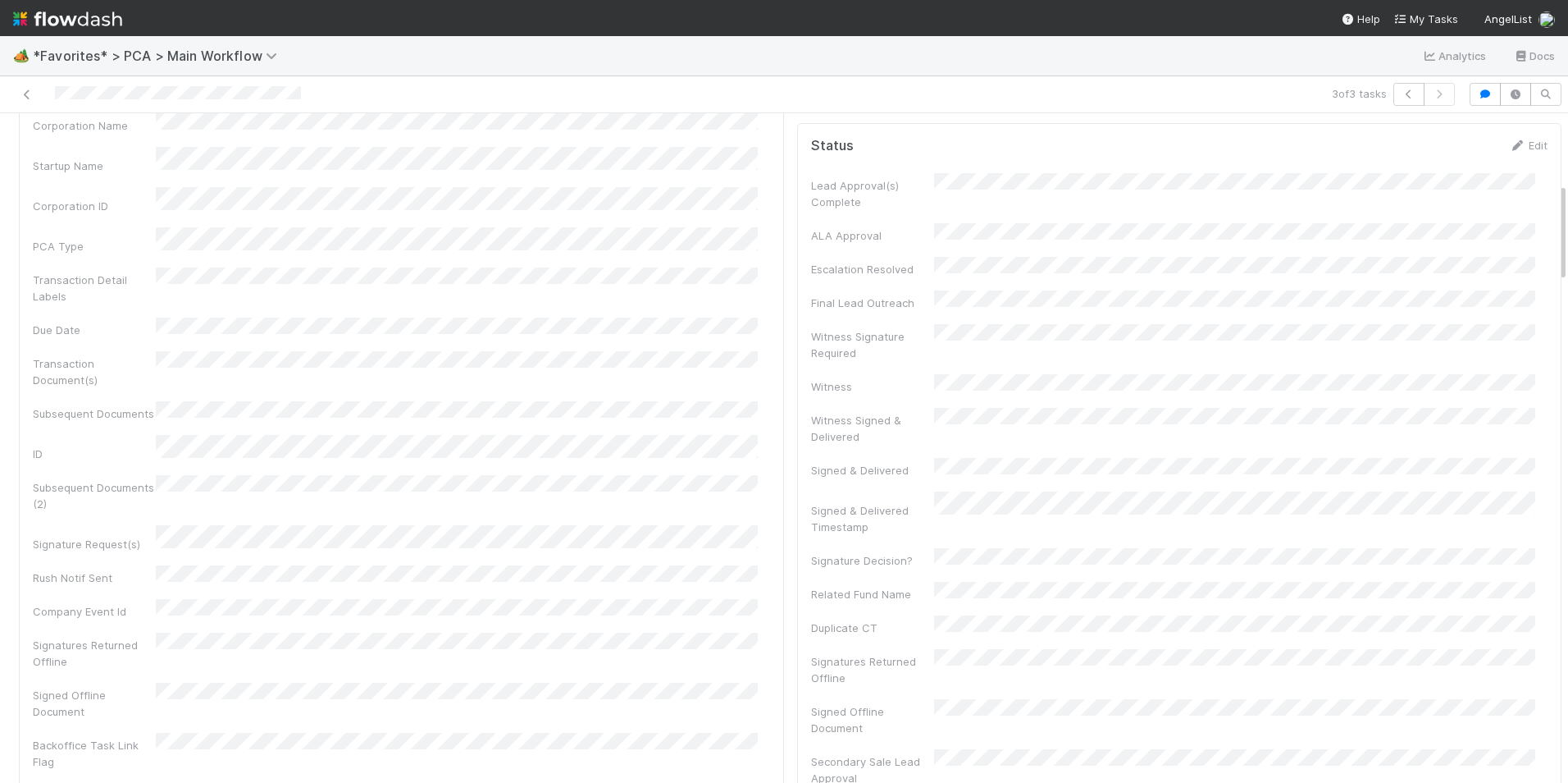
scroll to position [0, 0]
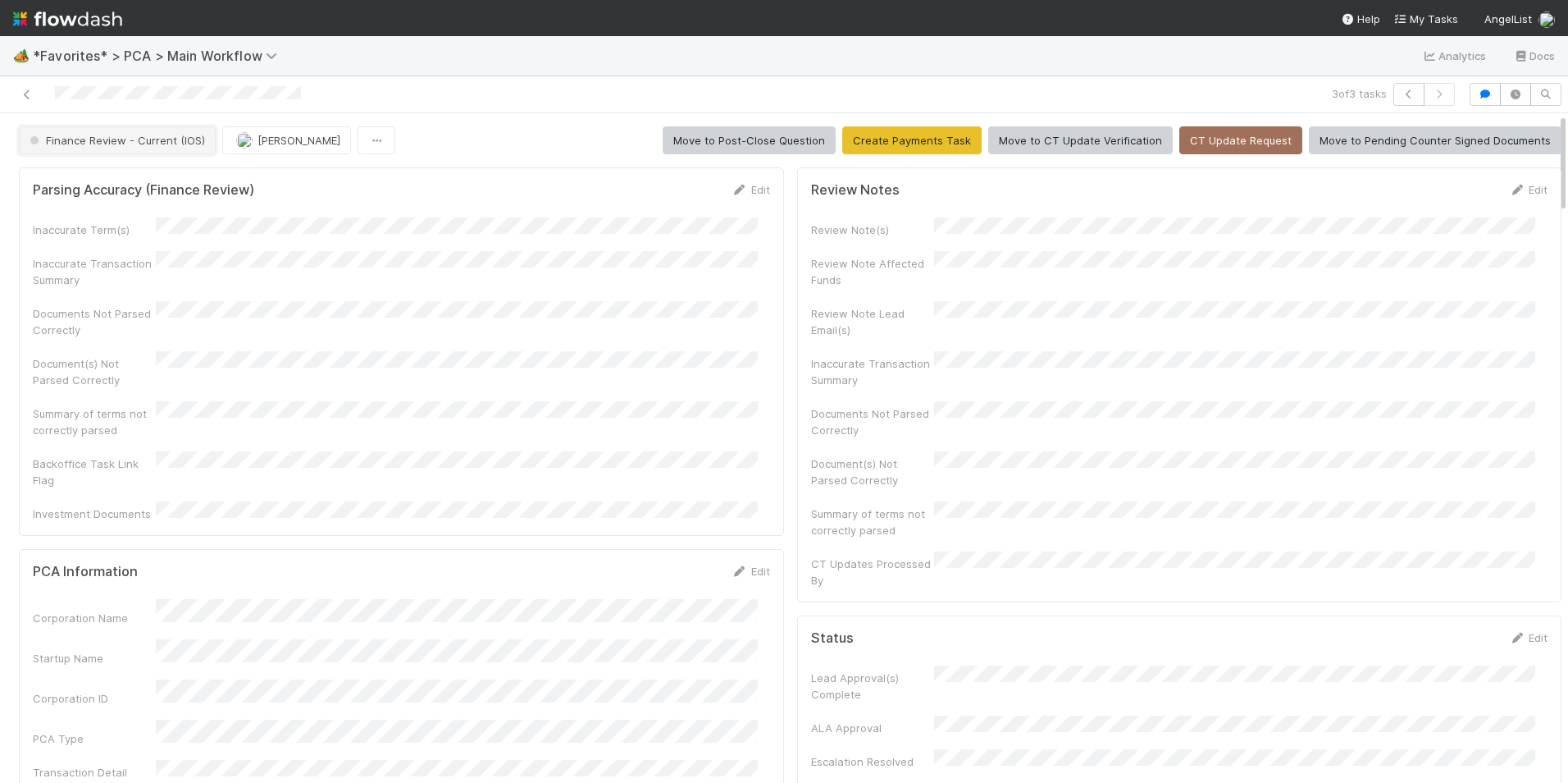
click at [159, 140] on span "Finance Review - Current (IOS)" at bounding box center [116, 140] width 178 height 13
click at [135, 219] on div "Completed" at bounding box center [128, 227] width 231 height 29
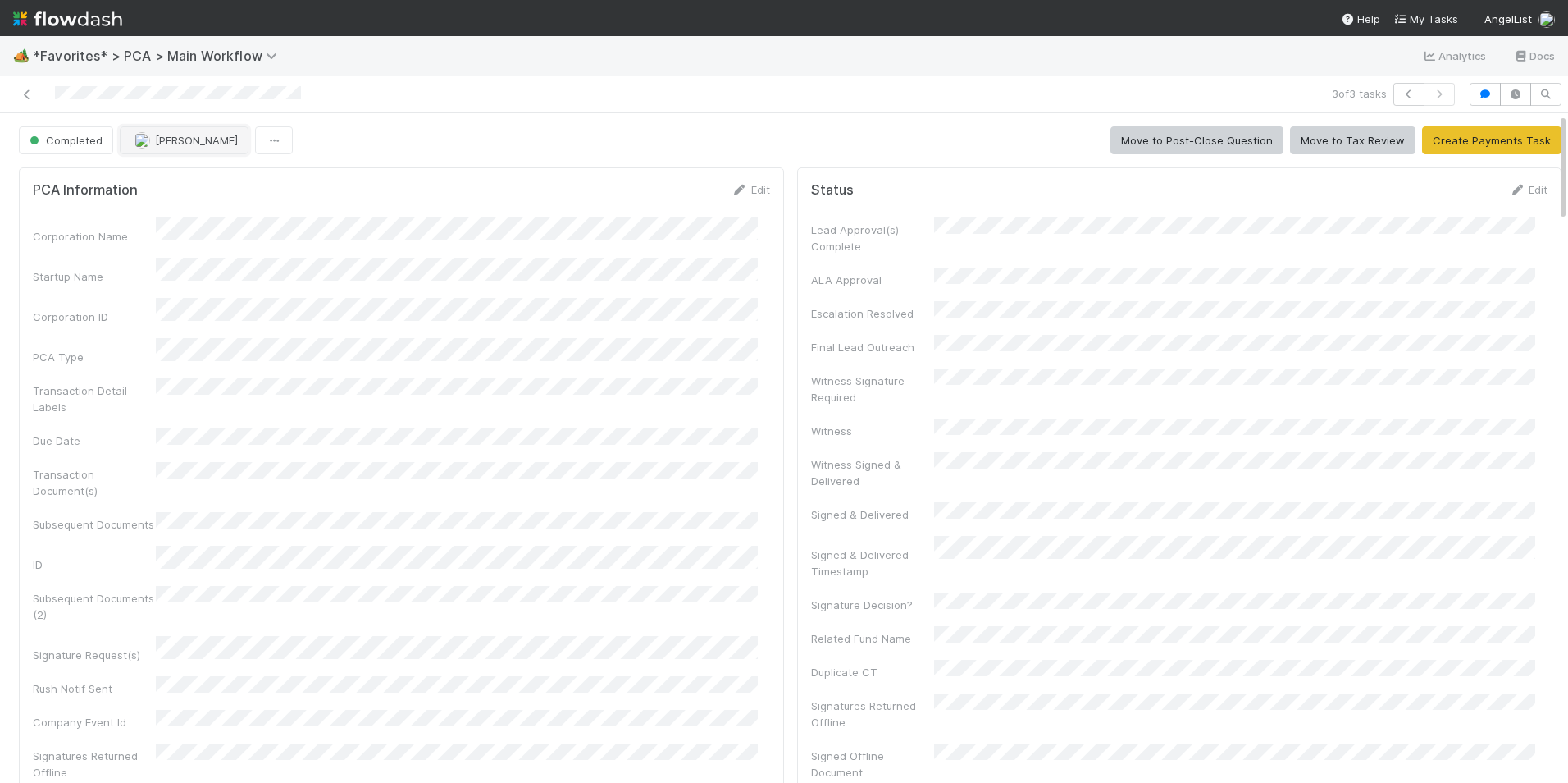
click at [160, 144] on span "[PERSON_NAME]" at bounding box center [197, 140] width 83 height 13
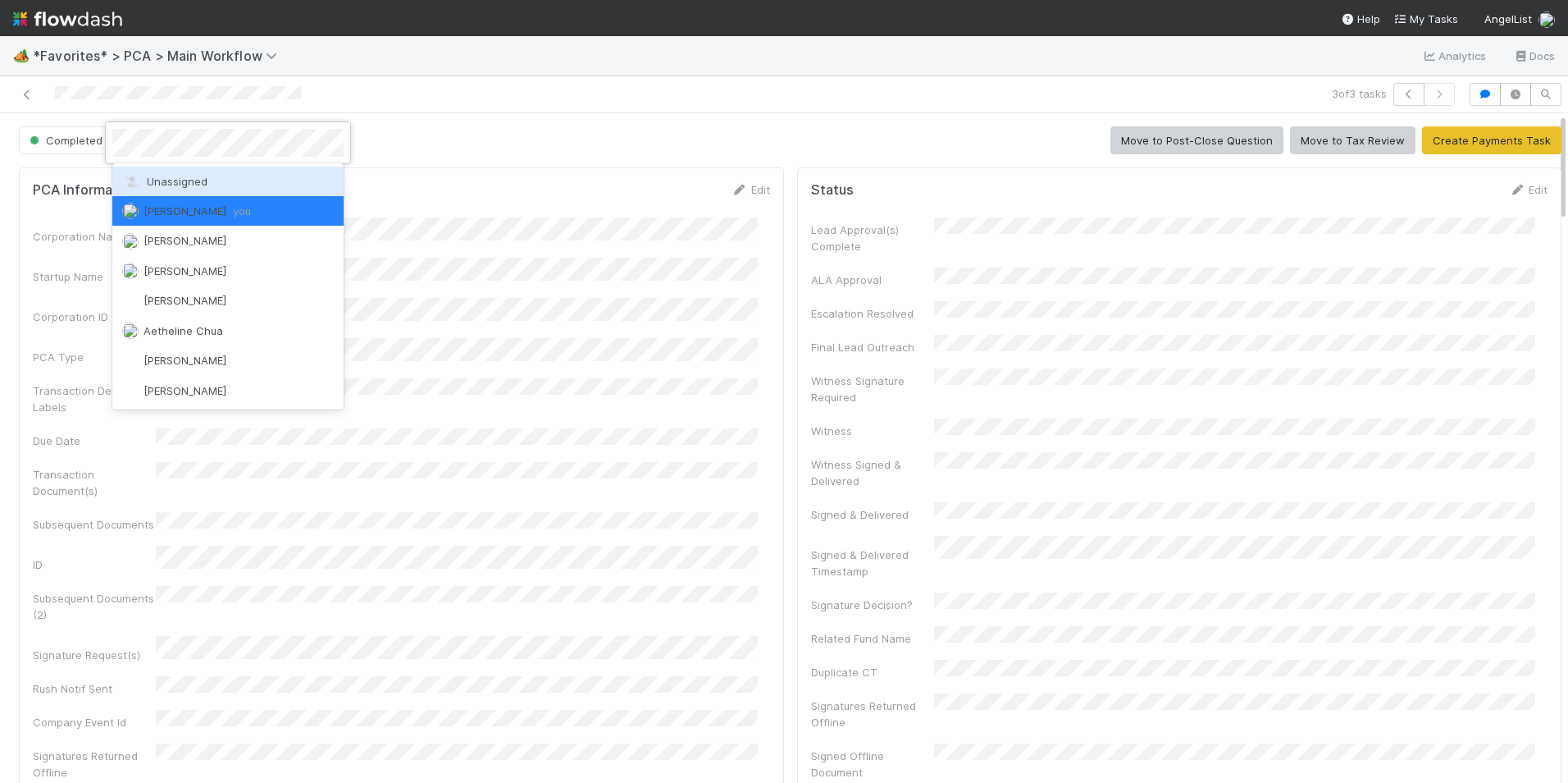
click at [182, 178] on span "Unassigned" at bounding box center [165, 181] width 86 height 13
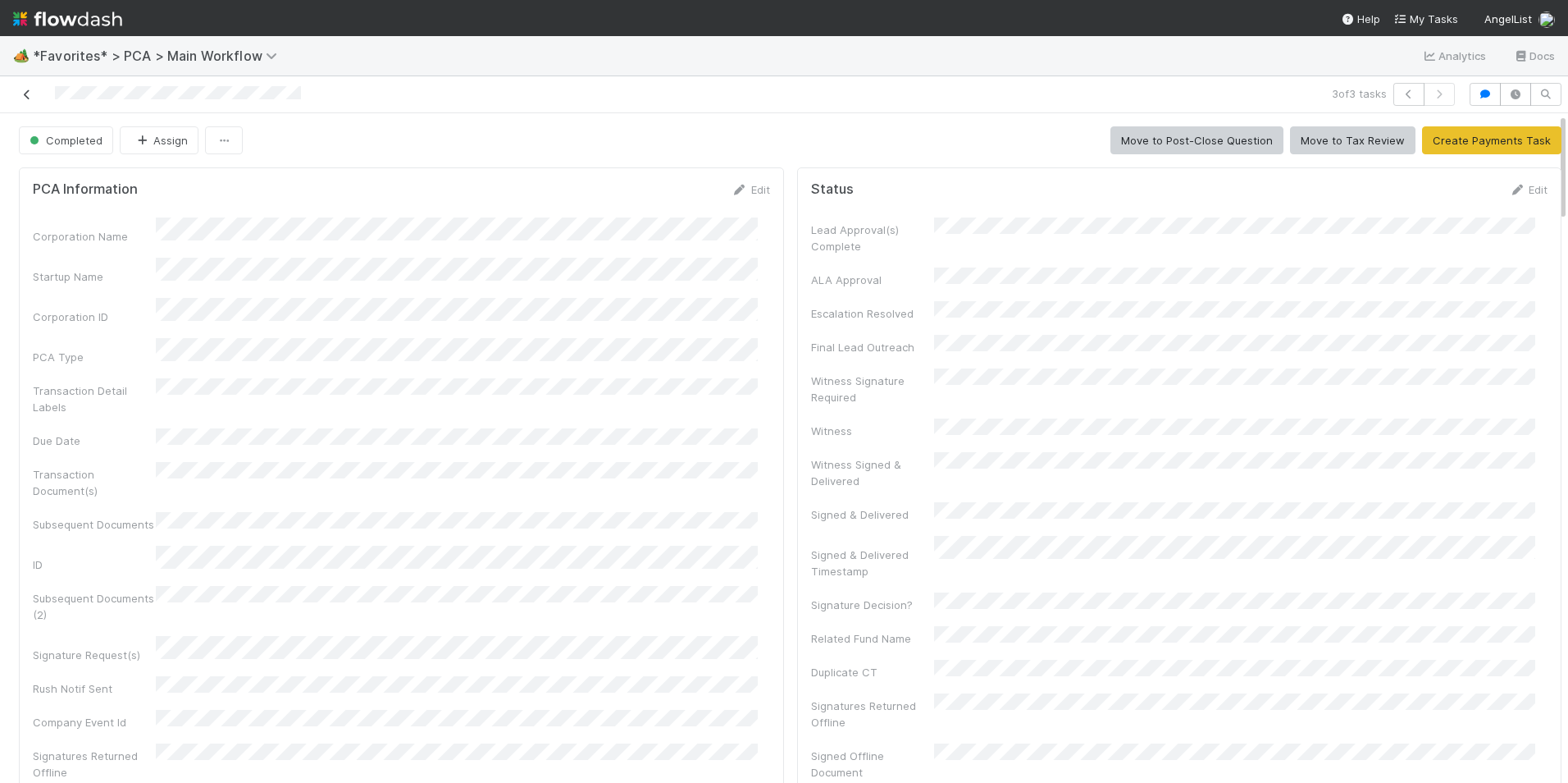
click at [27, 95] on icon at bounding box center [28, 95] width 17 height 11
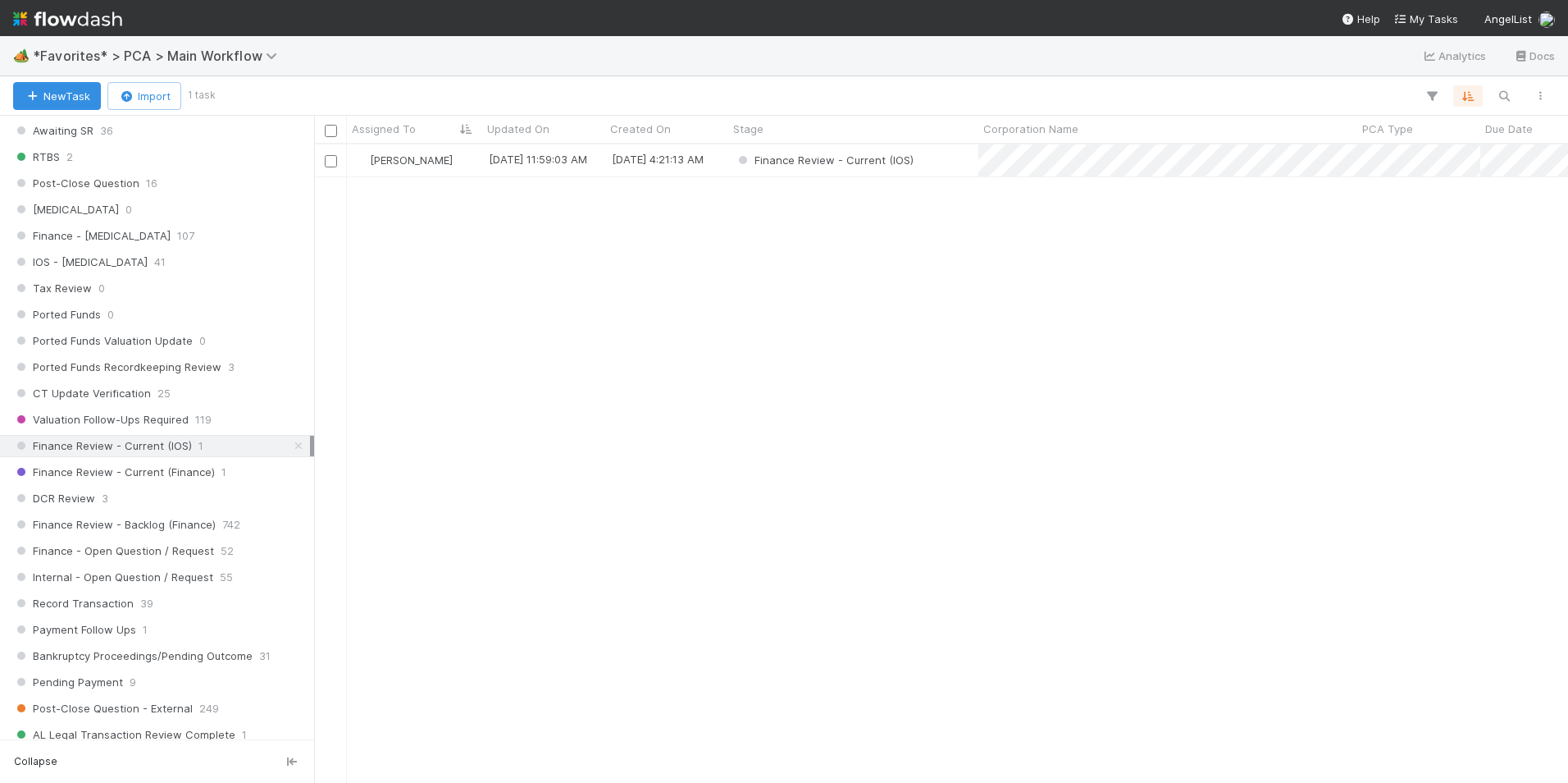
scroll to position [1066, 0]
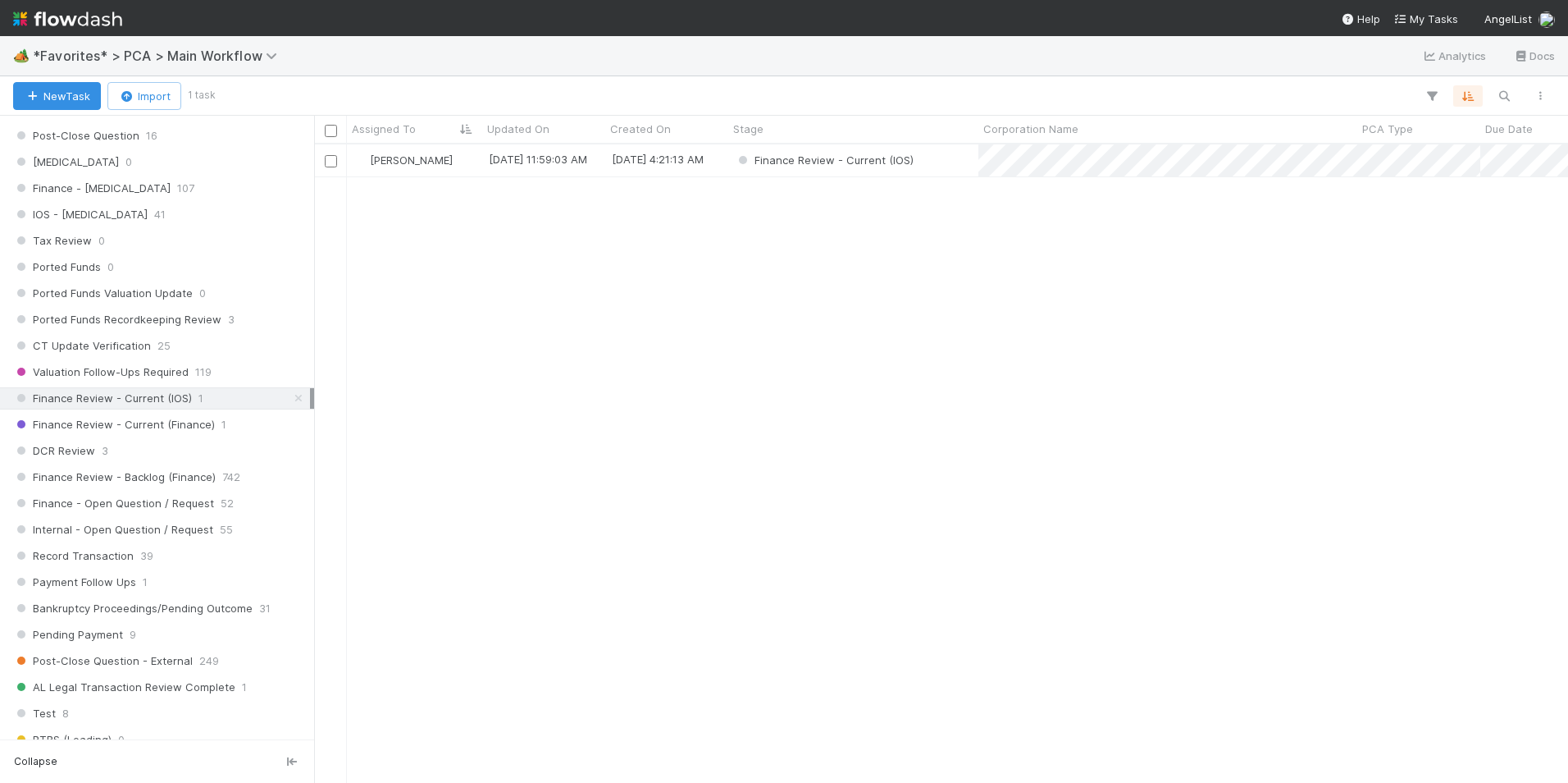
click at [291, 397] on icon at bounding box center [299, 398] width 17 height 11
click at [208, 423] on span "Finance Review - Current (Finance)" at bounding box center [113, 424] width 201 height 20
click at [158, 449] on div "DCR Review 3" at bounding box center [161, 451] width 297 height 20
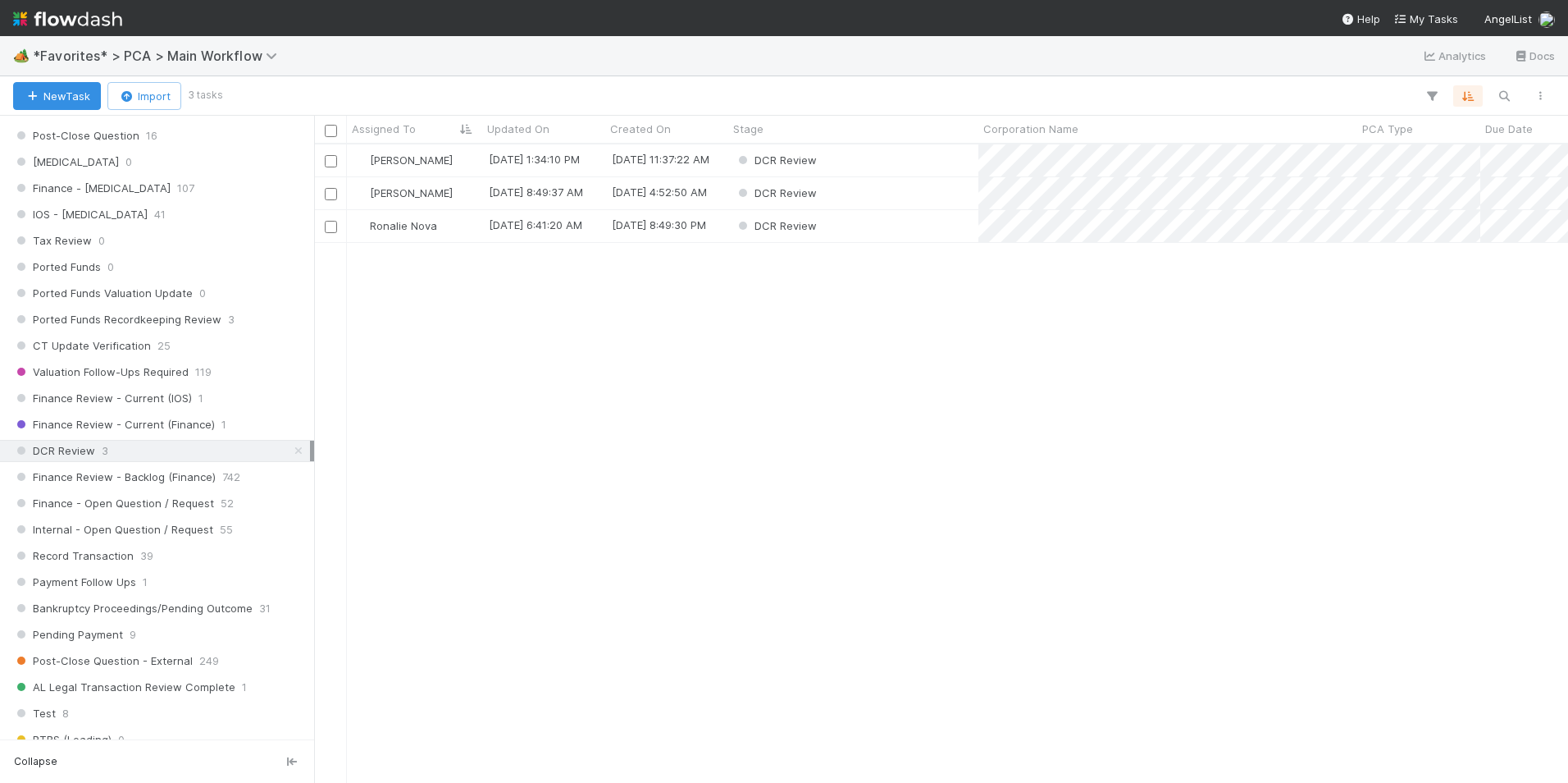
scroll to position [626, 1242]
click at [291, 450] on icon at bounding box center [299, 451] width 17 height 11
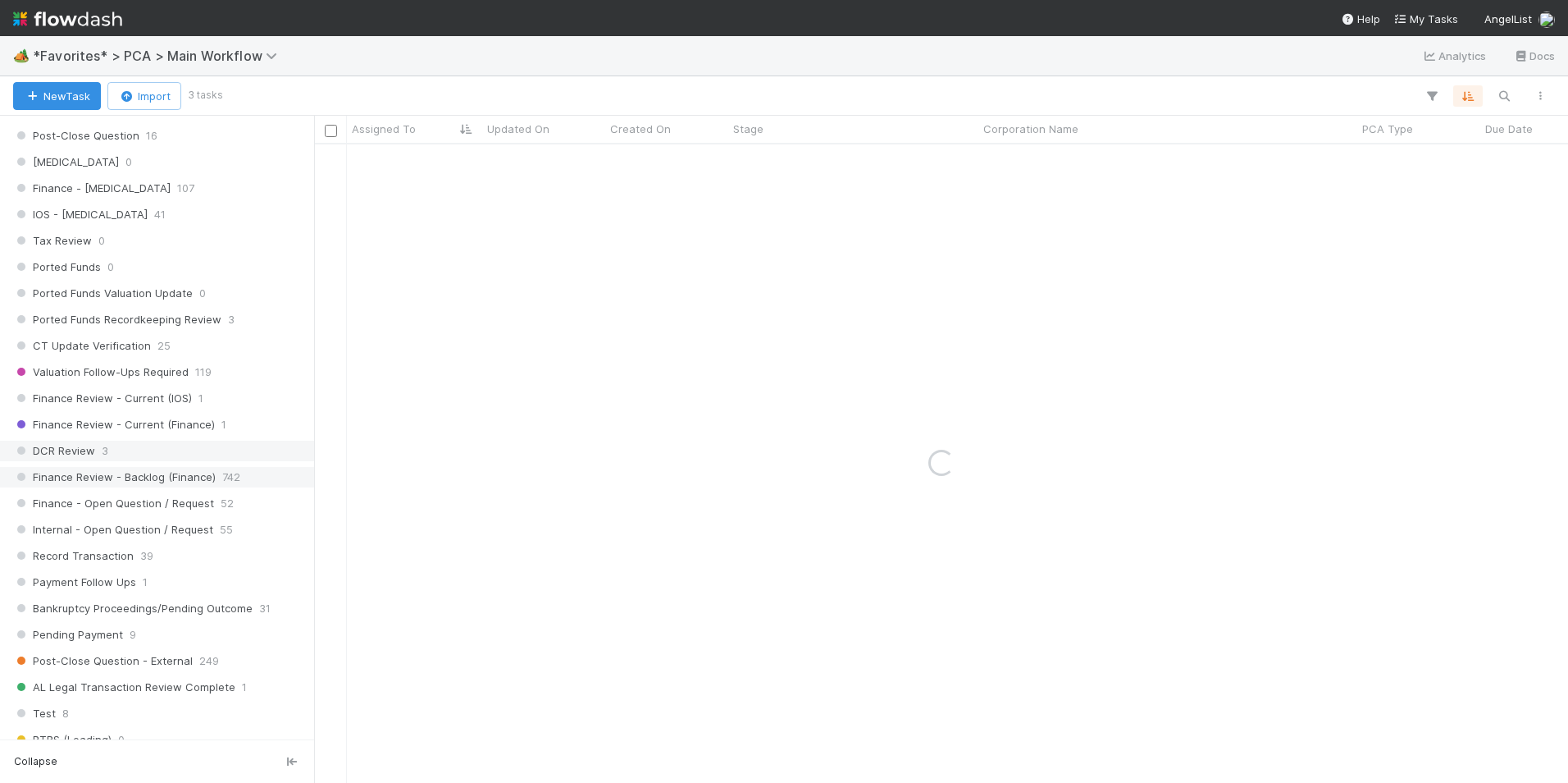
click at [242, 473] on div "Finance Review - Backlog (Finance) 742" at bounding box center [161, 477] width 297 height 20
click at [130, 476] on span "Finance Review - Backlog (Finance)" at bounding box center [114, 477] width 202 height 20
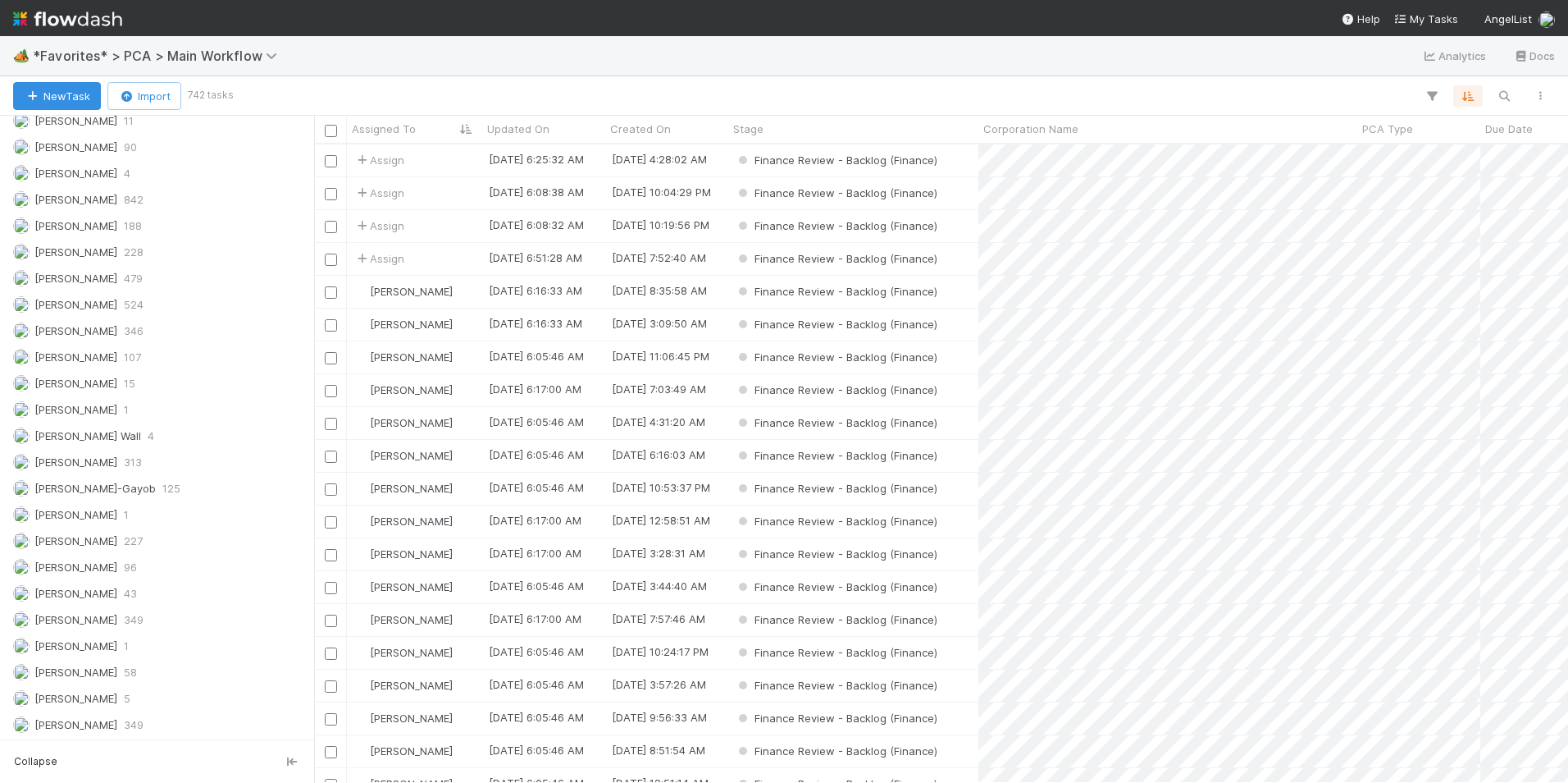
scroll to position [2133, 0]
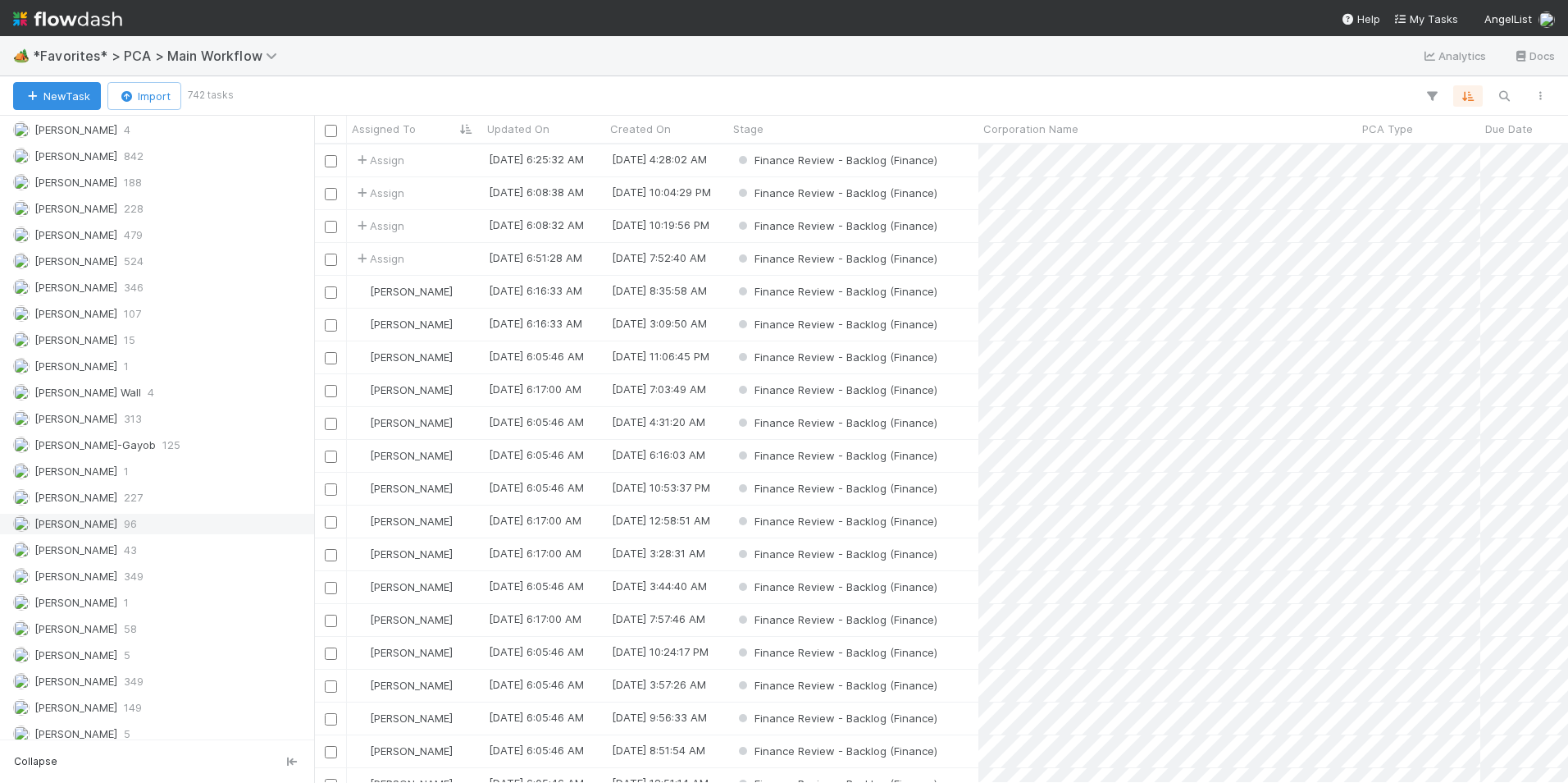
click at [132, 522] on div "Marlon 96" at bounding box center [161, 524] width 297 height 20
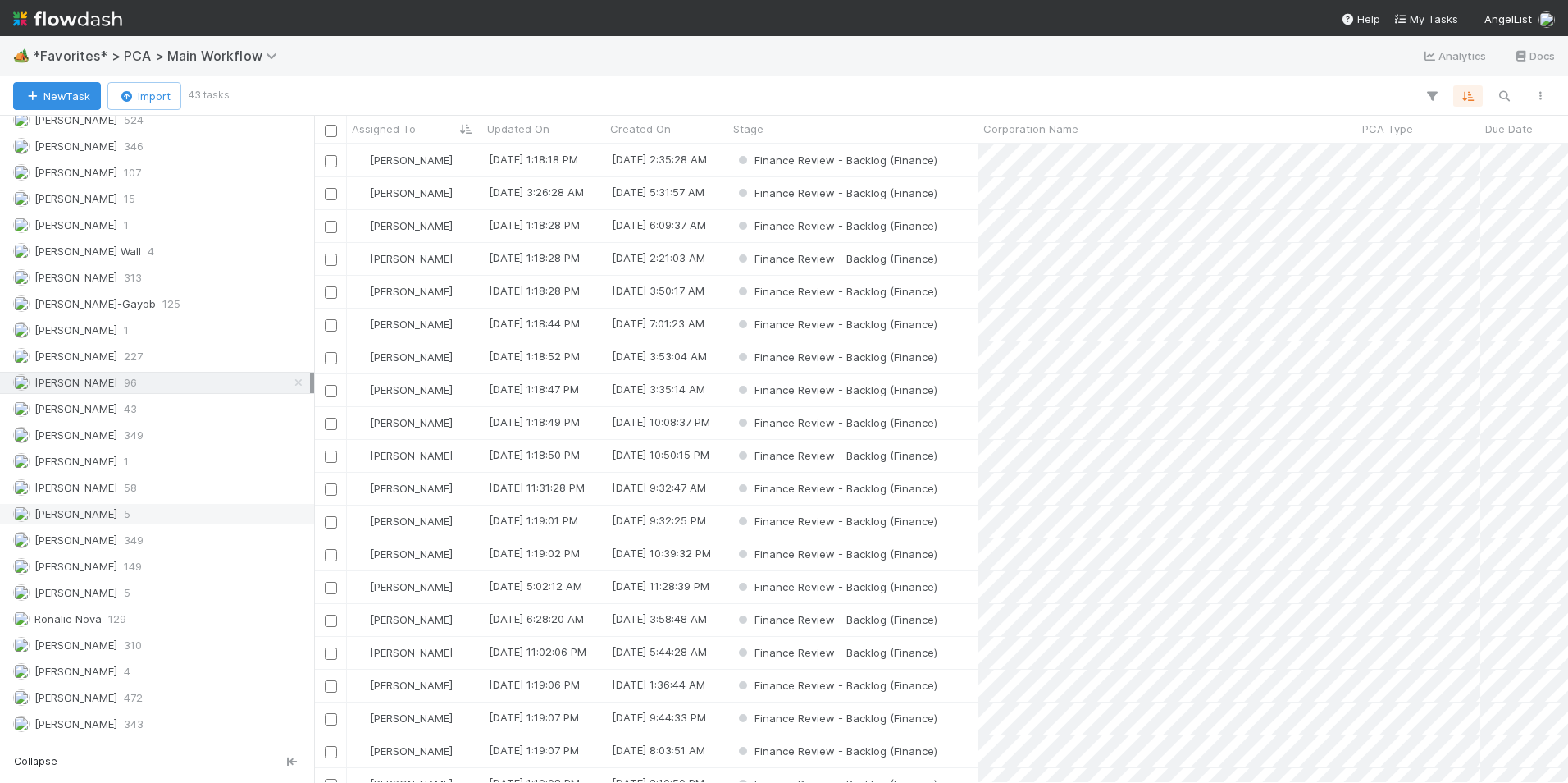
scroll to position [626, 1242]
click at [1426, 128] on div "PCA Type" at bounding box center [1419, 129] width 114 height 17
click at [1436, 155] on div "Sort A → Z" at bounding box center [1456, 160] width 187 height 25
click at [948, 227] on div "Finance Review - Backlog (Finance)" at bounding box center [853, 225] width 250 height 32
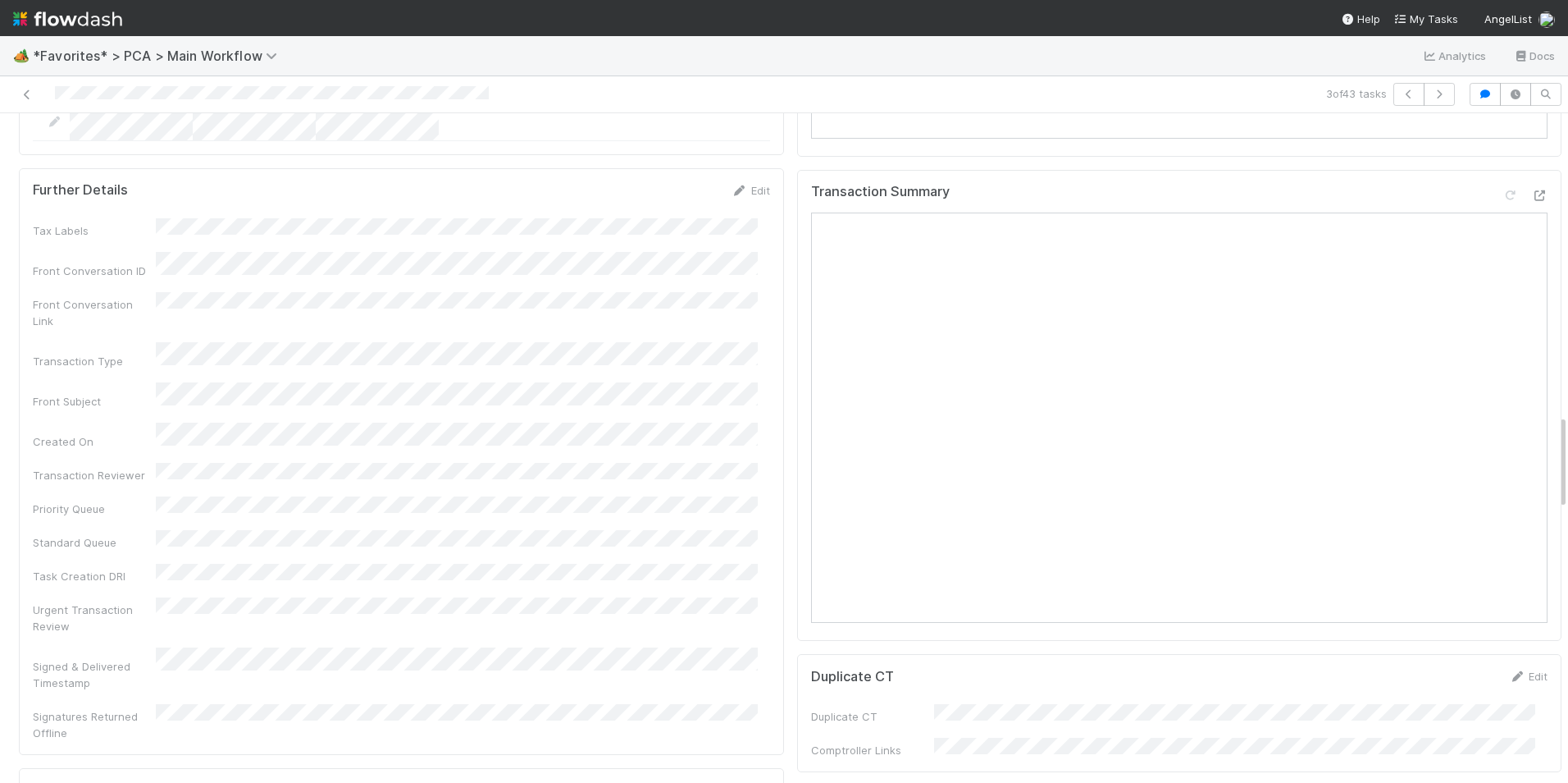
scroll to position [1805, 0]
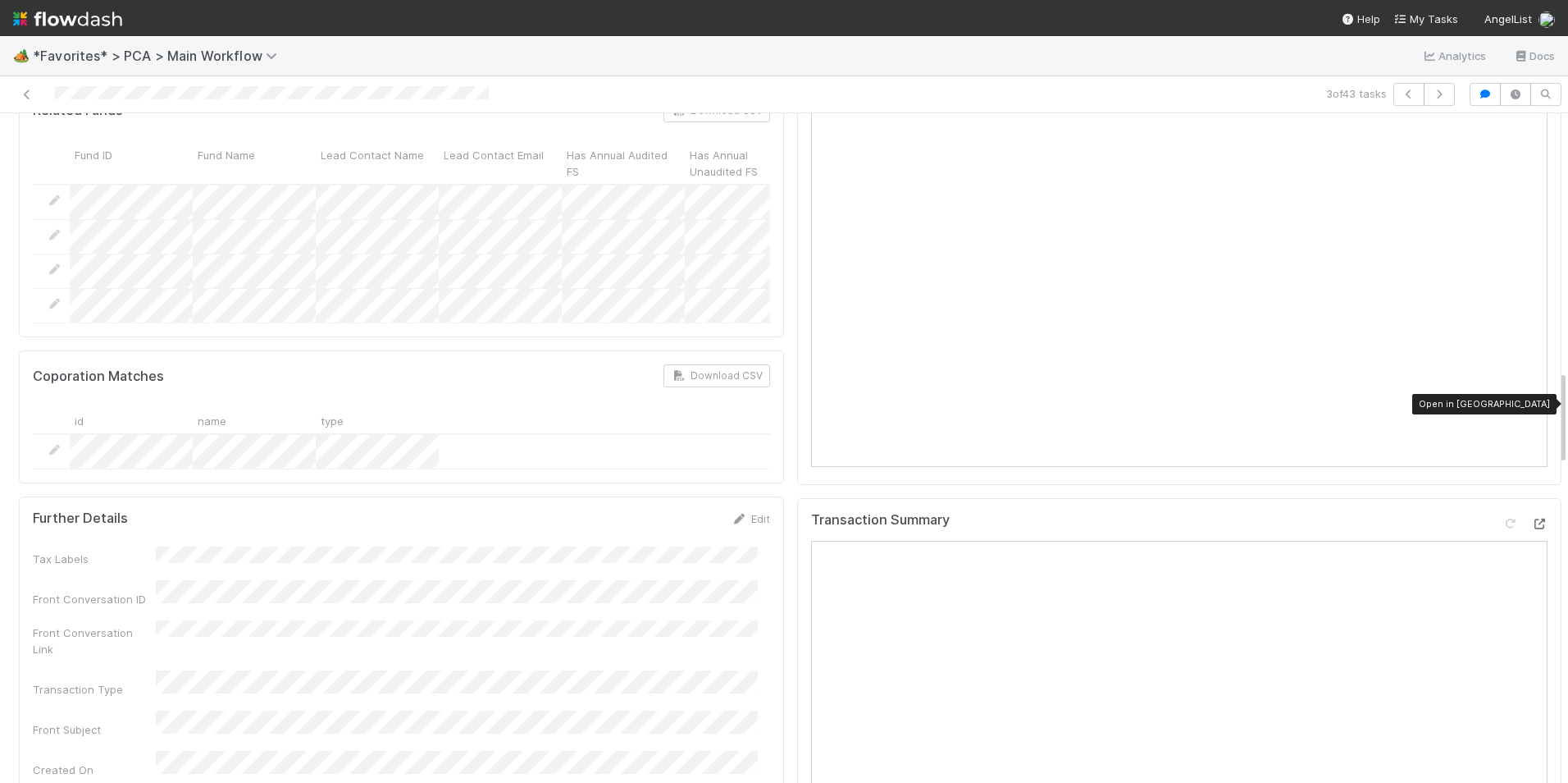
click at [1531, 519] on icon at bounding box center [1539, 524] width 17 height 11
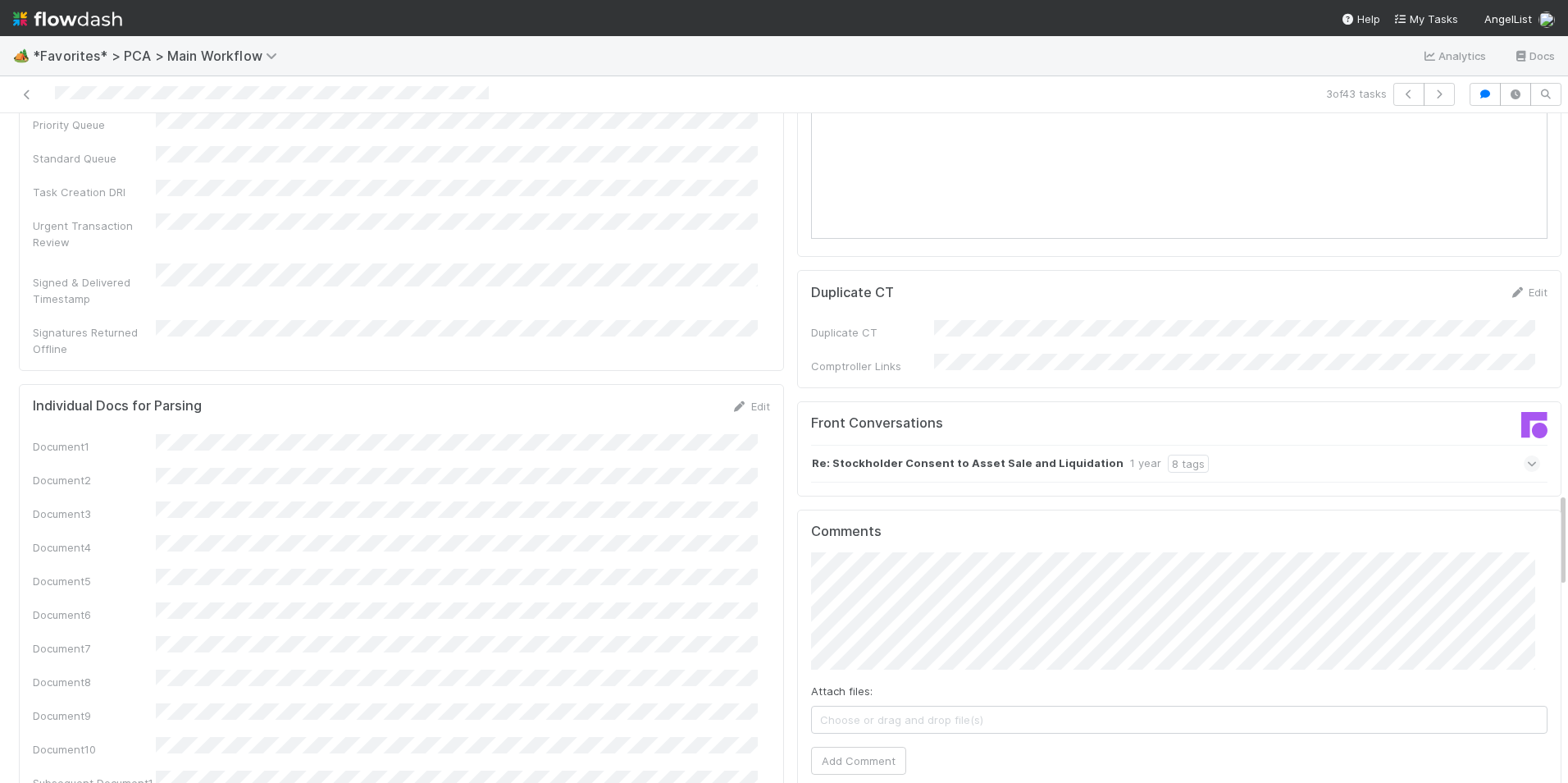
scroll to position [2708, 0]
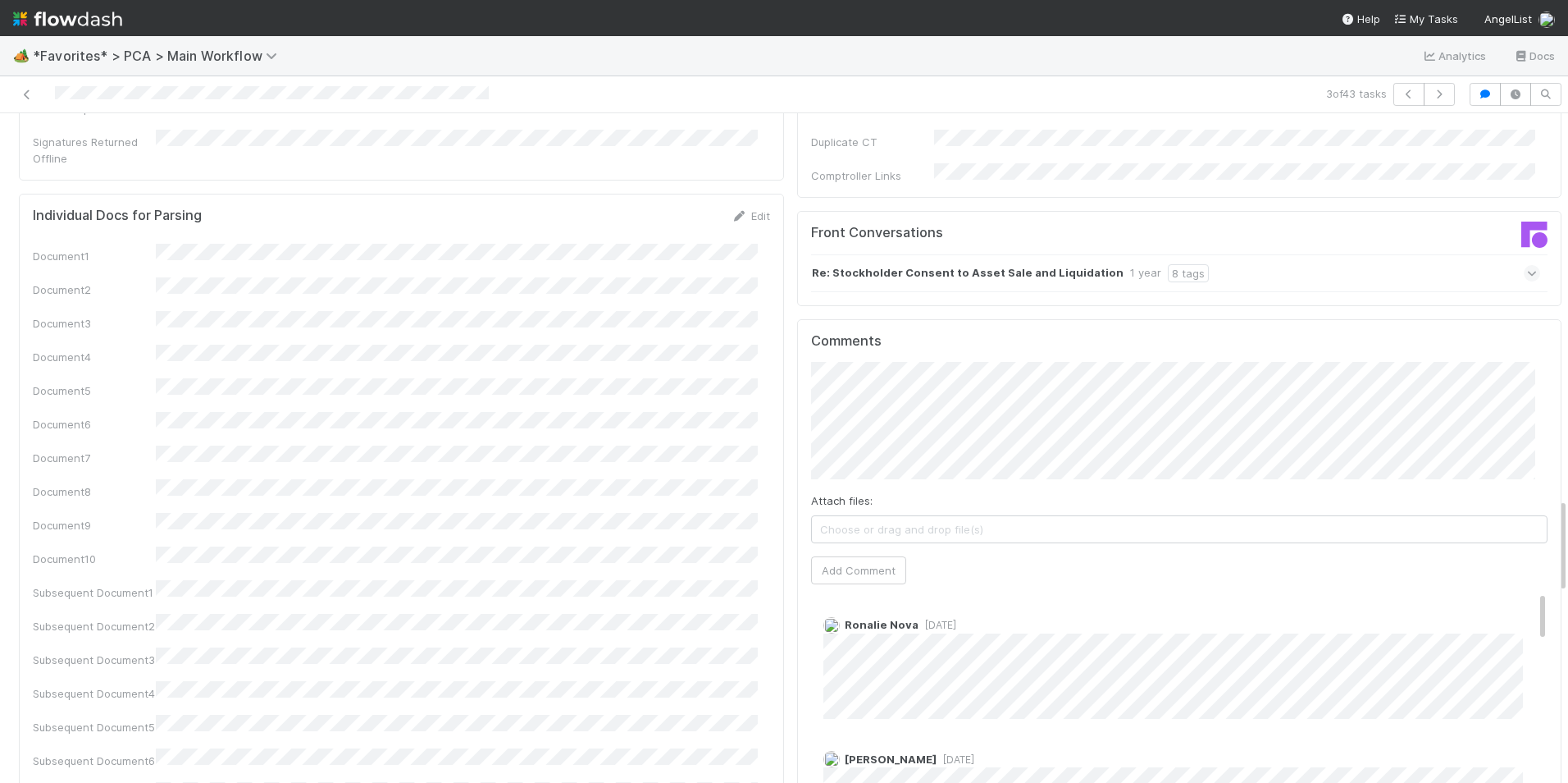
click at [856, 457] on div "Comments Attach files: Choose or drag and drop file(s) Add Comment Ronalie Nova…" at bounding box center [1180, 627] width 738 height 587
click at [871, 557] on button "Add Comment" at bounding box center [858, 570] width 95 height 28
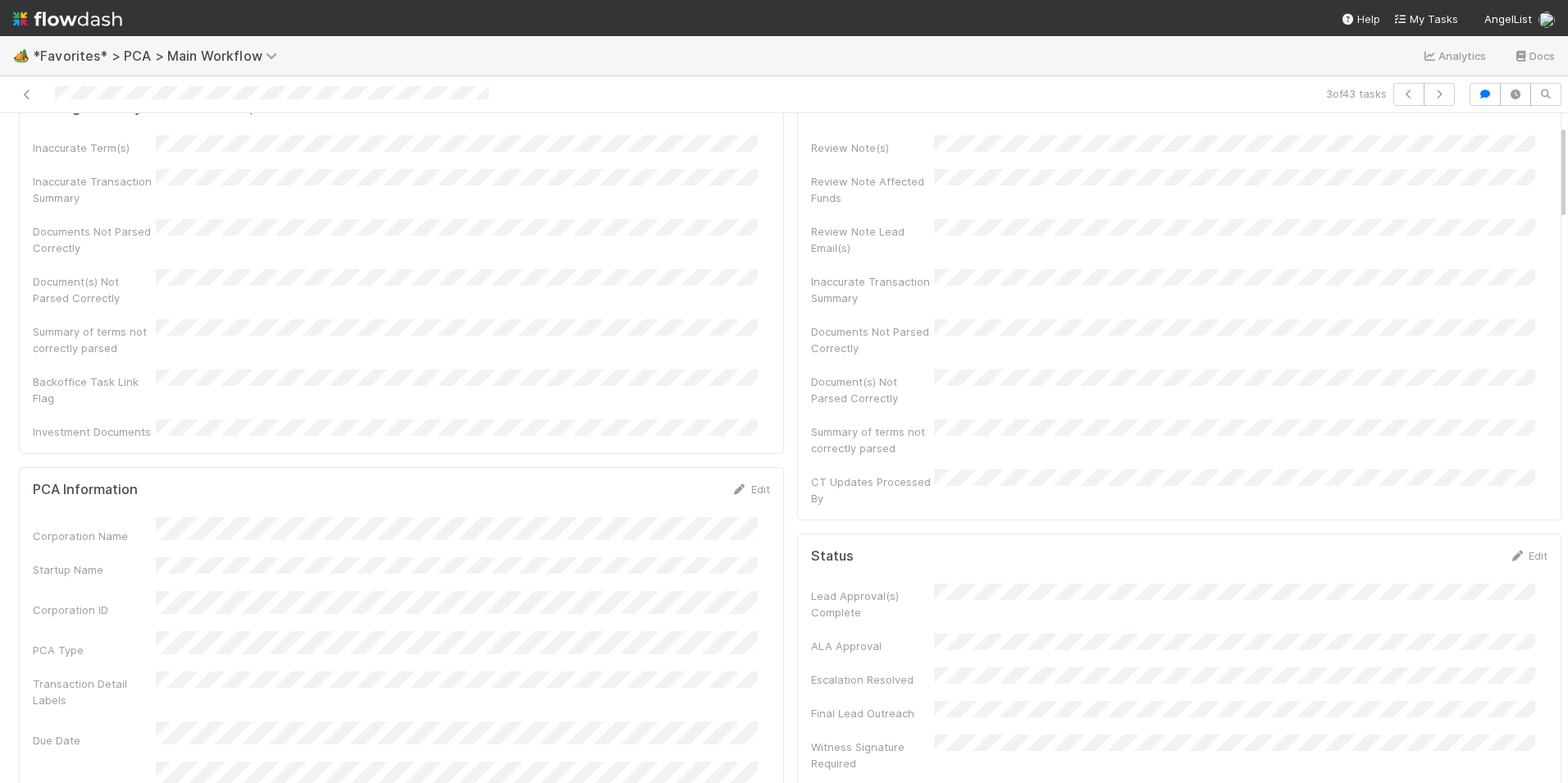
scroll to position [0, 0]
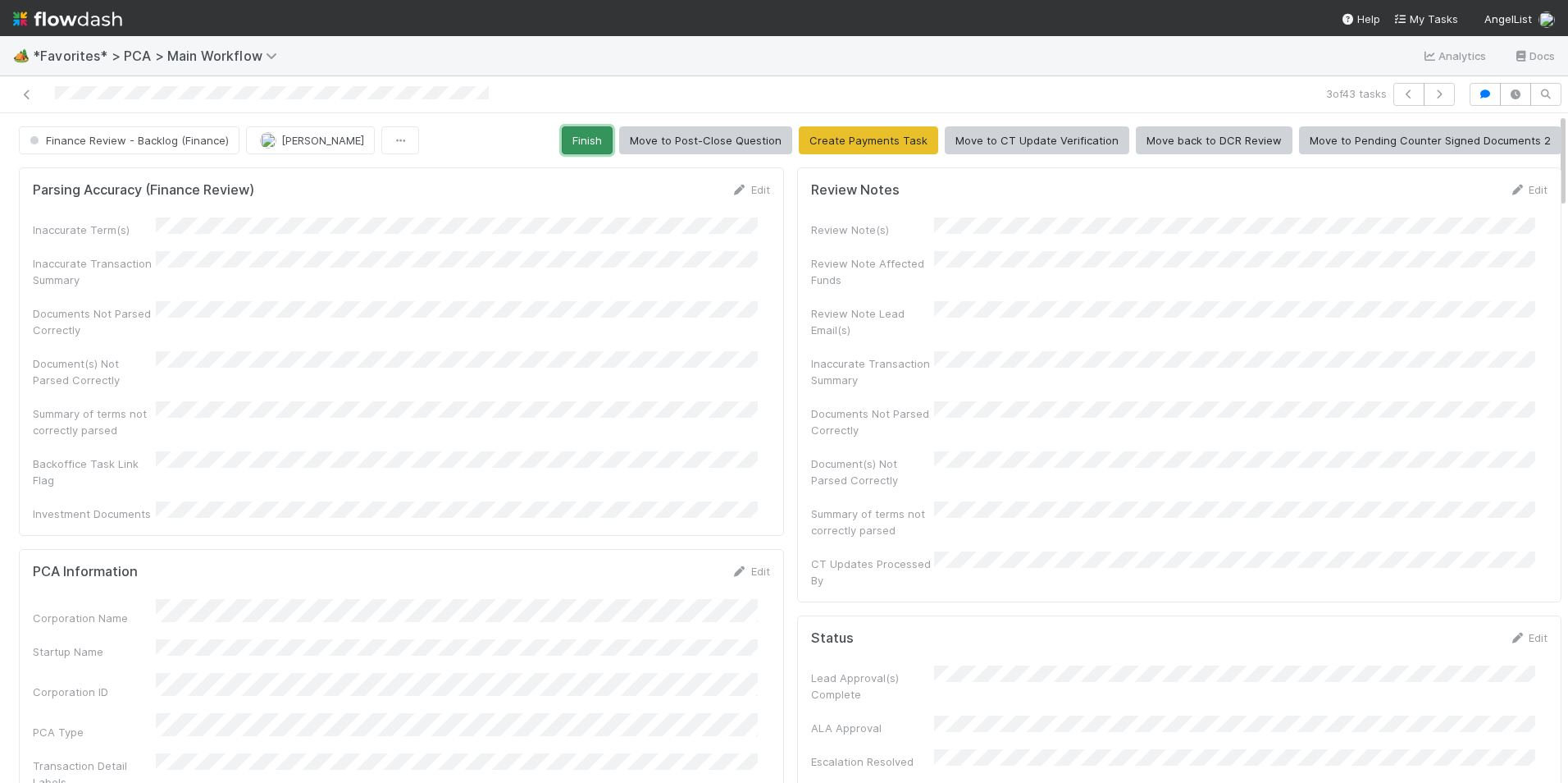
click at [583, 135] on button "Finish" at bounding box center [587, 140] width 51 height 28
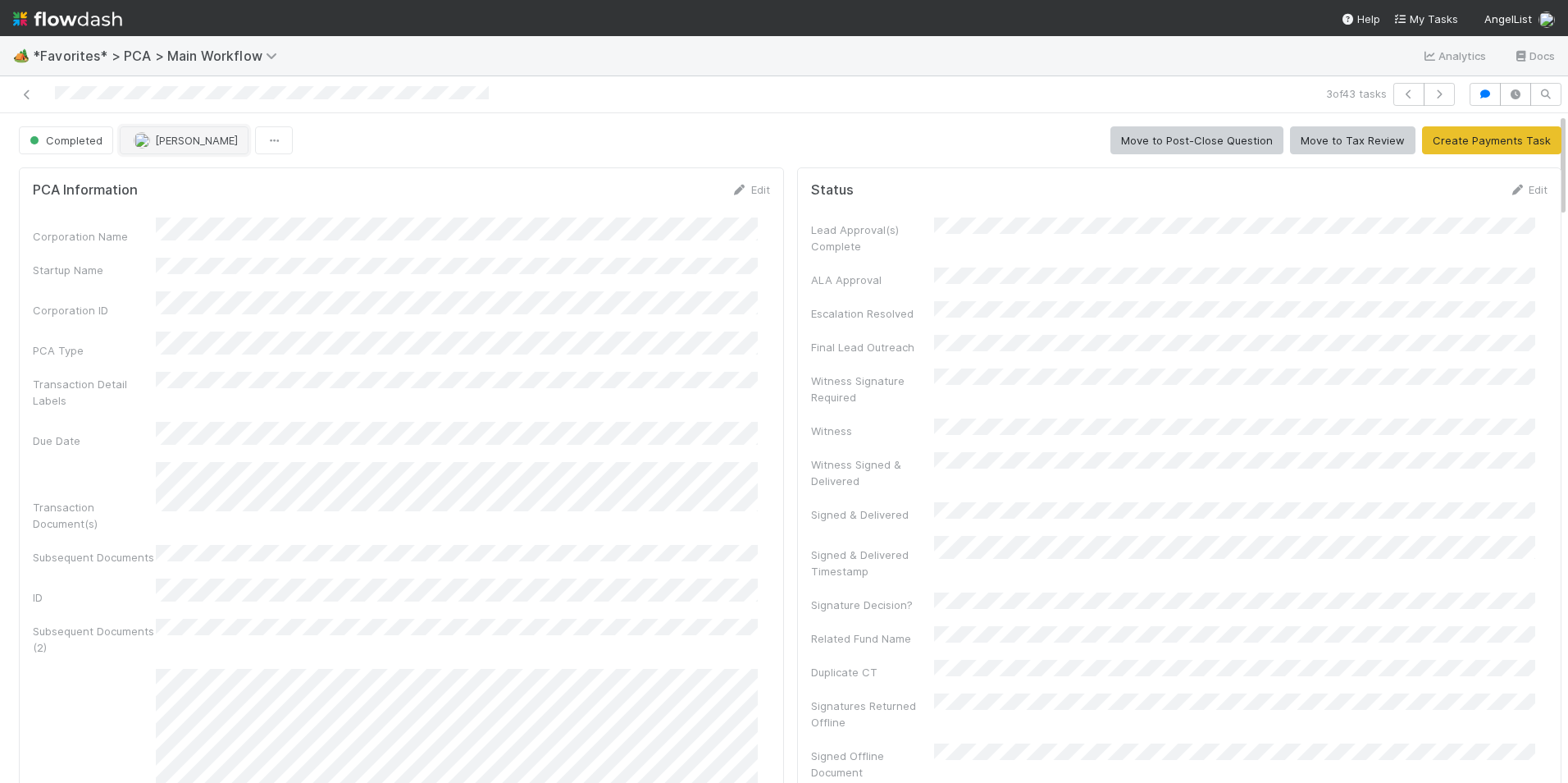
click at [151, 141] on span "[PERSON_NAME]" at bounding box center [185, 140] width 104 height 13
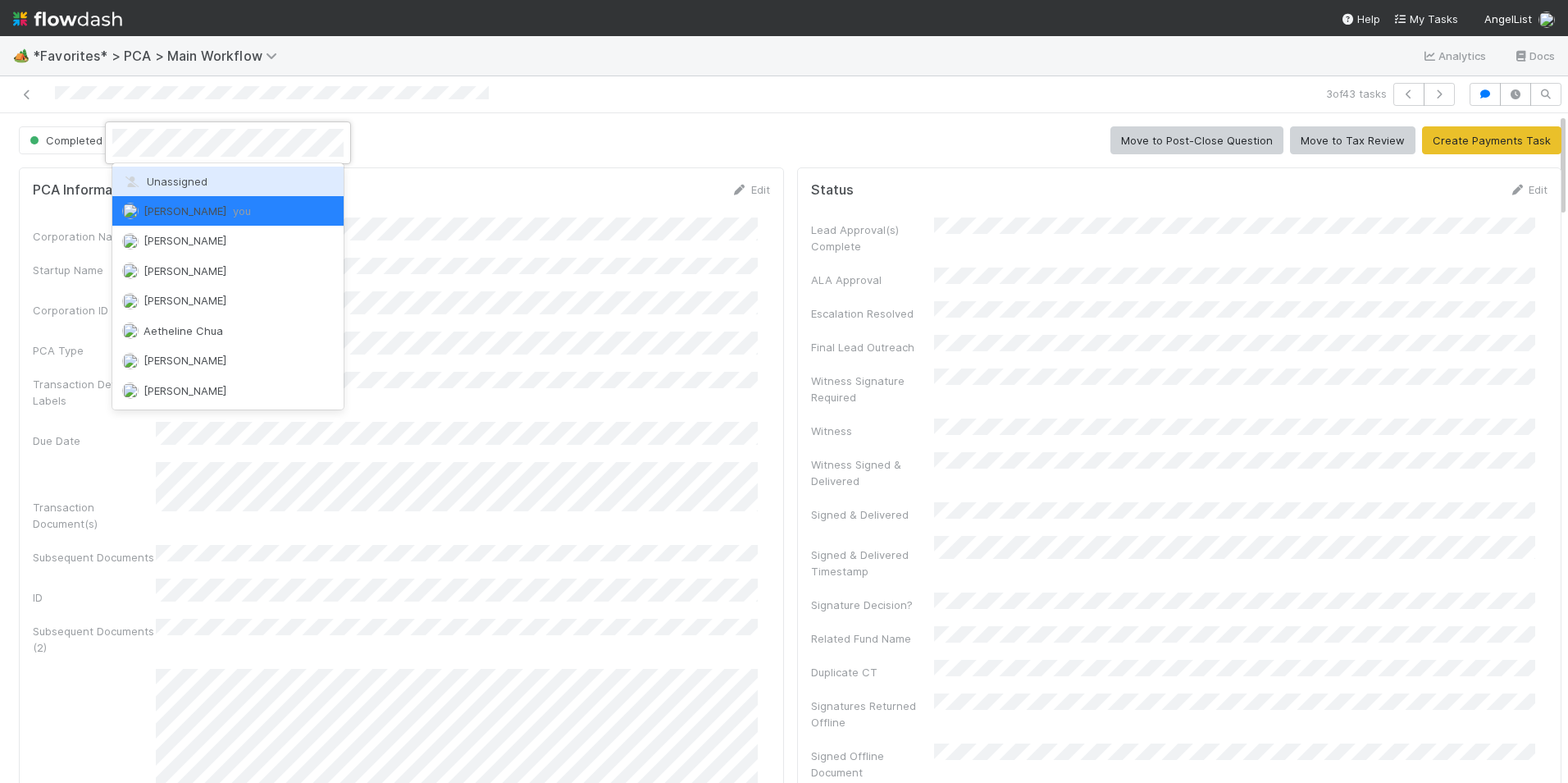
click at [193, 180] on span "Unassigned" at bounding box center [165, 181] width 86 height 13
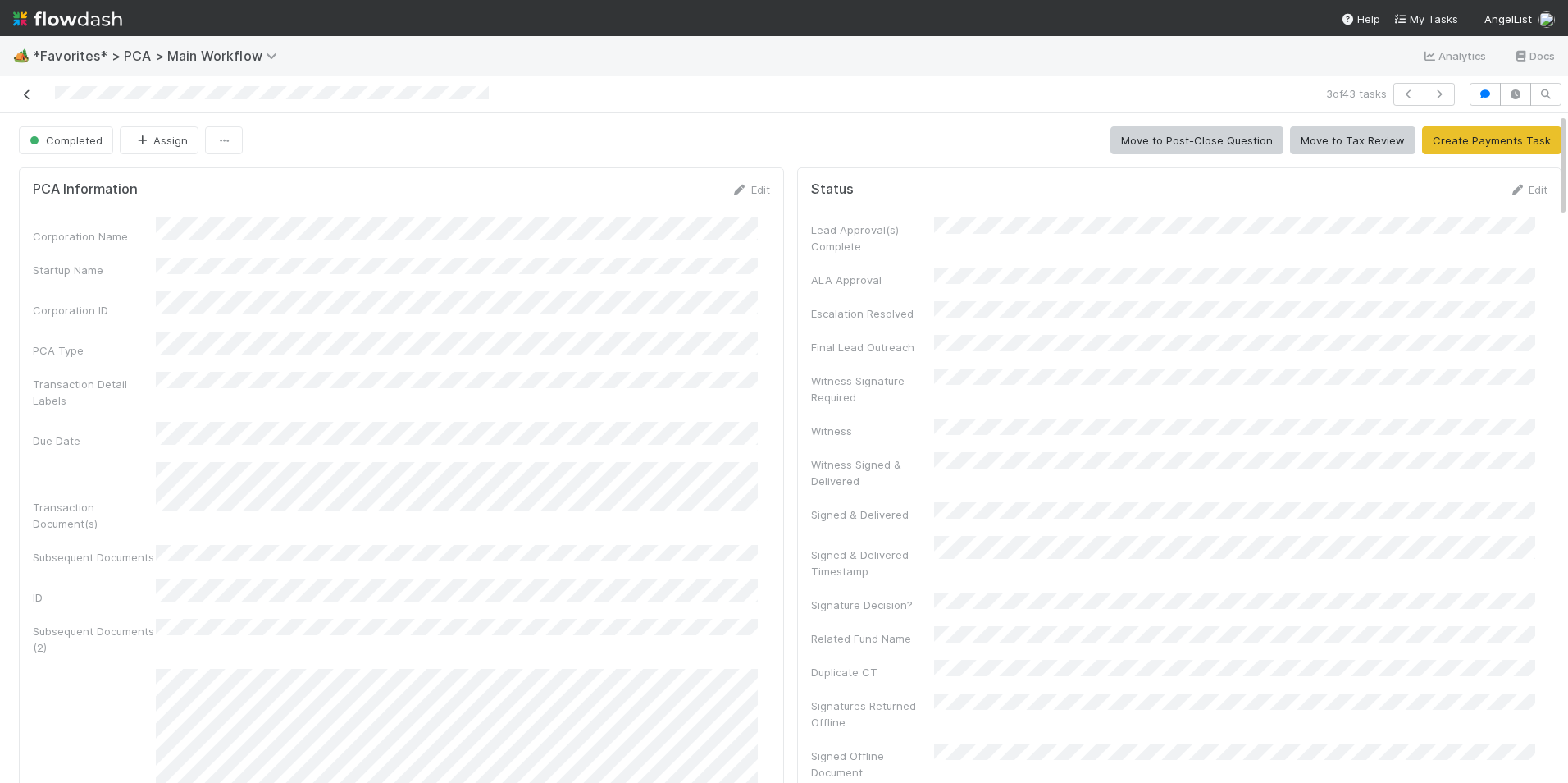
click at [30, 98] on icon at bounding box center [28, 95] width 17 height 11
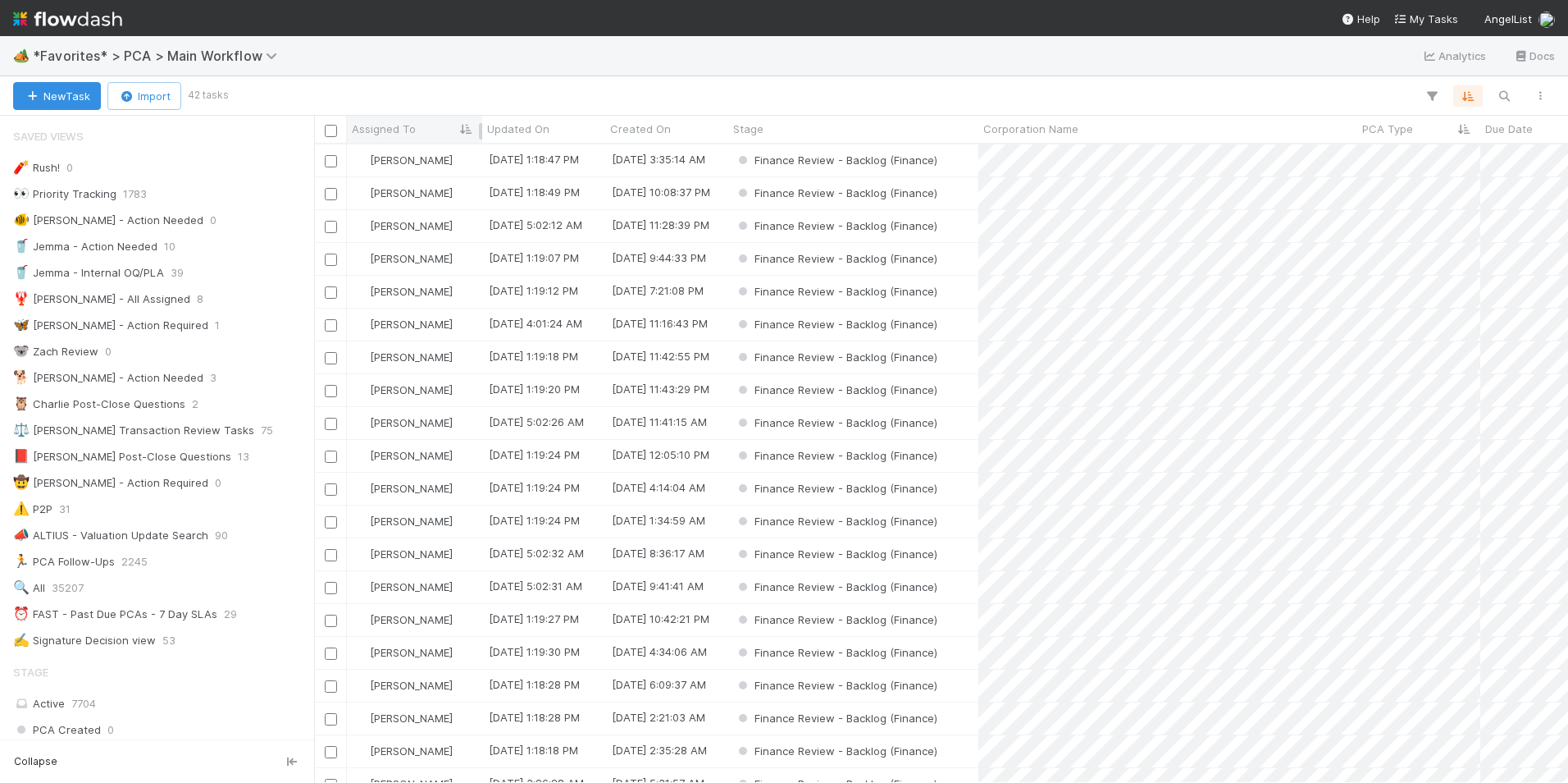
scroll to position [626, 1242]
click at [963, 259] on div "Finance Review - Backlog (Finance)" at bounding box center [853, 259] width 250 height 32
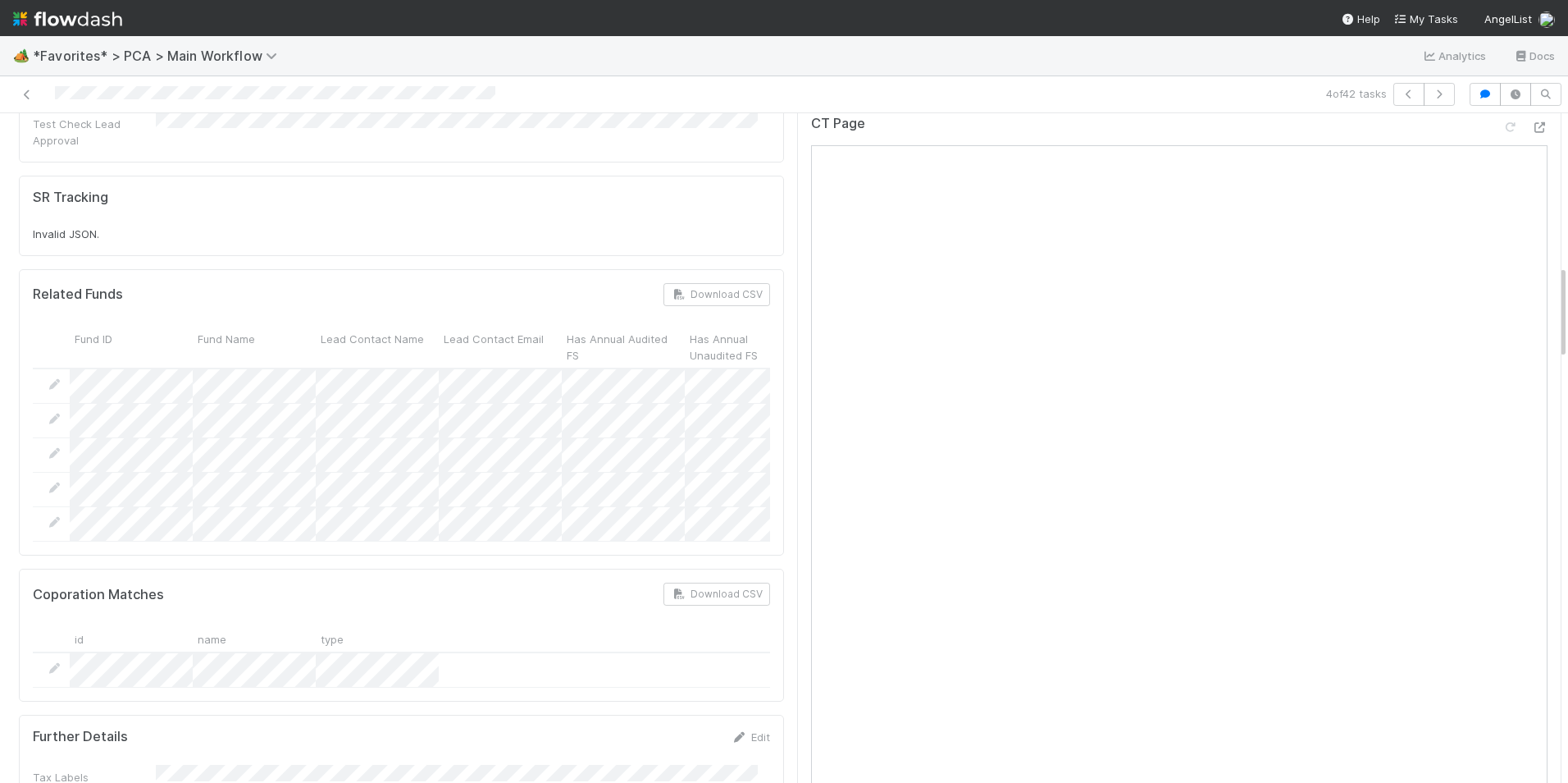
scroll to position [1066, 0]
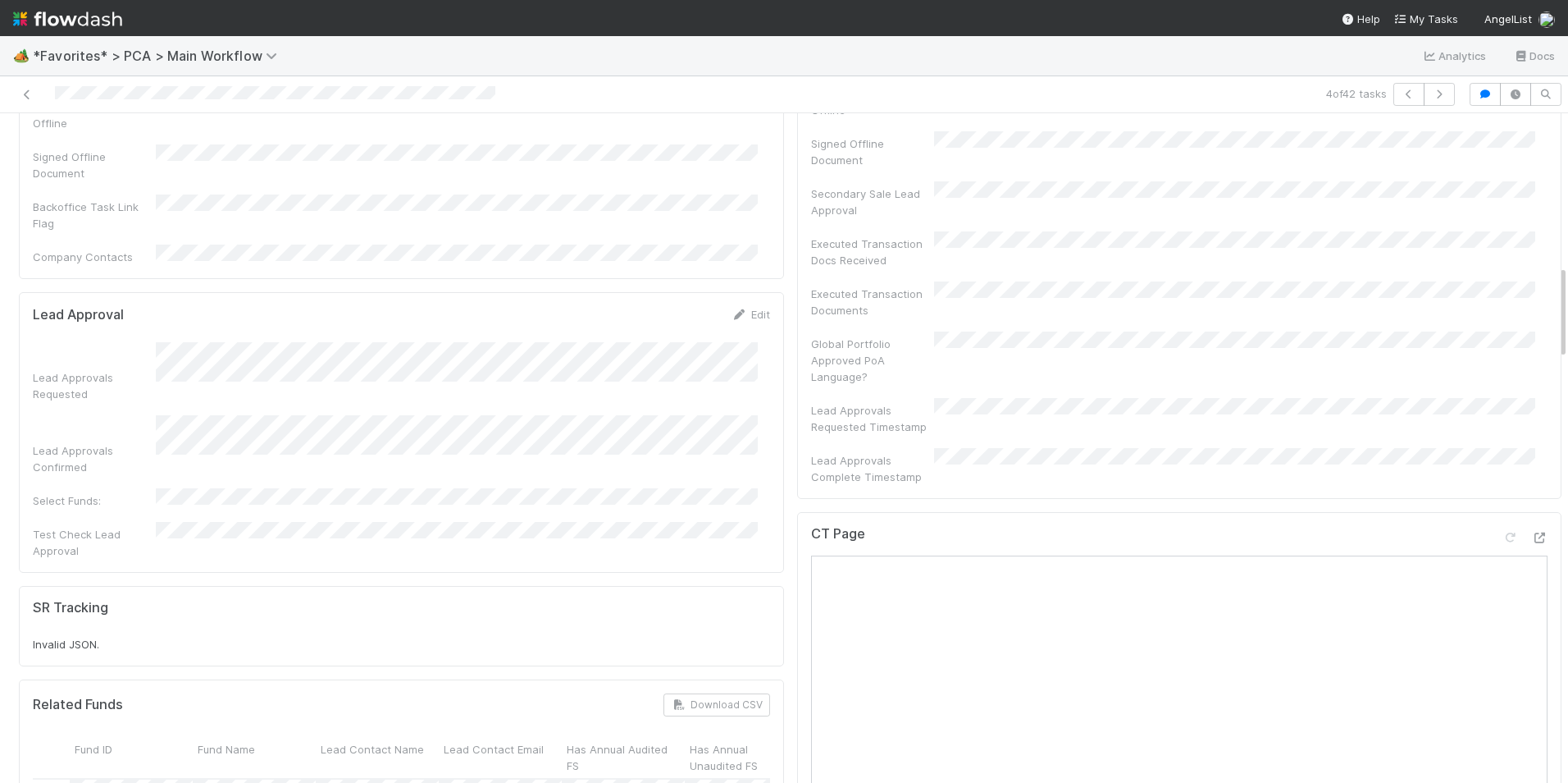
click at [1502, 529] on div at bounding box center [1525, 540] width 46 height 23
click at [1531, 533] on icon at bounding box center [1539, 538] width 17 height 11
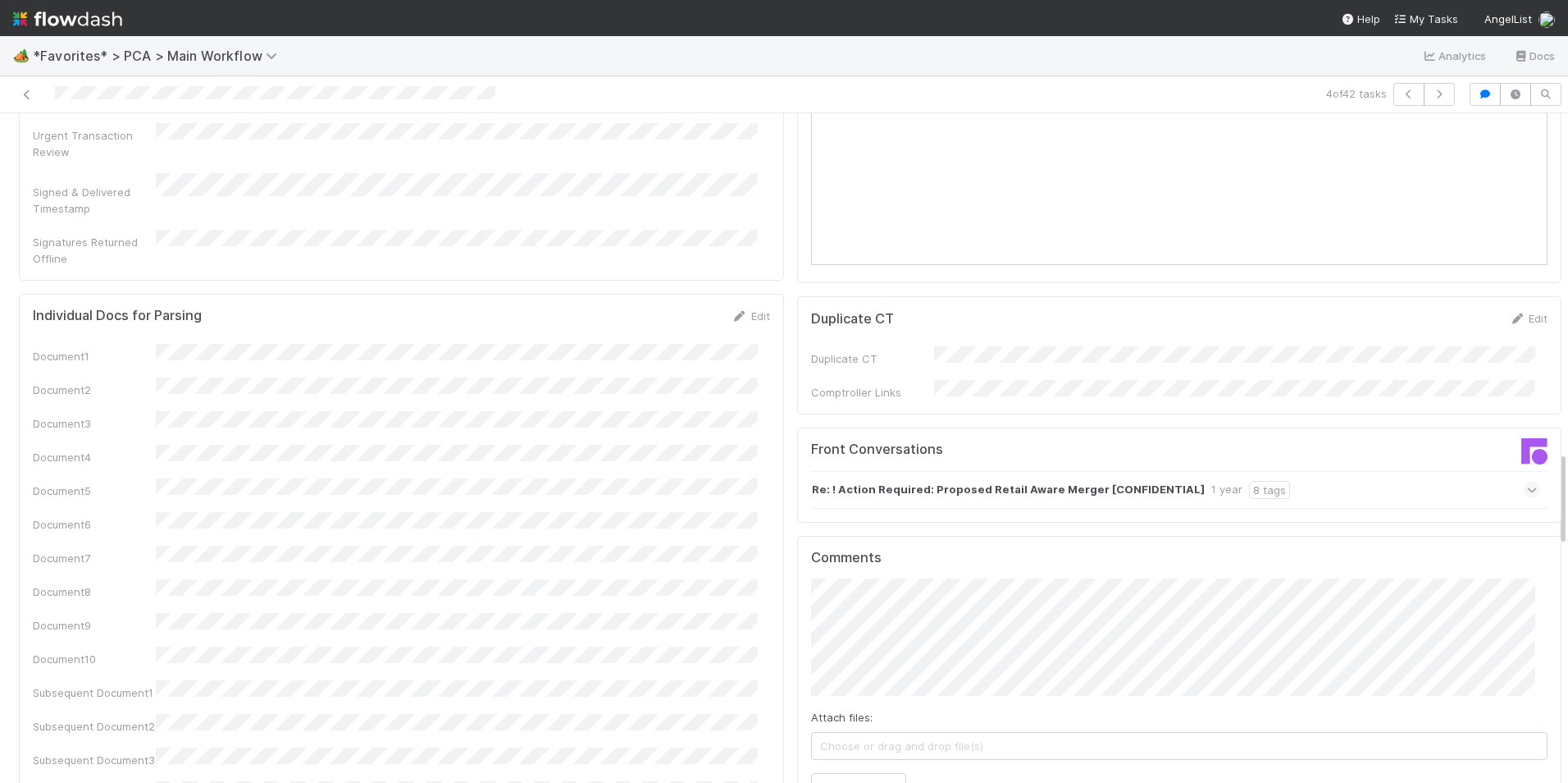
scroll to position [2379, 0]
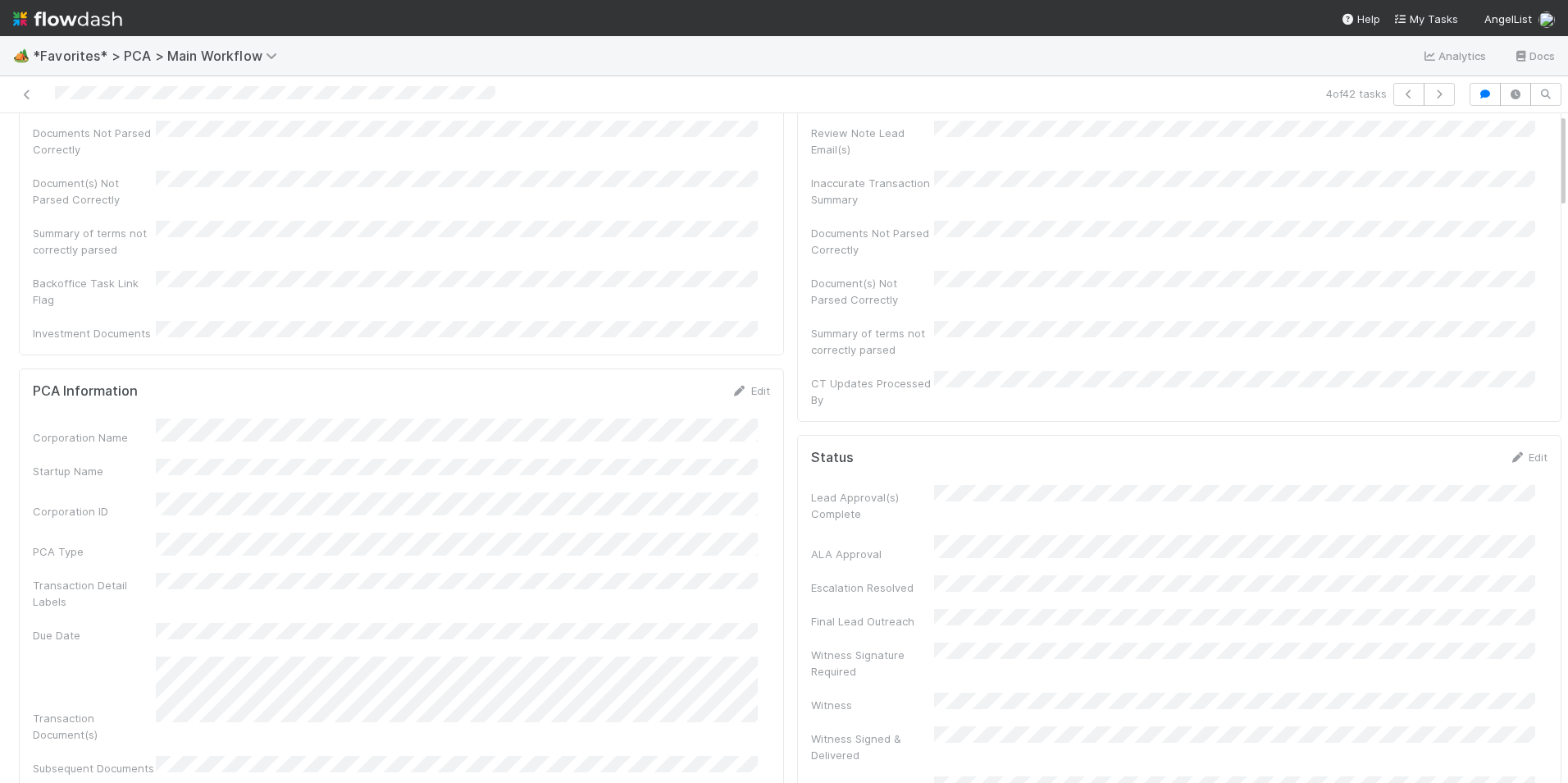
scroll to position [0, 0]
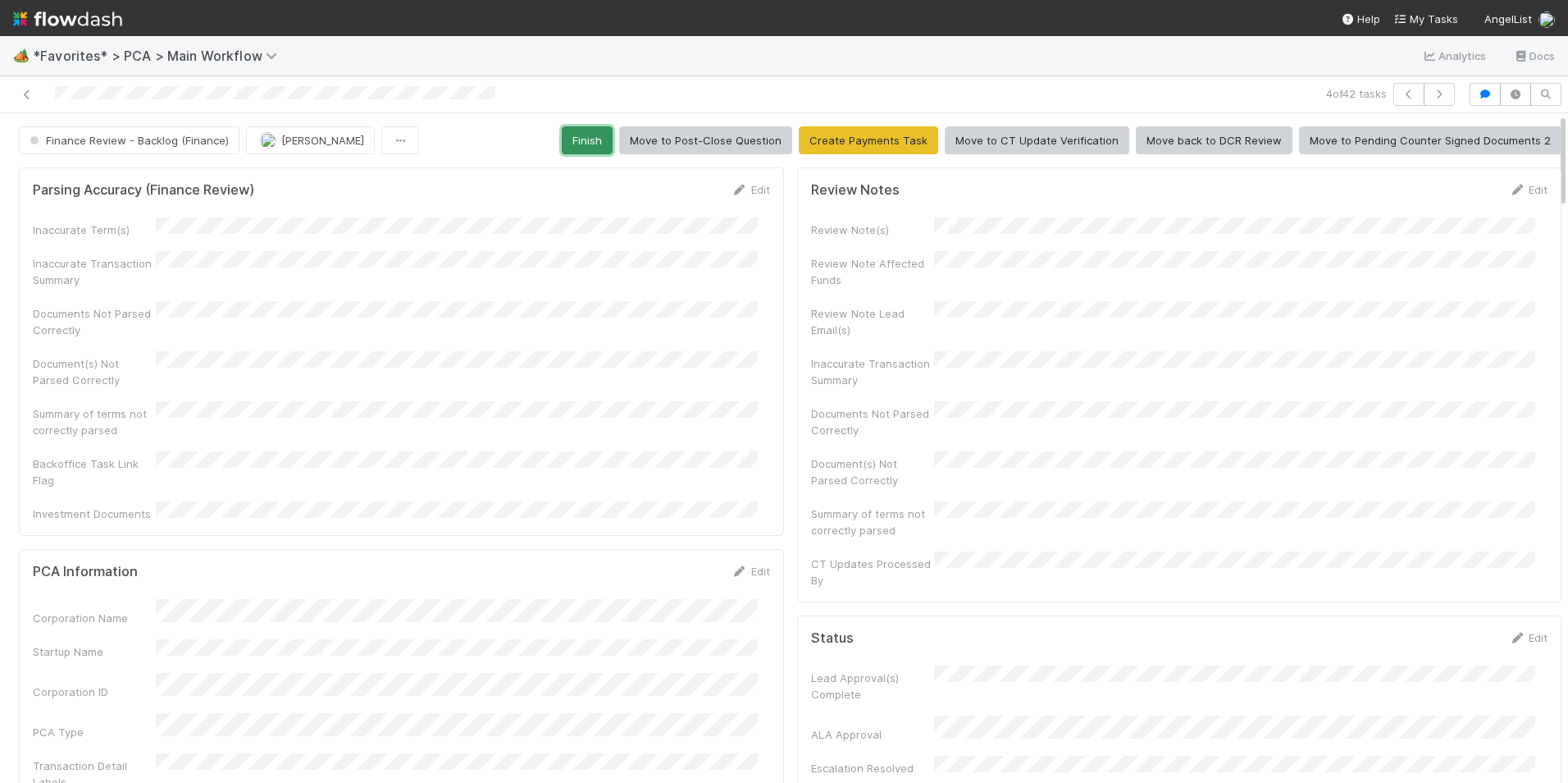
click at [594, 138] on button "Finish" at bounding box center [587, 140] width 51 height 28
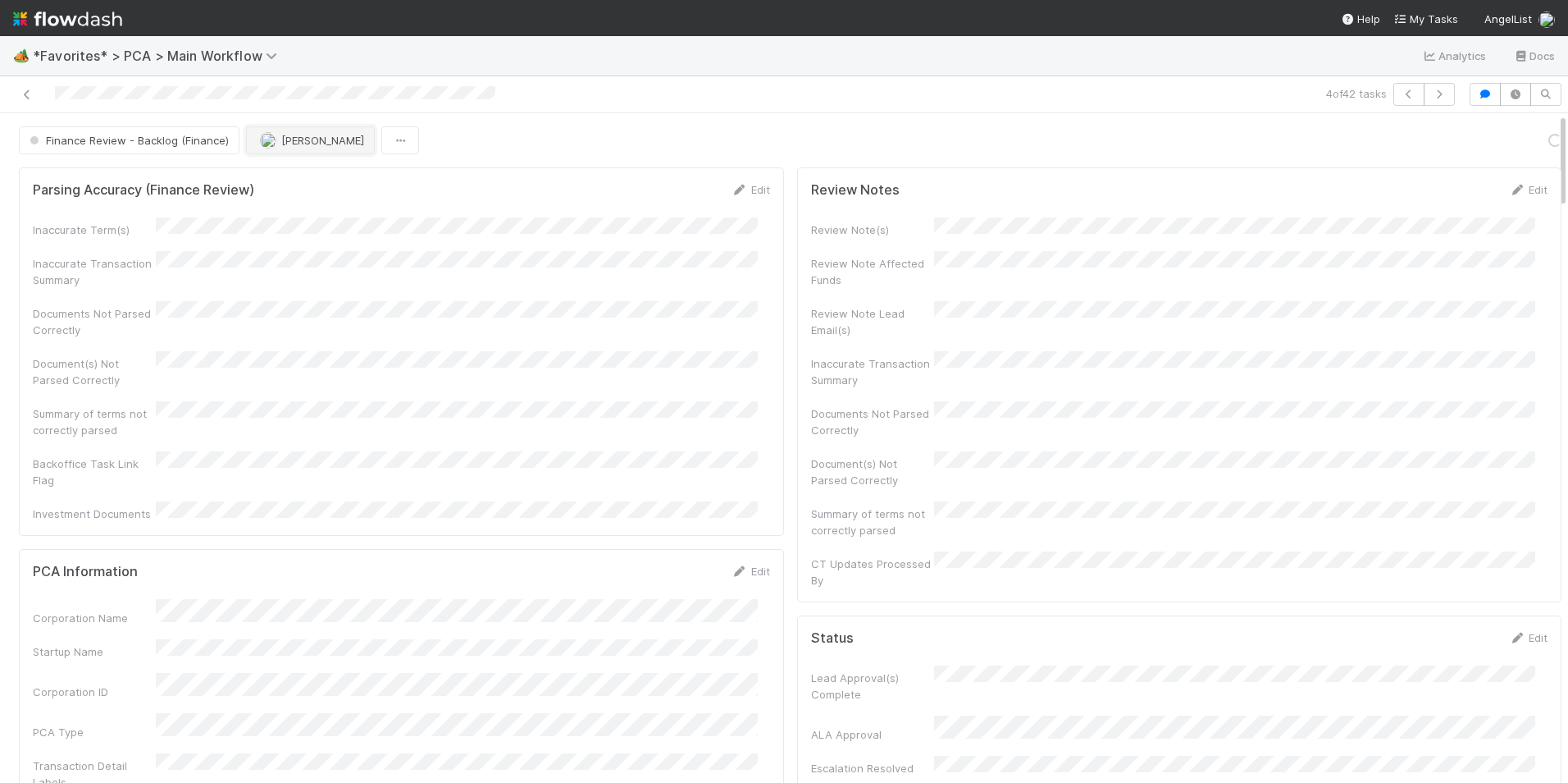
click at [315, 145] on button "[PERSON_NAME]" at bounding box center [311, 140] width 129 height 28
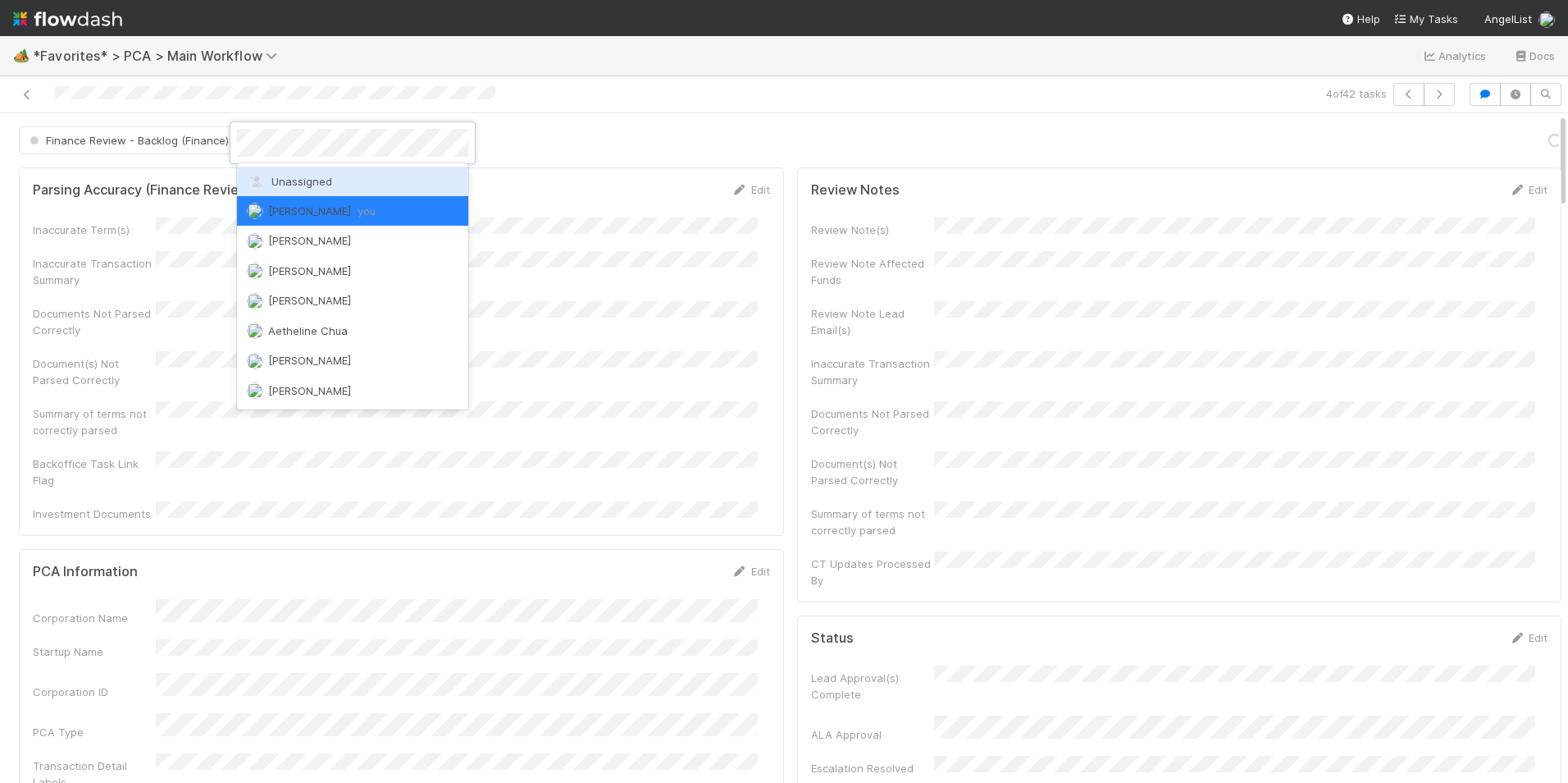
click at [321, 183] on span "Unassigned" at bounding box center [289, 181] width 86 height 13
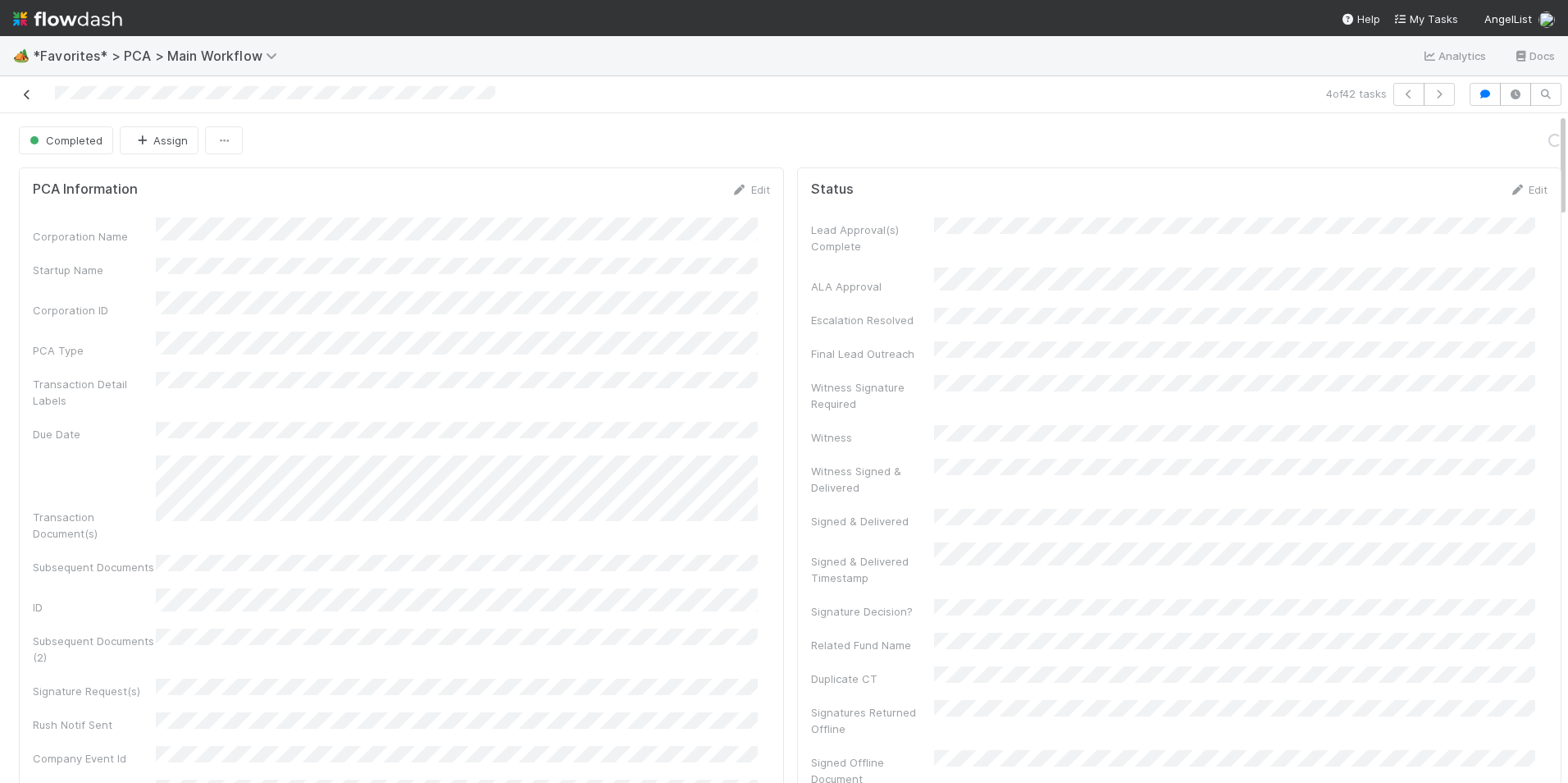
click at [29, 100] on link at bounding box center [28, 95] width 17 height 17
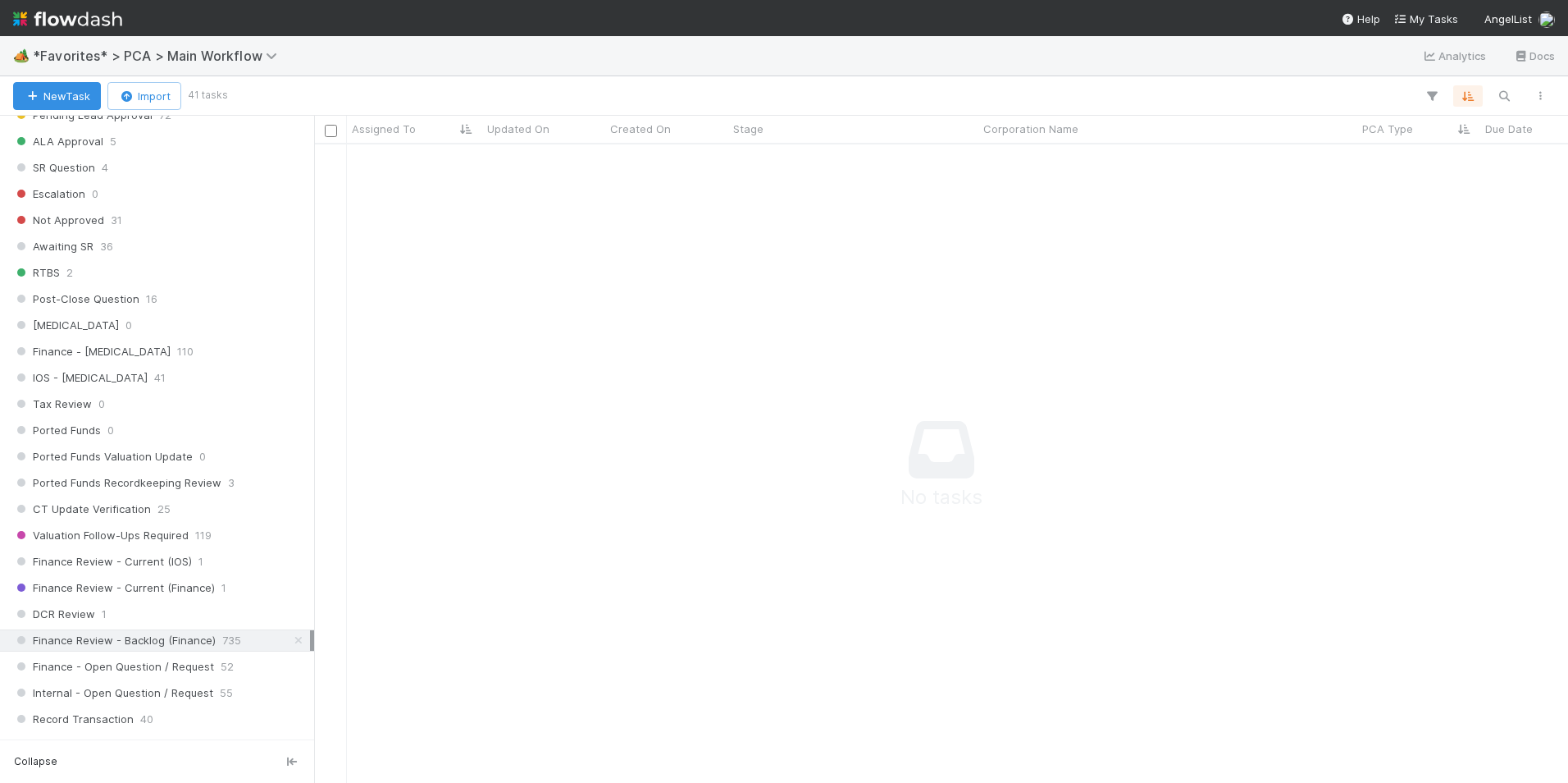
scroll to position [985, 0]
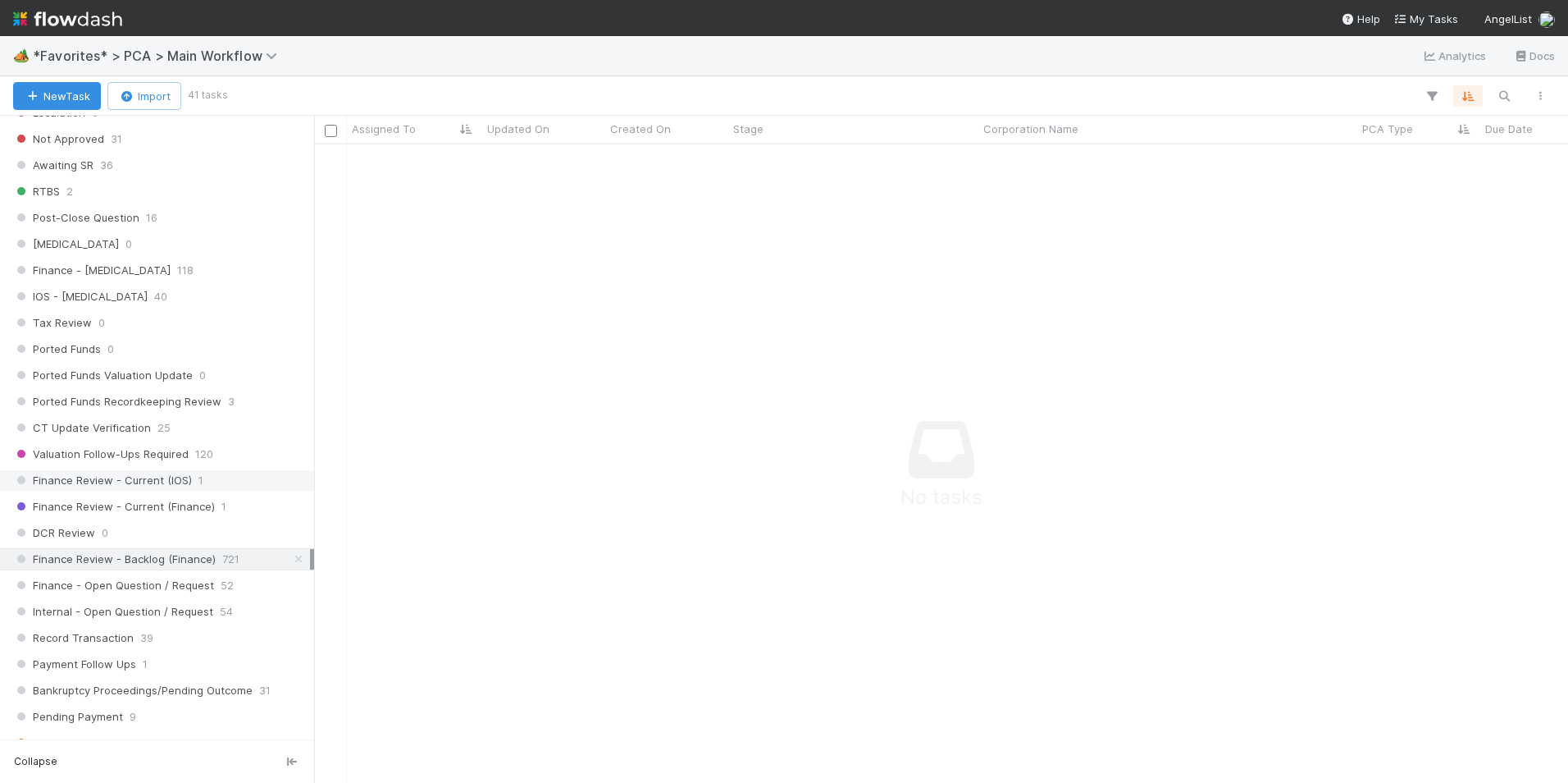
click at [199, 477] on span "1" at bounding box center [200, 480] width 5 height 20
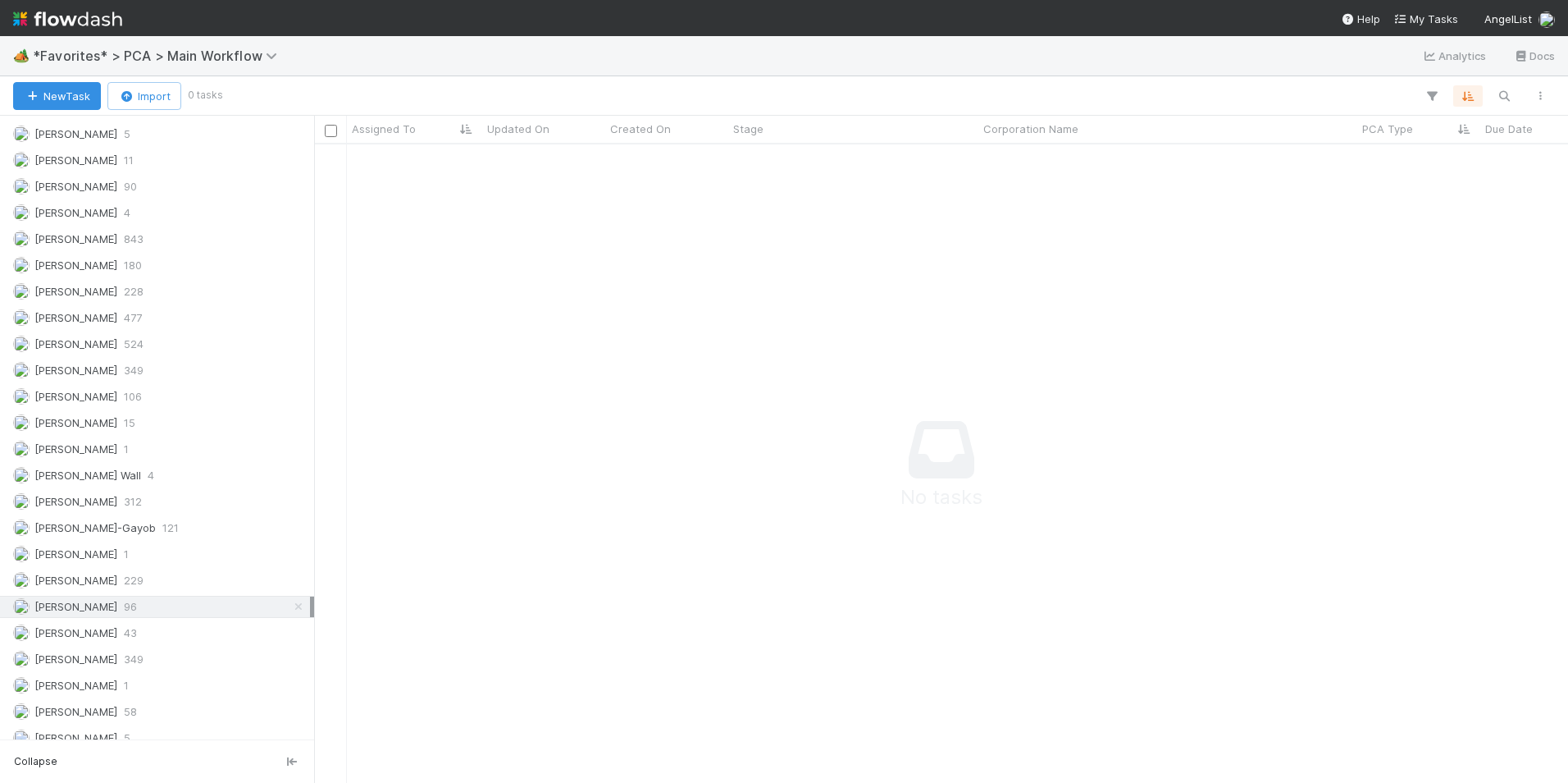
scroll to position [2051, 0]
click at [291, 609] on icon at bounding box center [299, 606] width 17 height 11
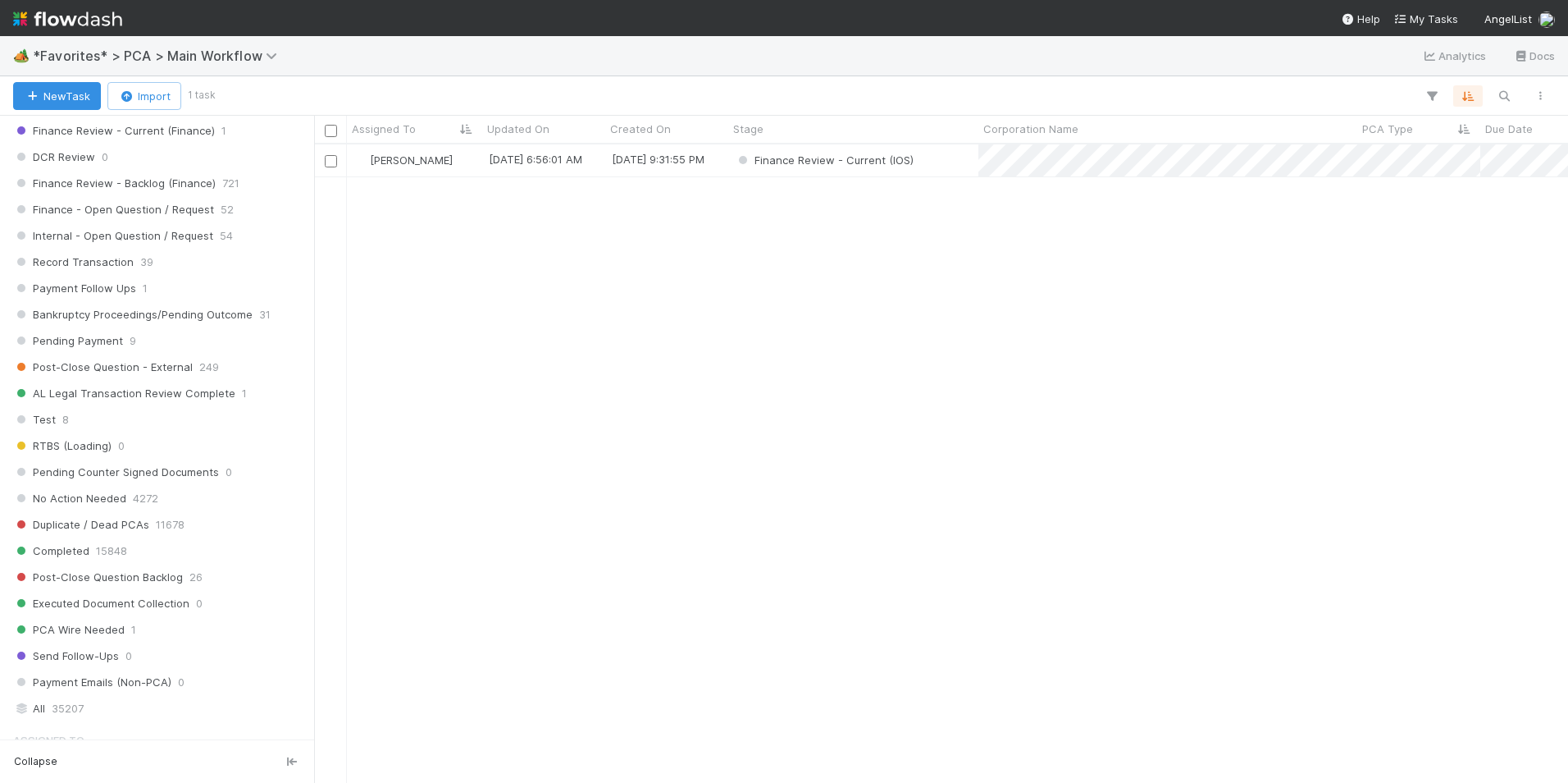
scroll to position [1290, 0]
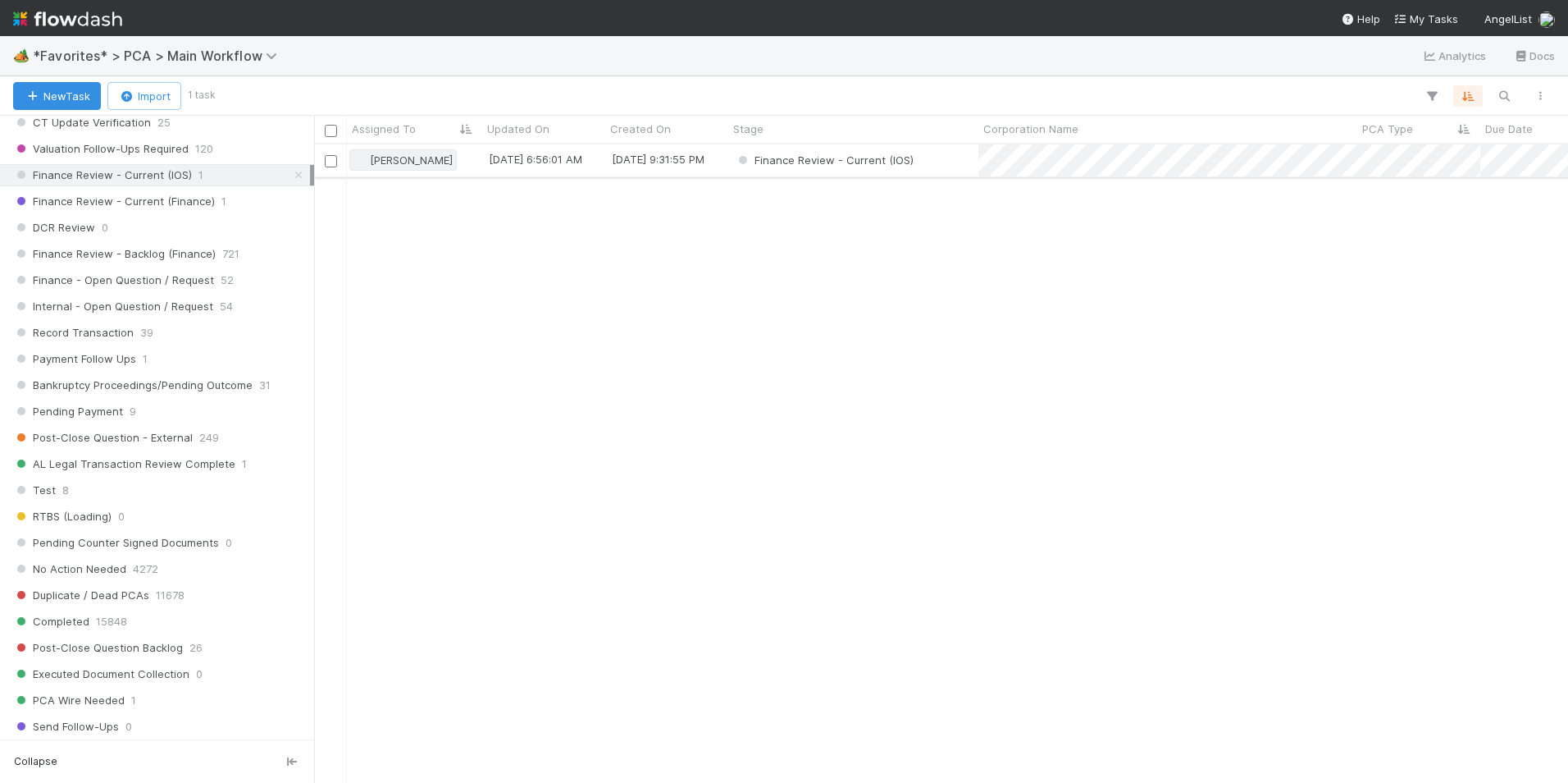
click at [418, 167] on div "[PERSON_NAME]" at bounding box center [403, 160] width 99 height 17
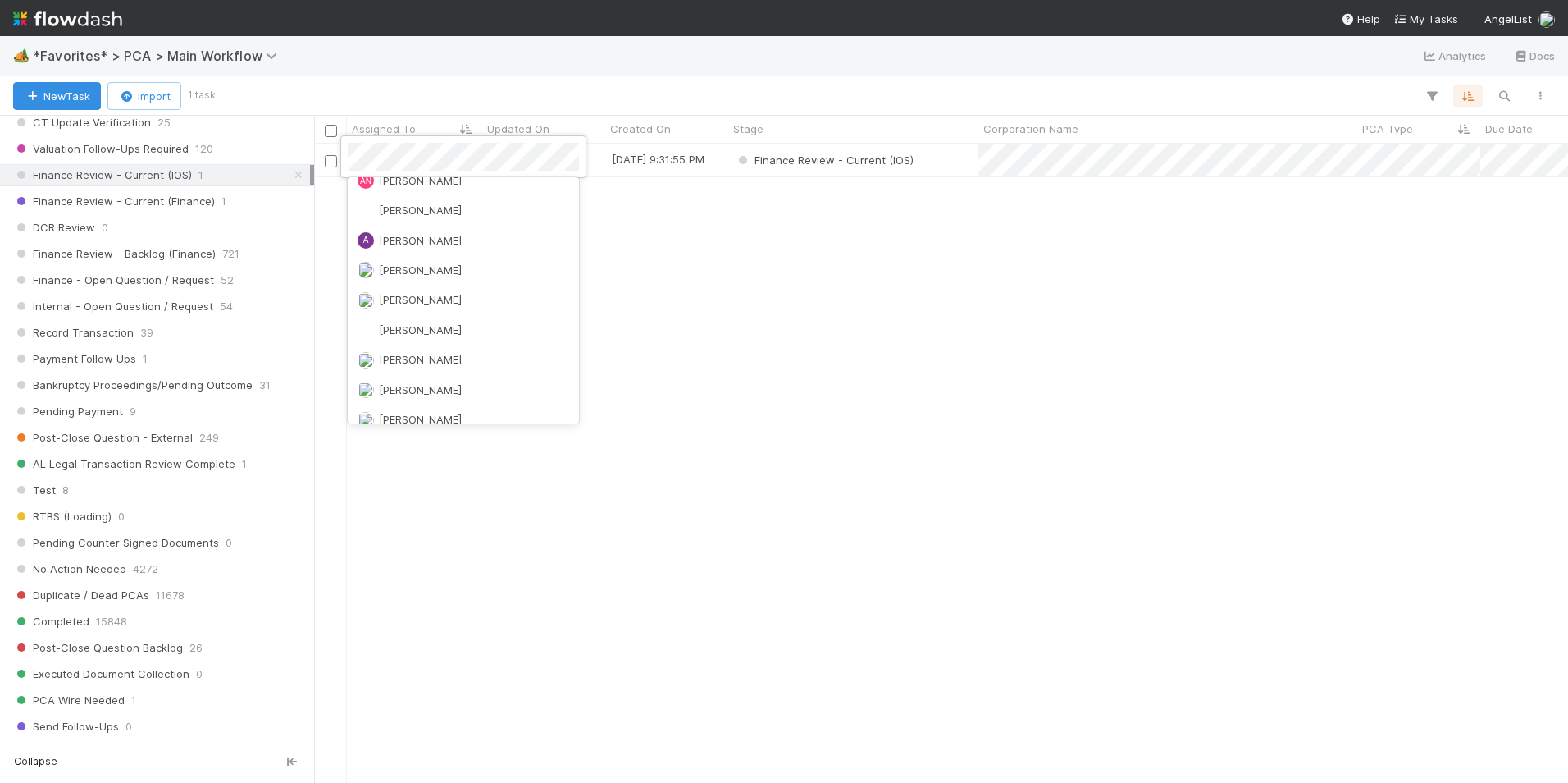
scroll to position [0, 0]
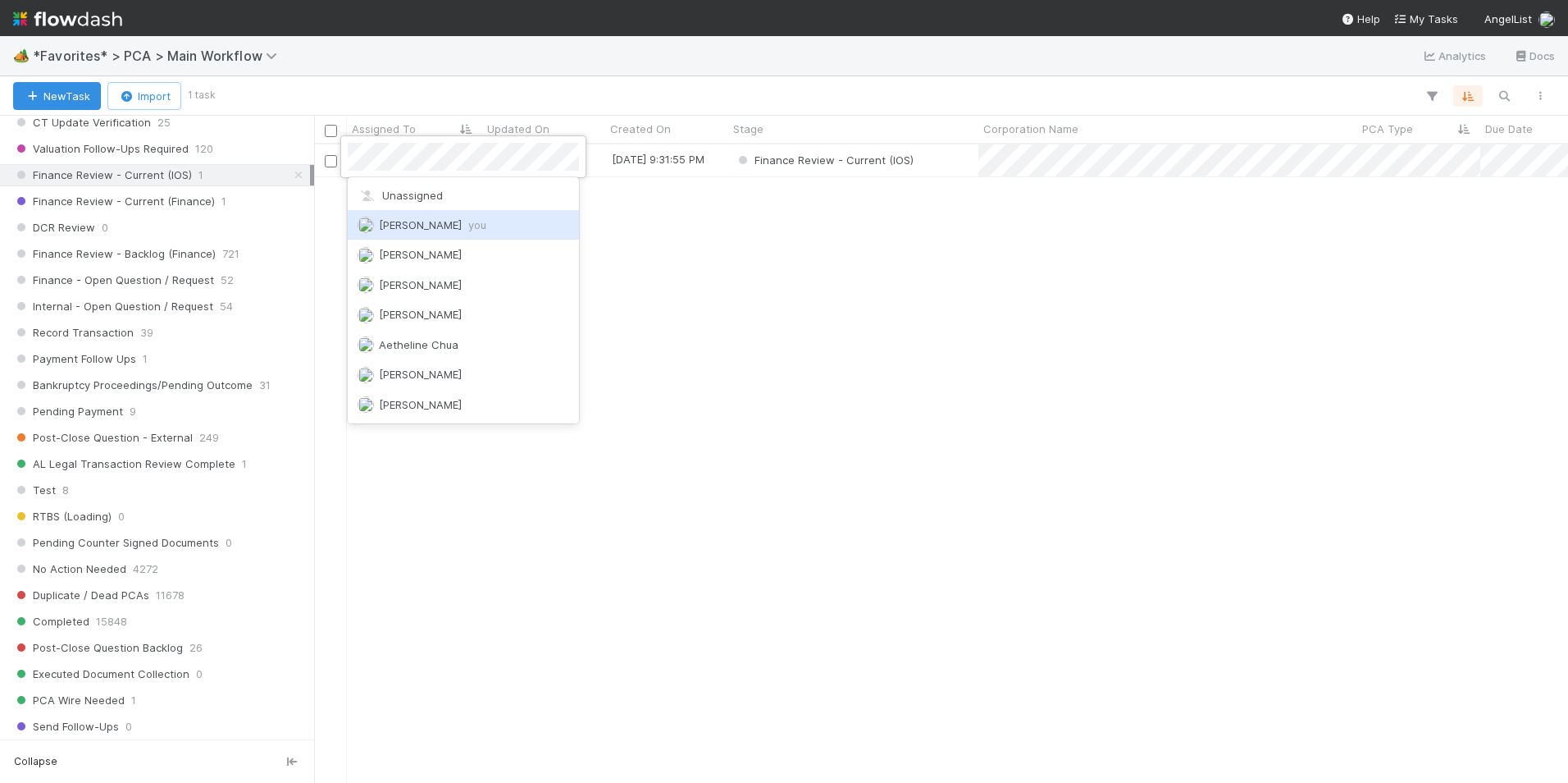
click at [450, 224] on div "Marlon you" at bounding box center [463, 225] width 231 height 29
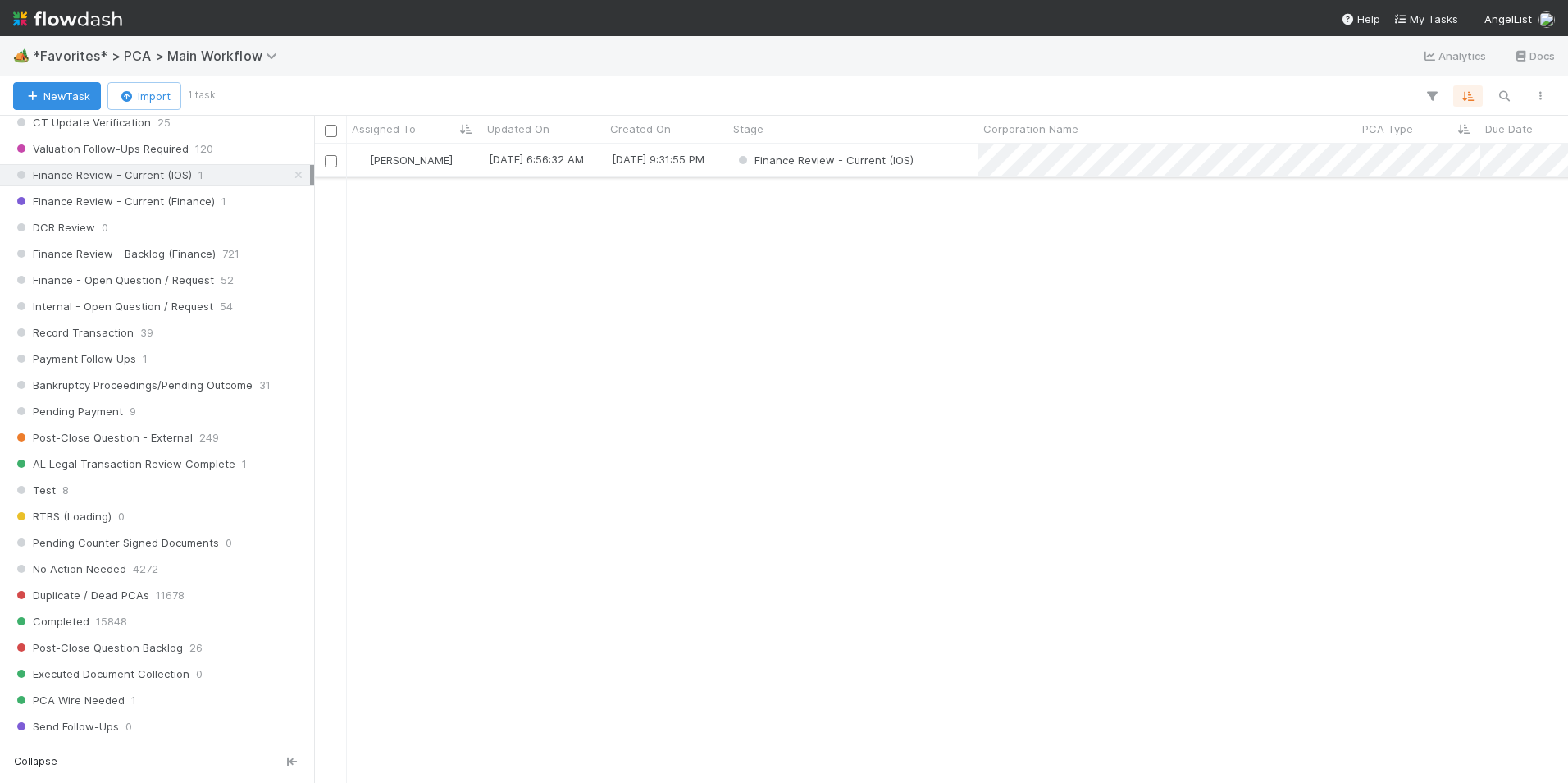
click at [945, 167] on div "Finance Review - Current (IOS)" at bounding box center [853, 160] width 250 height 32
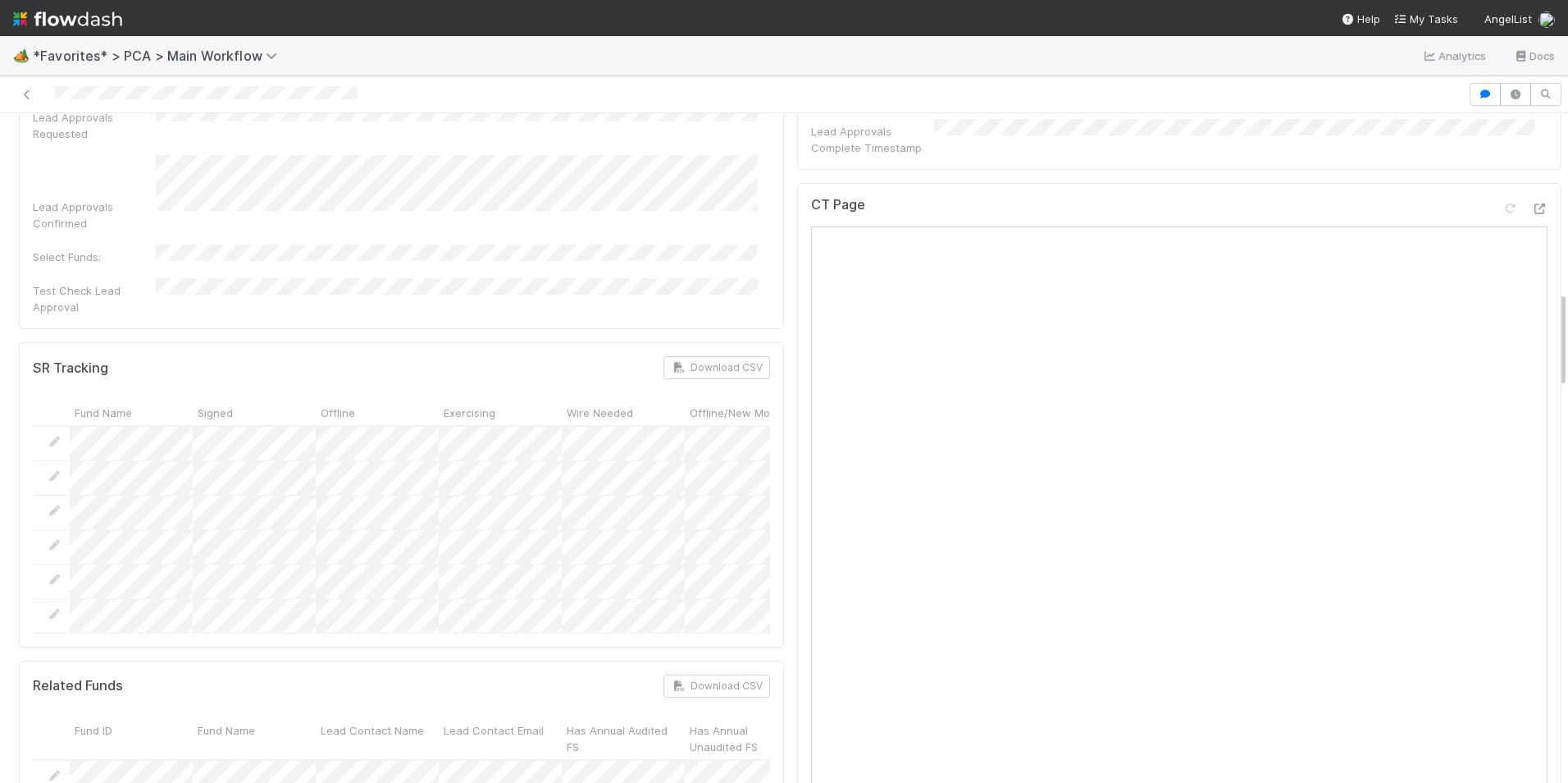
scroll to position [1231, 0]
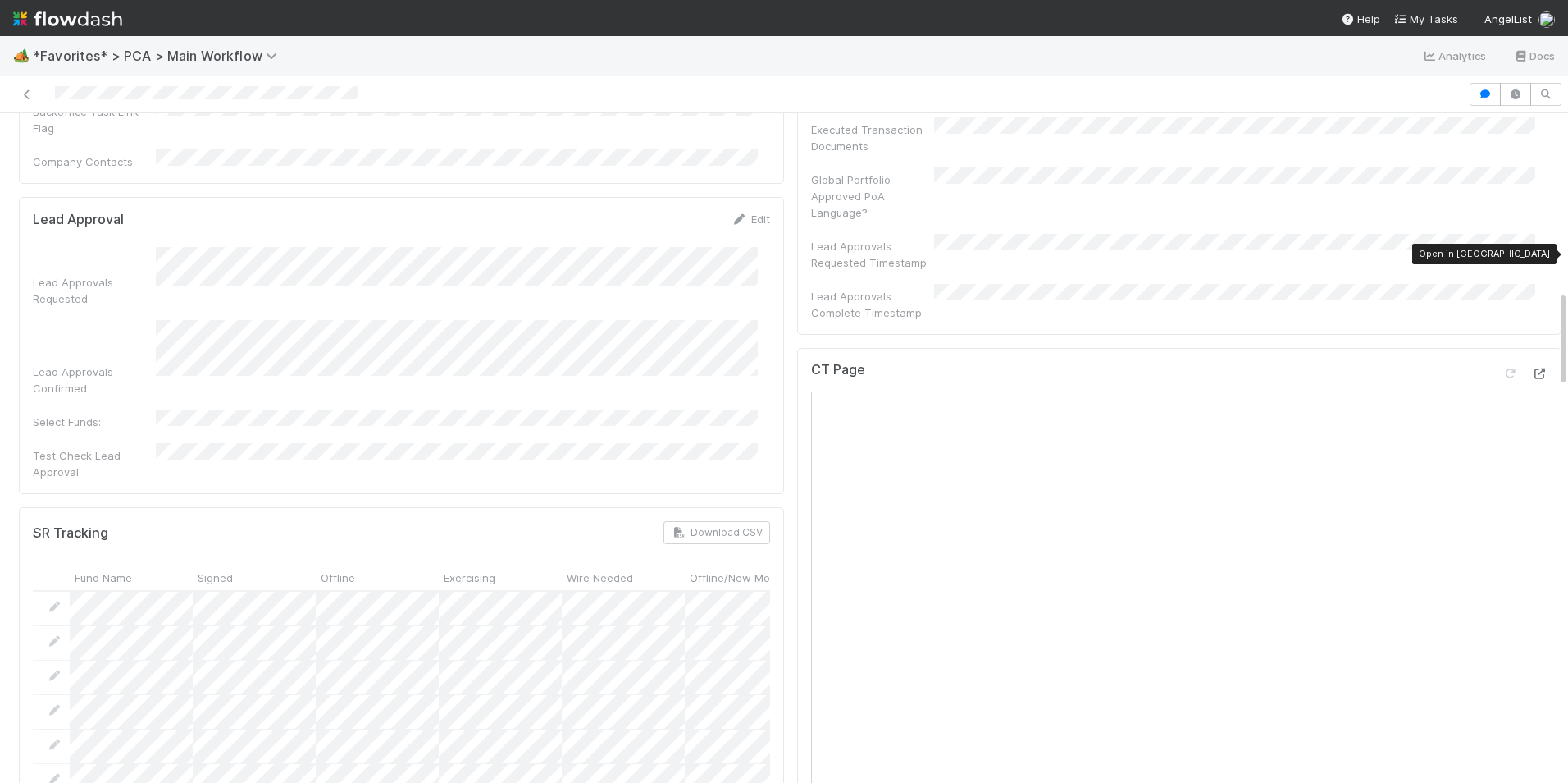
click at [1531, 368] on icon at bounding box center [1539, 374] width 17 height 11
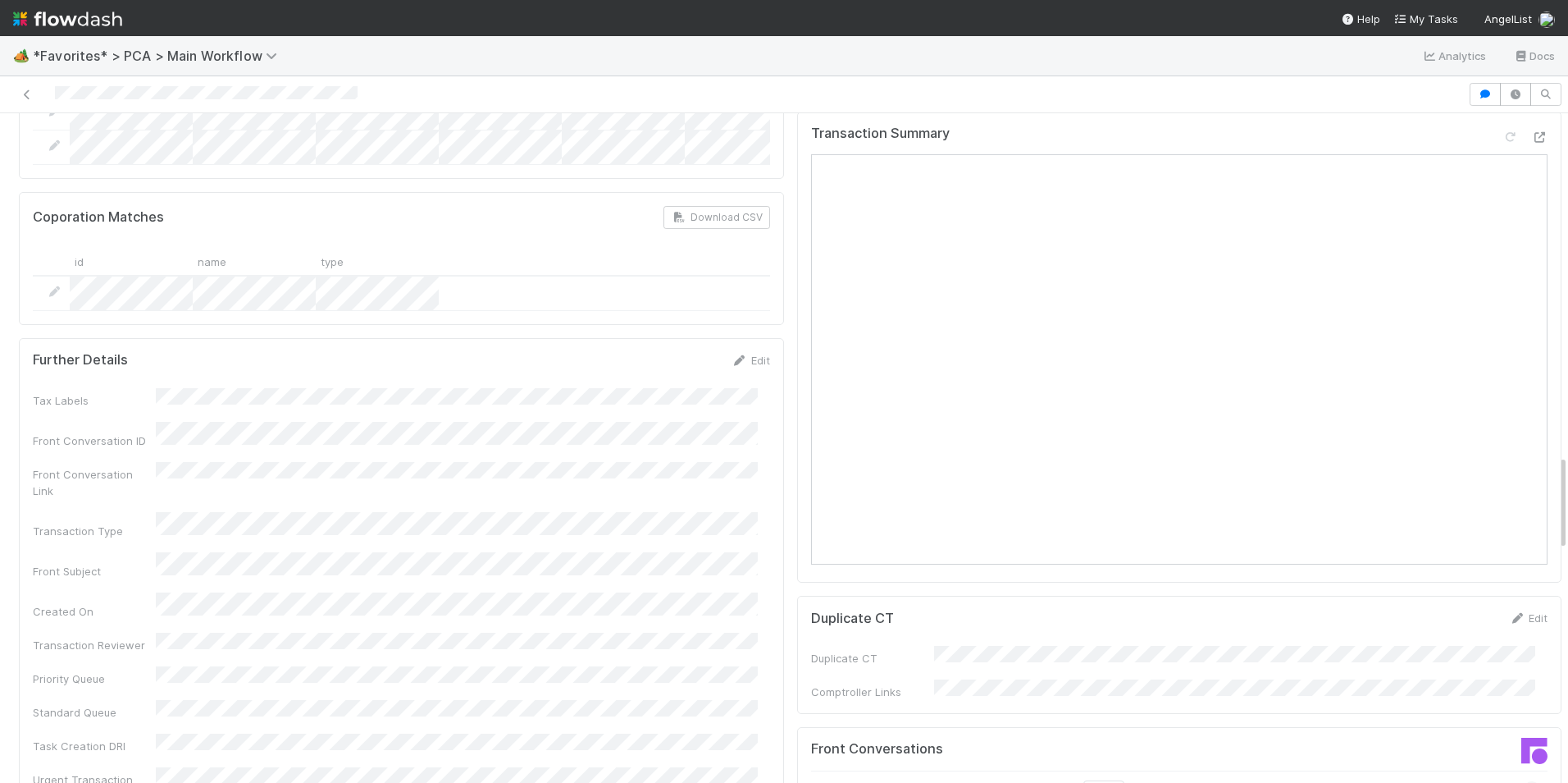
scroll to position [2461, 0]
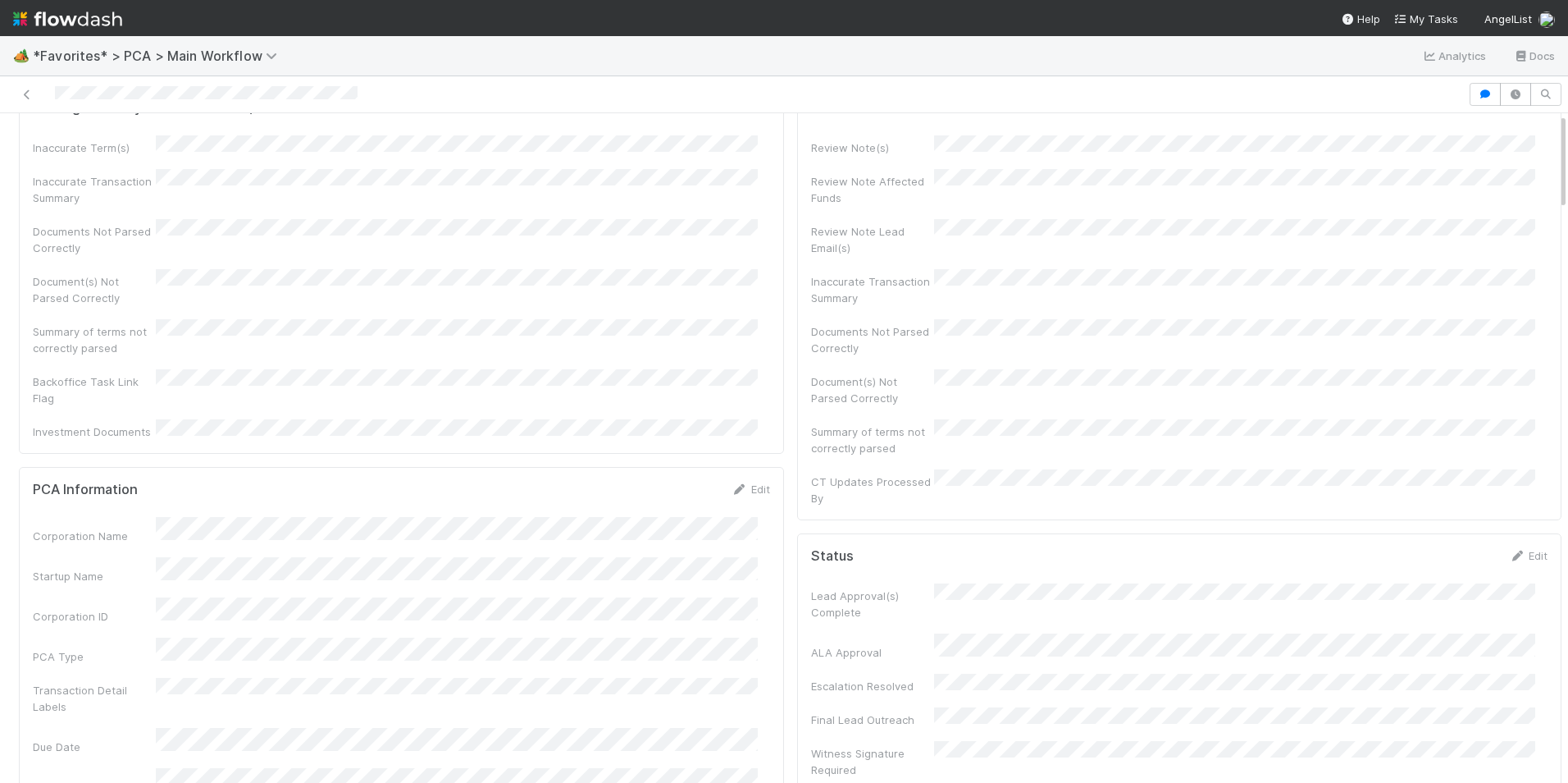
scroll to position [0, 0]
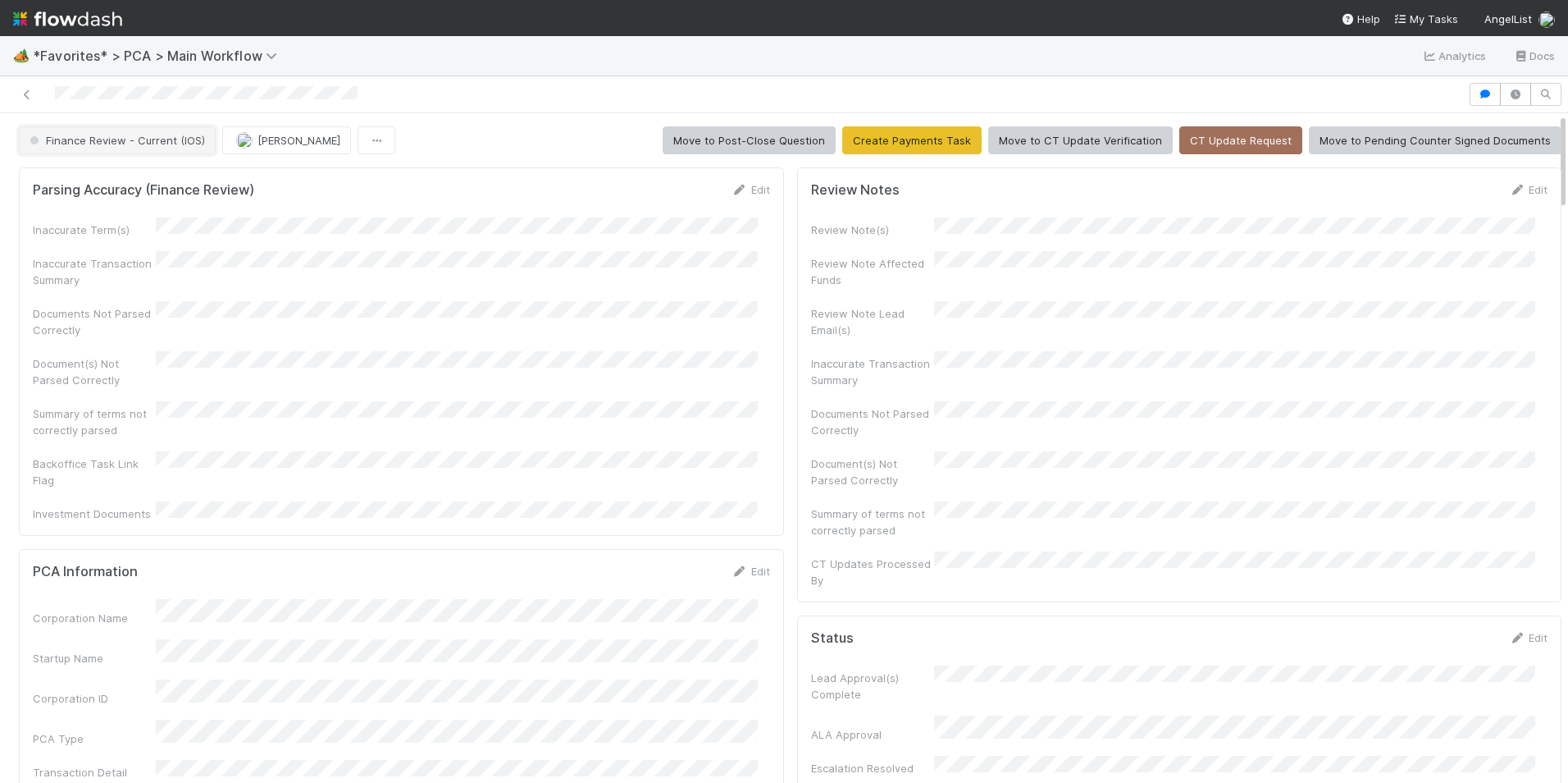
click at [114, 141] on span "Finance Review - Current (IOS)" at bounding box center [116, 140] width 178 height 13
click at [188, 231] on div "Completed" at bounding box center [128, 227] width 231 height 29
click at [236, 143] on img "button" at bounding box center [245, 141] width 17 height 17
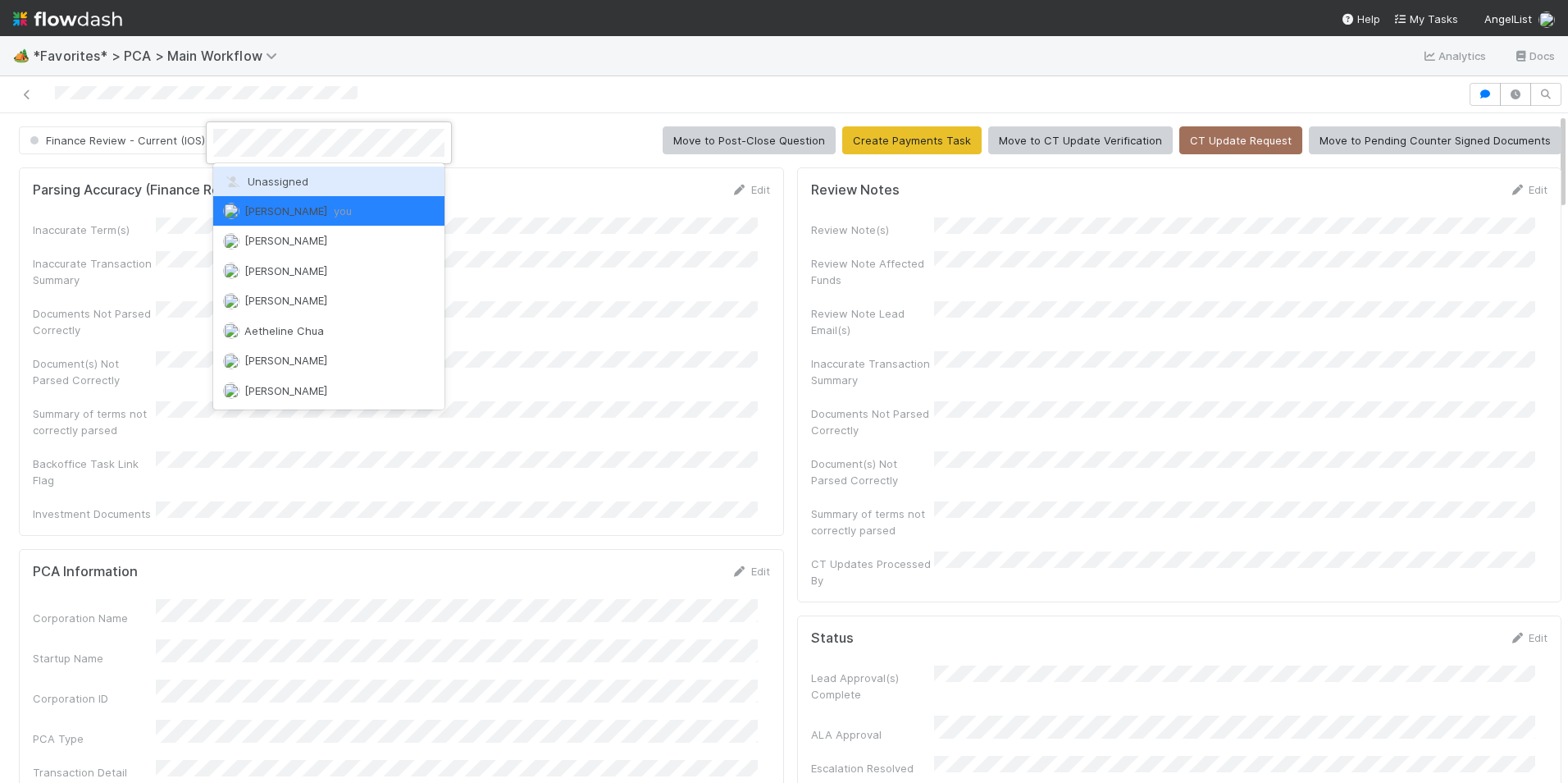
click at [250, 167] on div "Unassigned" at bounding box center [328, 181] width 231 height 29
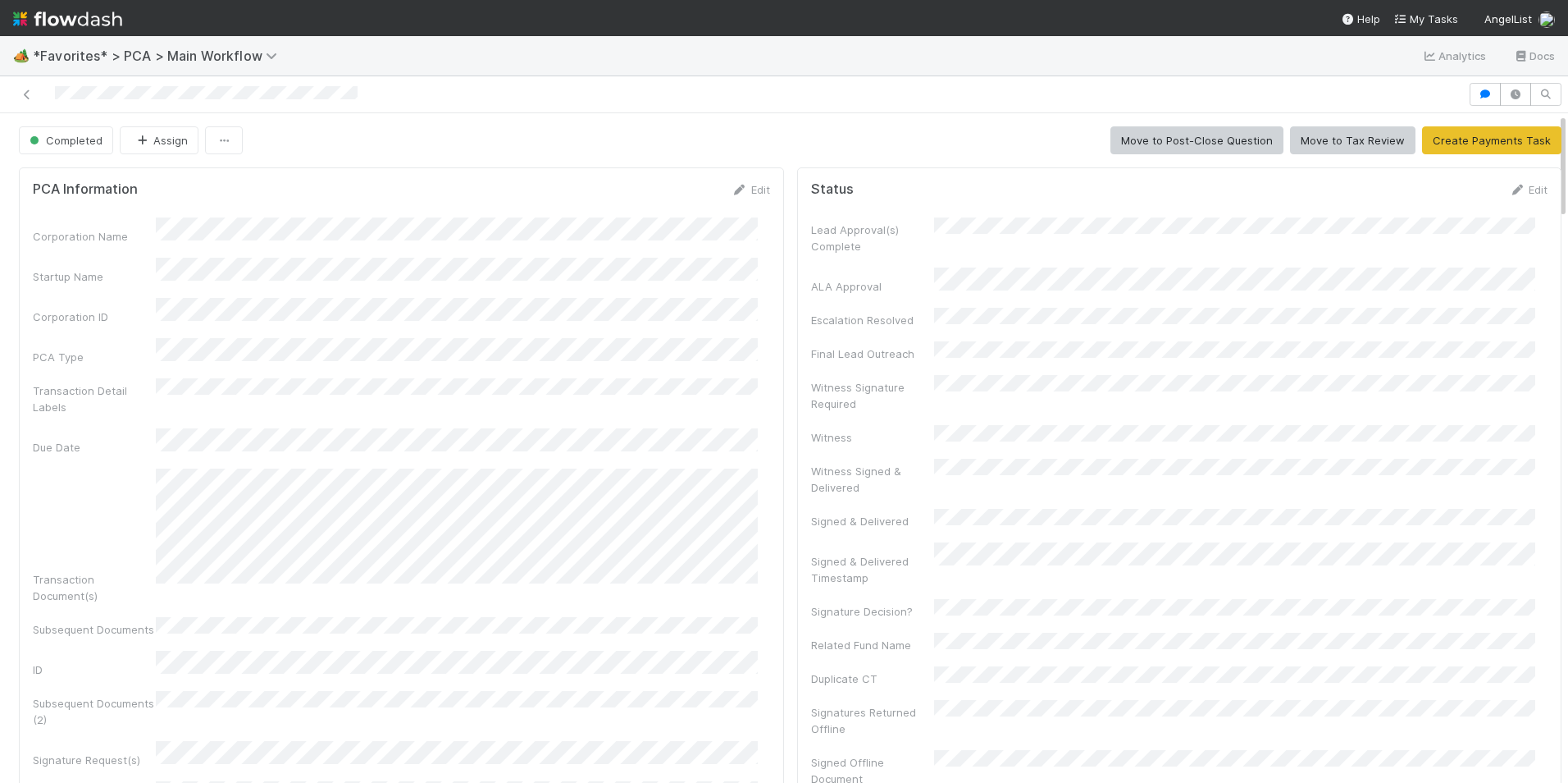
click at [29, 103] on div at bounding box center [734, 94] width 1455 height 23
click at [27, 96] on icon at bounding box center [28, 95] width 17 height 11
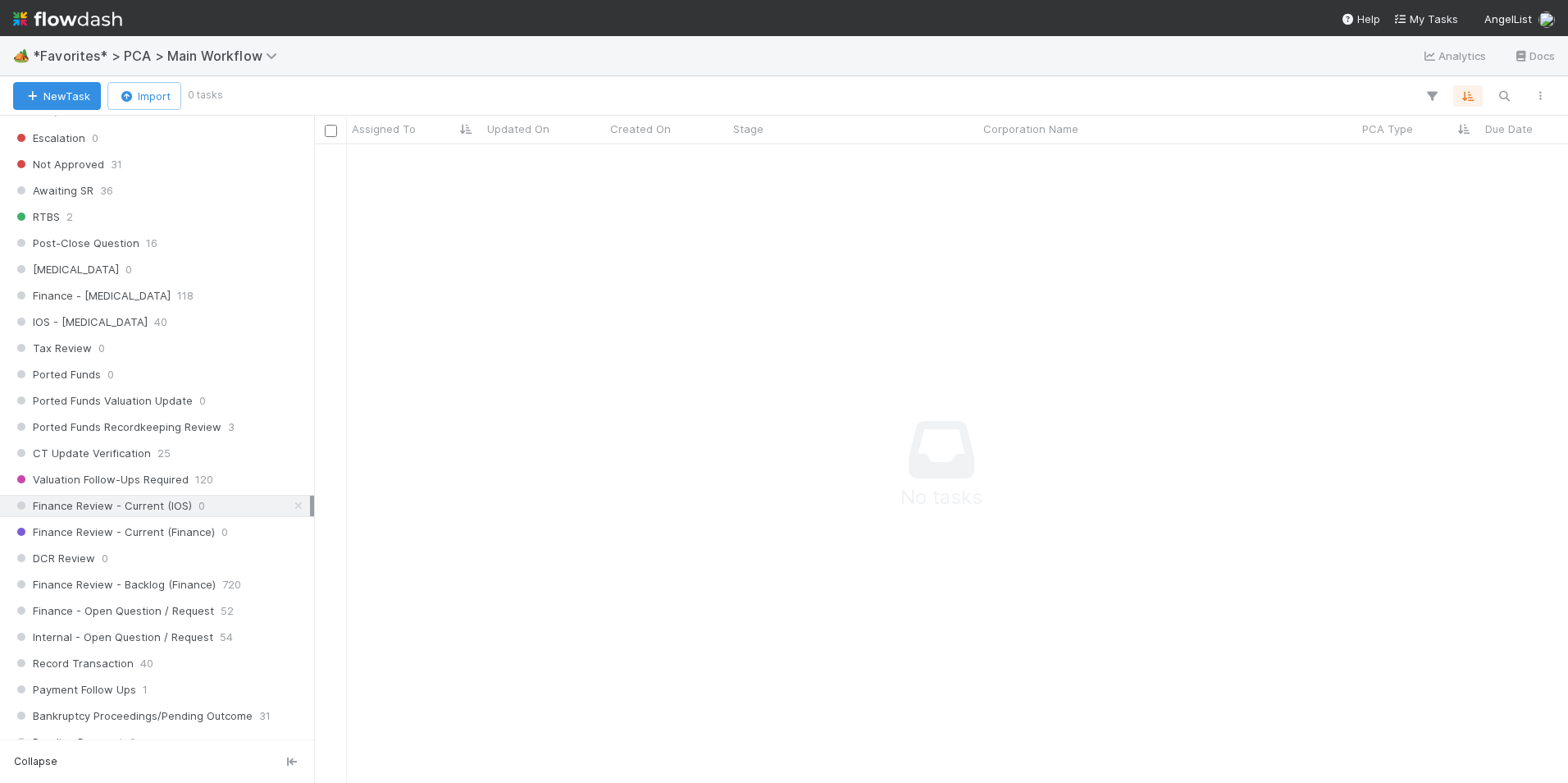
scroll to position [985, 0]
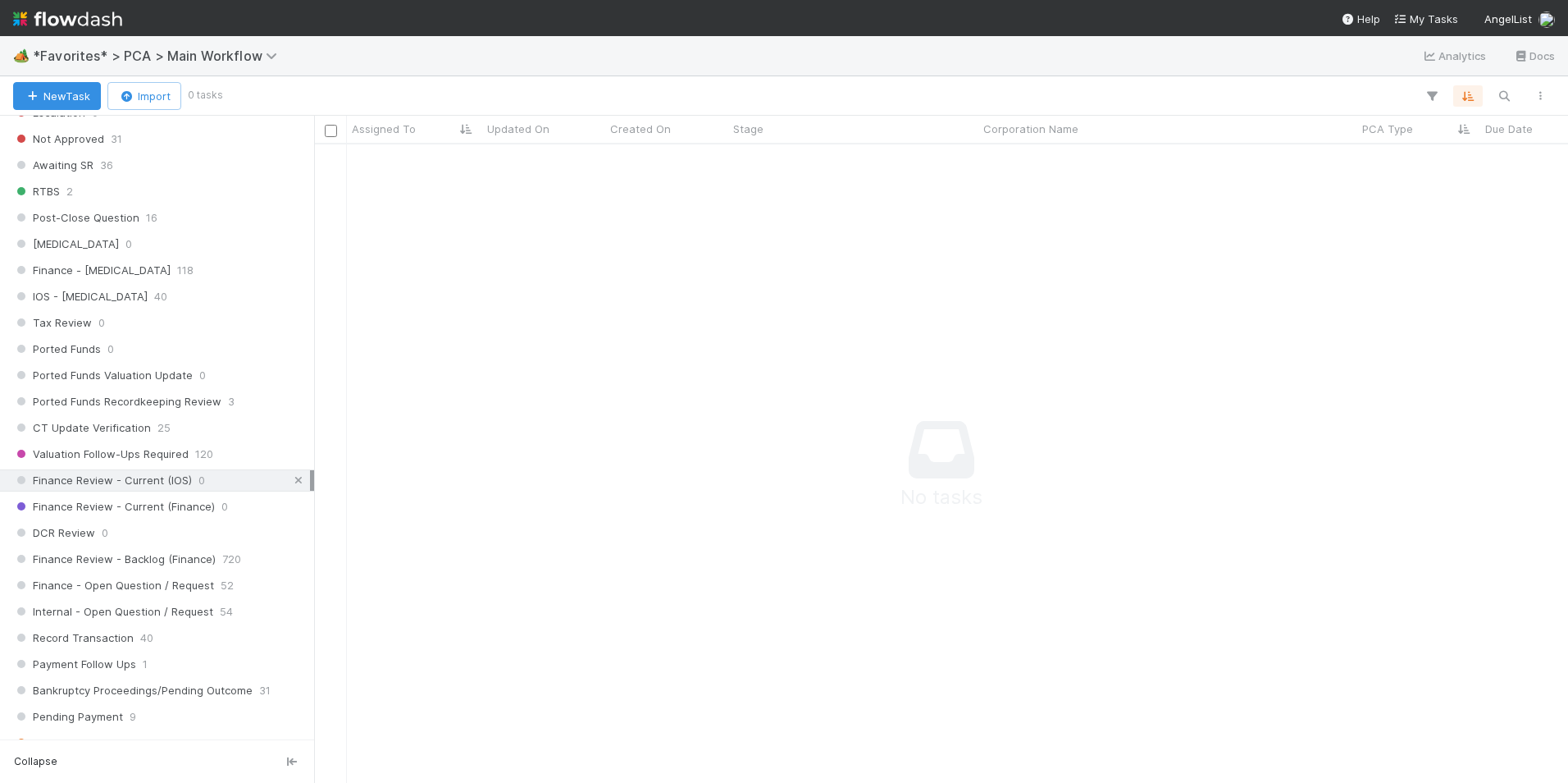
click at [291, 478] on icon at bounding box center [299, 480] width 17 height 11
